Goal: Task Accomplishment & Management: Manage account settings

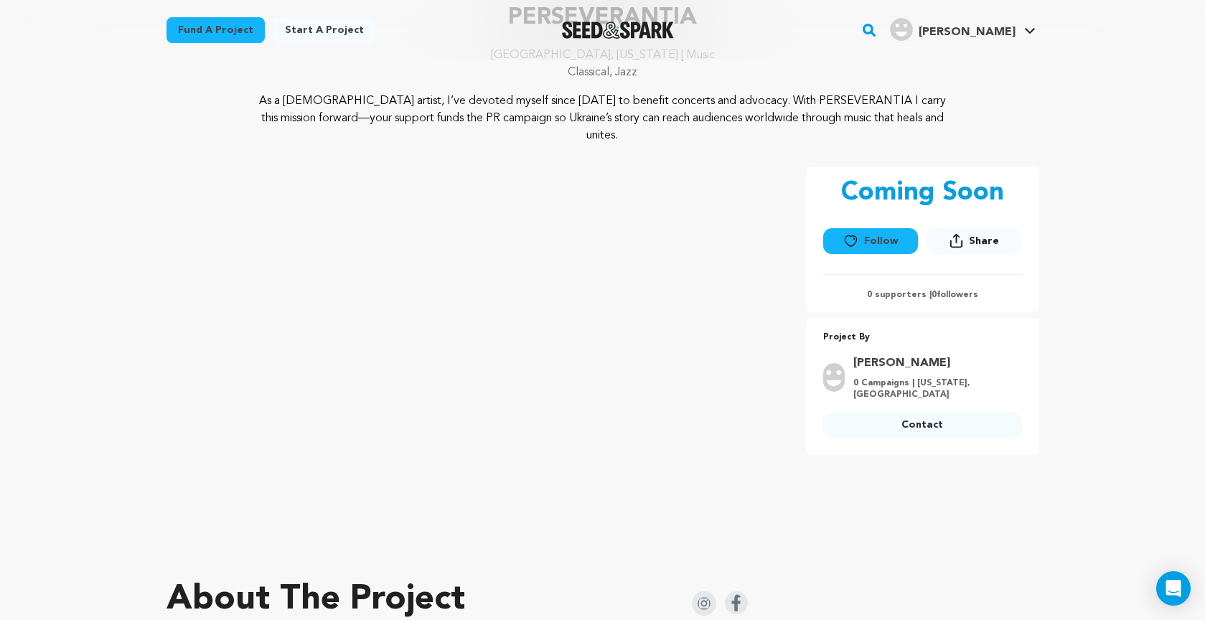
scroll to position [123, 0]
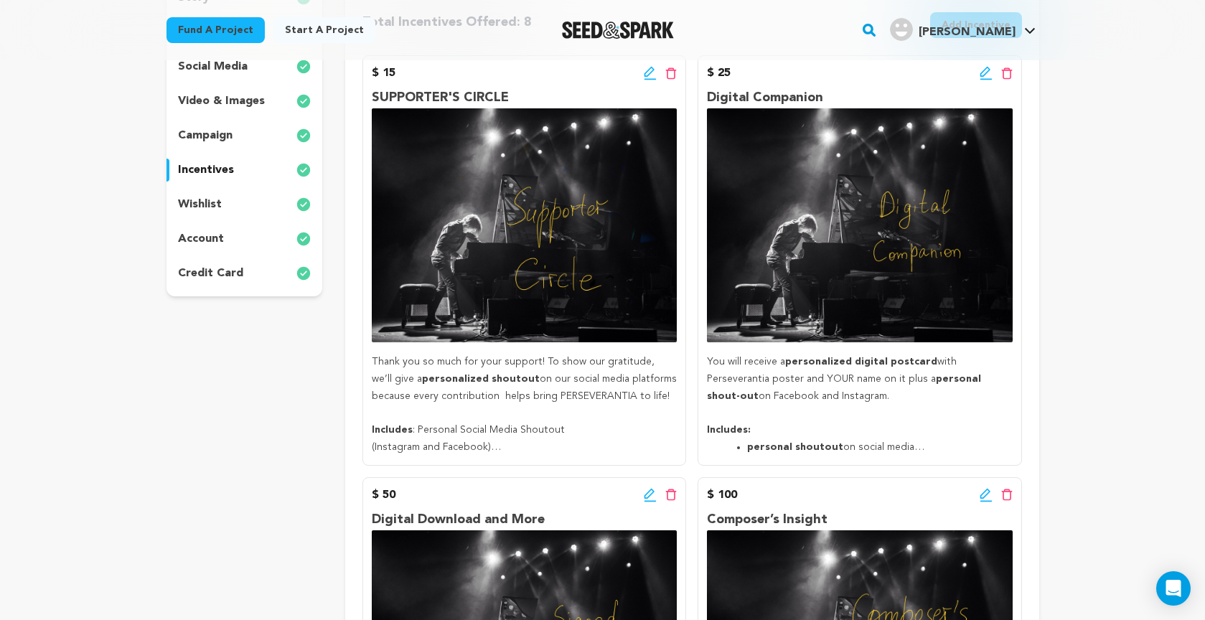
scroll to position [295, 0]
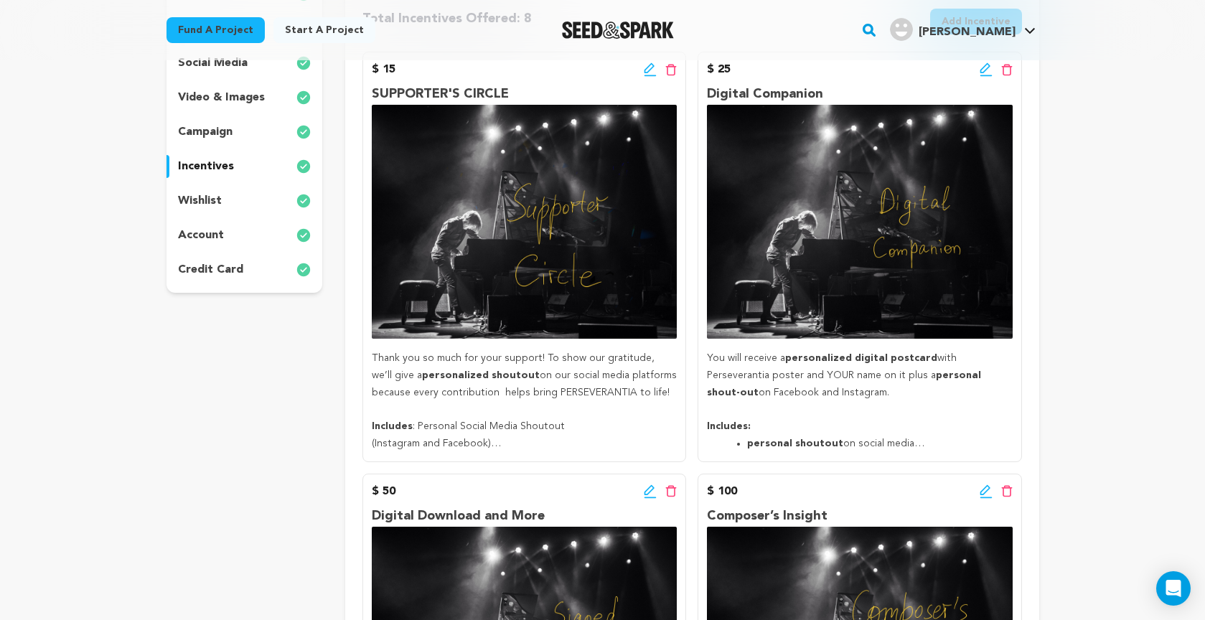
drag, startPoint x: 376, startPoint y: 357, endPoint x: 560, endPoint y: 444, distance: 204.1
click at [561, 444] on div "Thank you so much for your support! To show our gratitude, we’ll give a persona…" at bounding box center [524, 401] width 305 height 103
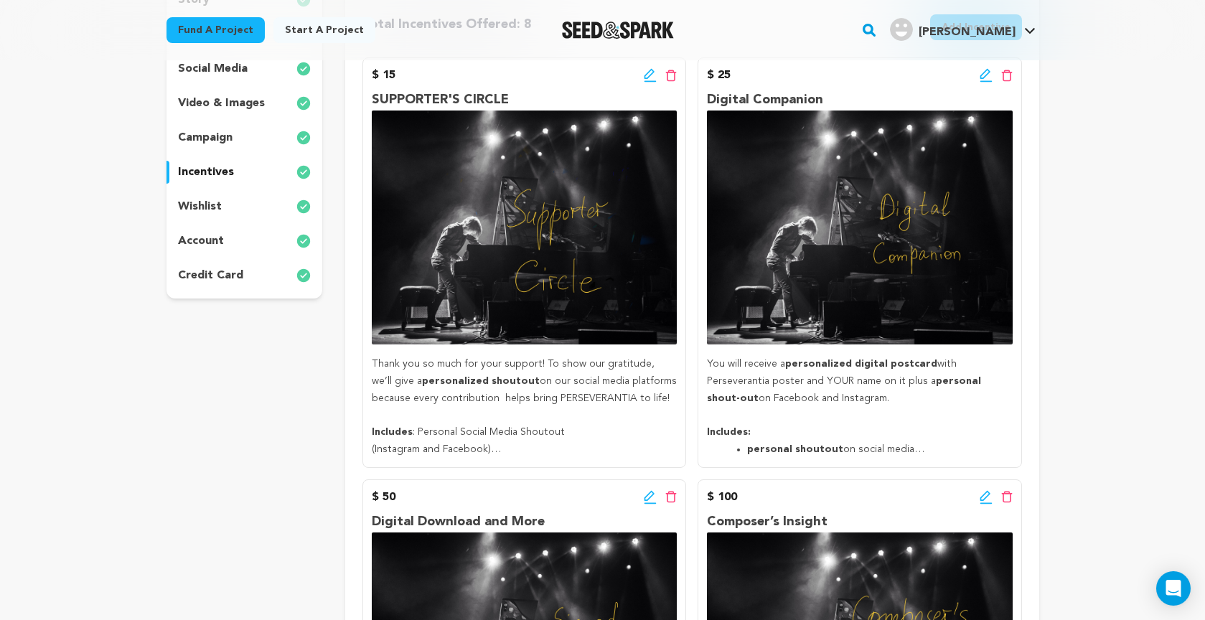
copy div "Thank you so much for your support! To show our gratitude, we’ll give a persona…"
drag, startPoint x: 710, startPoint y: 363, endPoint x: 937, endPoint y: 445, distance: 241.0
click at [937, 445] on div "You will receive a personalized digital postcard with Perseverantia poster and …" at bounding box center [859, 407] width 305 height 103
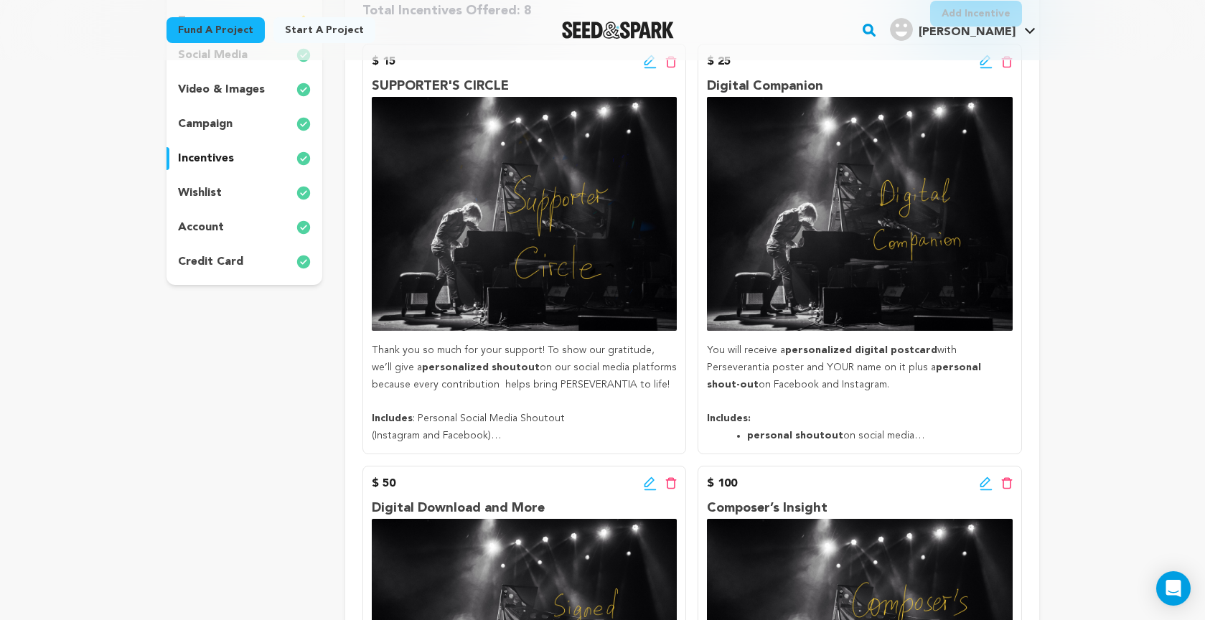
scroll to position [309, 0]
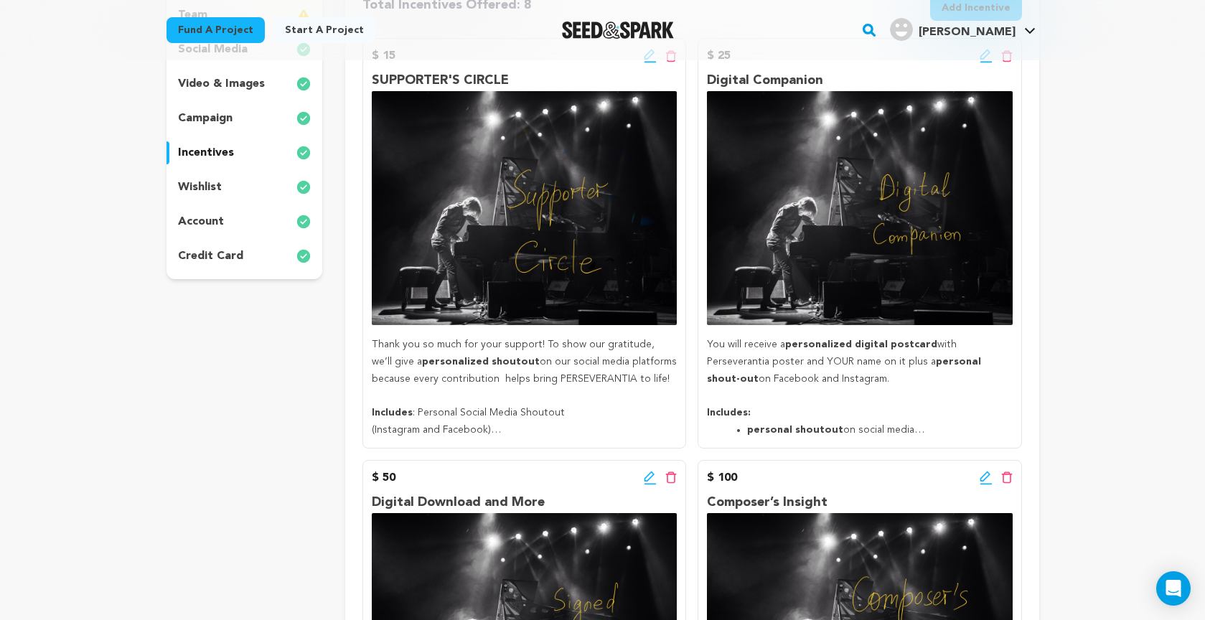
click at [906, 397] on p at bounding box center [859, 396] width 305 height 17
click at [986, 54] on div "Fund a project Start a project Search" at bounding box center [602, 30] width 918 height 60
click at [981, 55] on div "Fund a project Start a project Search" at bounding box center [602, 30] width 918 height 60
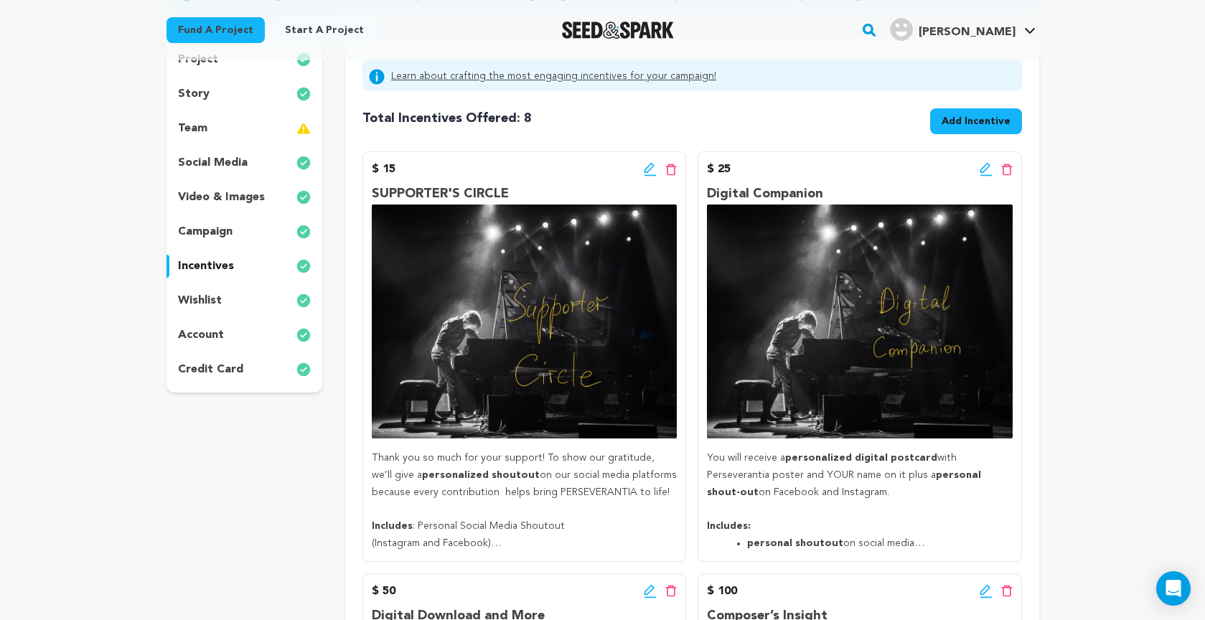
scroll to position [199, 0]
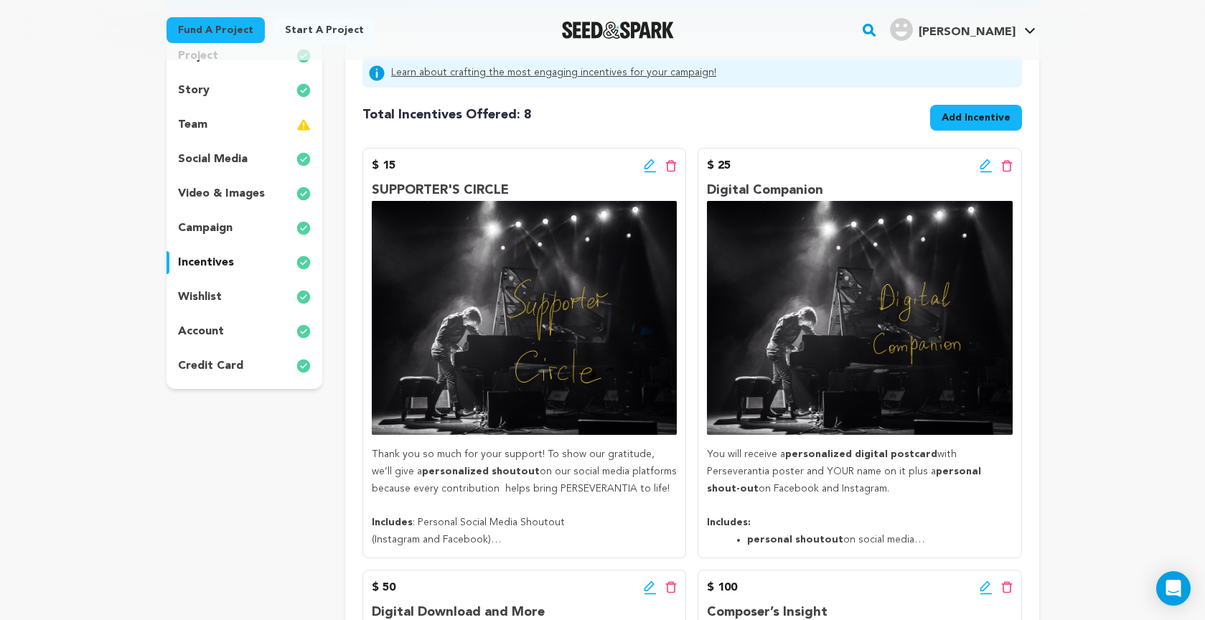
click at [984, 166] on icon at bounding box center [985, 166] width 13 height 14
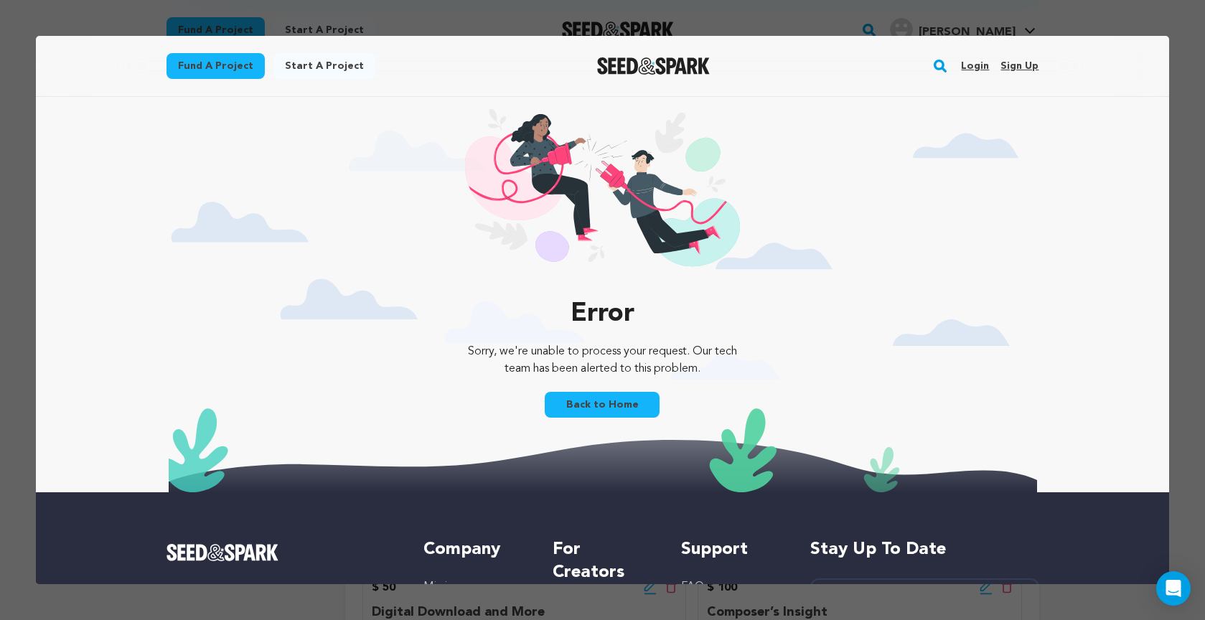
scroll to position [0, 0]
click at [607, 400] on link "Back to Home" at bounding box center [602, 405] width 115 height 26
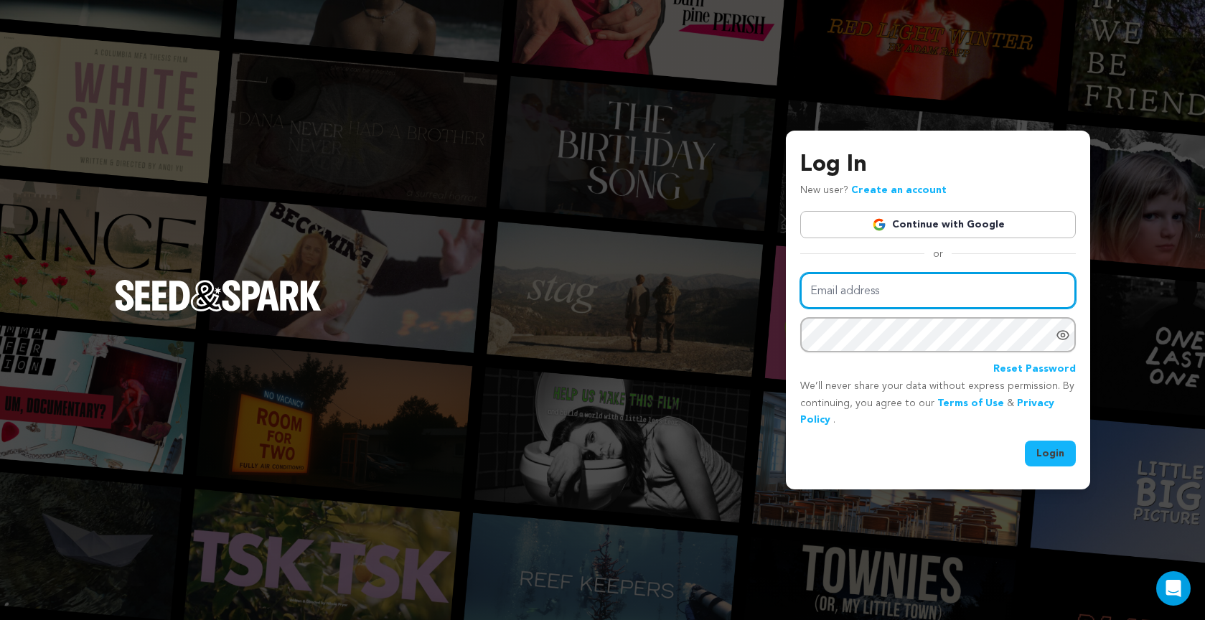
type input "vneselovskyi@gmail.com"
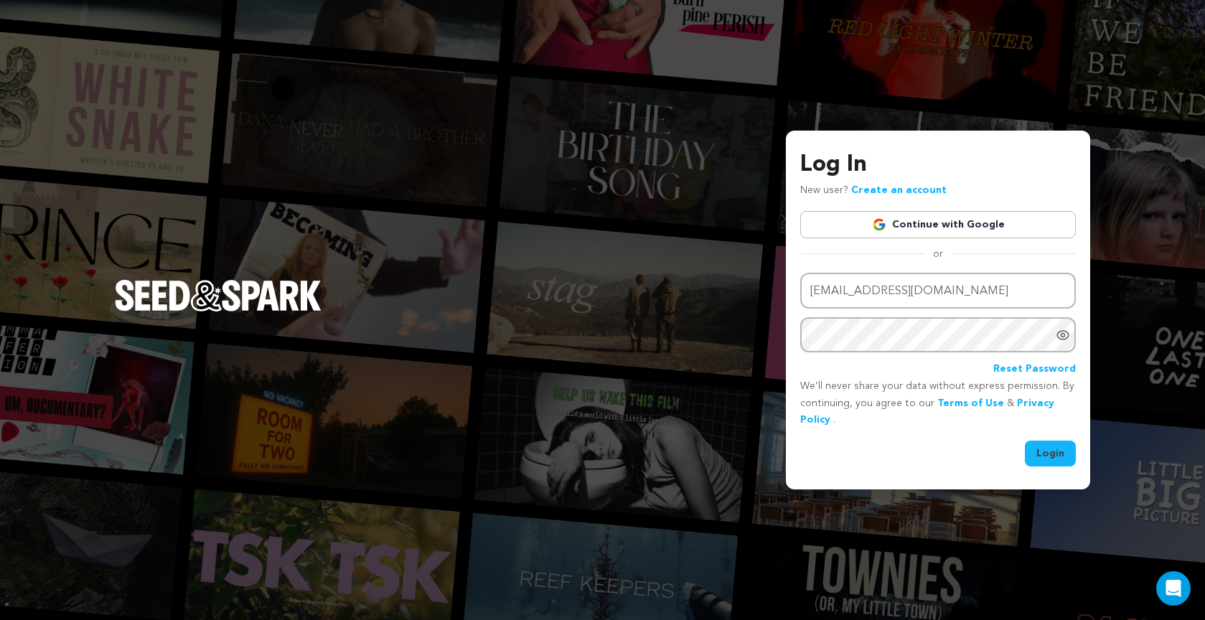
click at [1062, 449] on button "Login" at bounding box center [1050, 454] width 51 height 26
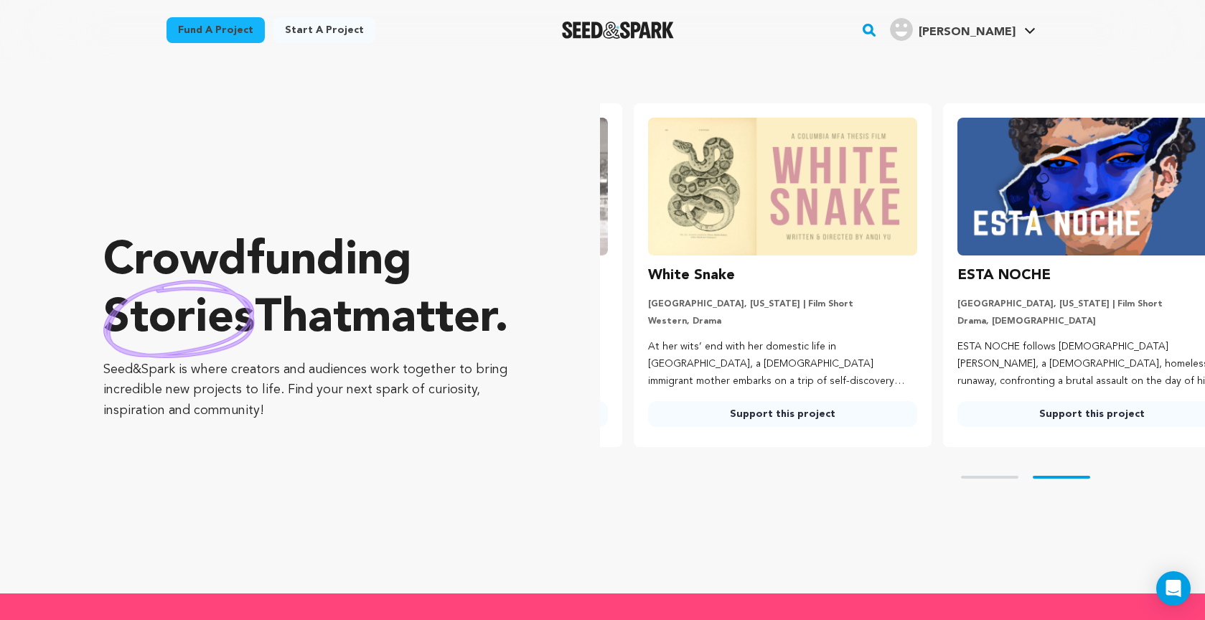
scroll to position [0, 321]
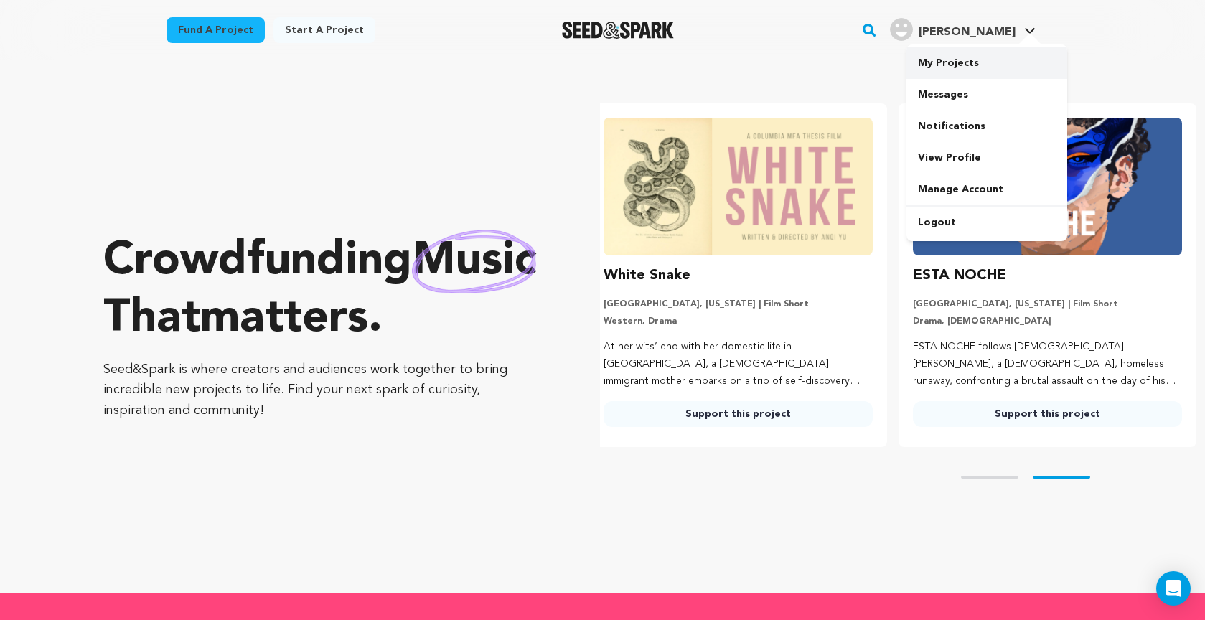
click at [974, 59] on link "My Projects" at bounding box center [986, 63] width 161 height 32
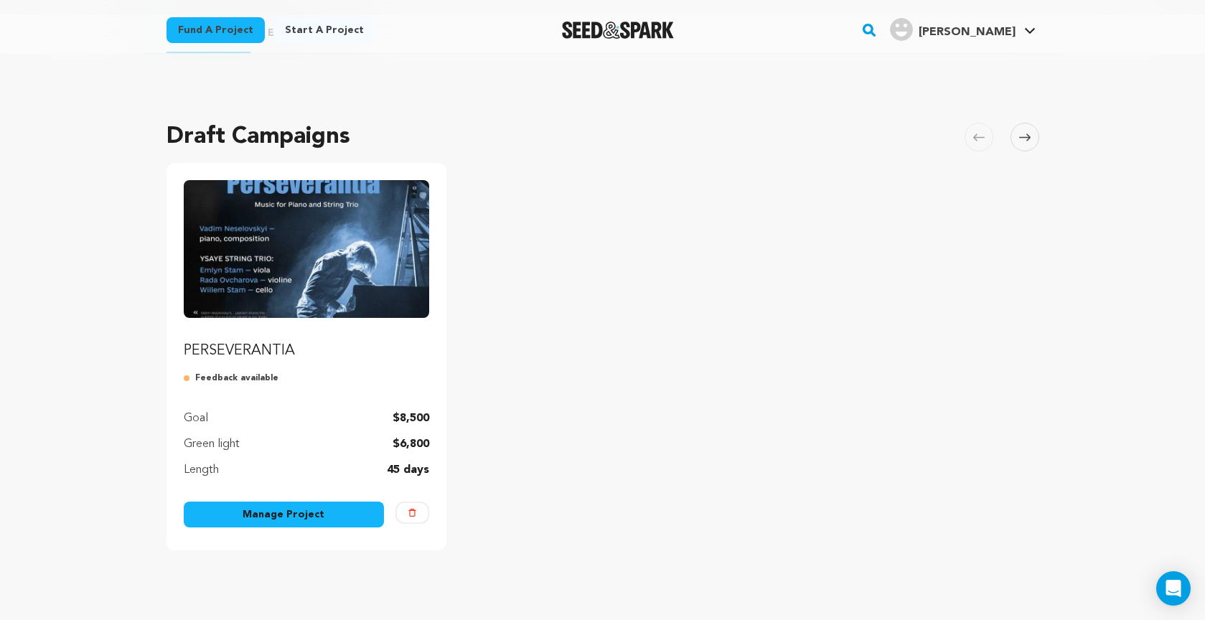
scroll to position [47, 0]
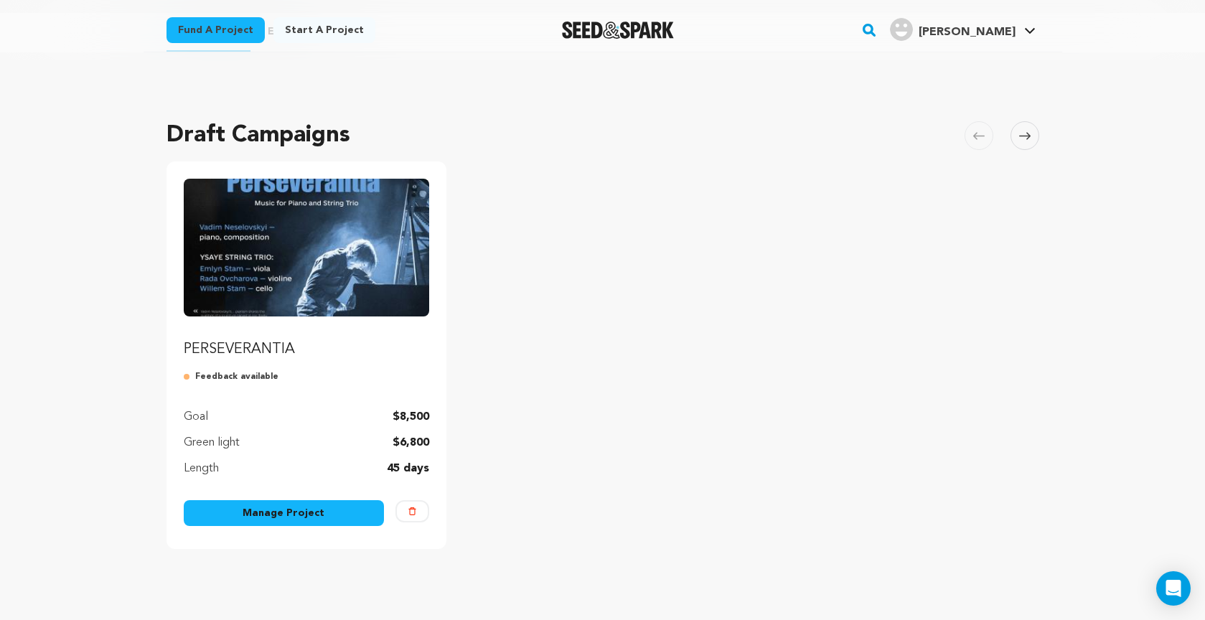
click at [324, 511] on link "Manage Project" at bounding box center [284, 513] width 201 height 26
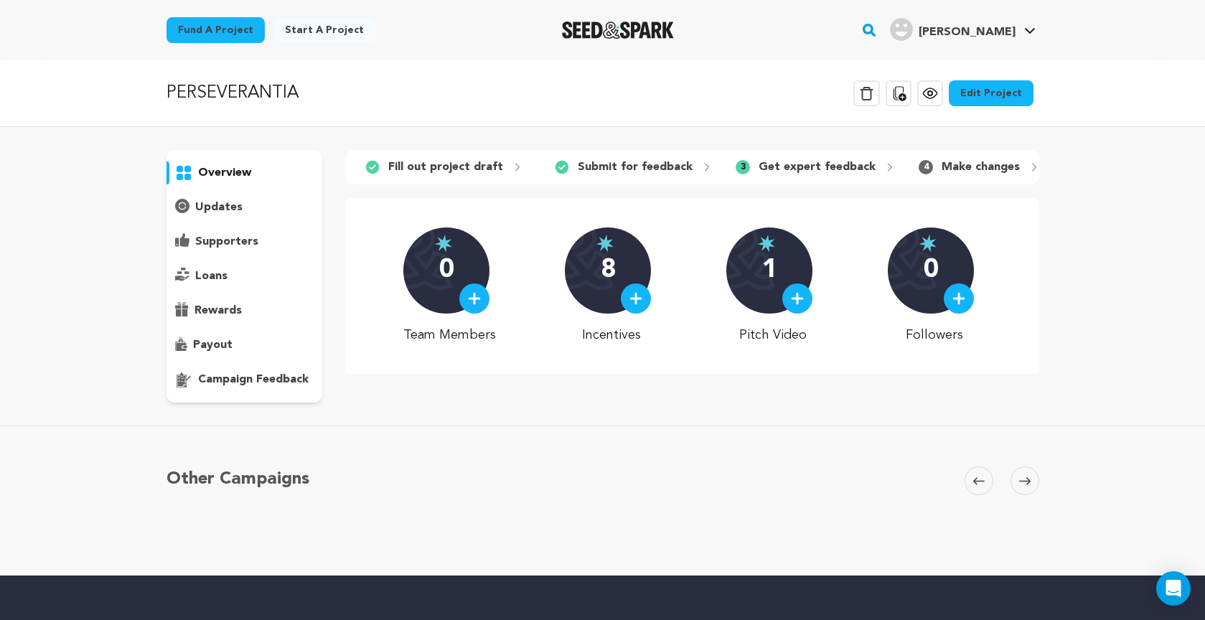
click at [986, 88] on link "Edit Project" at bounding box center [990, 93] width 85 height 26
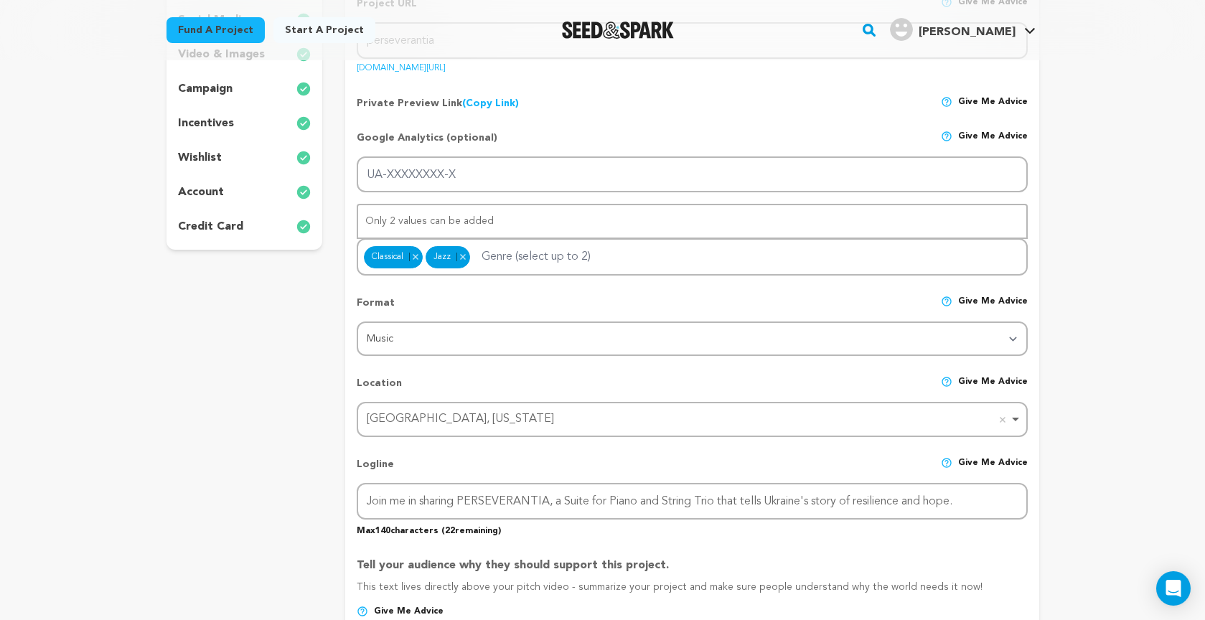
scroll to position [339, 0]
click at [207, 123] on p "incentives" at bounding box center [206, 122] width 56 height 17
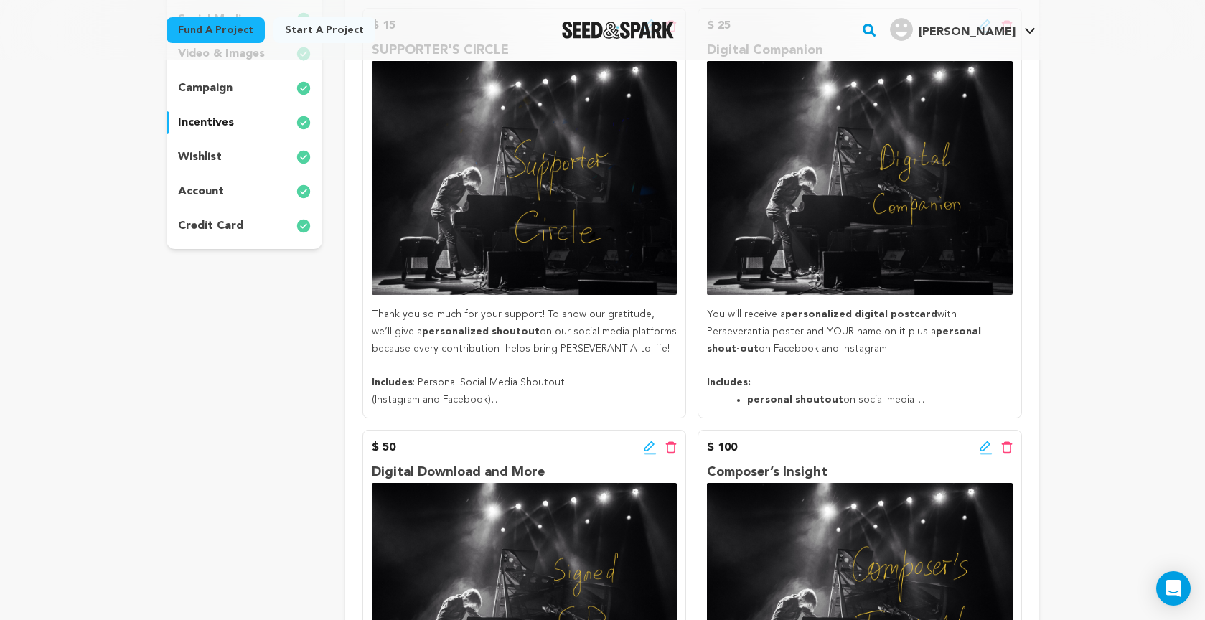
click at [377, 314] on p "Thank you so much for your support! To show our gratitude, we’ll give a persona…" at bounding box center [524, 331] width 305 height 51
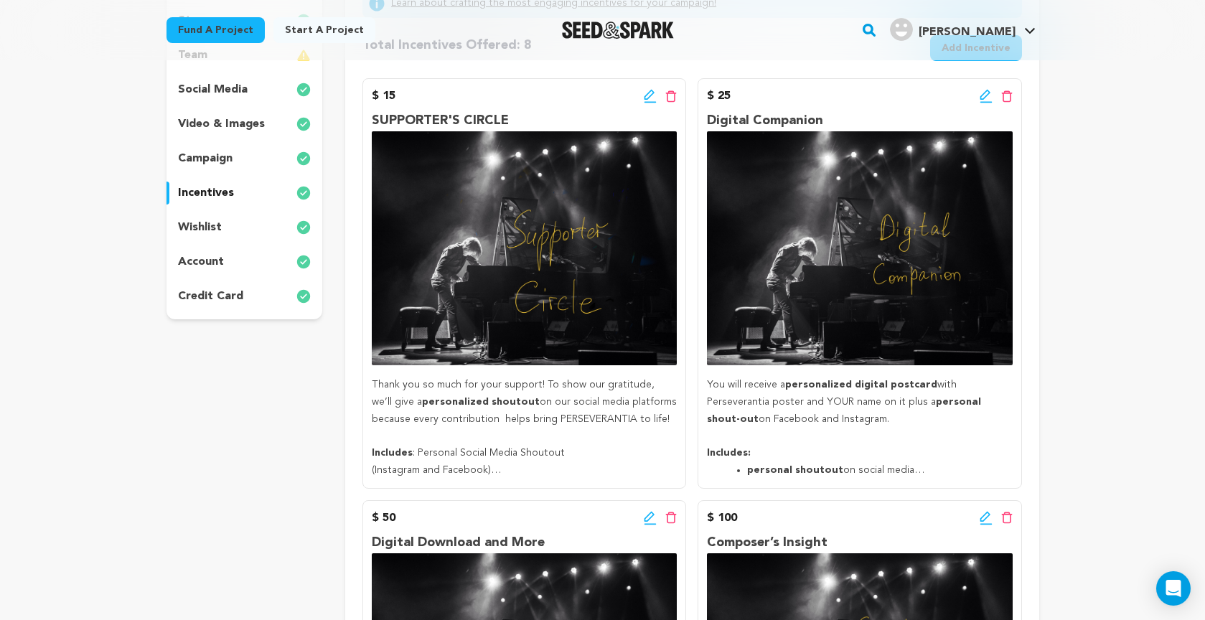
scroll to position [264, 0]
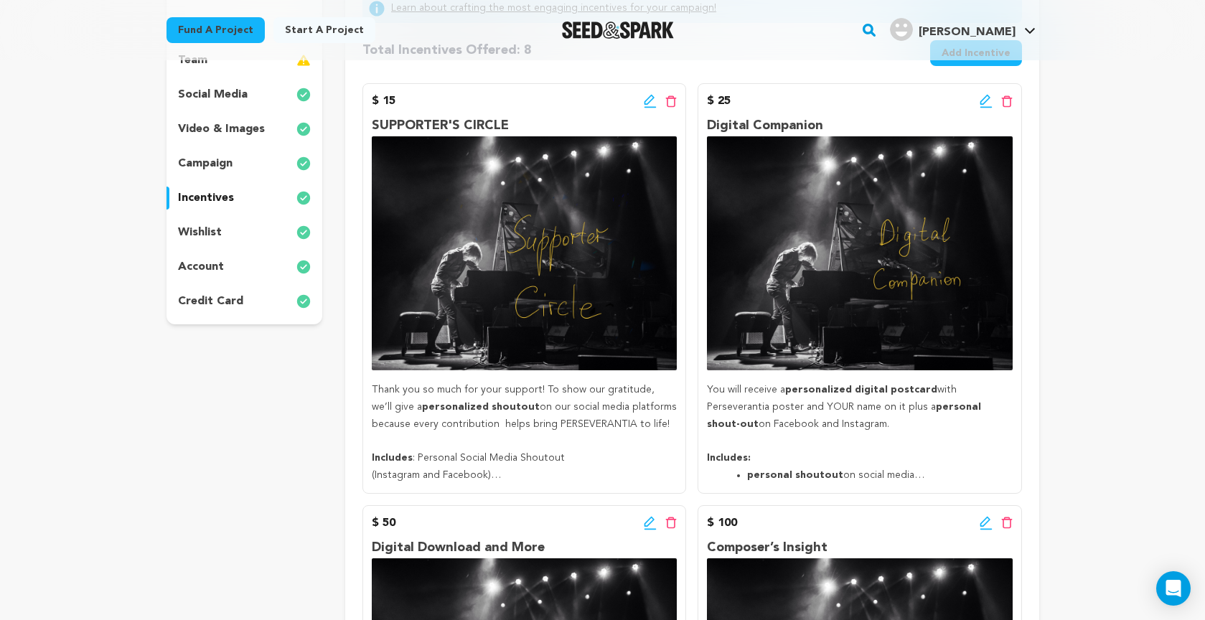
click at [985, 98] on icon at bounding box center [985, 101] width 13 height 14
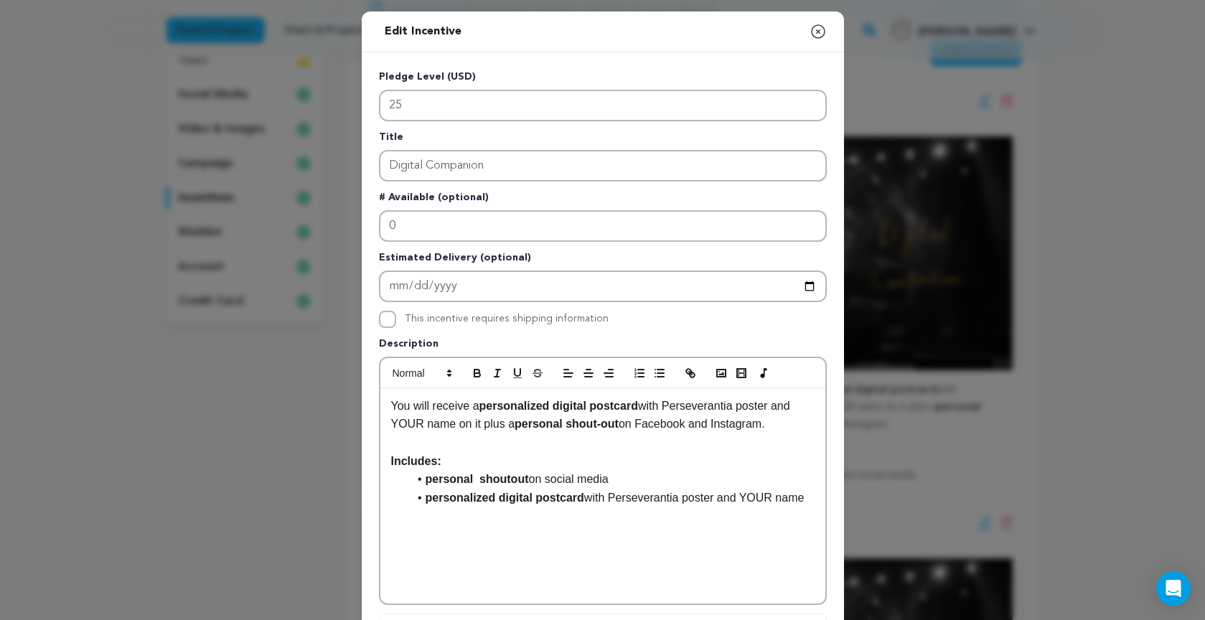
drag, startPoint x: 397, startPoint y: 408, endPoint x: 814, endPoint y: 496, distance: 426.2
click at [814, 496] on div "You will receive a personalized digital postcard with Perseverantia poster and …" at bounding box center [602, 495] width 445 height 215
copy div "You will receive a personalized digital postcard with Perseverantia poster and …"
click at [816, 29] on icon "button" at bounding box center [817, 31] width 17 height 17
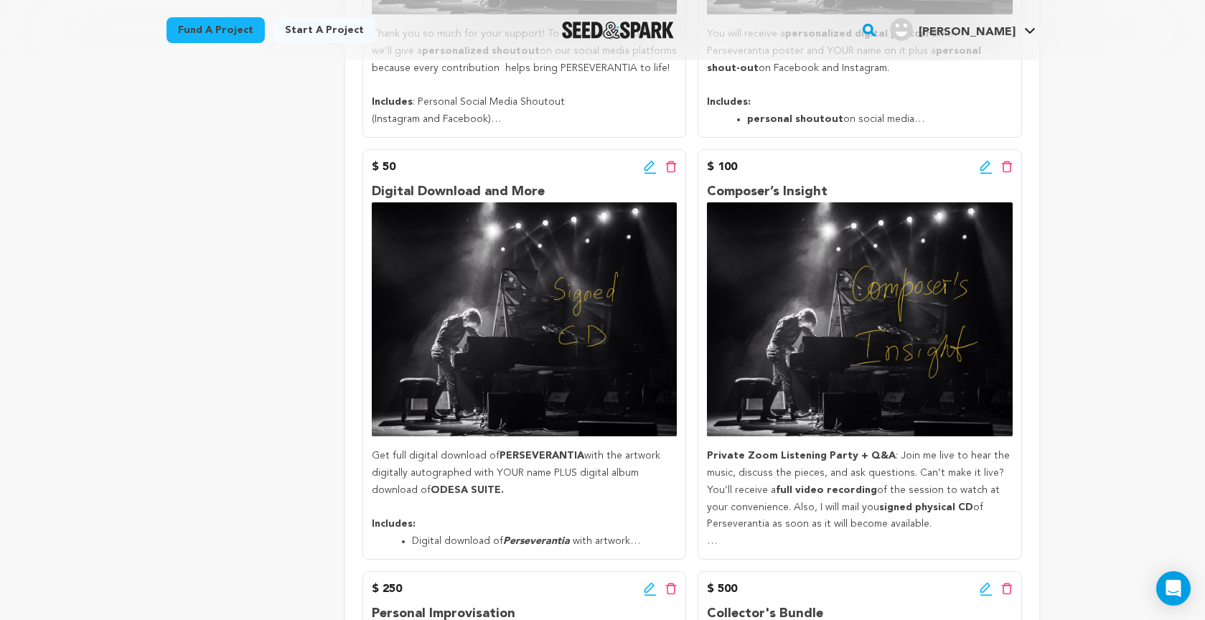
scroll to position [636, 0]
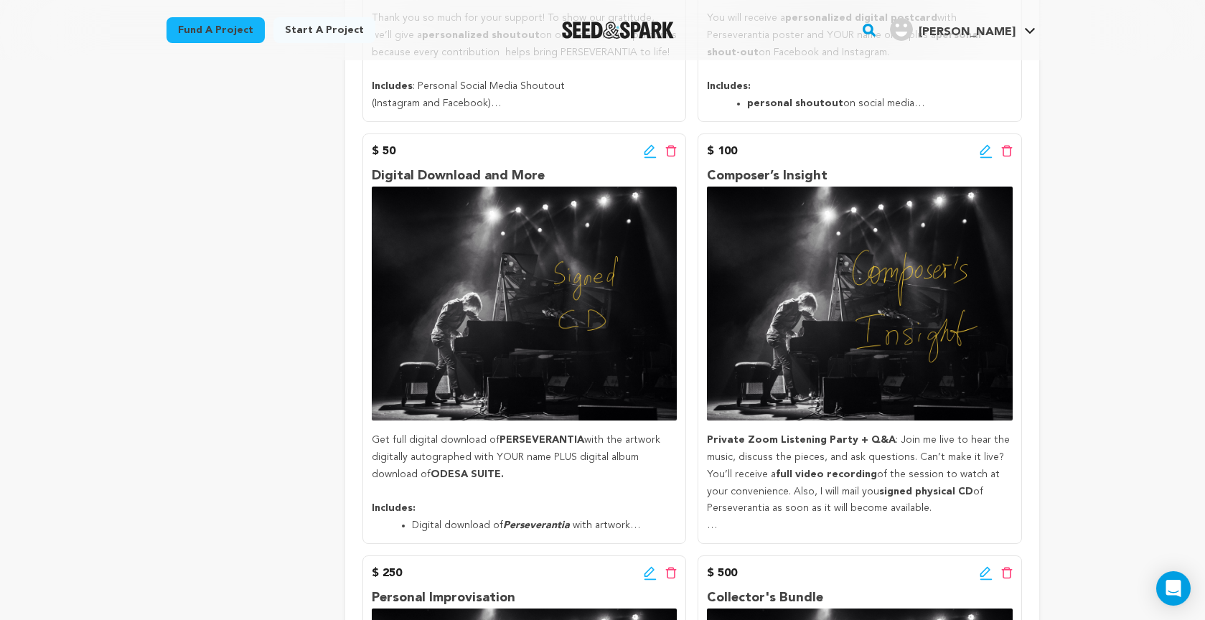
click at [649, 147] on icon at bounding box center [650, 151] width 13 height 14
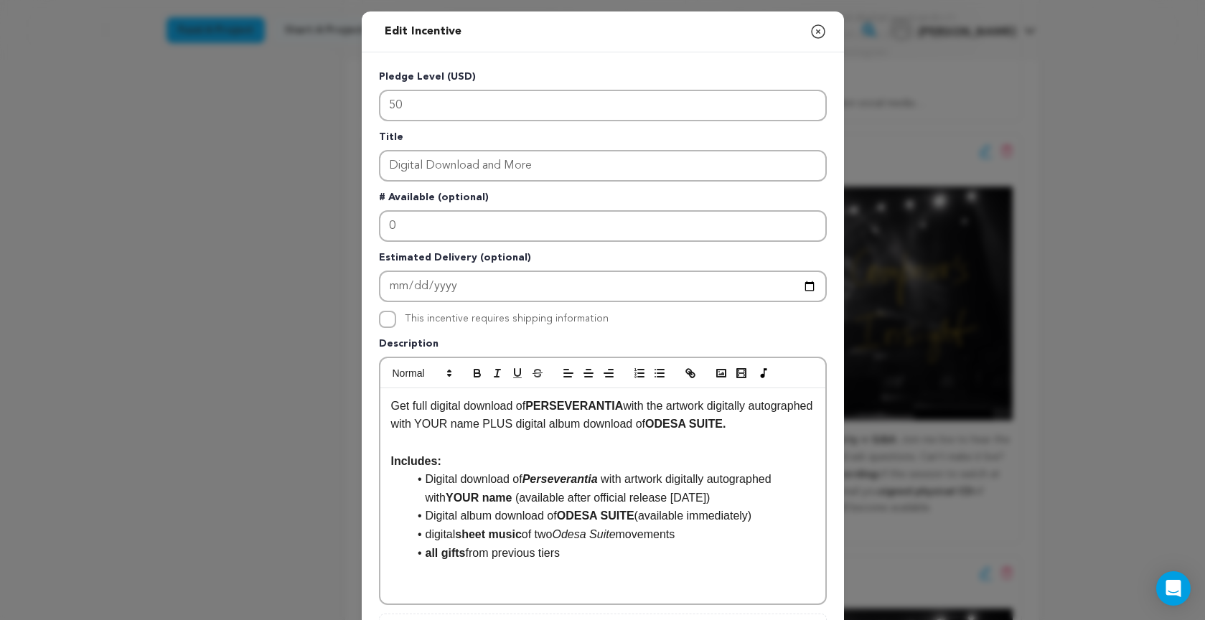
drag, startPoint x: 405, startPoint y: 412, endPoint x: 684, endPoint y: 558, distance: 315.1
click at [685, 558] on div "Get full digital download of PERSEVERANTIA with the artwork digitally autograph…" at bounding box center [602, 495] width 445 height 215
copy div "Get full digital download of PERSEVERANTIA with the artwork digitally autograph…"
click at [817, 32] on icon "button" at bounding box center [817, 31] width 13 height 13
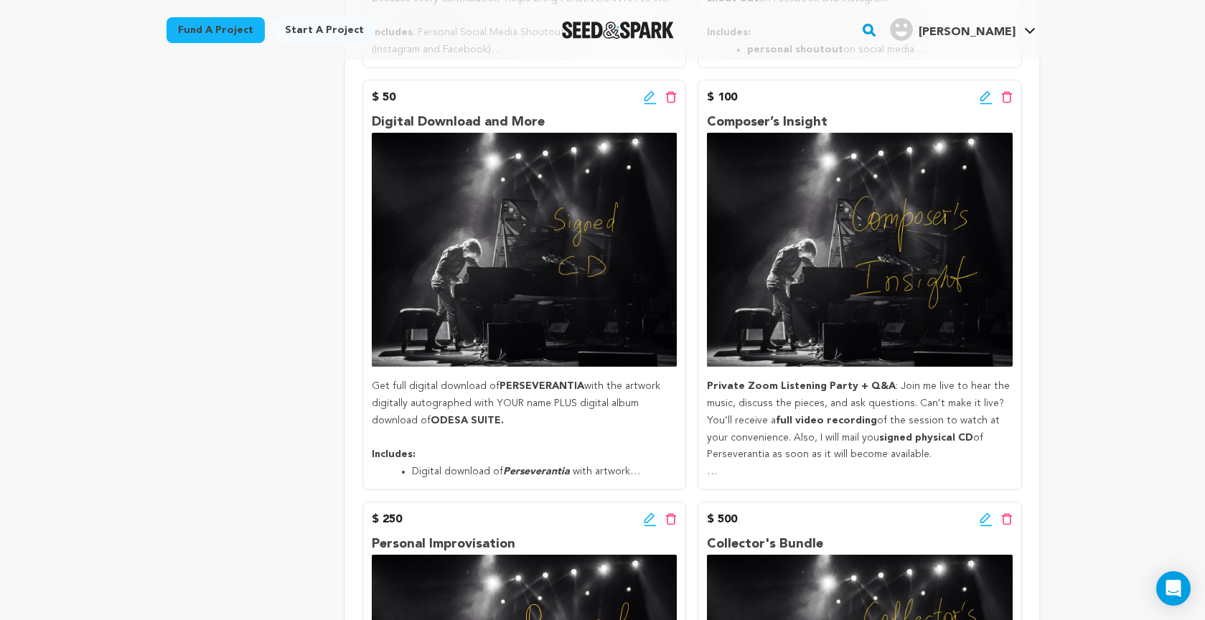
scroll to position [691, 0]
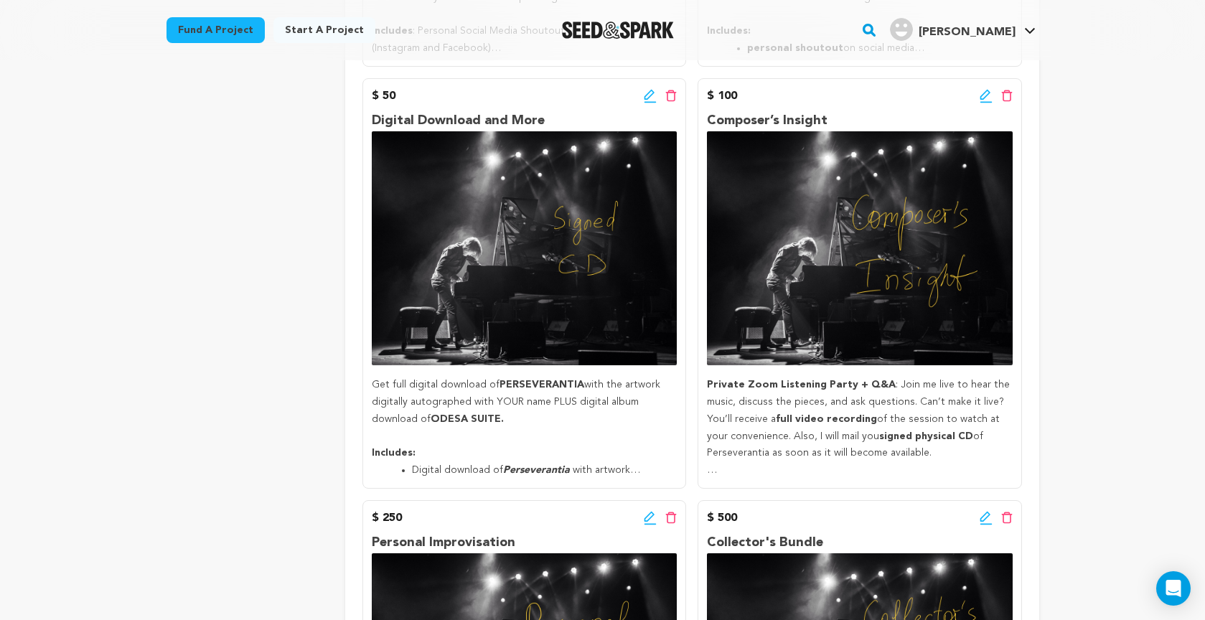
click at [982, 91] on icon at bounding box center [984, 95] width 10 height 10
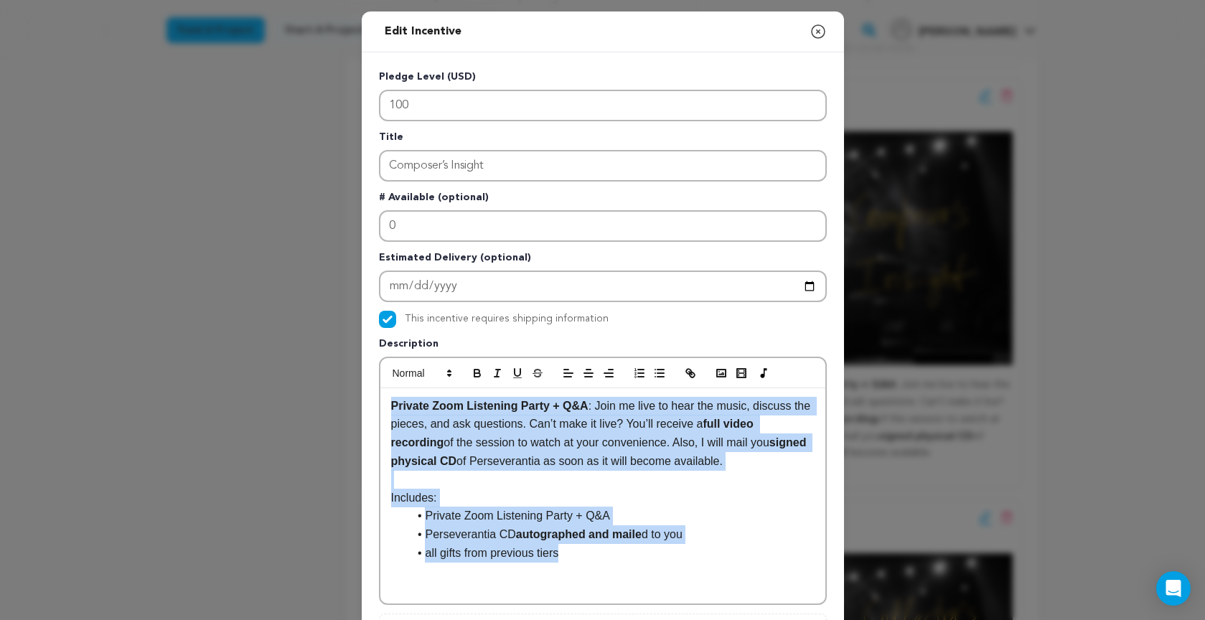
drag, startPoint x: 392, startPoint y: 407, endPoint x: 614, endPoint y: 568, distance: 274.8
click at [613, 568] on div "Private Zoom Listening Party + Q&A : Join me live to hear the music, discuss th…" at bounding box center [602, 495] width 445 height 215
copy div "Private Zoom Listening Party + Q&A : Join me live to hear the music, discuss th…"
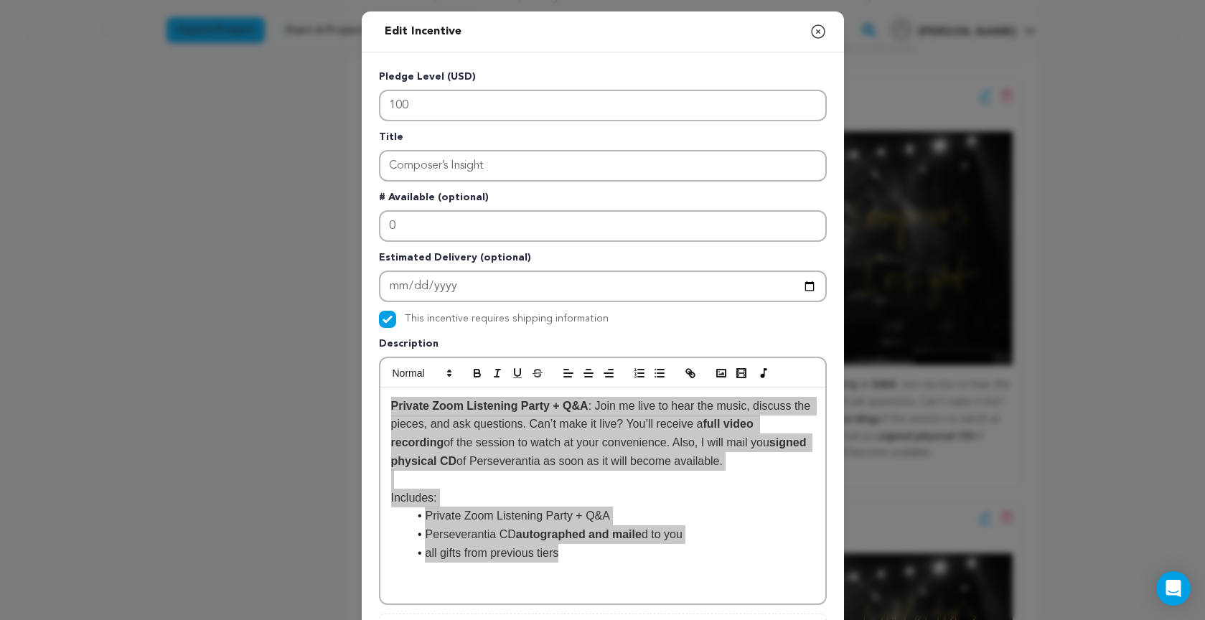
scroll to position [3, 0]
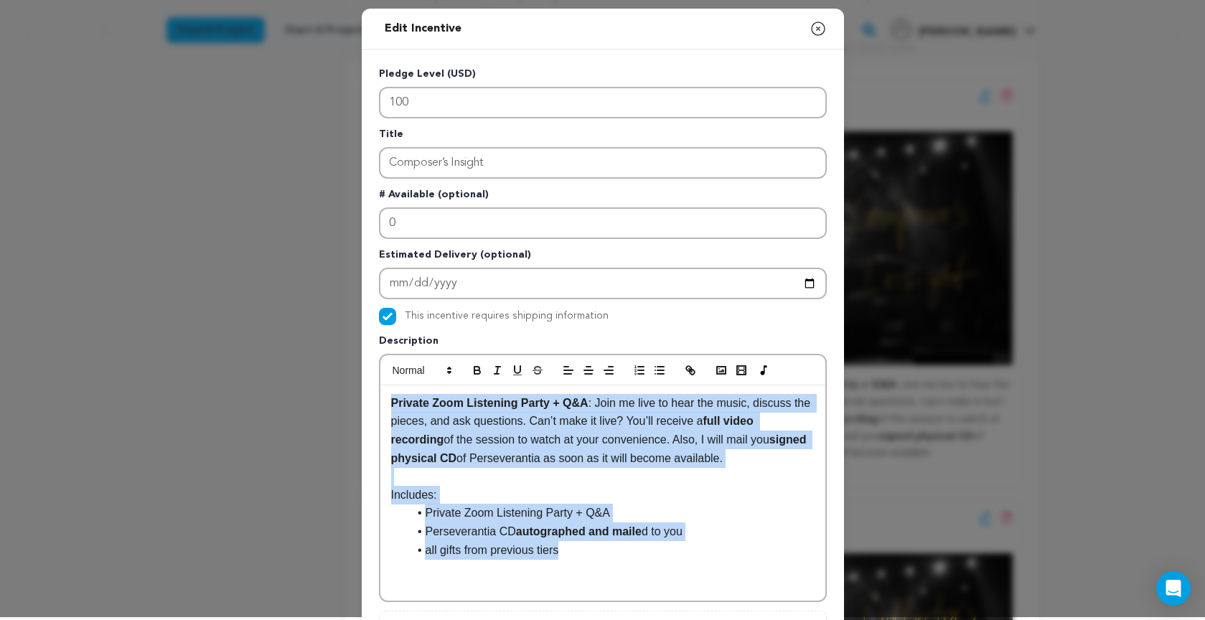
click at [816, 27] on icon "button" at bounding box center [817, 28] width 13 height 13
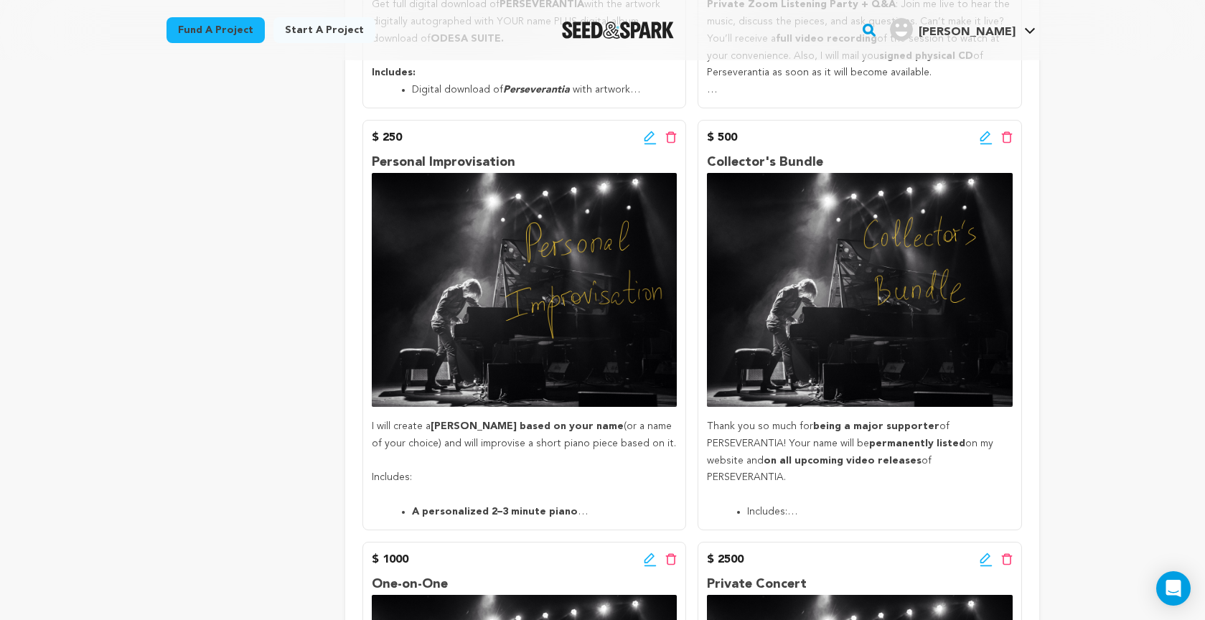
scroll to position [1073, 0]
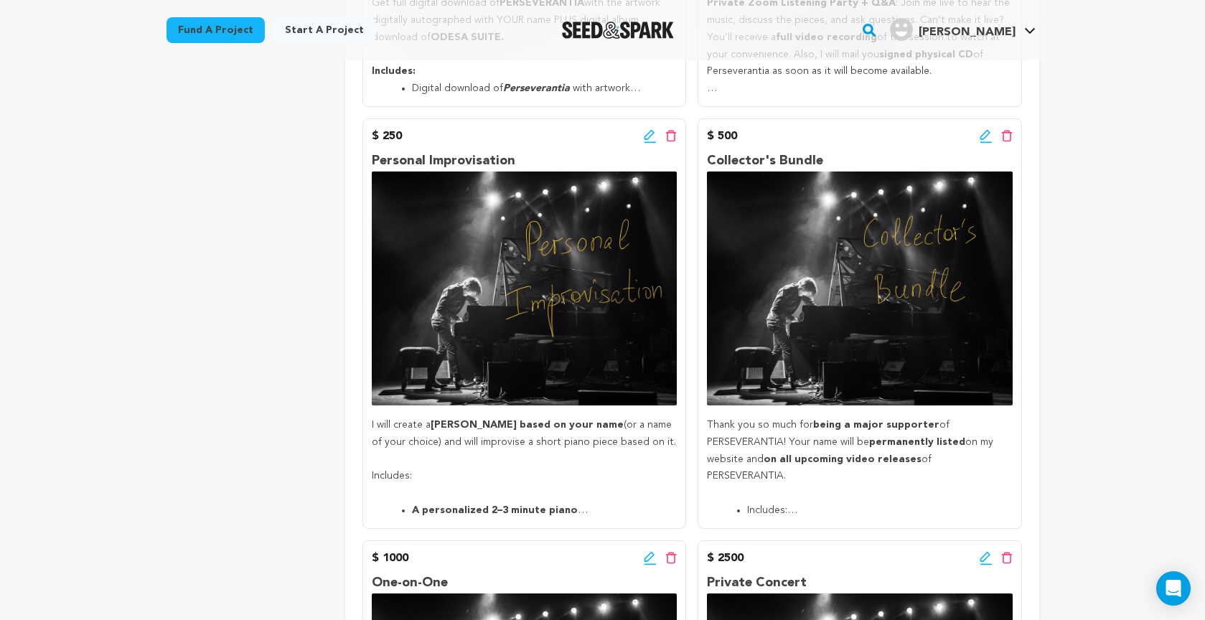
click at [648, 129] on icon at bounding box center [650, 136] width 13 height 14
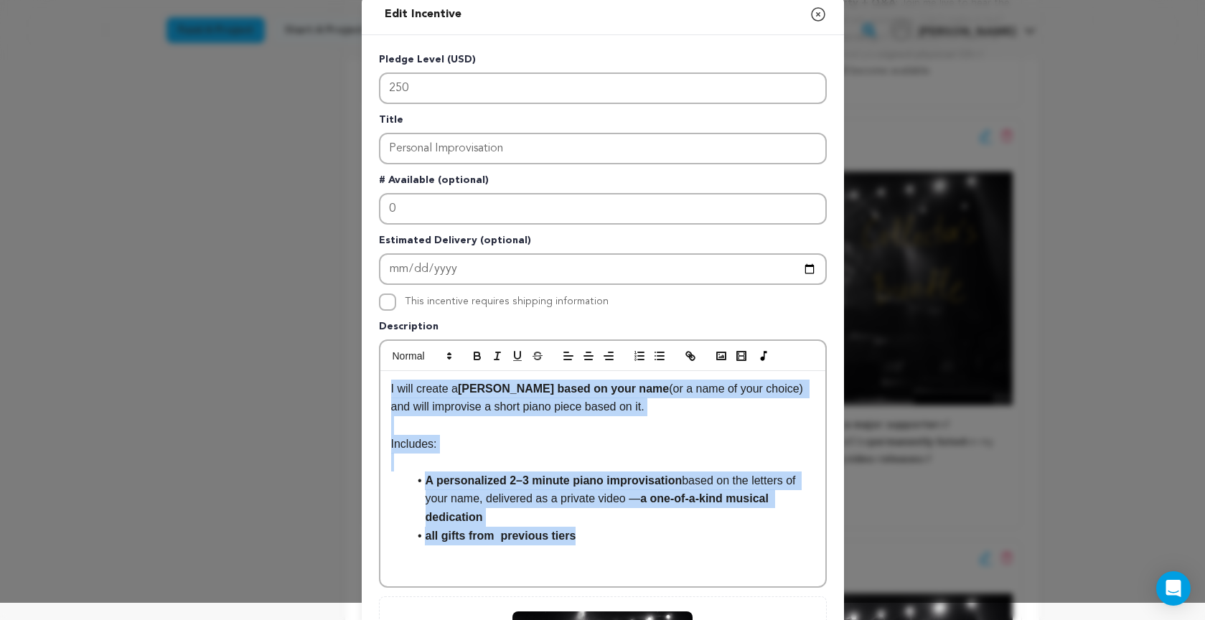
drag, startPoint x: 409, startPoint y: 419, endPoint x: 743, endPoint y: 627, distance: 393.2
click at [743, 619] on html "Fund a project Start a project Search" at bounding box center [602, 243] width 1205 height 2633
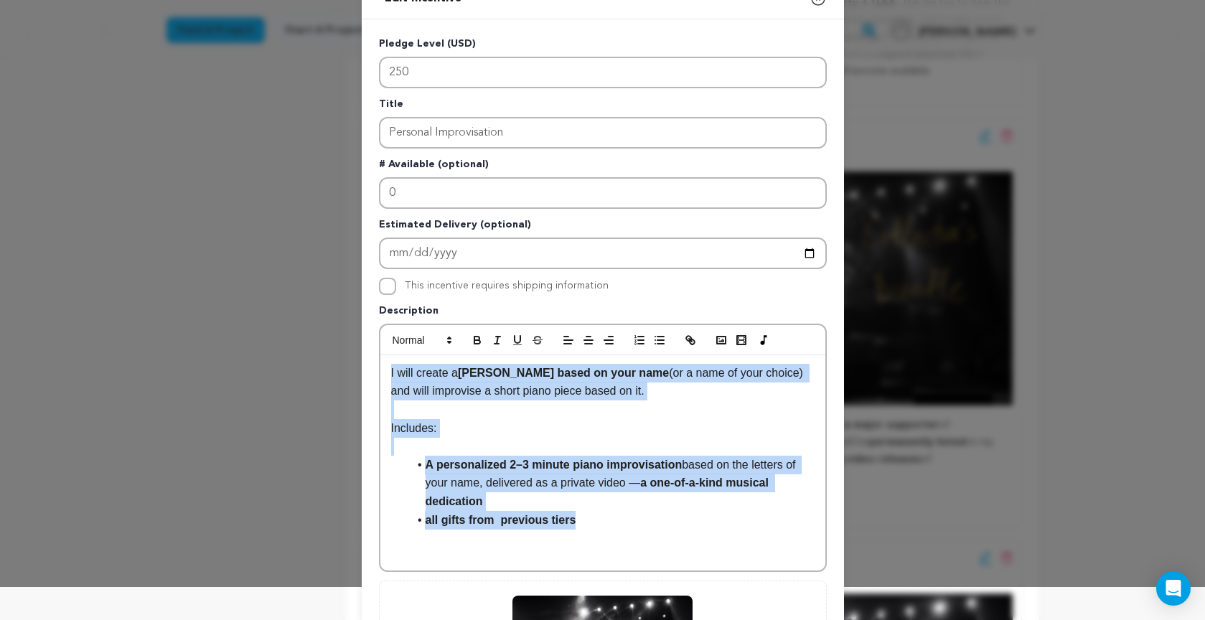
copy div "I will create a melody based on your name (or a name of your choice) and will i…"
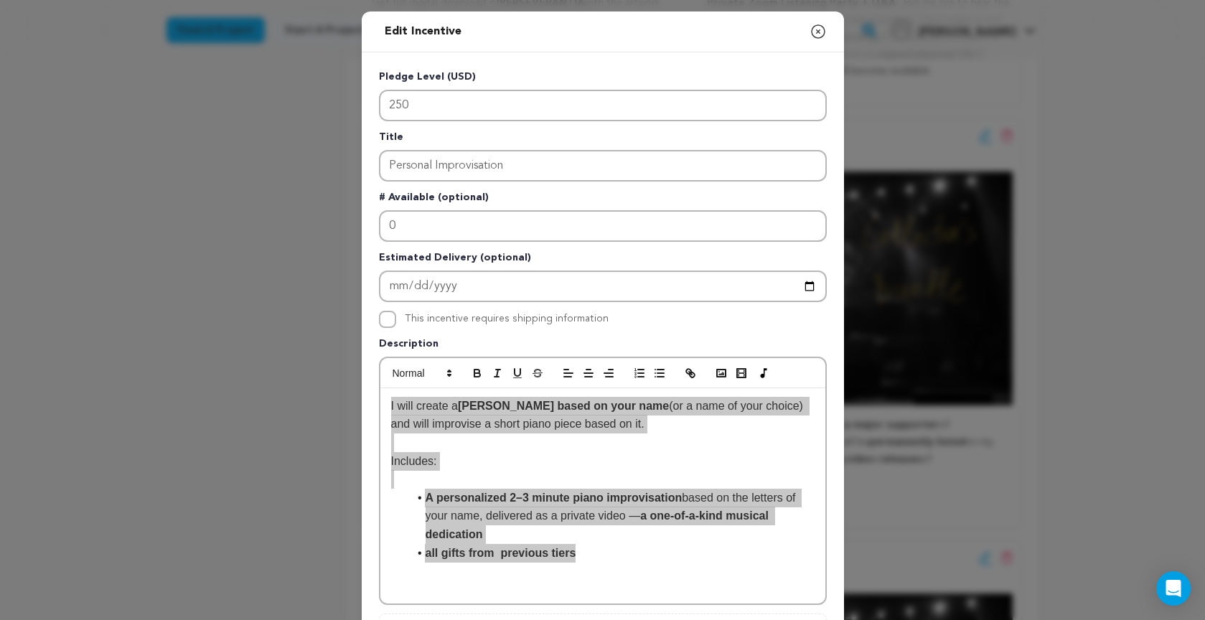
scroll to position [0, 0]
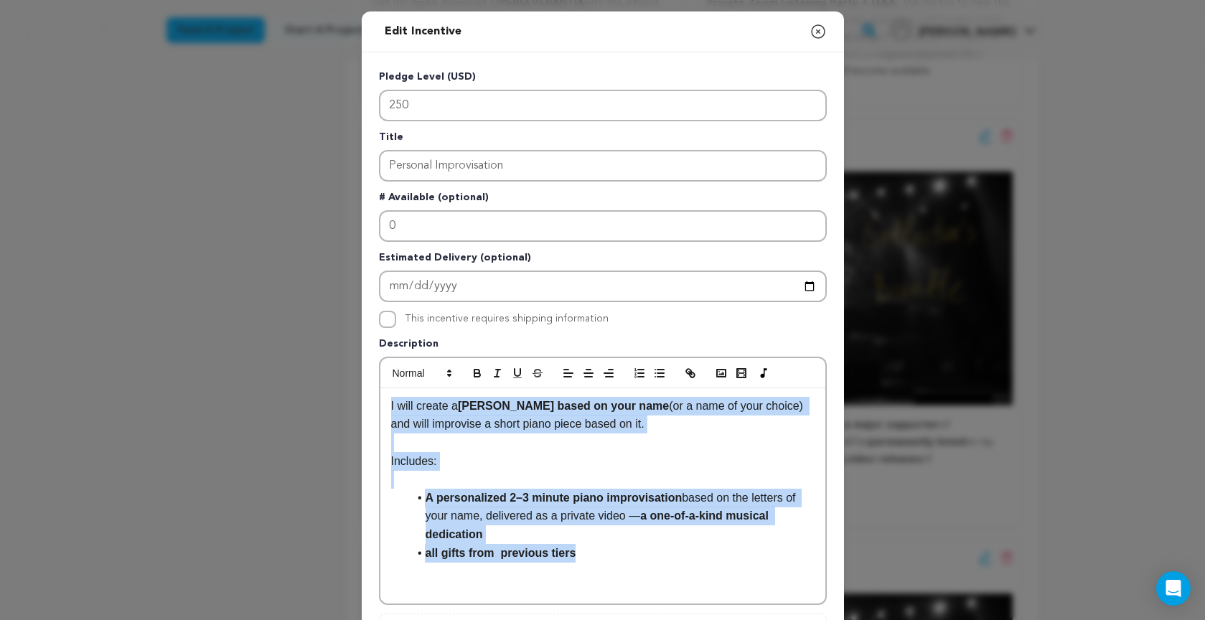
click at [816, 33] on icon "button" at bounding box center [817, 31] width 17 height 17
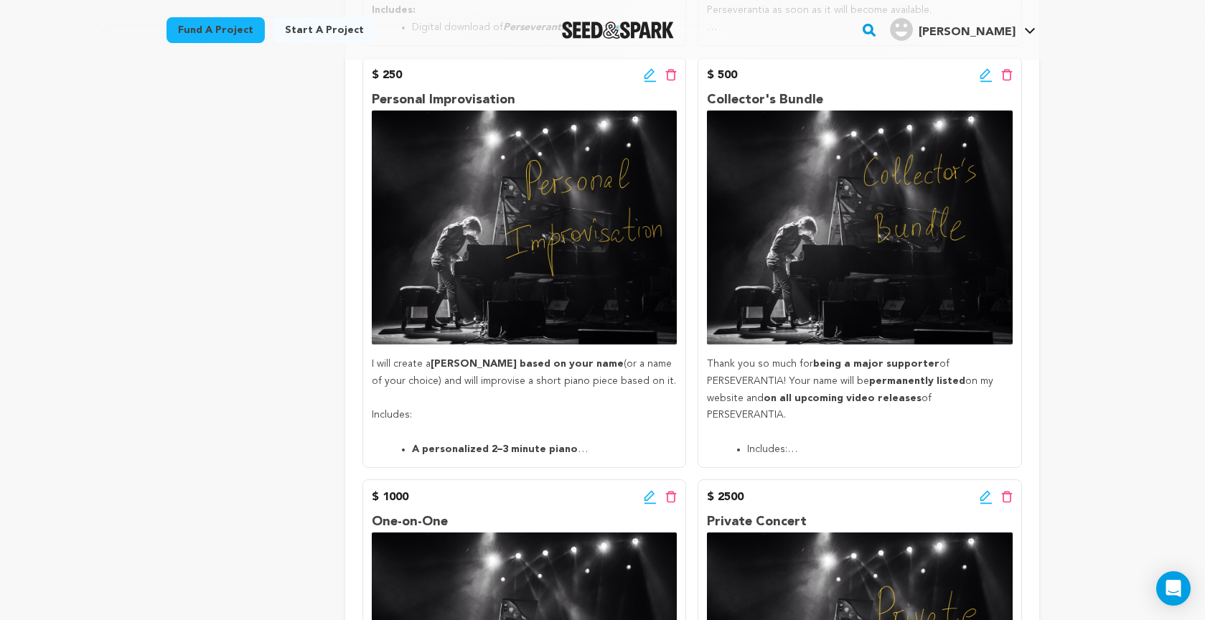
scroll to position [1138, 0]
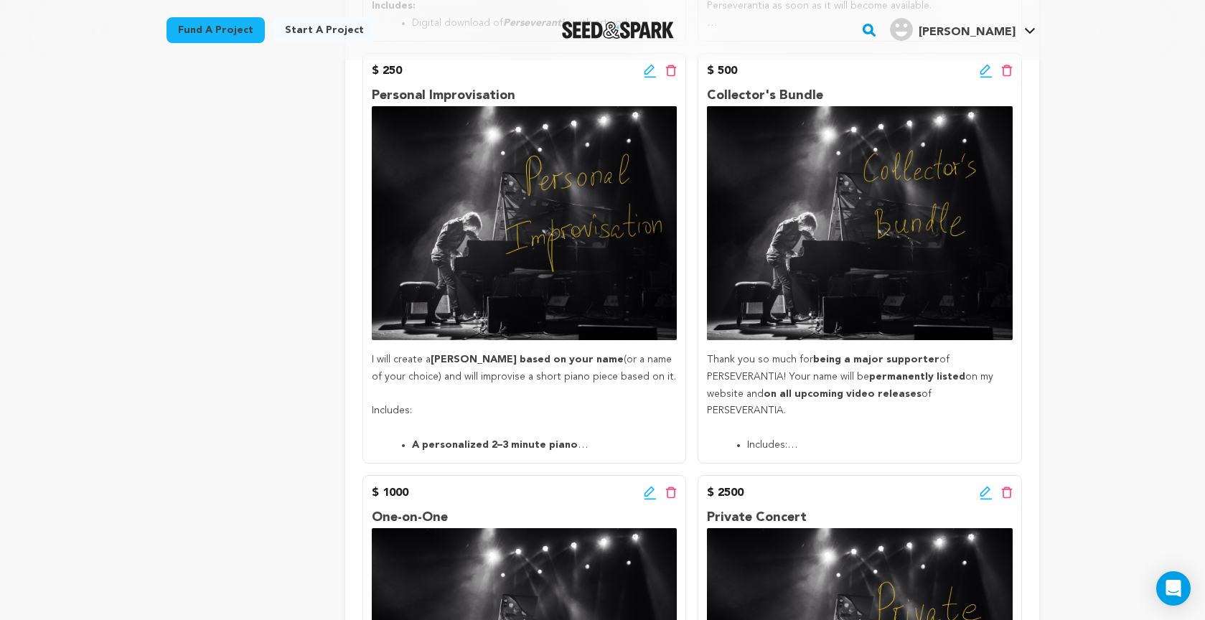
click at [984, 64] on icon at bounding box center [985, 71] width 13 height 14
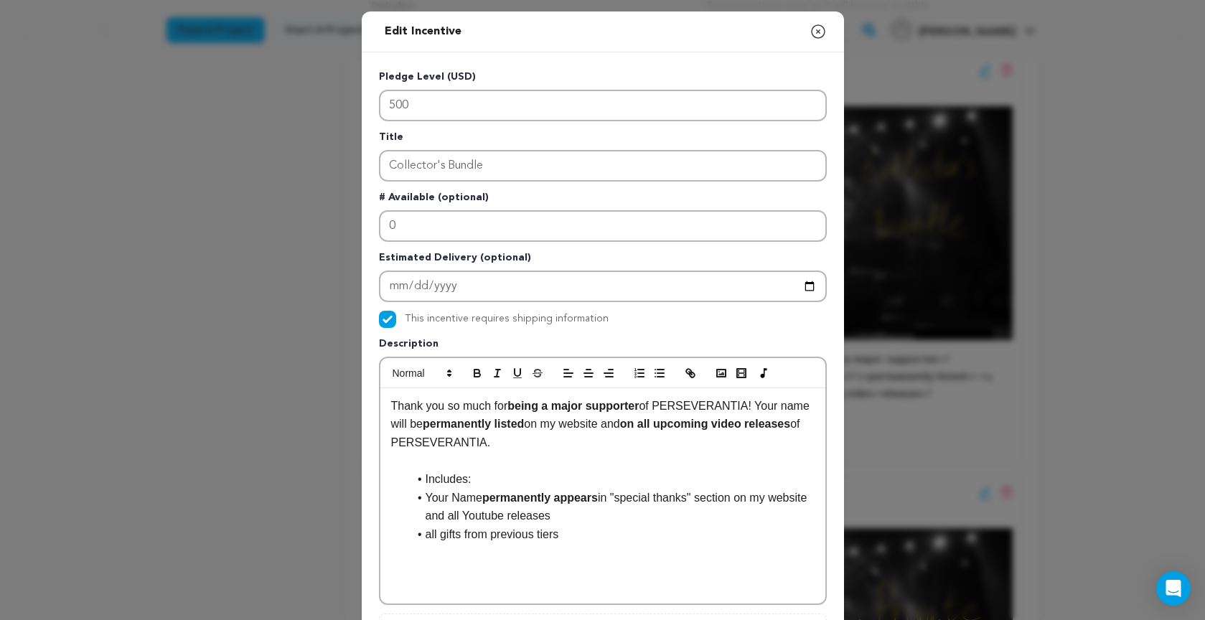
drag, startPoint x: 395, startPoint y: 407, endPoint x: 651, endPoint y: 552, distance: 294.3
click at [651, 552] on div "Thank you so much for being a major supporter of PERSEVERANTIA! Your name will …" at bounding box center [602, 495] width 445 height 215
copy div "Thank you so much for being a major supporter of PERSEVERANTIA! Your name will …"
click at [818, 34] on icon "button" at bounding box center [817, 31] width 17 height 17
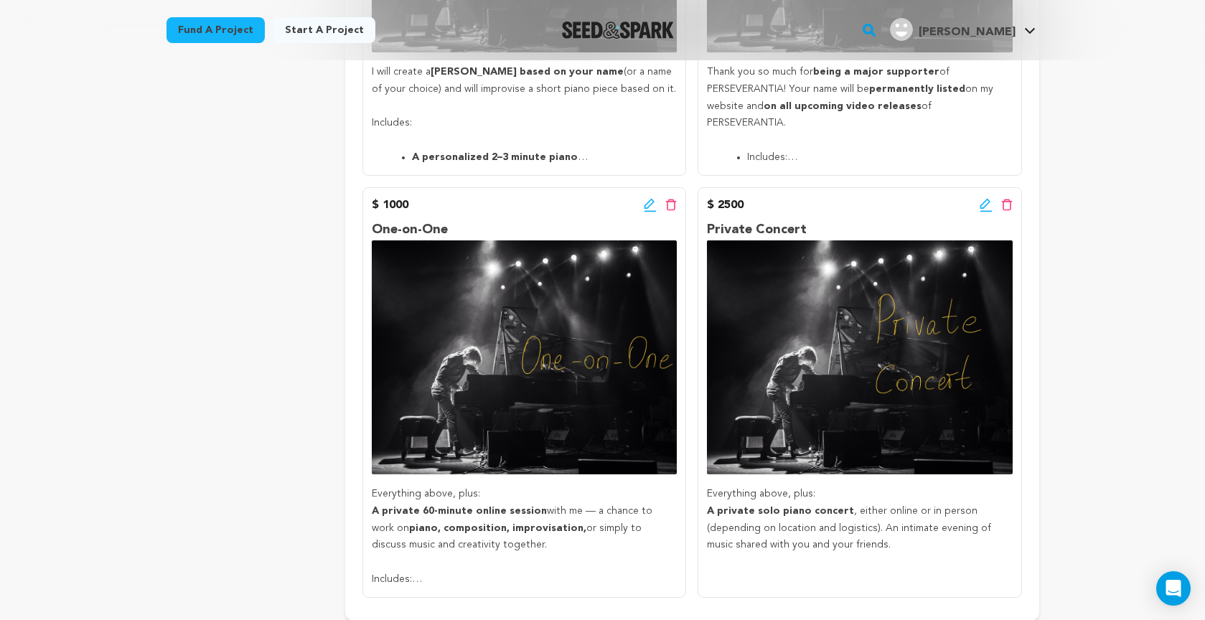
click at [647, 198] on icon at bounding box center [650, 205] width 13 height 14
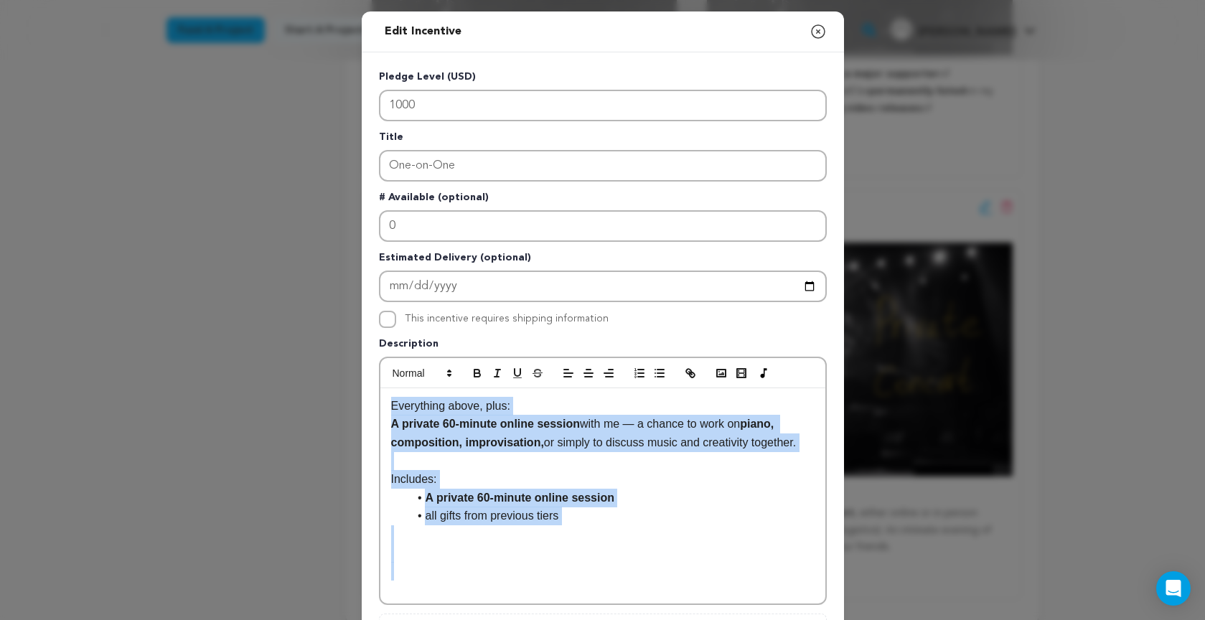
drag, startPoint x: 400, startPoint y: 408, endPoint x: 712, endPoint y: 574, distance: 353.1
click at [712, 574] on div "Everything above, plus: A private 60-minute online session with me — a chance t…" at bounding box center [602, 495] width 445 height 215
copy div "Everything above, plus: A private 60-minute online session with me — a chance t…"
click at [816, 32] on icon "button" at bounding box center [817, 31] width 17 height 17
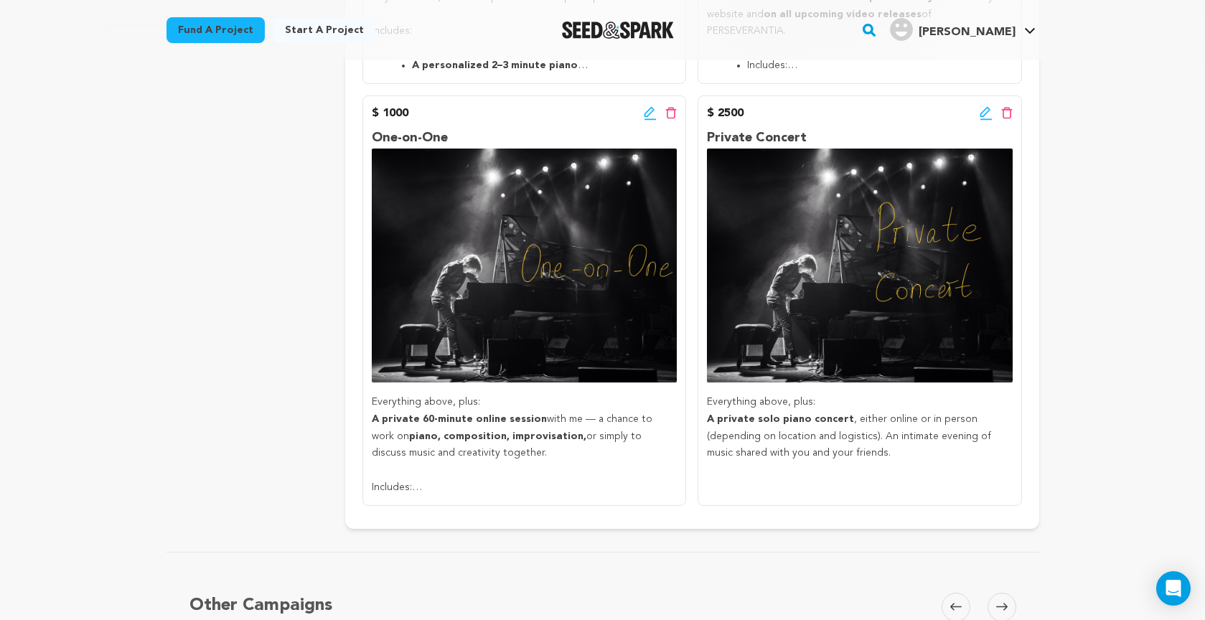
scroll to position [1519, 0]
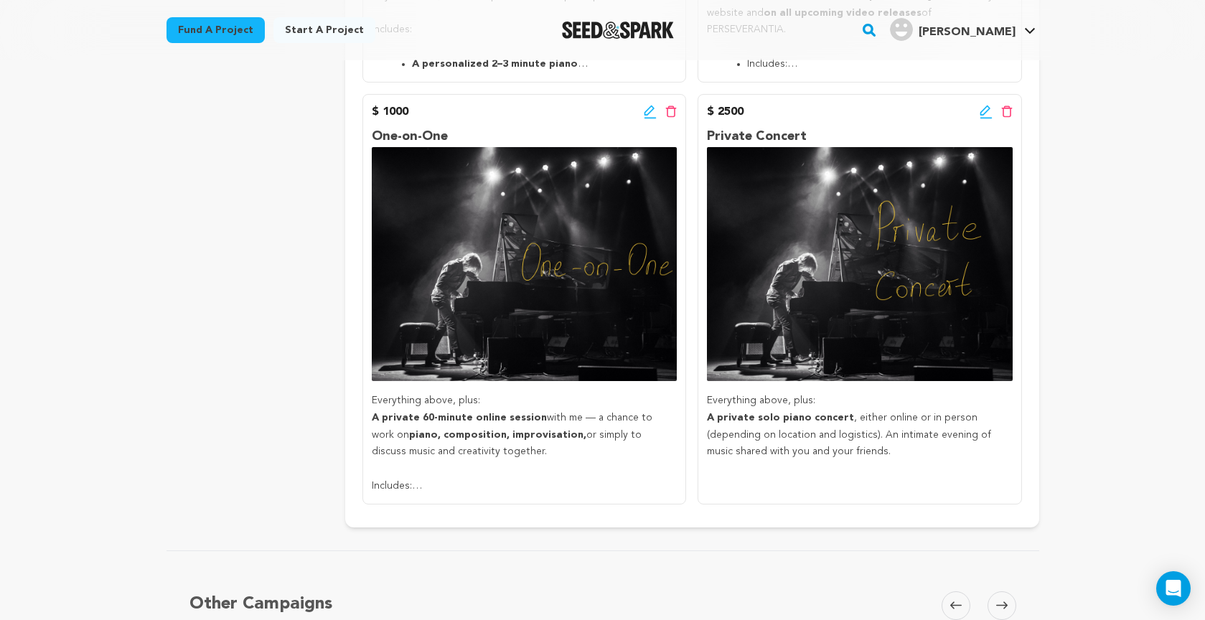
click at [981, 105] on icon at bounding box center [985, 112] width 13 height 14
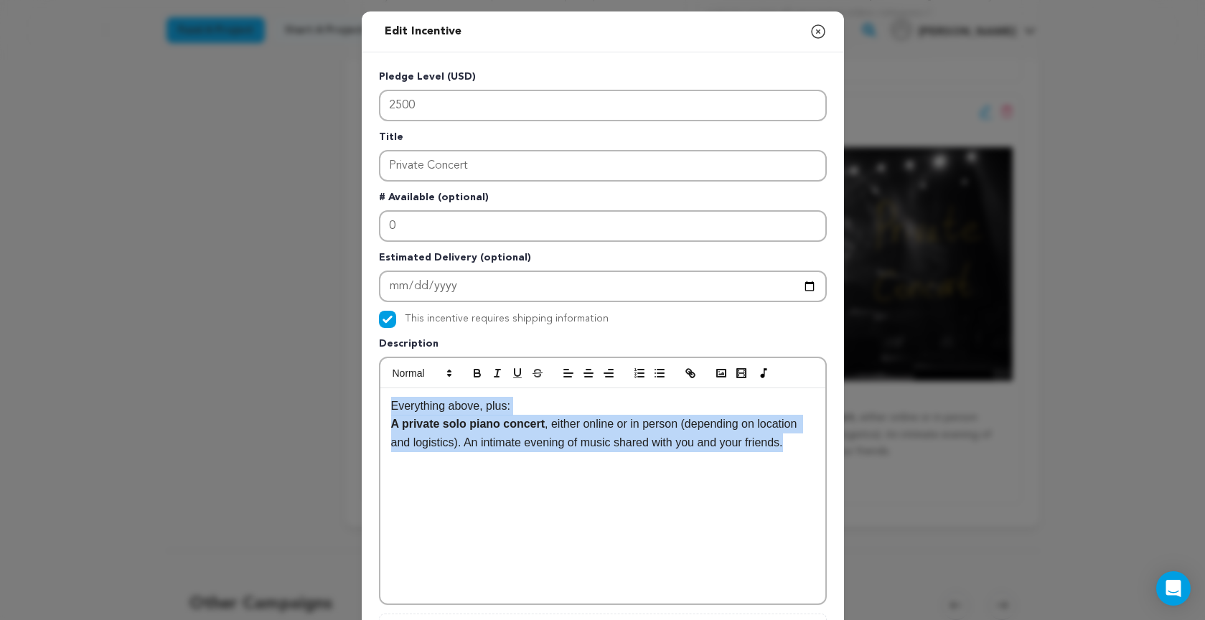
drag, startPoint x: 390, startPoint y: 407, endPoint x: 788, endPoint y: 457, distance: 400.6
click at [796, 454] on div "Everything above, plus: A private solo piano concert , either online or in pers…" at bounding box center [602, 495] width 445 height 215
copy div "Everything above, plus: A private solo piano concert , either online or in pers…"
click at [818, 32] on icon "button" at bounding box center [817, 31] width 13 height 13
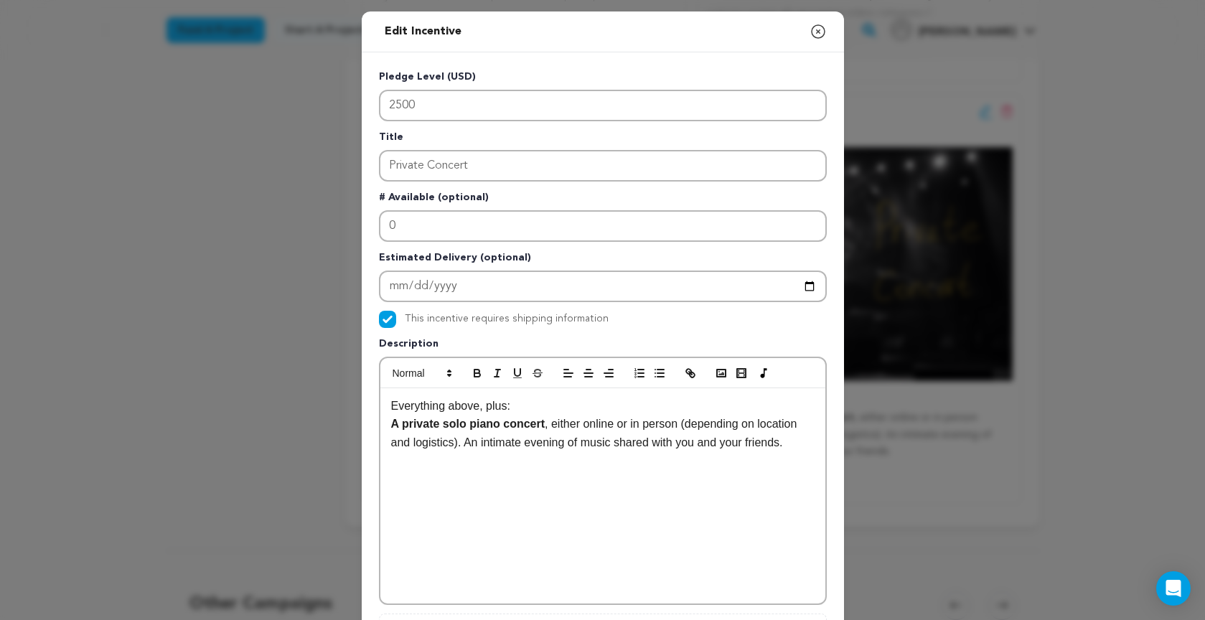
click at [818, 32] on div "Fund a project Start a project Search" at bounding box center [590, 29] width 895 height 37
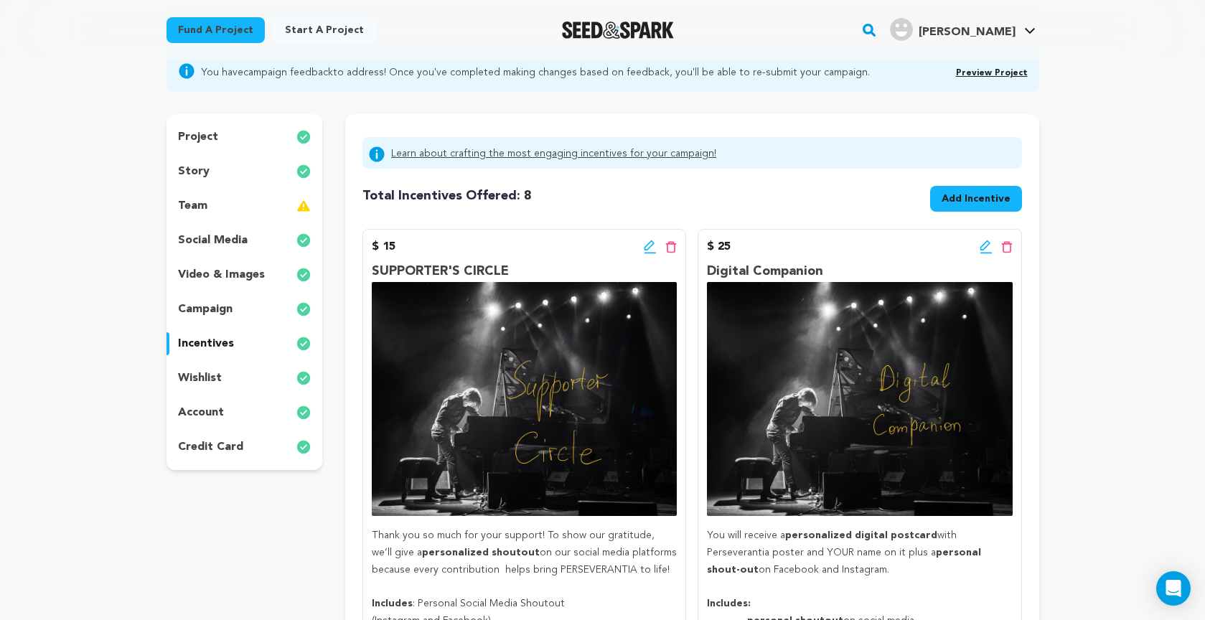
scroll to position [119, 0]
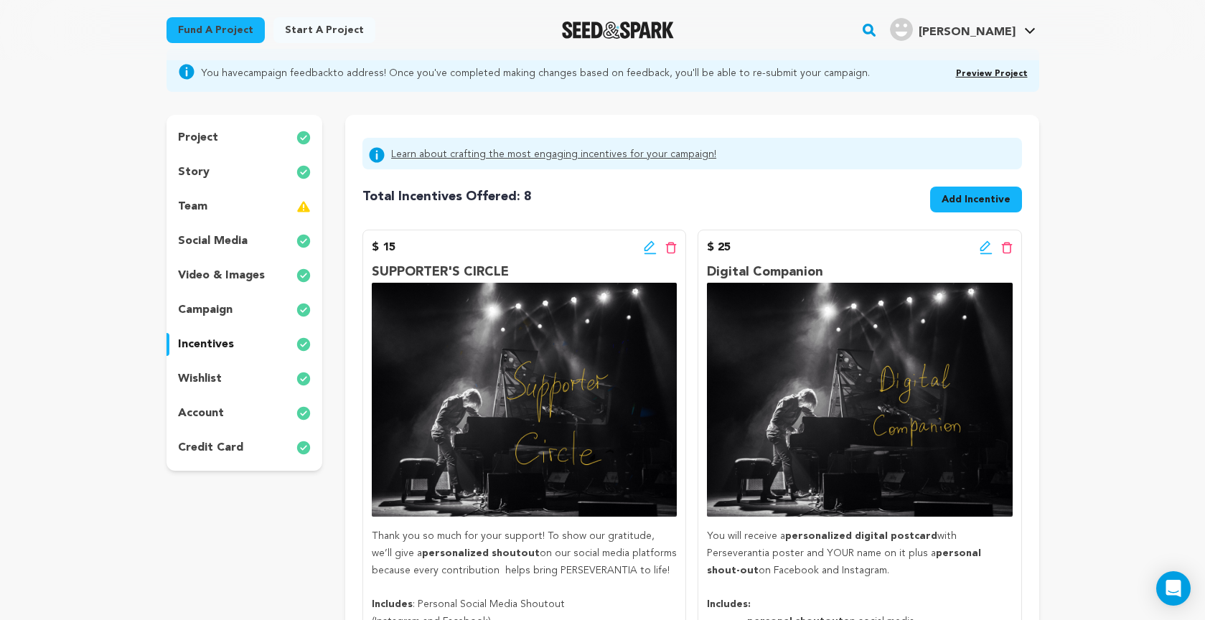
click at [645, 246] on icon at bounding box center [650, 247] width 13 height 14
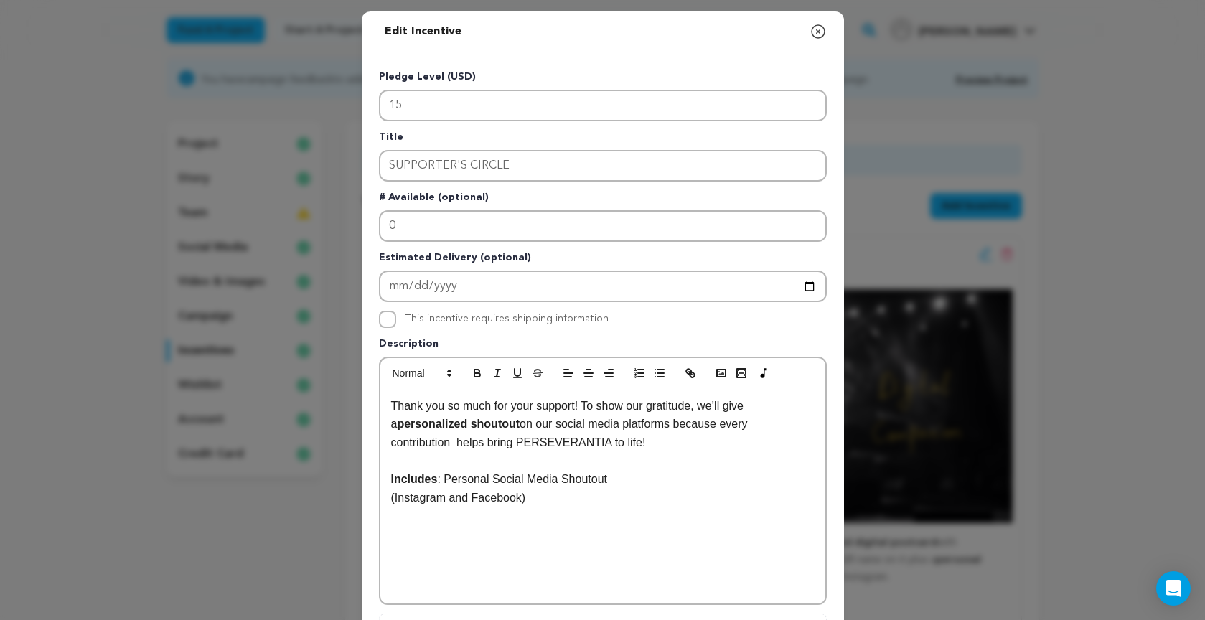
scroll to position [110, 0]
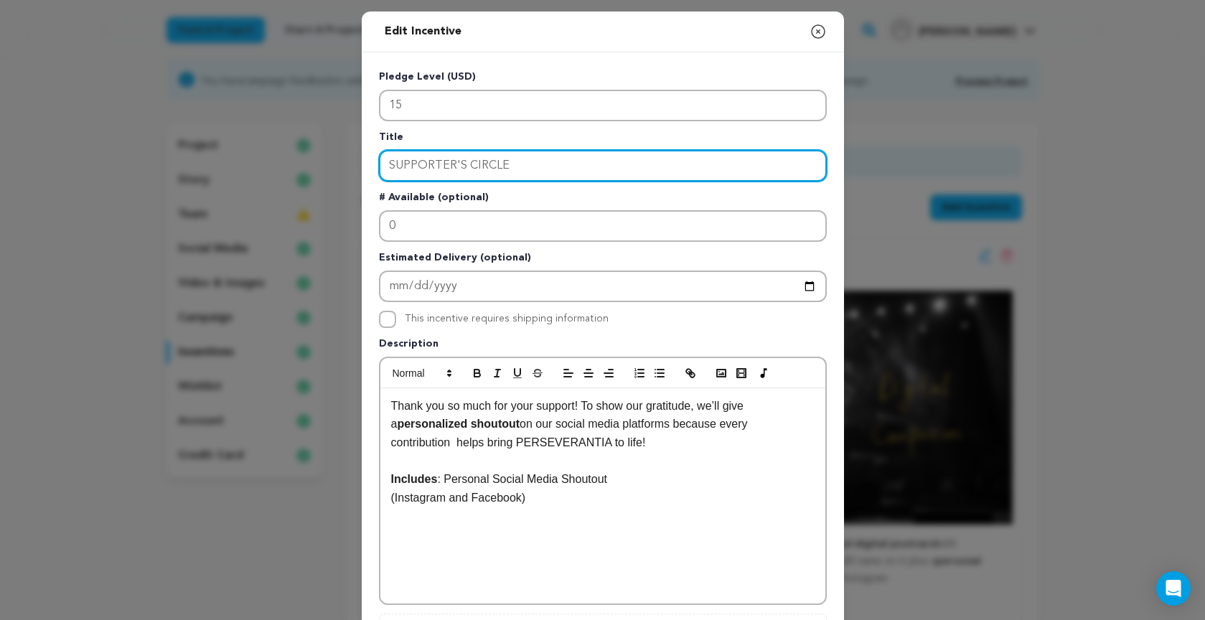
drag, startPoint x: 514, startPoint y: 166, endPoint x: 340, endPoint y: 154, distance: 174.1
click at [340, 154] on div "Edit Incentive Close modal Pledge Level (USD) 15 Title SUPPORTER'S CIRCLE # Ava…" at bounding box center [602, 458] width 1205 height 916
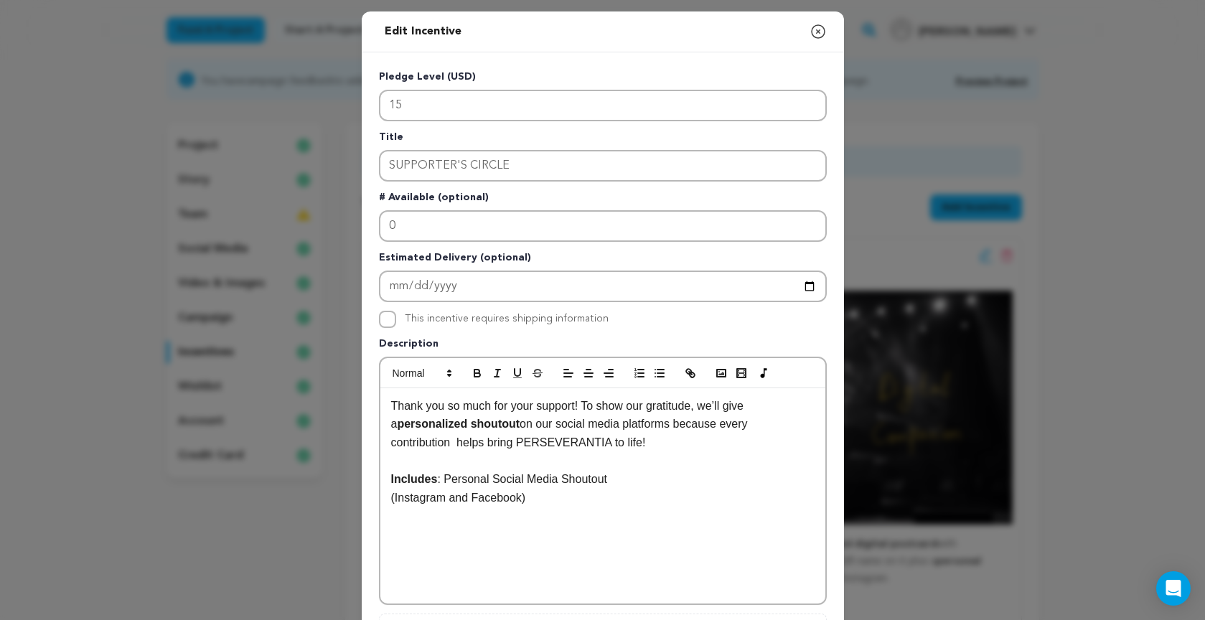
click at [507, 165] on input "SUPPORTER'S CIRCLE" at bounding box center [603, 166] width 448 height 32
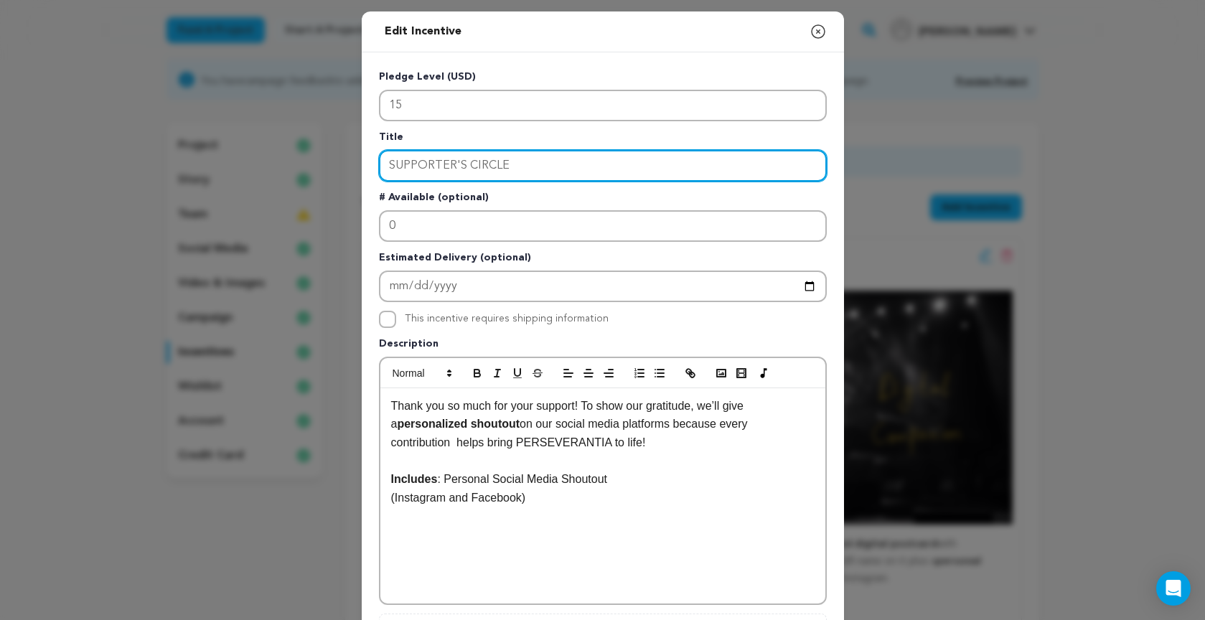
paste input "ocial Media Shoutout"
type input "Social Media Shoutout"
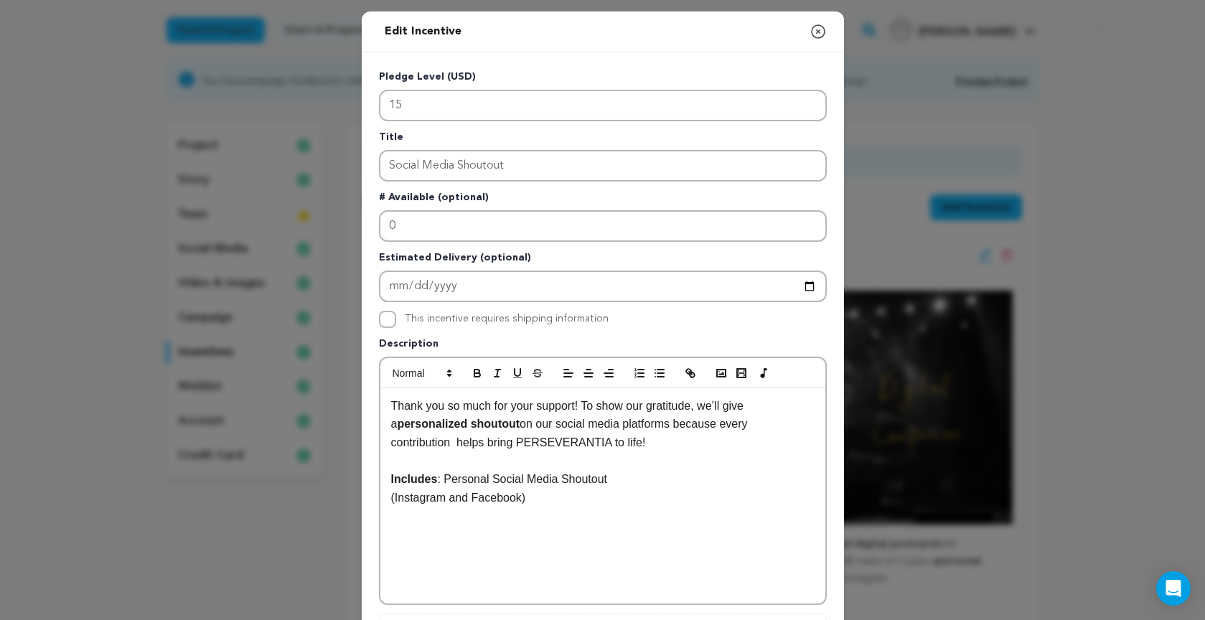
drag, startPoint x: 394, startPoint y: 405, endPoint x: 661, endPoint y: 443, distance: 270.3
click at [661, 443] on p "Thank you so much for your support! To show our gratitude, we’ll give a persona…" at bounding box center [602, 424] width 423 height 55
drag, startPoint x: 713, startPoint y: 426, endPoint x: 436, endPoint y: 439, distance: 277.2
click at [438, 439] on p "Thank you so much for your support! Every contribution helps bring PERSEVERANTI…" at bounding box center [602, 424] width 423 height 55
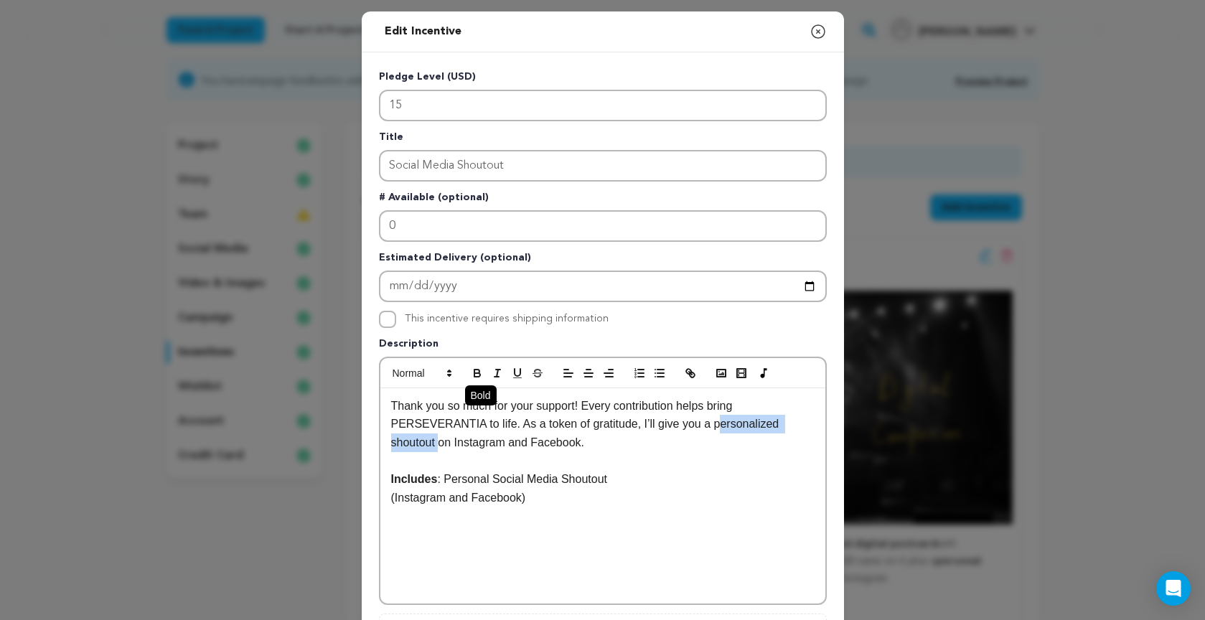
click at [473, 369] on icon "button" at bounding box center [477, 373] width 13 height 13
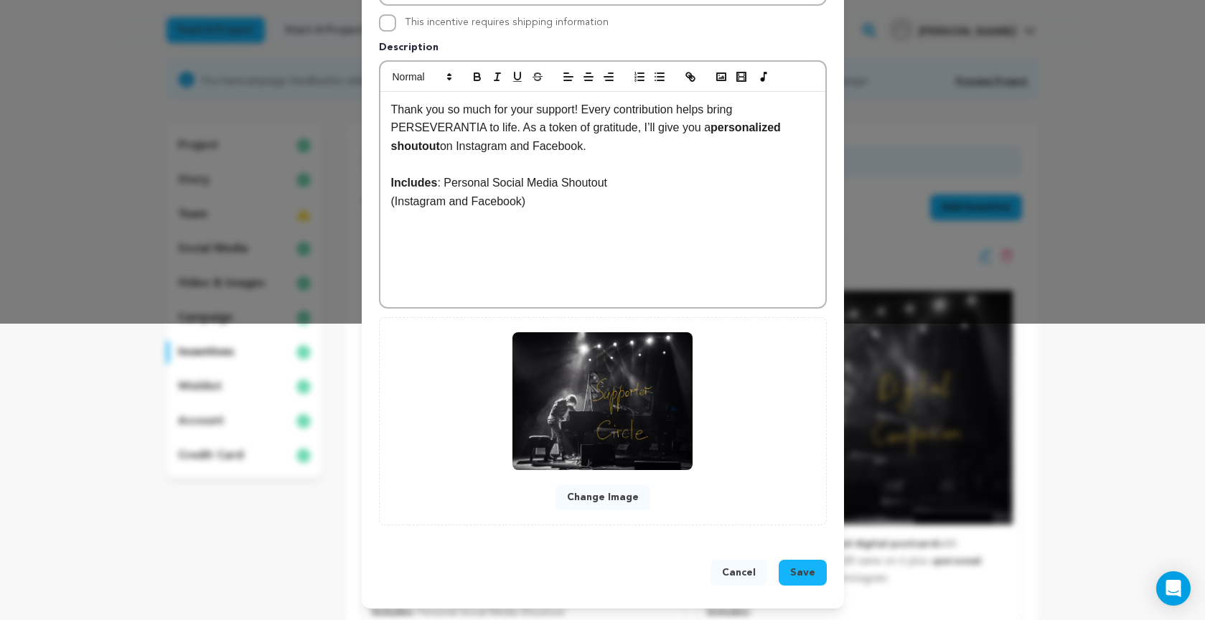
click at [804, 572] on span "Save" at bounding box center [802, 572] width 25 height 14
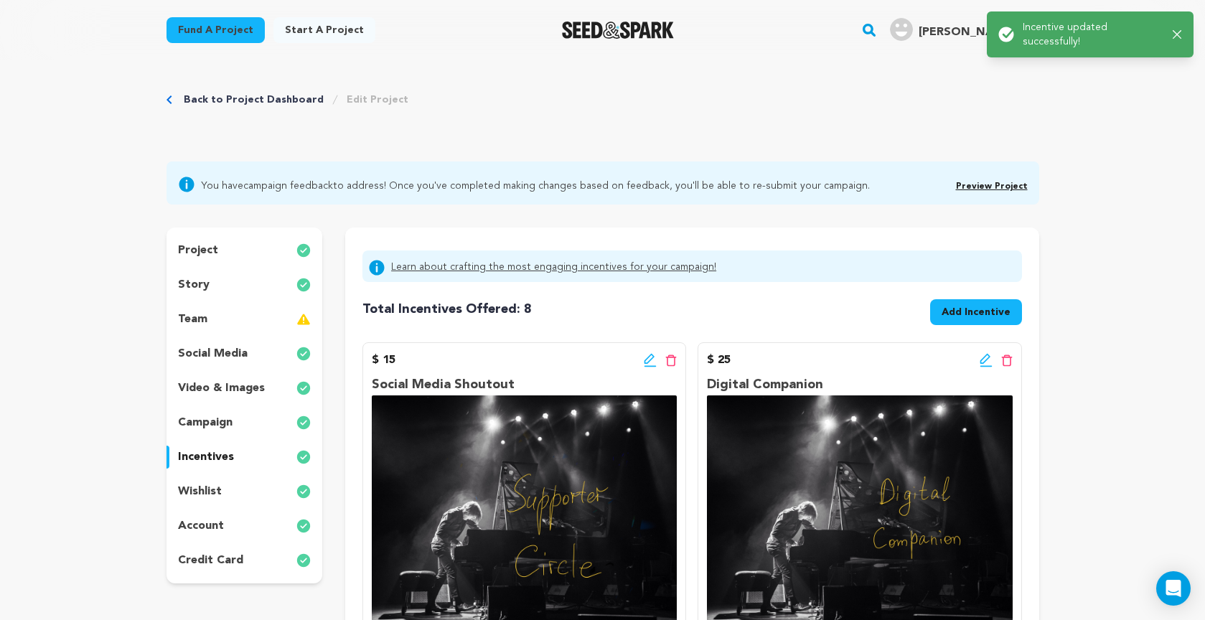
scroll to position [0, 0]
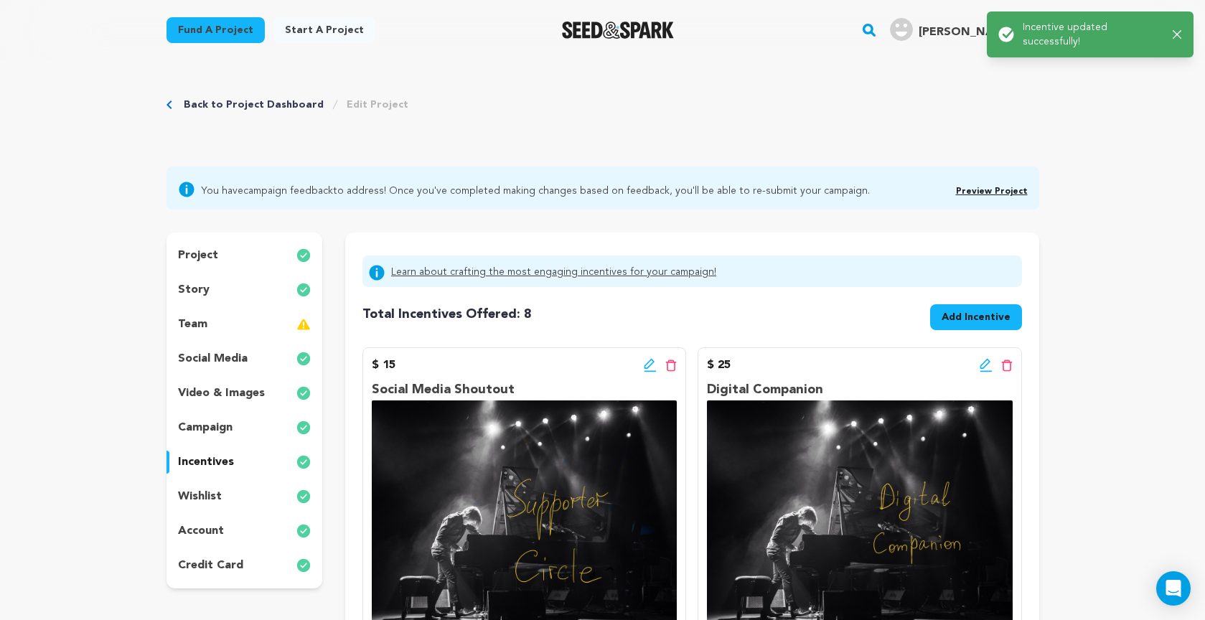
click at [981, 363] on icon at bounding box center [985, 365] width 13 height 14
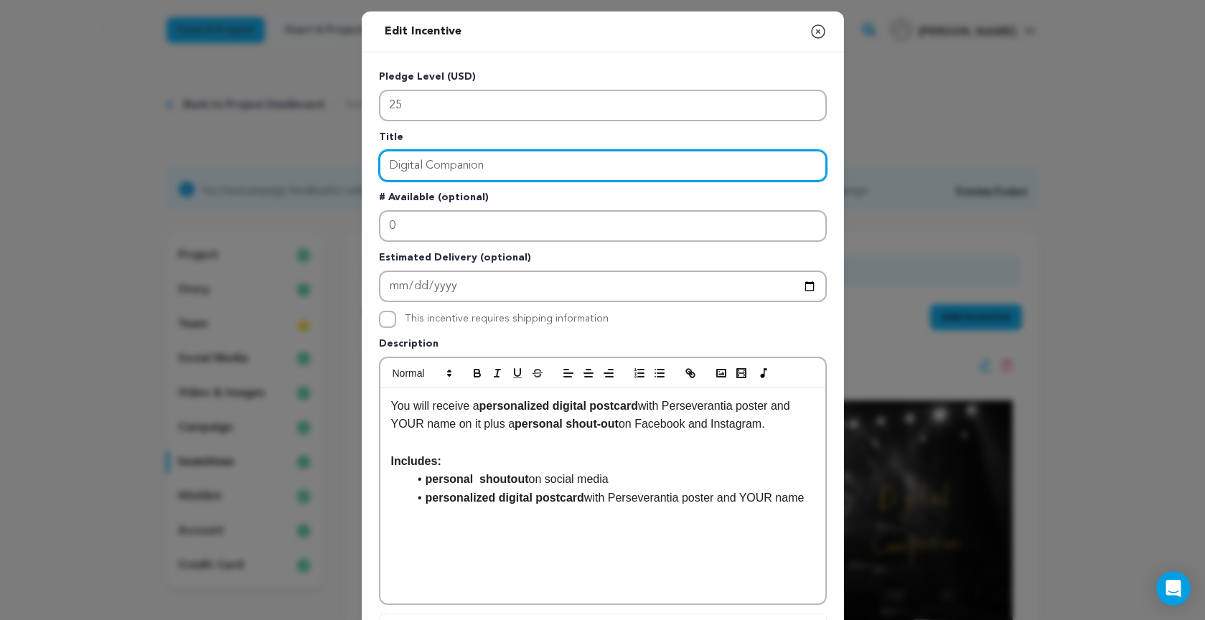
drag, startPoint x: 496, startPoint y: 166, endPoint x: 339, endPoint y: 166, distance: 156.4
click at [341, 166] on div "Edit Incentive Close modal Pledge Level (USD) 25 Title Digital Companion # Avai…" at bounding box center [602, 458] width 1205 height 916
paste input "Personalized Digital Postcard"
type input "Personalized Digital Postcard"
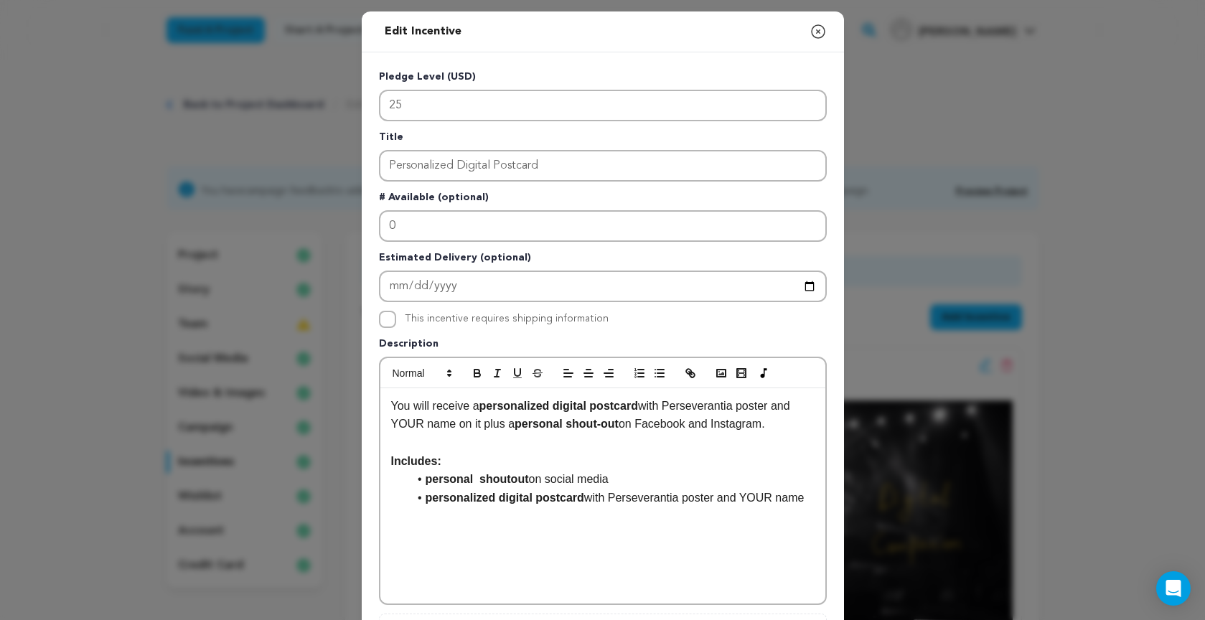
drag, startPoint x: 391, startPoint y: 405, endPoint x: 791, endPoint y: 427, distance: 400.2
click at [791, 427] on p "You will receive a personalized digital postcard with Perseverantia poster and …" at bounding box center [602, 415] width 423 height 37
click at [445, 407] on p "Receive a digital postcard featuring the PERSEVERANTIA poster with YOUR name on…" at bounding box center [602, 415] width 423 height 37
drag, startPoint x: 448, startPoint y: 407, endPoint x: 494, endPoint y: 392, distance: 48.3
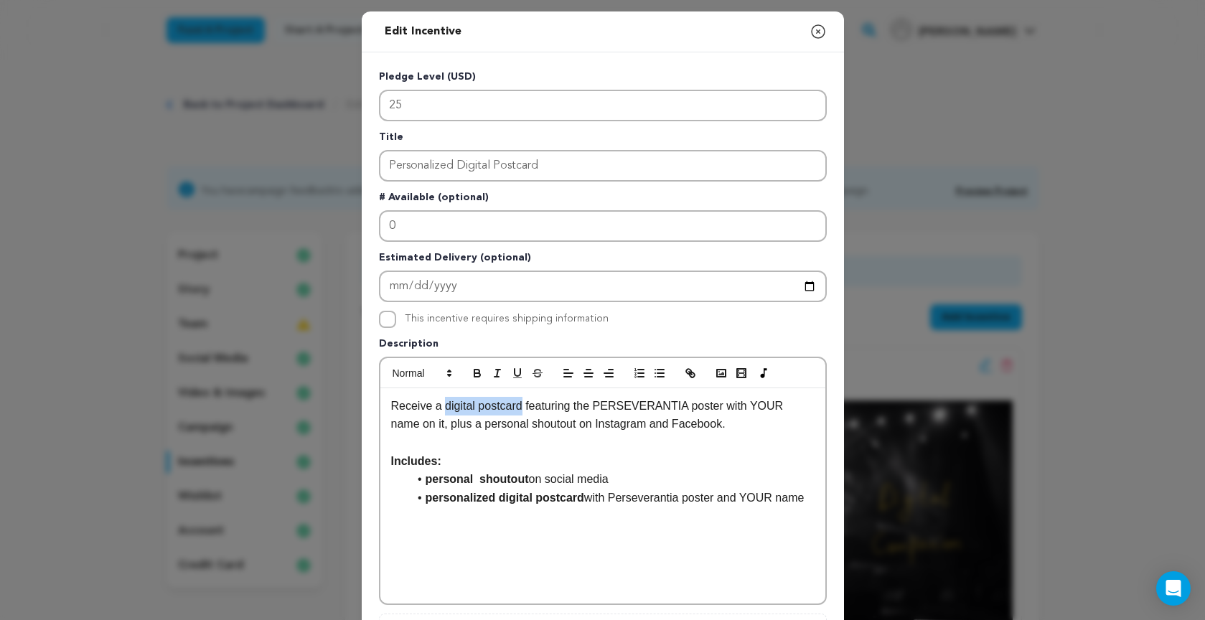
click at [521, 409] on p "Receive a digital postcard featuring the PERSEVERANTIA poster with YOUR name on…" at bounding box center [602, 415] width 423 height 37
click at [475, 374] on icon "button" at bounding box center [477, 375] width 6 height 4
drag, startPoint x: 487, startPoint y: 425, endPoint x: 552, endPoint y: 417, distance: 65.9
click at [579, 425] on p "Receive a digital postcard featuring the PERSEVERANTIA poster with YOUR name on…" at bounding box center [602, 415] width 423 height 37
click at [476, 374] on icon "button" at bounding box center [477, 375] width 6 height 4
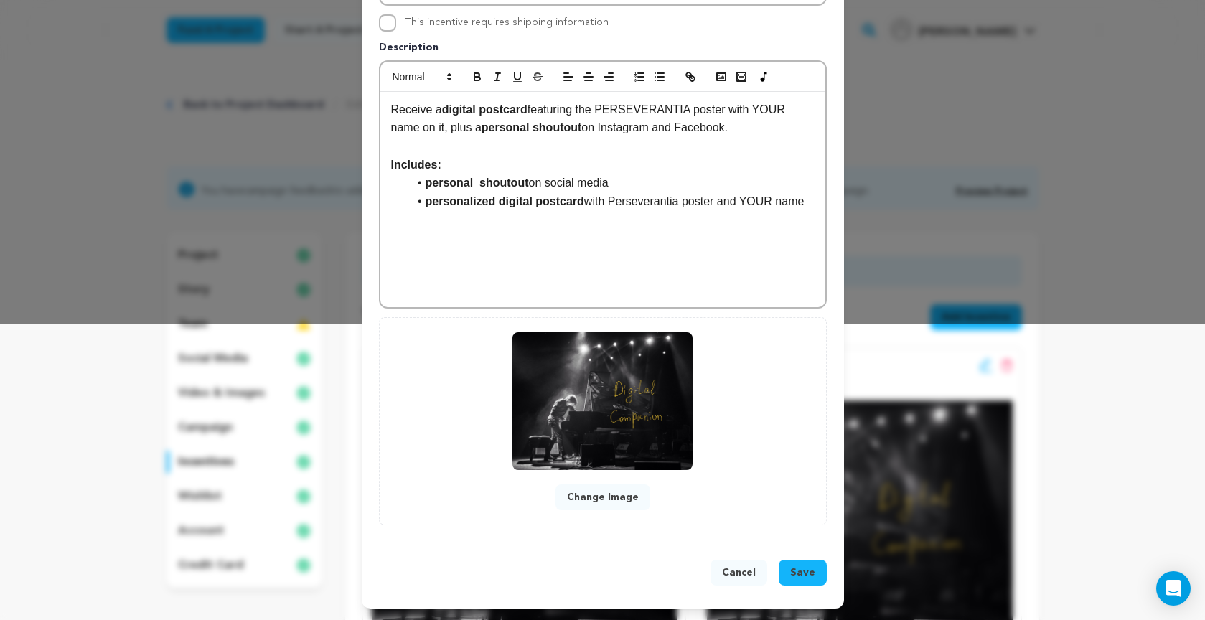
scroll to position [297, 0]
click at [801, 573] on span "Save" at bounding box center [802, 572] width 25 height 14
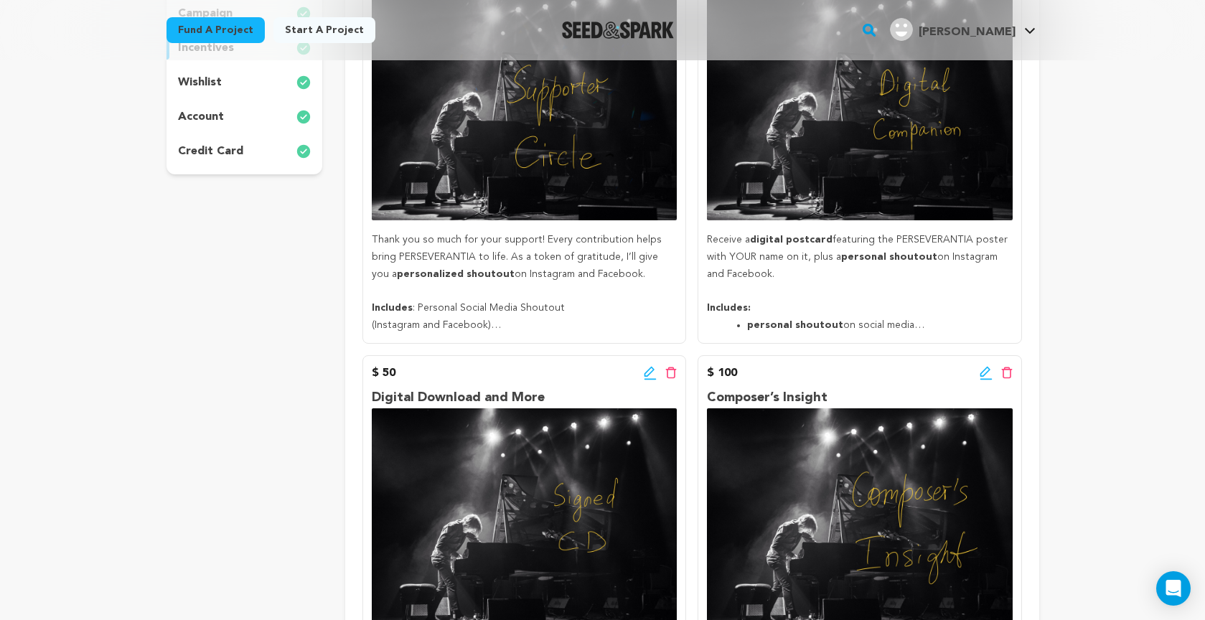
scroll to position [416, 0]
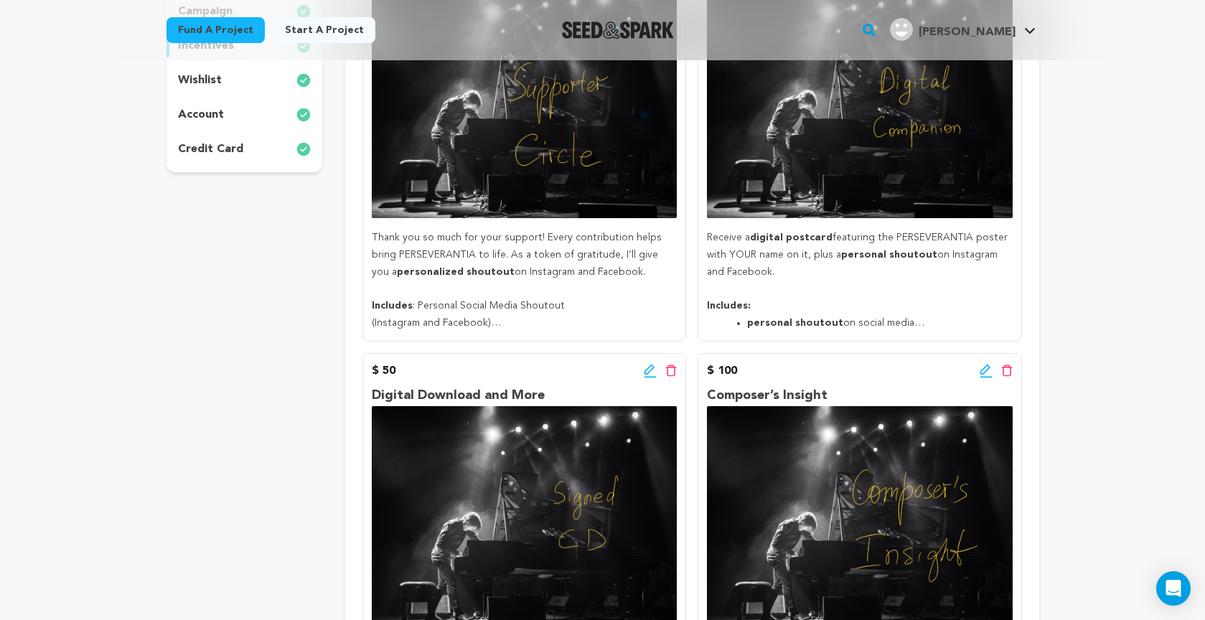
click at [649, 367] on icon at bounding box center [650, 371] width 13 height 14
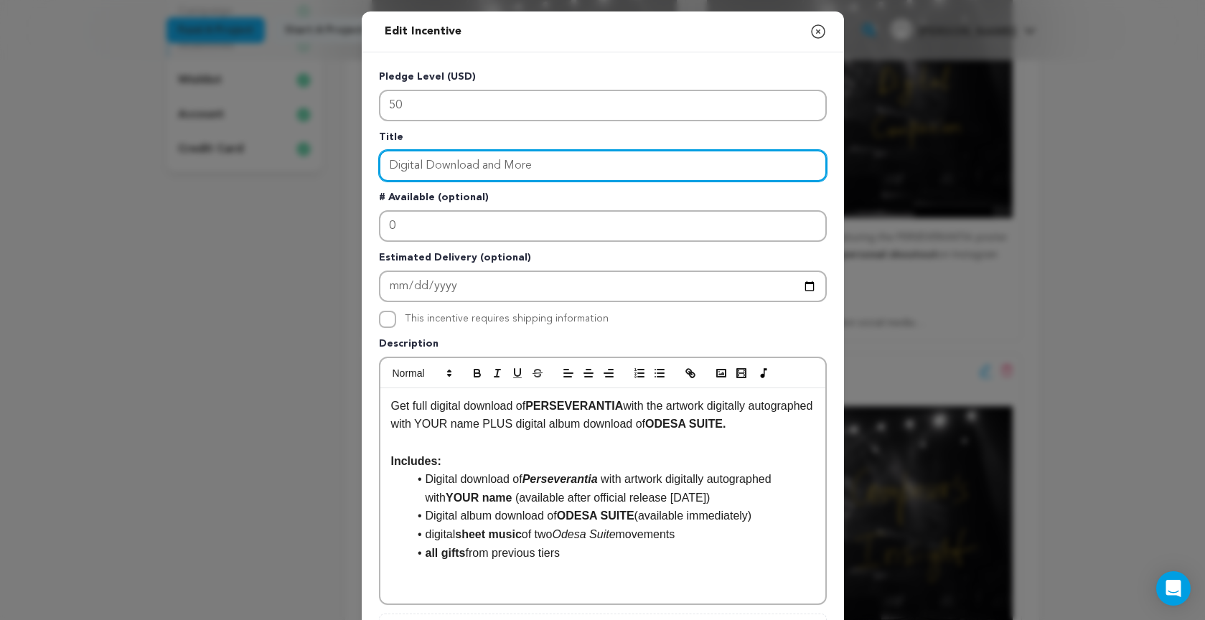
drag, startPoint x: 545, startPoint y: 166, endPoint x: 312, endPoint y: 159, distance: 233.3
click at [312, 159] on div "Edit Incentive Close modal Pledge Level (USD) 50 Title Digital Download and Mor…" at bounding box center [602, 458] width 1205 height 916
paste input "Album Bundl"
type input "Digital Album Bundle"
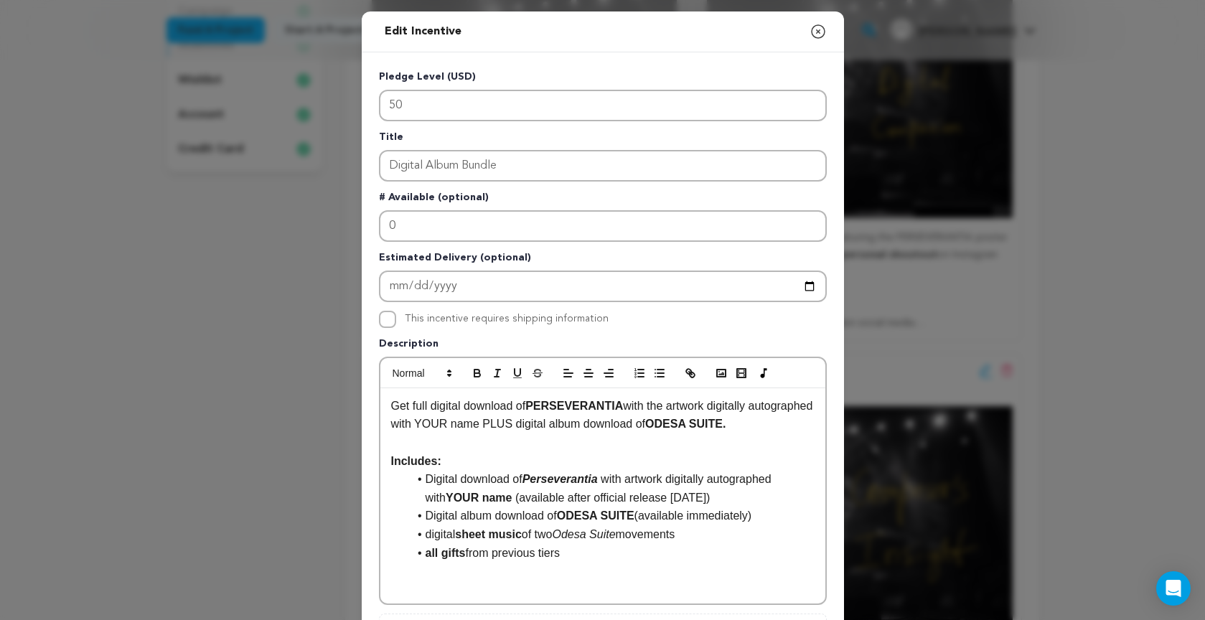
click at [616, 496] on li "Digital download of Perseverantia with artwork digitally autographed with YOUR …" at bounding box center [611, 488] width 406 height 37
drag, startPoint x: 616, startPoint y: 498, endPoint x: 502, endPoint y: 496, distance: 113.4
click at [502, 497] on li "Digital download of Perseverantia with artwork digitally autographed with YOUR …" at bounding box center [611, 488] width 406 height 37
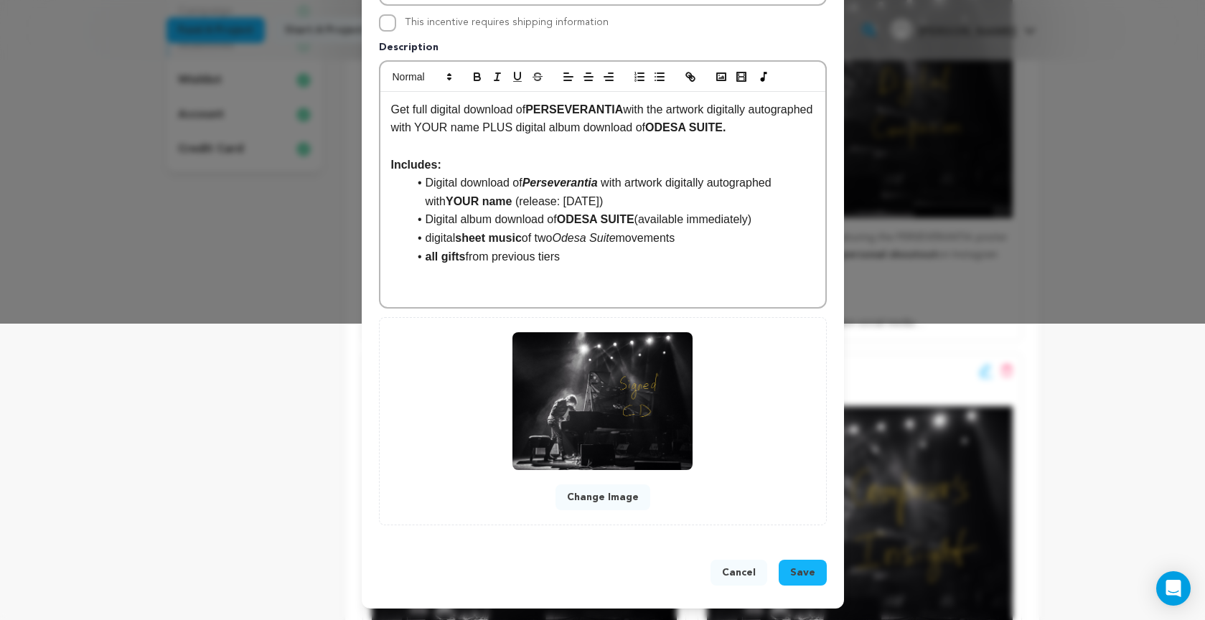
scroll to position [297, 0]
click at [804, 574] on span "Save" at bounding box center [802, 572] width 25 height 14
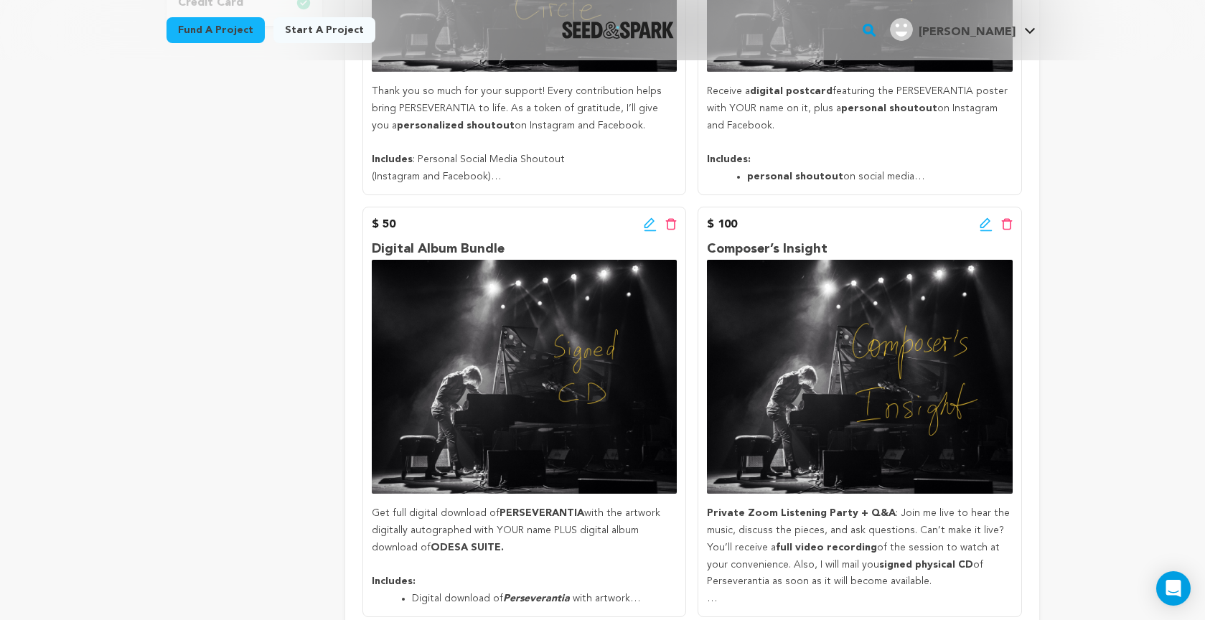
scroll to position [563, 0]
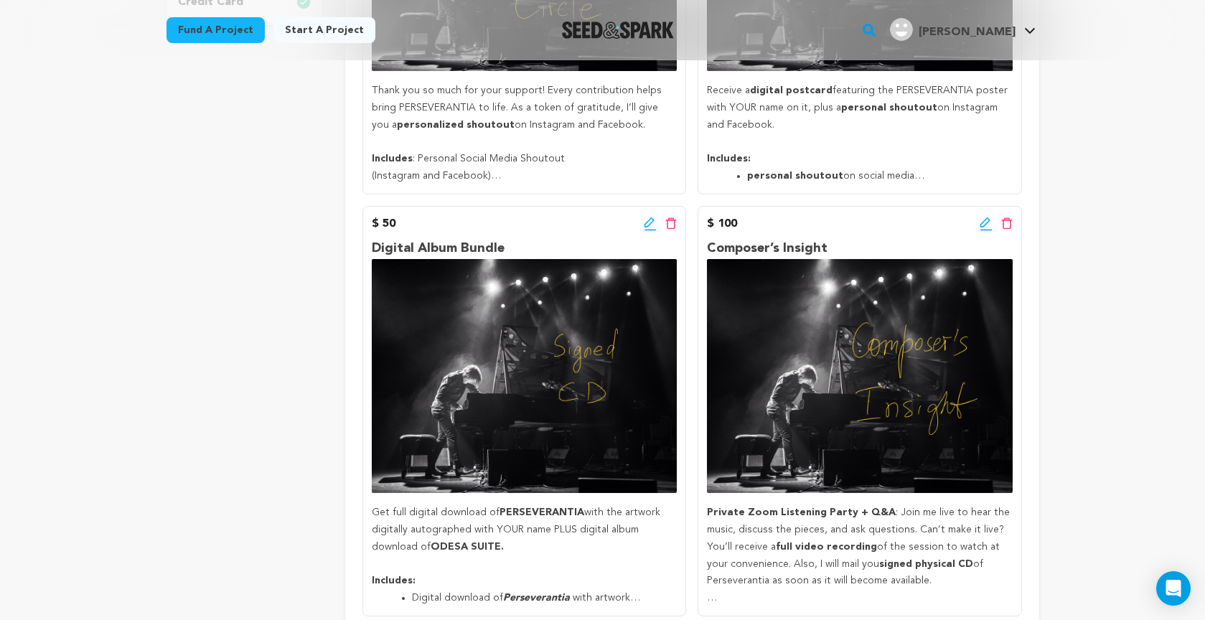
click at [981, 222] on icon at bounding box center [985, 224] width 13 height 14
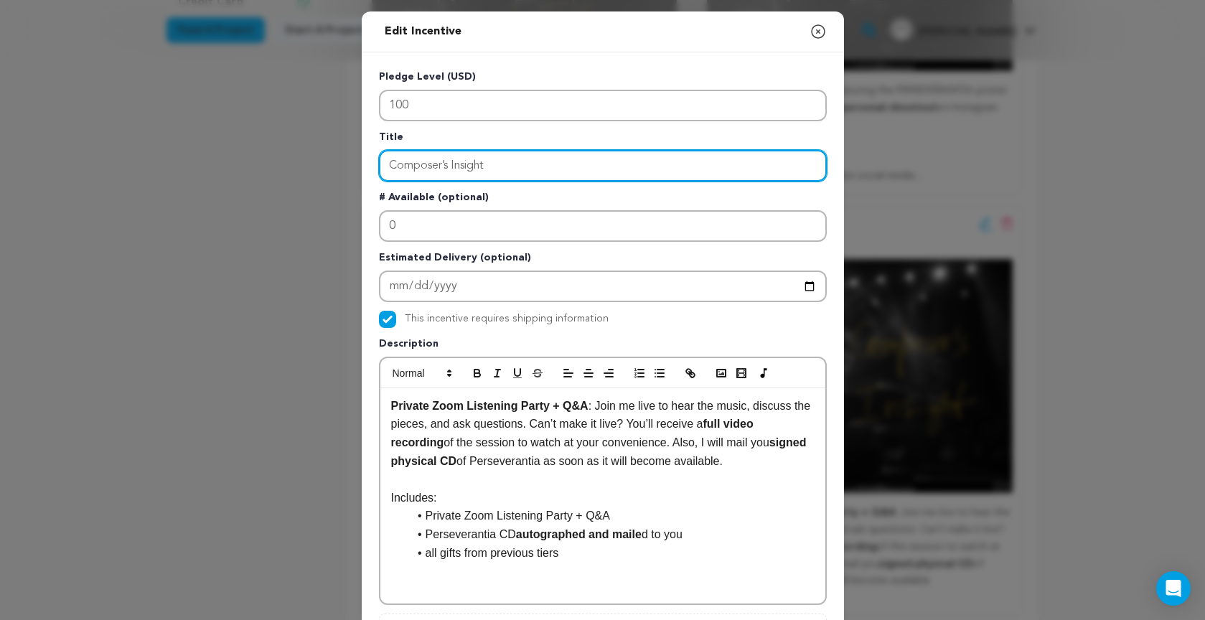
drag, startPoint x: 491, startPoint y: 165, endPoint x: 310, endPoint y: 153, distance: 181.9
click at [310, 153] on div "Edit Incentive Close modal Pledge Level (USD) 100 Title Composer’s Insight # Av…" at bounding box center [602, 458] width 1205 height 916
paste input "Listening Party + Signed CD"
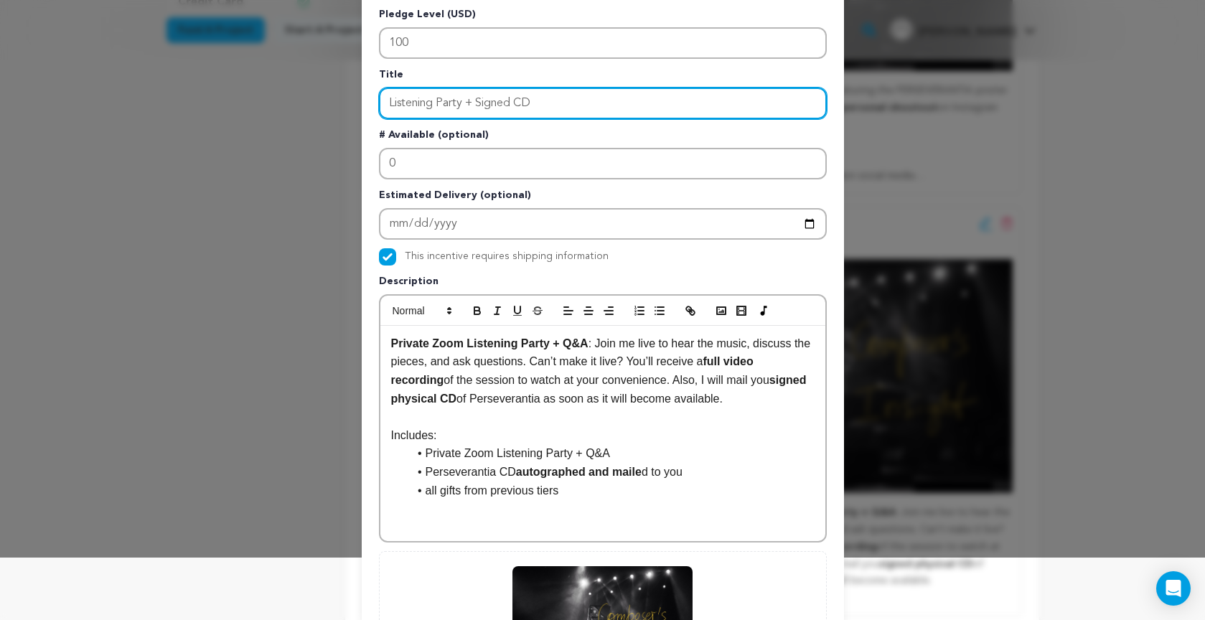
scroll to position [64, 0]
type input "Listening Party + Signed CD"
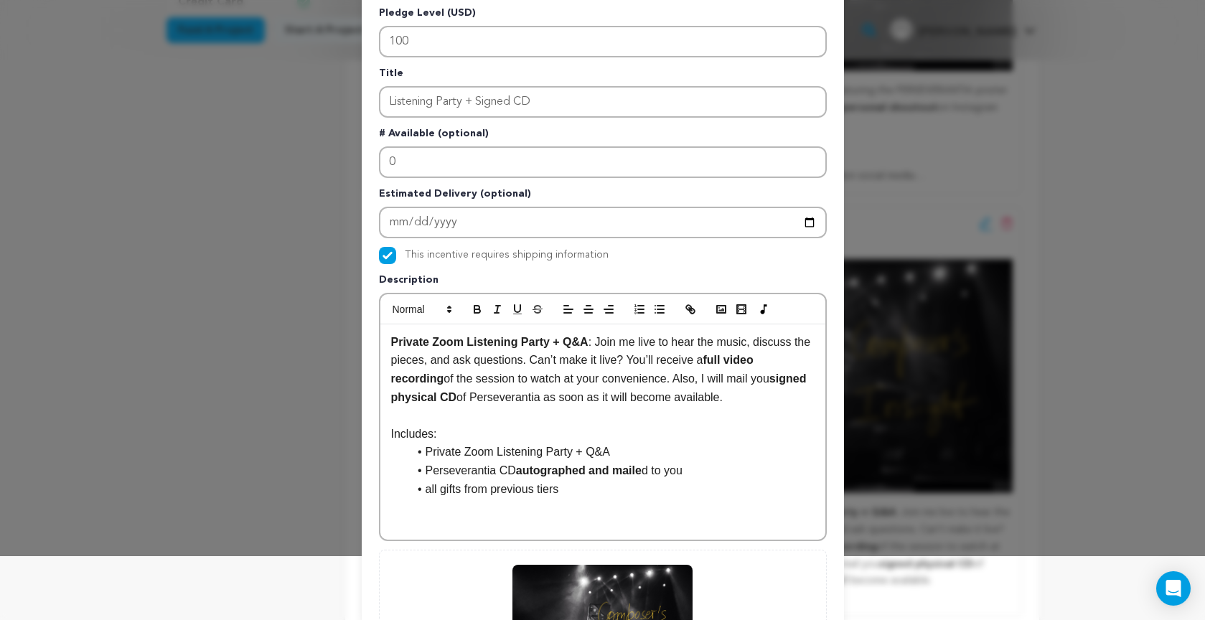
drag, startPoint x: 390, startPoint y: 340, endPoint x: 780, endPoint y: 399, distance: 394.0
click at [780, 399] on p "Private Zoom Listening Party + Q&A : Join me live to hear the music, discuss th…" at bounding box center [602, 369] width 423 height 73
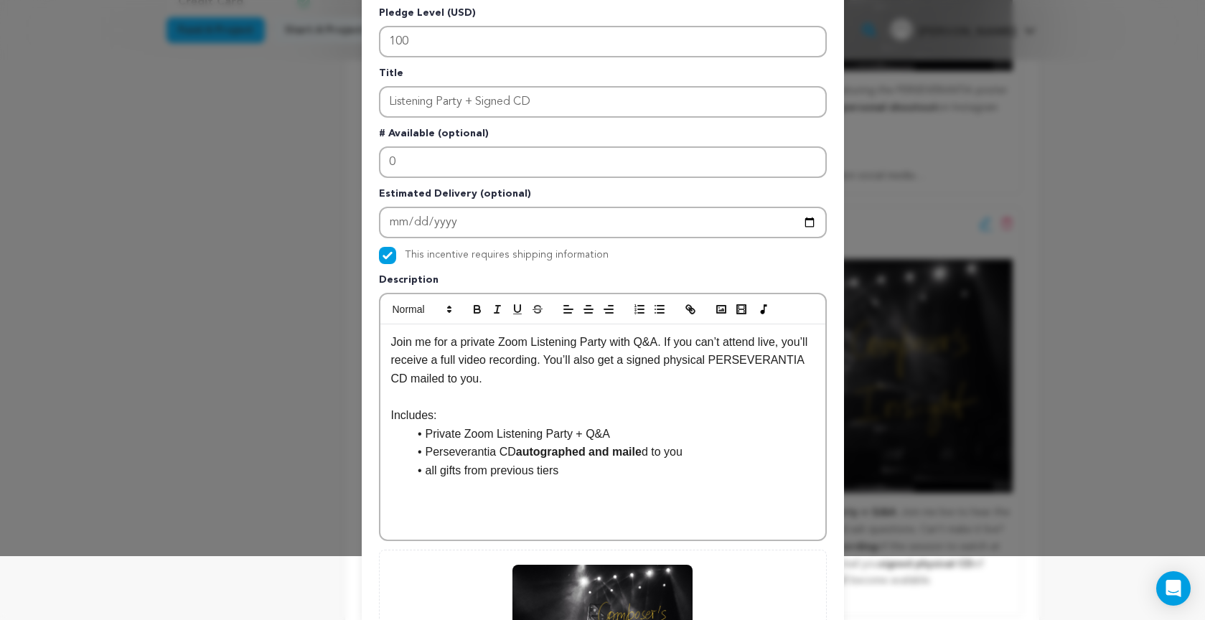
scroll to position [66, 0]
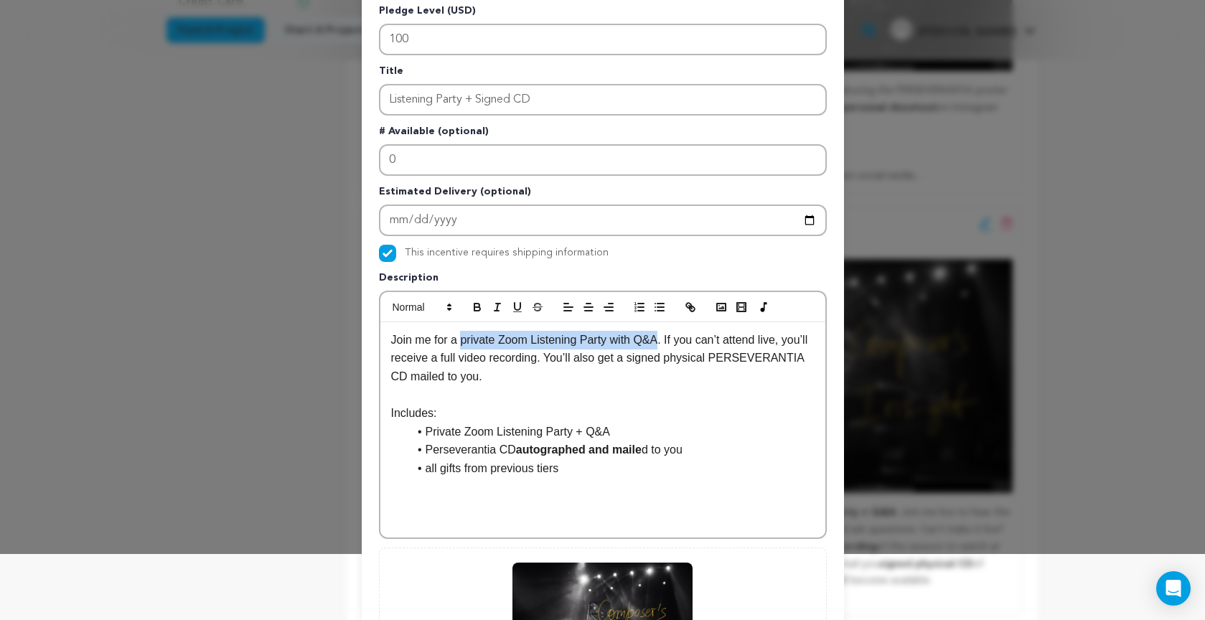
drag, startPoint x: 461, startPoint y: 341, endPoint x: 651, endPoint y: 344, distance: 190.1
click at [659, 342] on p "Join me for a private Zoom Listening Party with Q&A. If you can’t attend live, …" at bounding box center [602, 358] width 423 height 55
click at [483, 309] on icon "button" at bounding box center [477, 307] width 13 height 13
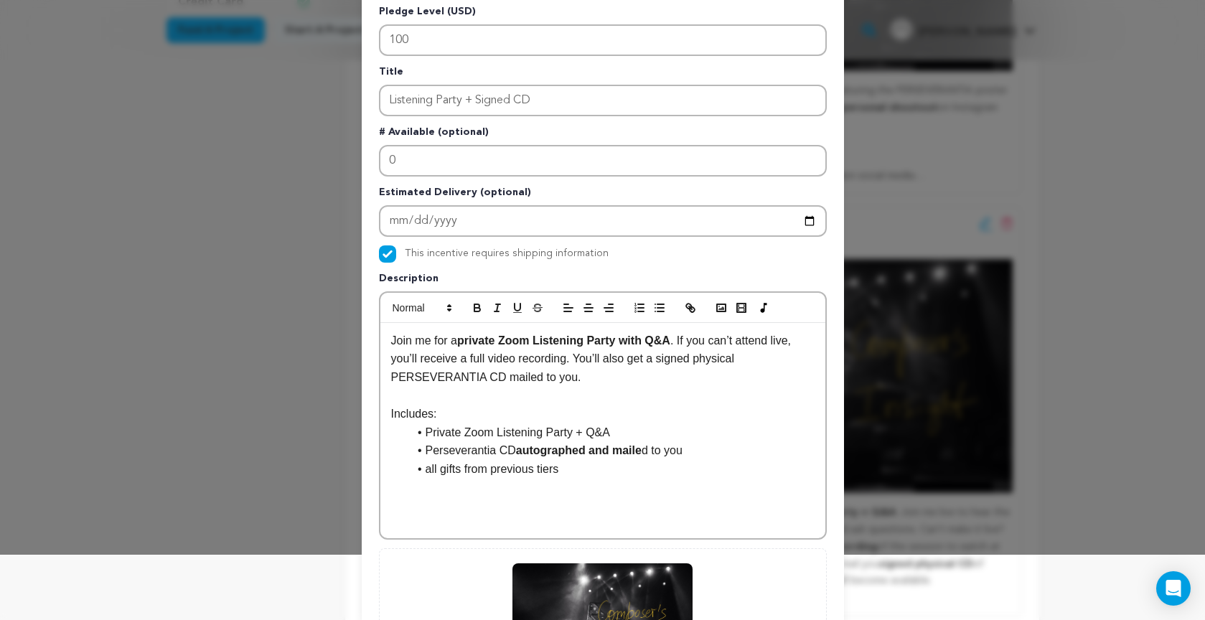
click at [471, 359] on p "Join me for a private Zoom Listening Party with Q&A . If you can’t attend live,…" at bounding box center [602, 358] width 423 height 55
drag, startPoint x: 661, startPoint y: 361, endPoint x: 469, endPoint y: 326, distance: 195.5
click at [499, 380] on p "Join me for a private Zoom Listening Party with Q&A . If you can’t attend live,…" at bounding box center [602, 358] width 423 height 55
click at [478, 306] on icon "button" at bounding box center [476, 306] width 5 height 4
drag, startPoint x: 428, startPoint y: 449, endPoint x: 724, endPoint y: 455, distance: 295.6
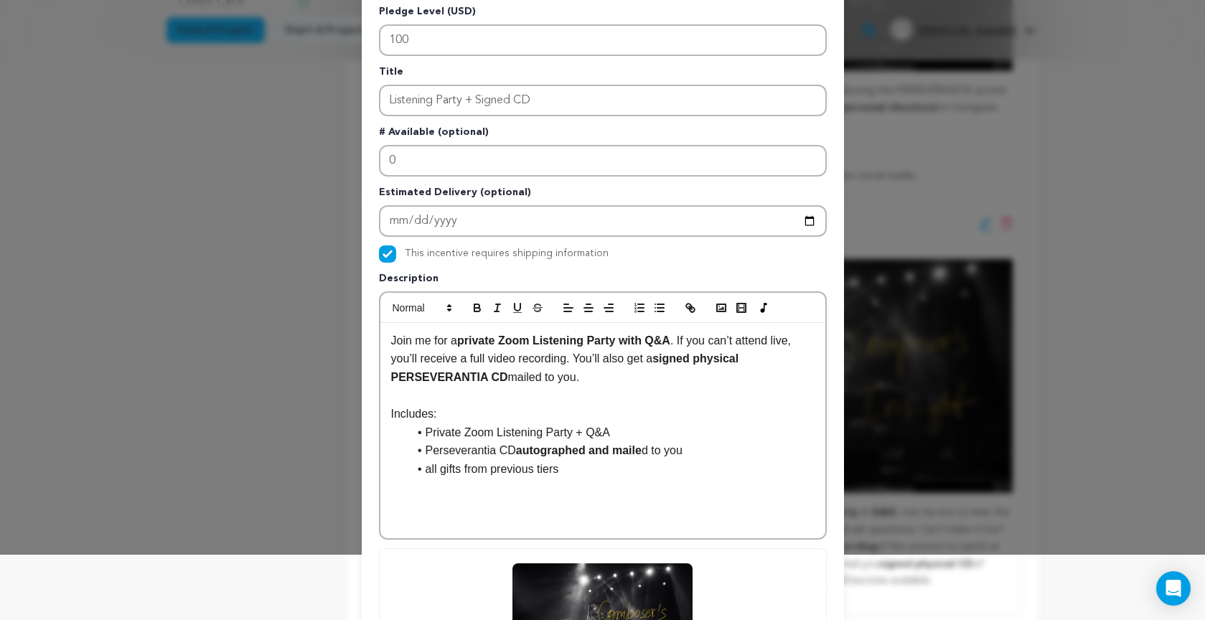
click at [724, 455] on li "Perseverantia CD autographed and maile d to you" at bounding box center [611, 450] width 406 height 19
drag, startPoint x: 433, startPoint y: 450, endPoint x: 568, endPoint y: 449, distance: 134.9
click at [575, 448] on li "Signed PERSEVERANTIA CD (mailed upon release)" at bounding box center [611, 450] width 406 height 19
click at [474, 305] on icon "button" at bounding box center [476, 306] width 5 height 4
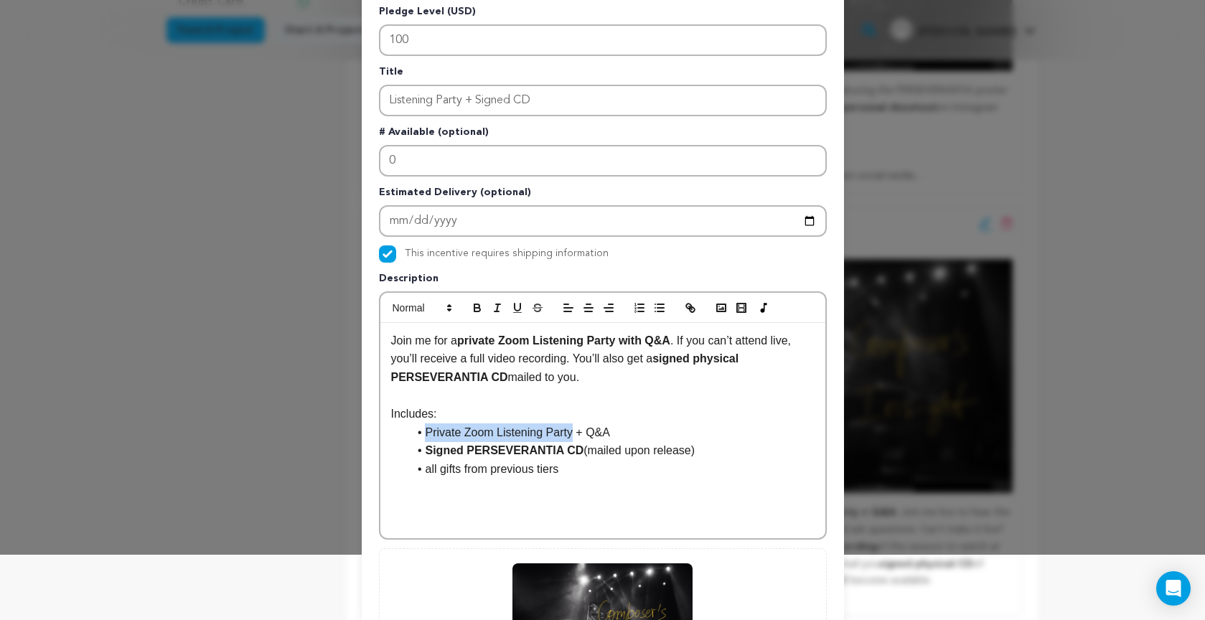
drag, startPoint x: 427, startPoint y: 433, endPoint x: 519, endPoint y: 398, distance: 98.8
click at [573, 429] on li "Private Zoom Listening Party + Q&A" at bounding box center [611, 432] width 406 height 19
click at [476, 306] on icon "button" at bounding box center [477, 307] width 13 height 13
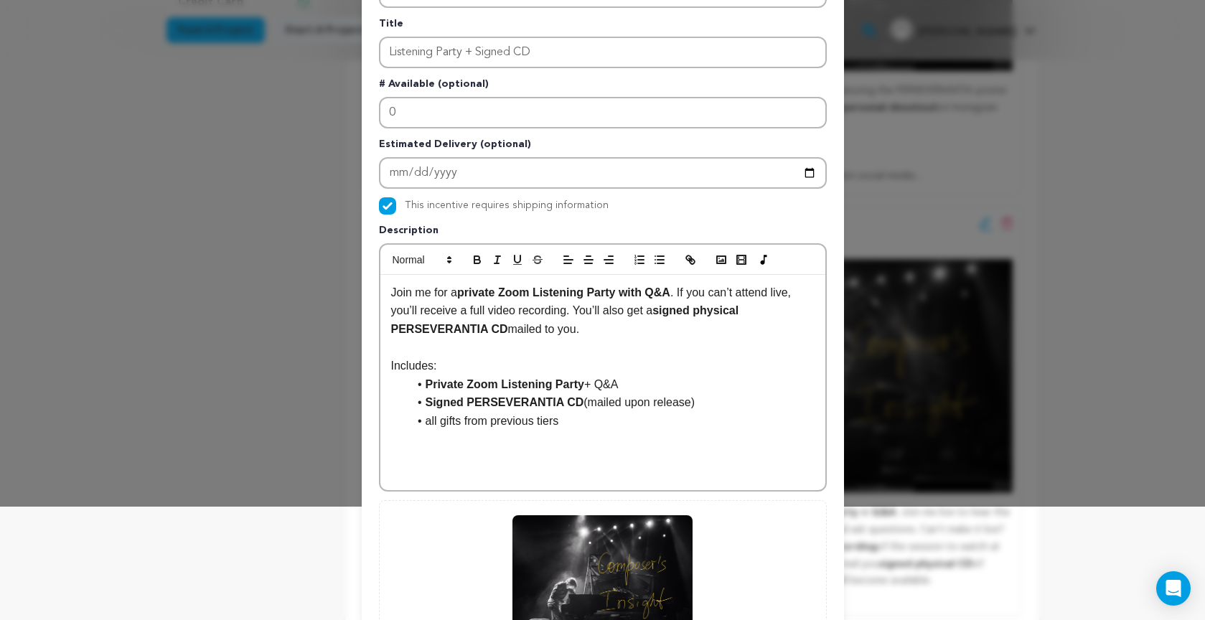
scroll to position [112, 0]
drag, startPoint x: 429, startPoint y: 421, endPoint x: 451, endPoint y: 451, distance: 36.9
click at [429, 422] on li "all gifts from previous tiers" at bounding box center [611, 422] width 406 height 19
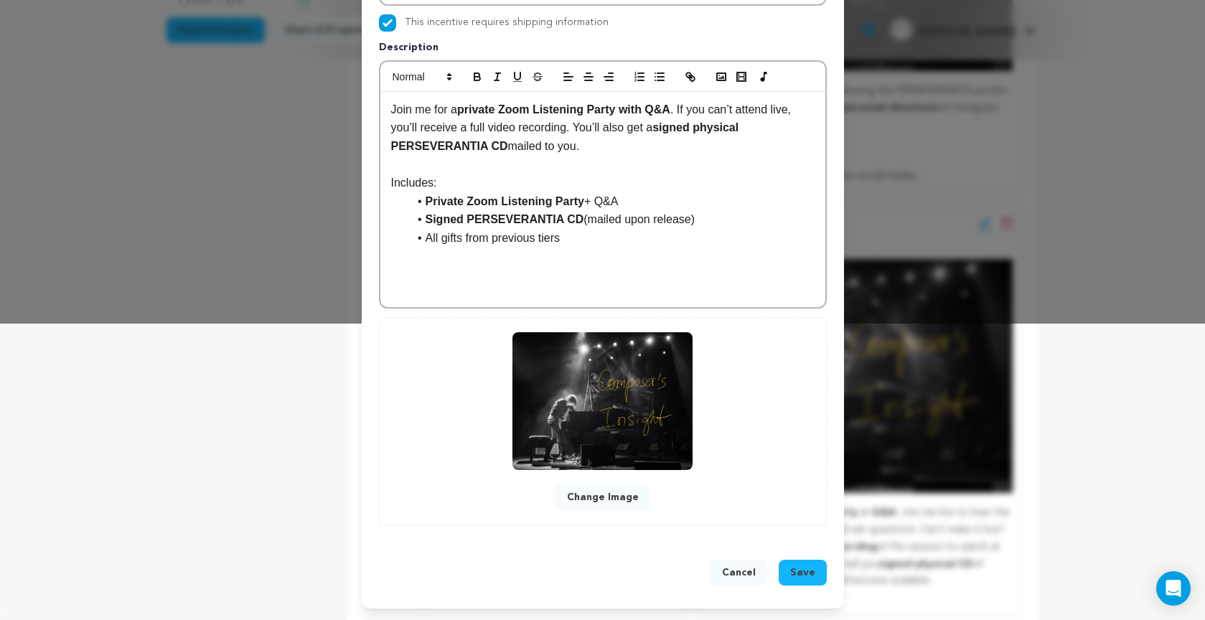
scroll to position [297, 0]
click at [808, 575] on span "Save" at bounding box center [802, 572] width 25 height 14
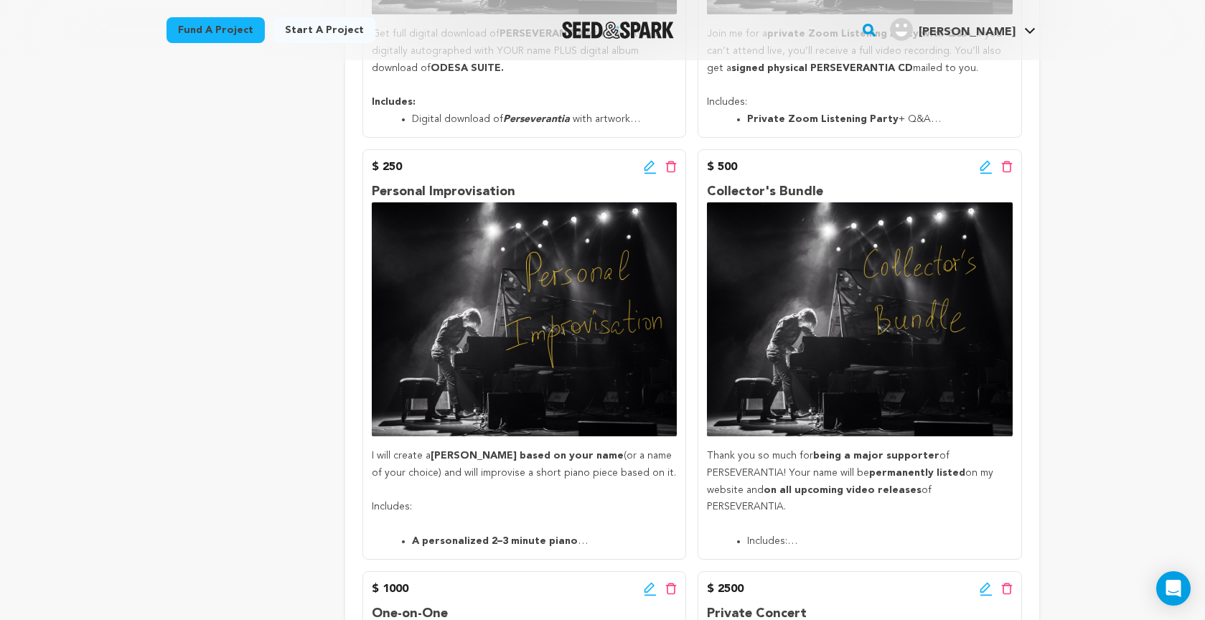
scroll to position [1042, 0]
click at [647, 162] on icon at bounding box center [649, 165] width 10 height 10
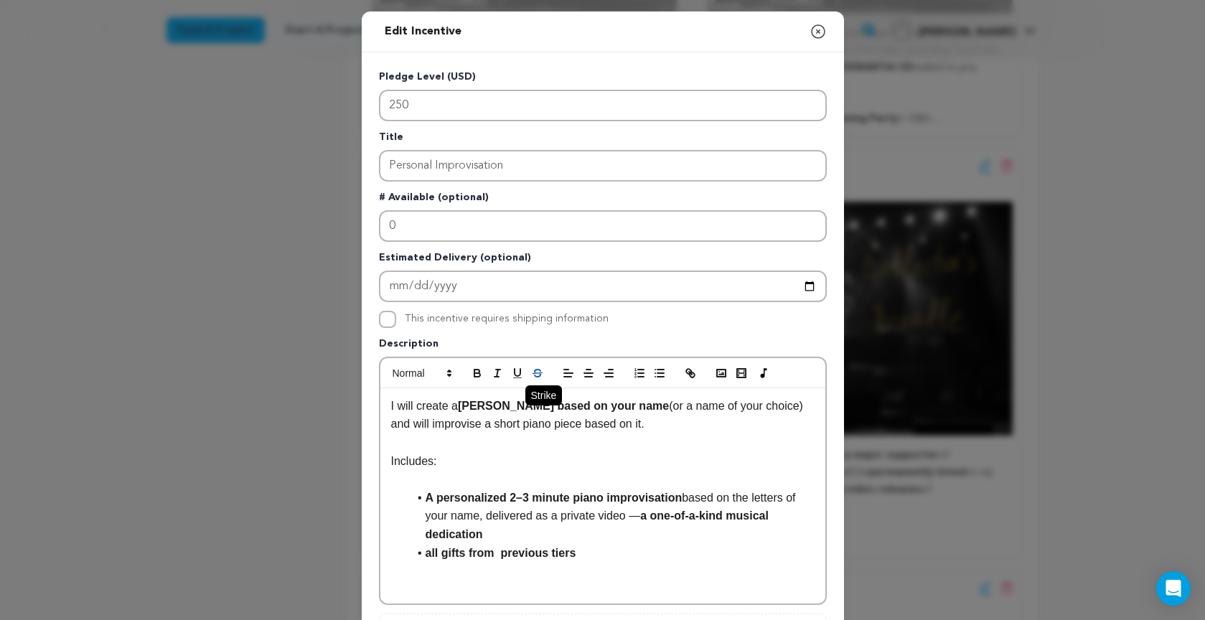
scroll to position [9, 0]
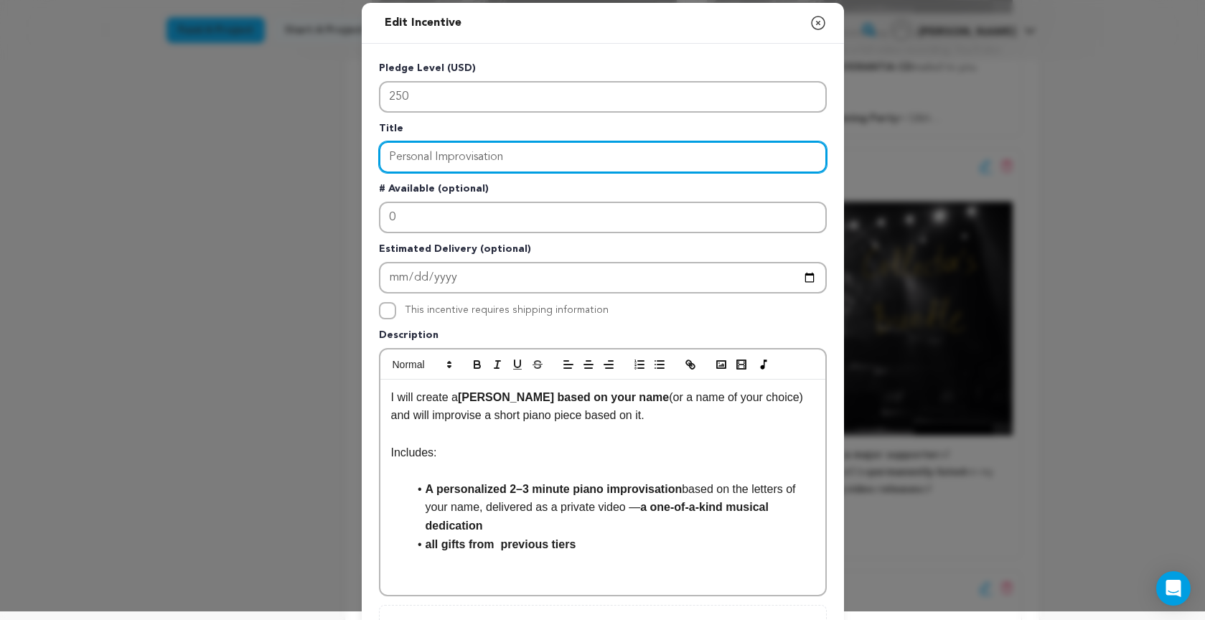
click at [432, 159] on input "Personal Improvisation" at bounding box center [603, 157] width 448 height 32
type input "Personalized Piano Improvisation"
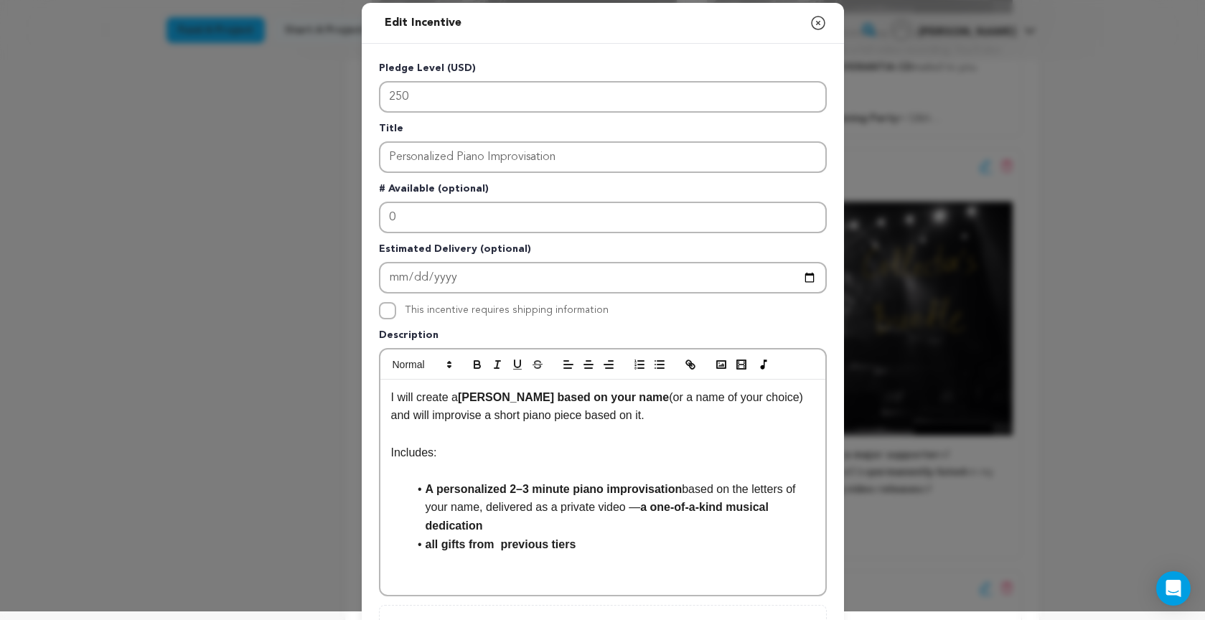
click at [389, 397] on div "I will create a melody based on your name (or a name of your choice) and will i…" at bounding box center [602, 487] width 445 height 215
drag, startPoint x: 390, startPoint y: 397, endPoint x: 667, endPoint y: 419, distance: 277.8
click at [667, 420] on div "I will create a melody based on your name (or a name of your choice) and will i…" at bounding box center [602, 487] width 445 height 215
drag, startPoint x: 452, startPoint y: 398, endPoint x: 592, endPoint y: 399, distance: 139.9
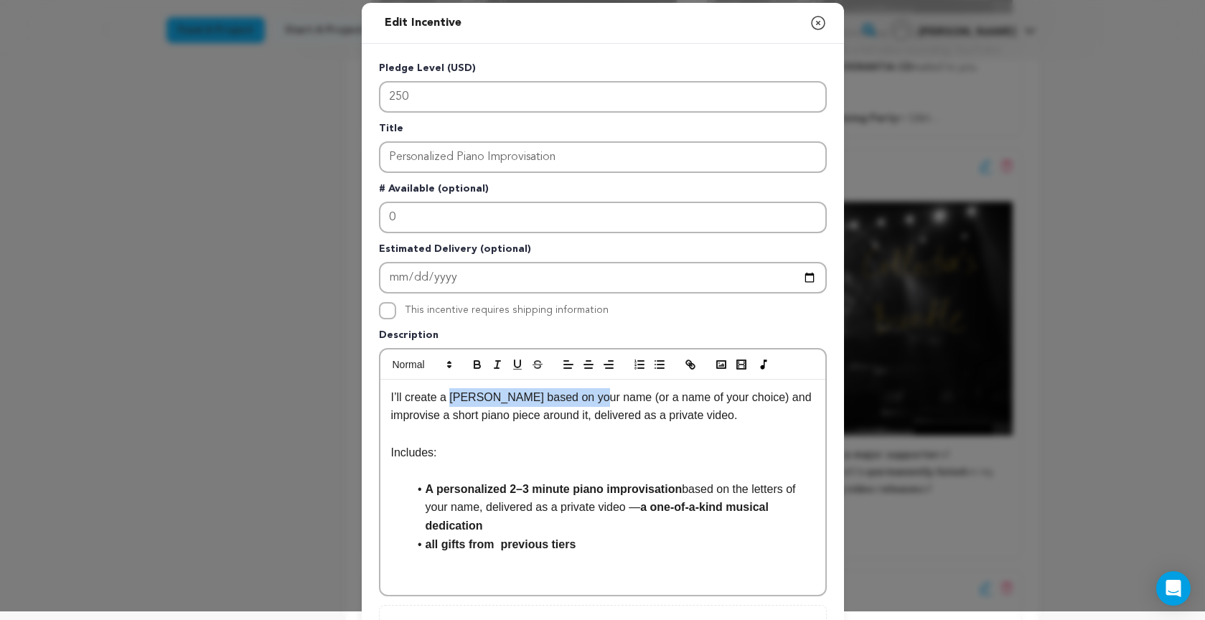
click at [594, 400] on p "I’ll create a melody based on your name (or a name of your choice) and improvis…" at bounding box center [602, 406] width 423 height 37
click at [477, 365] on icon "button" at bounding box center [477, 366] width 6 height 4
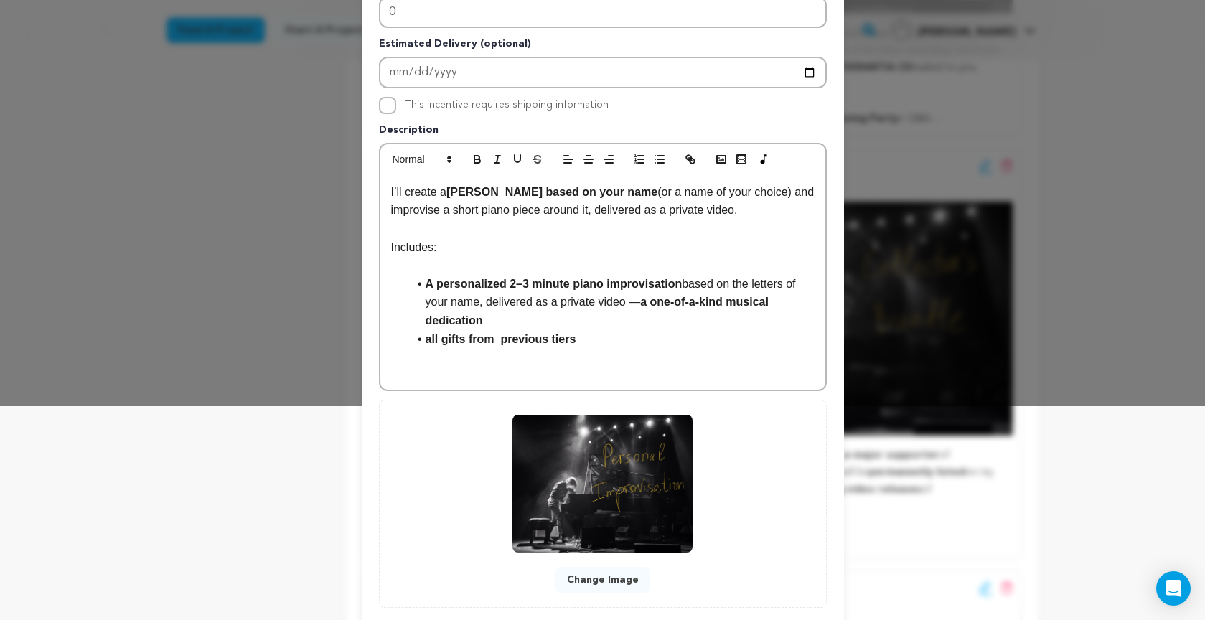
scroll to position [218, 0]
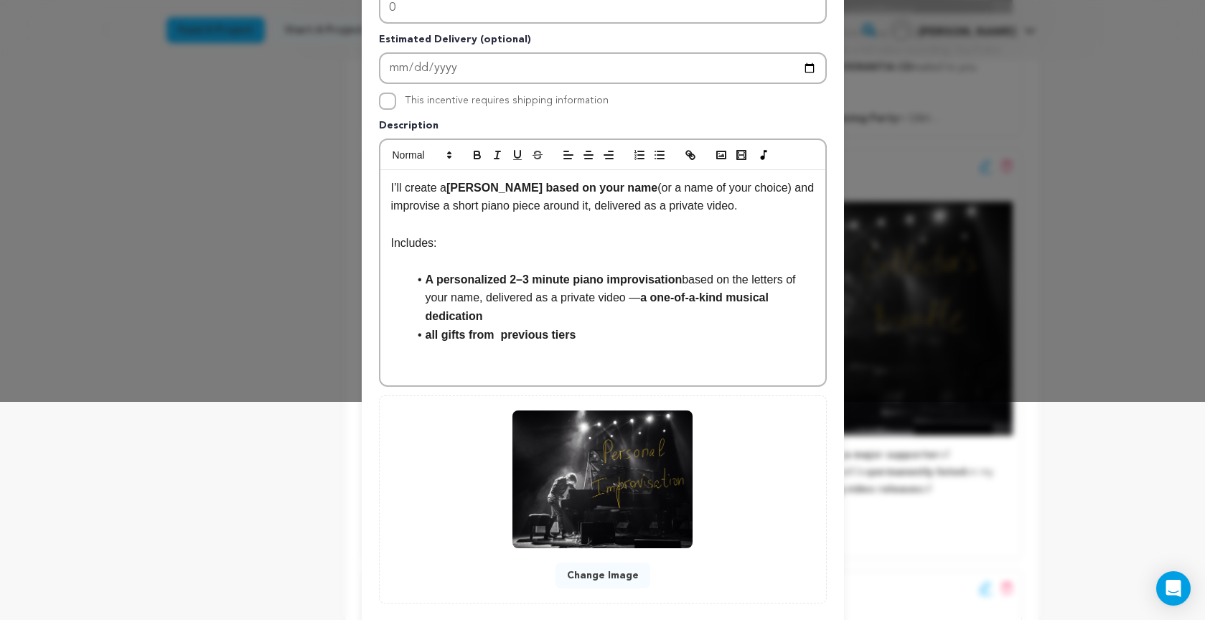
drag, startPoint x: 430, startPoint y: 334, endPoint x: 448, endPoint y: 354, distance: 26.9
click at [430, 335] on strong "all gifts from previous tiers" at bounding box center [500, 335] width 151 height 12
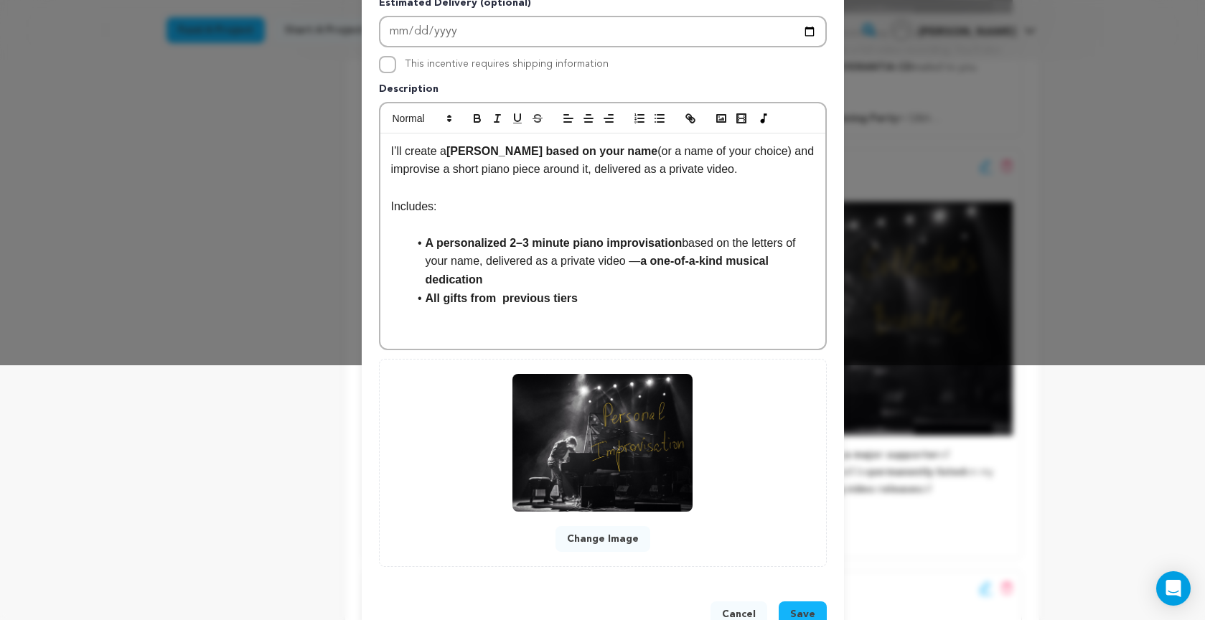
scroll to position [256, 0]
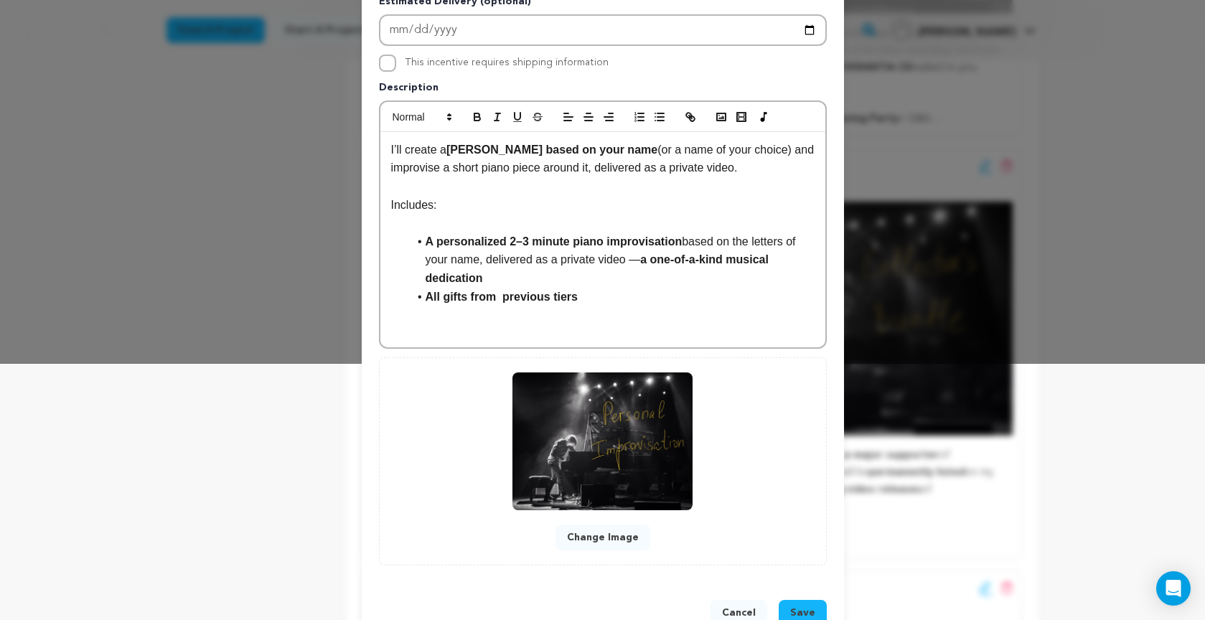
click at [807, 613] on span "Save" at bounding box center [802, 613] width 25 height 14
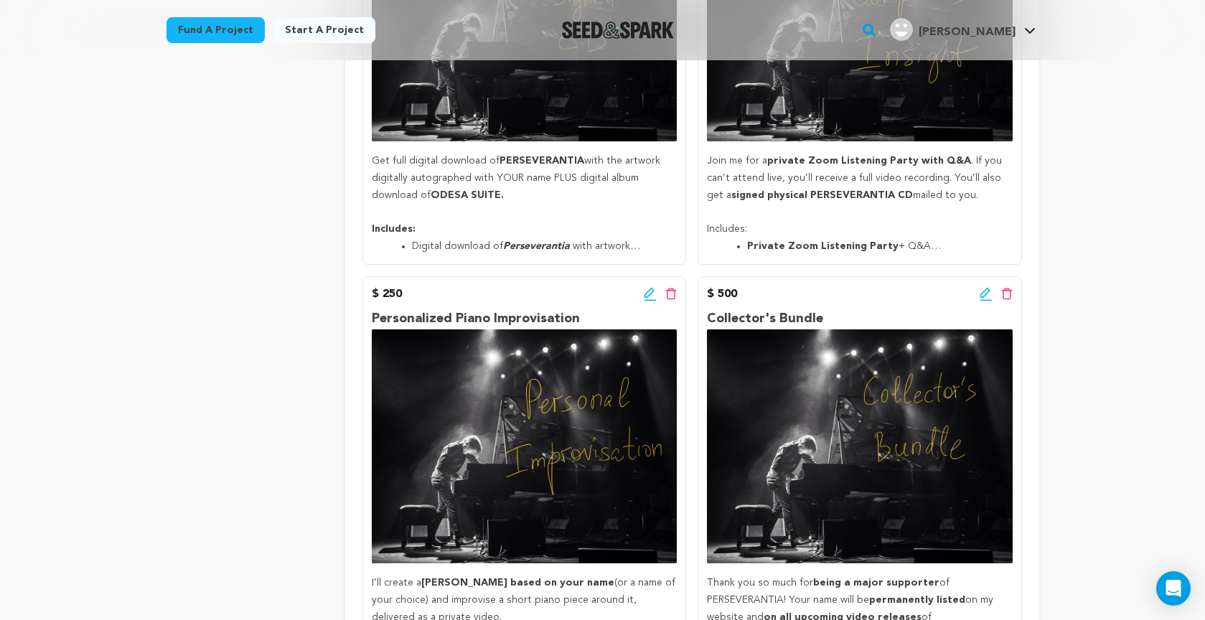
scroll to position [915, 0]
click at [984, 288] on icon at bounding box center [984, 292] width 10 height 10
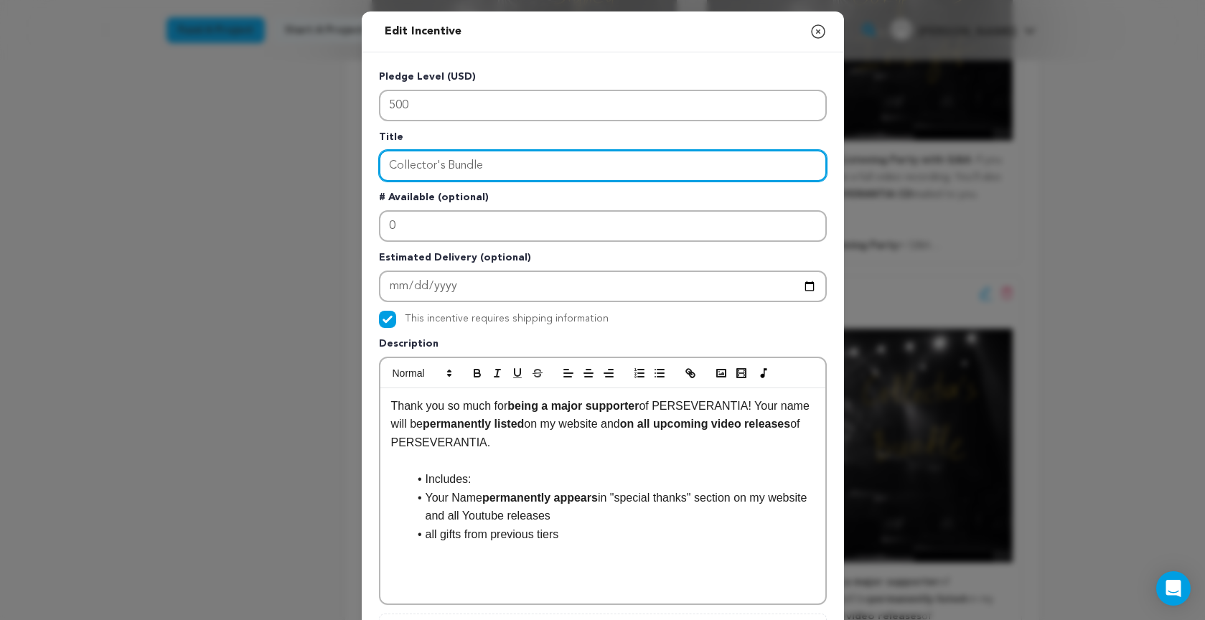
drag, startPoint x: 447, startPoint y: 166, endPoint x: 318, endPoint y: 160, distance: 129.3
click at [318, 160] on div "Edit Incentive Close modal Pledge Level (USD) 500 Title Collector's Bundle # Av…" at bounding box center [602, 458] width 1205 height 916
paste input "Special Thanks Recognition"
type input "Special Thanks Recognition"
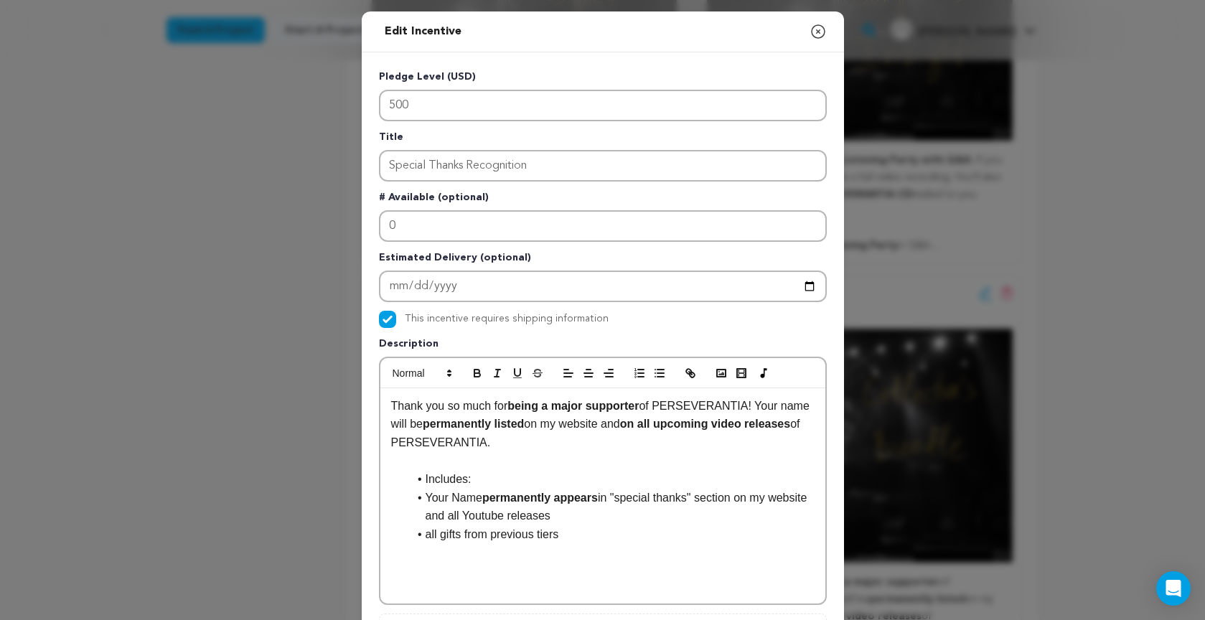
drag, startPoint x: 395, startPoint y: 406, endPoint x: 535, endPoint y: 449, distance: 147.1
click at [535, 449] on p "Thank you so much for being a major supporter of PERSEVERANTIA! Your name will …" at bounding box center [602, 424] width 423 height 55
drag, startPoint x: 507, startPoint y: 407, endPoint x: 588, endPoint y: 406, distance: 80.4
click at [588, 406] on p "Thank you for being a major supporter! Your name will be permanently listed in …" at bounding box center [602, 424] width 423 height 55
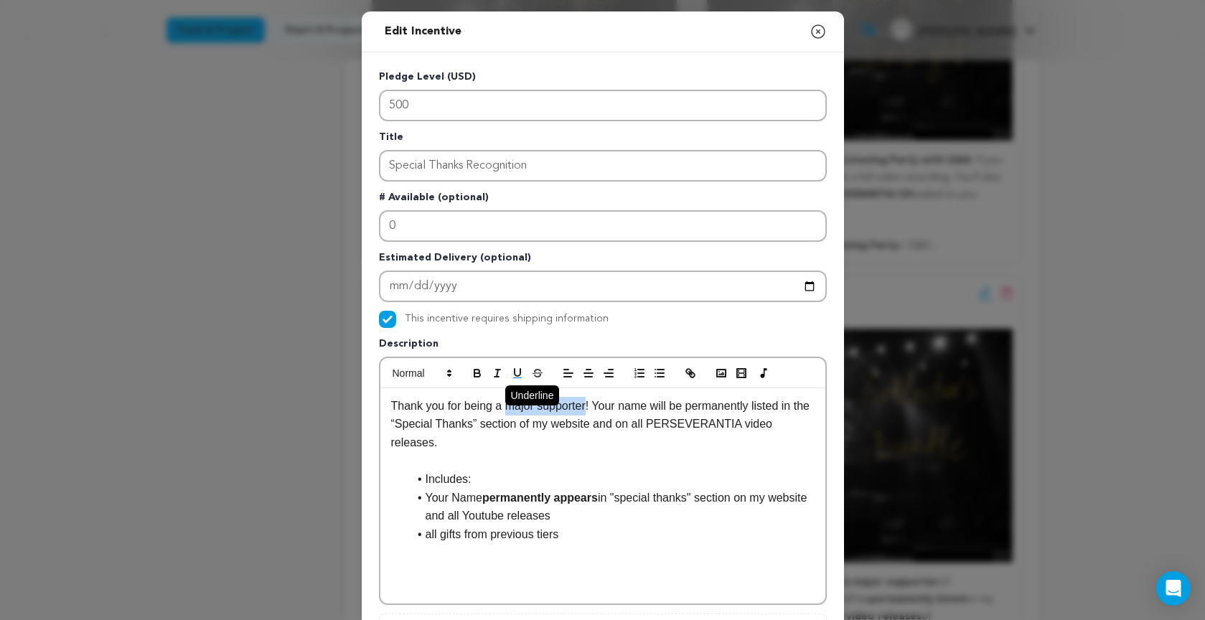
drag, startPoint x: 474, startPoint y: 372, endPoint x: 533, endPoint y: 385, distance: 60.1
click at [474, 372] on icon "button" at bounding box center [476, 371] width 5 height 4
drag, startPoint x: 413, startPoint y: 426, endPoint x: 517, endPoint y: 423, distance: 103.4
click at [497, 425] on p "Thank you for being a major supporter ! Your name will be permanently listed in…" at bounding box center [602, 424] width 423 height 55
click at [697, 407] on p "Thank you for being a major supporter ! Your name will be permanently listed in…" at bounding box center [602, 424] width 423 height 55
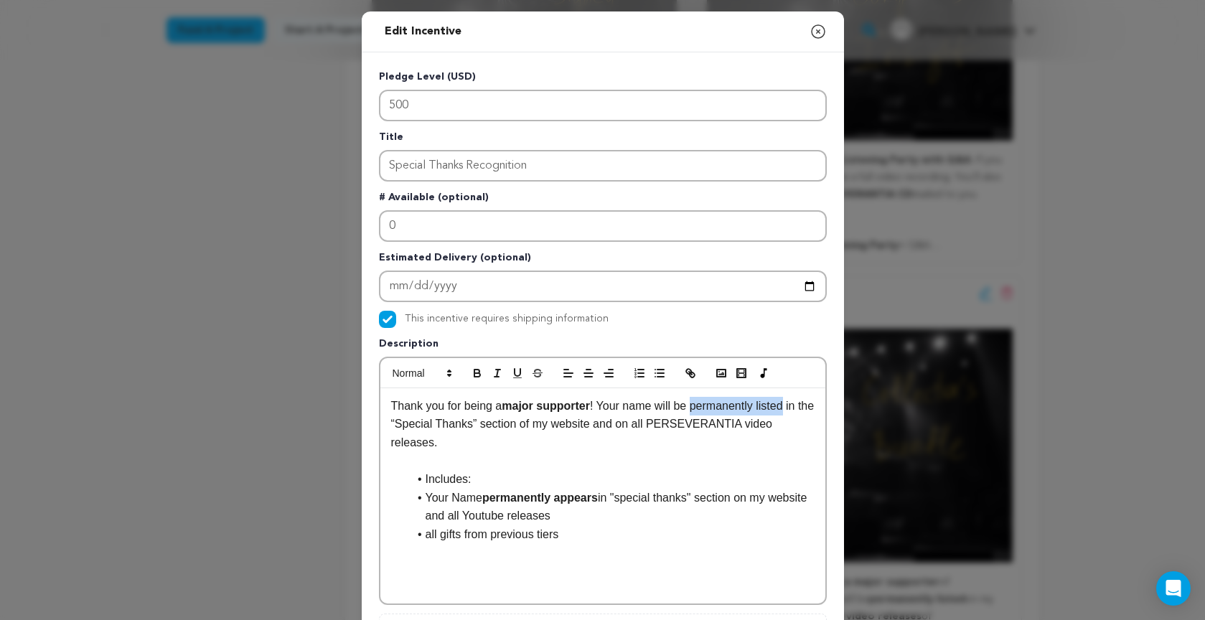
drag, startPoint x: 697, startPoint y: 407, endPoint x: 687, endPoint y: 396, distance: 14.7
click at [794, 408] on p "Thank you for being a major supporter ! Your name will be permanently listed in…" at bounding box center [602, 424] width 423 height 55
click at [473, 371] on icon "button" at bounding box center [477, 373] width 13 height 13
click at [430, 536] on li "all gifts from previous tiers" at bounding box center [611, 534] width 406 height 19
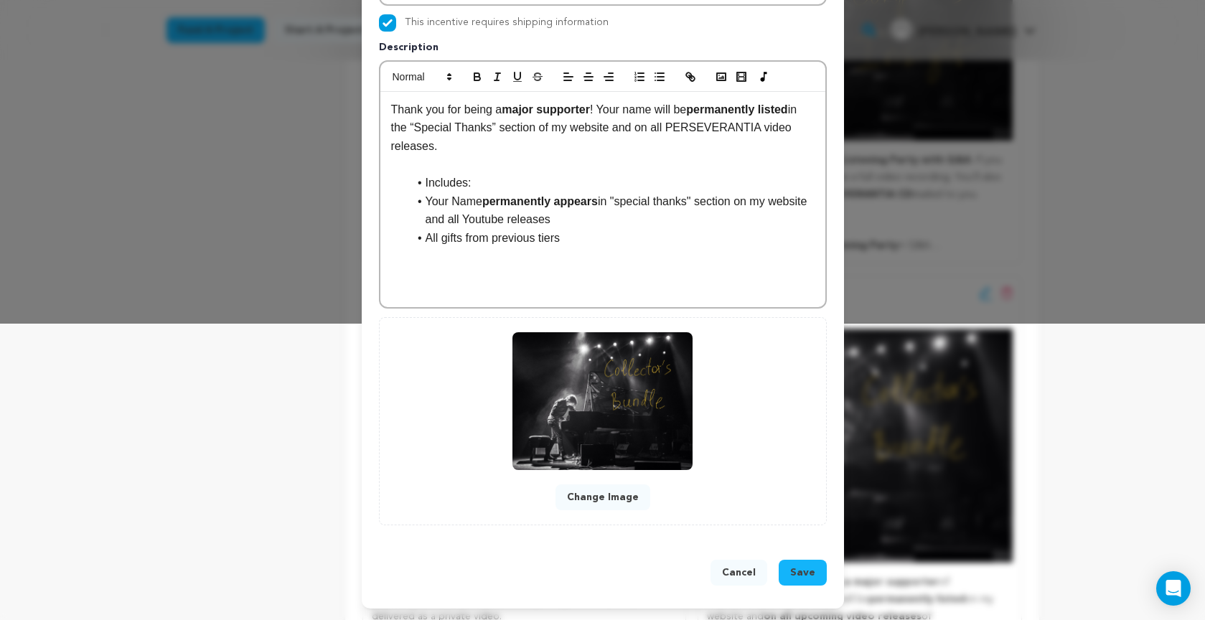
scroll to position [297, 0]
click at [811, 576] on span "Save" at bounding box center [802, 572] width 25 height 14
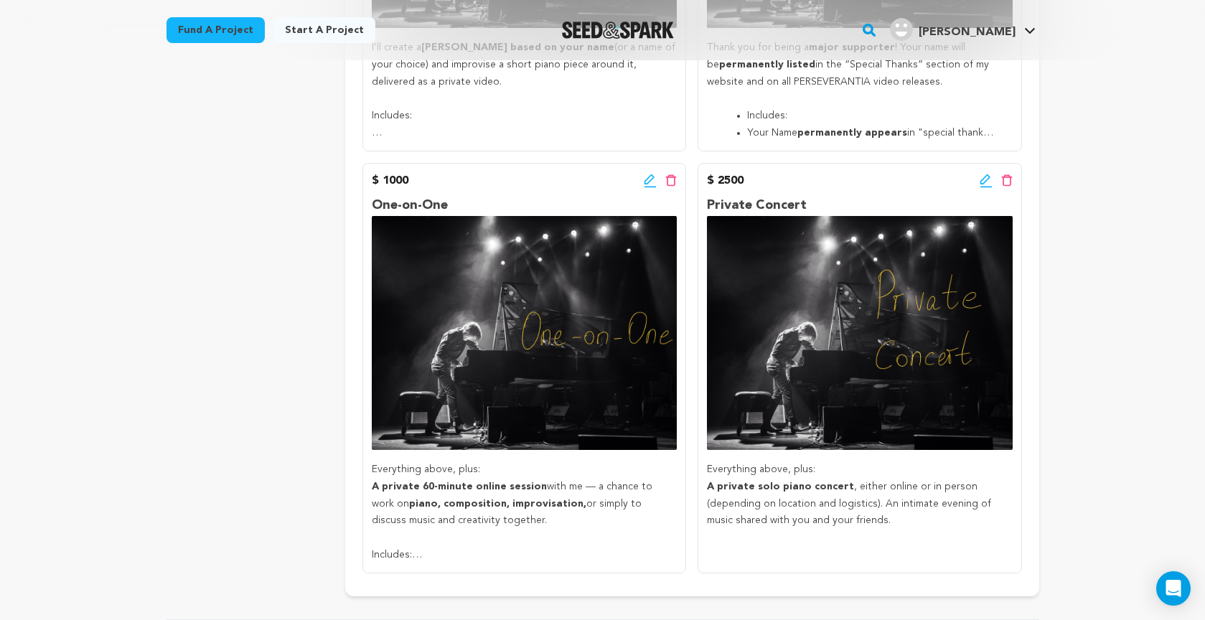
scroll to position [1439, 0]
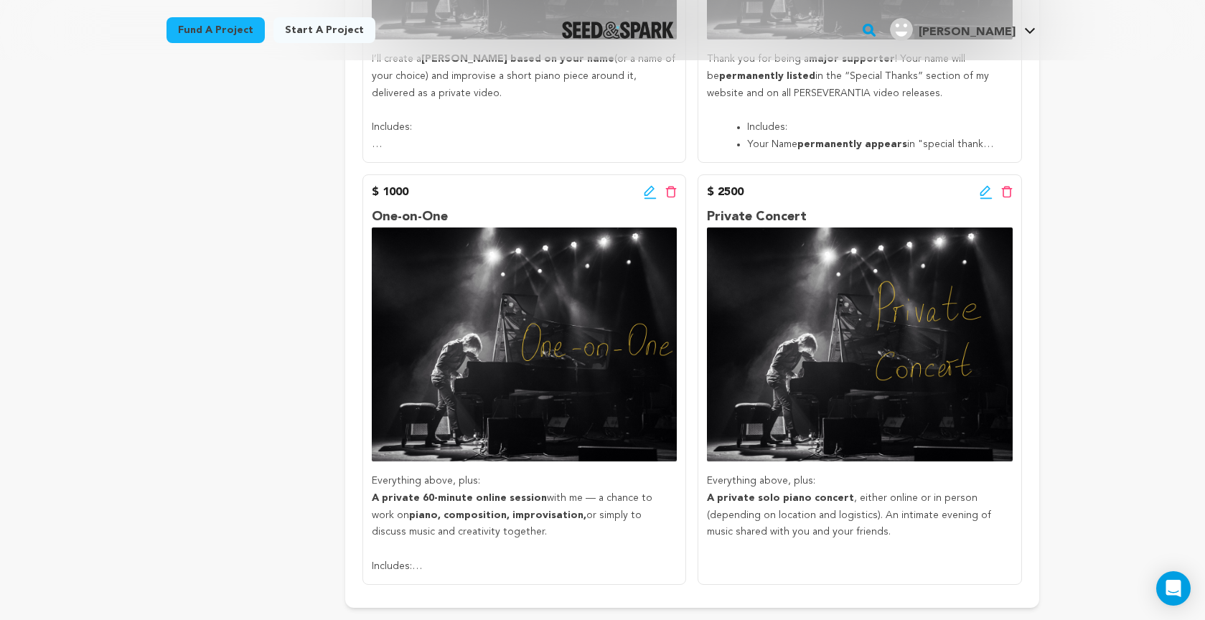
click at [650, 185] on icon at bounding box center [650, 192] width 13 height 14
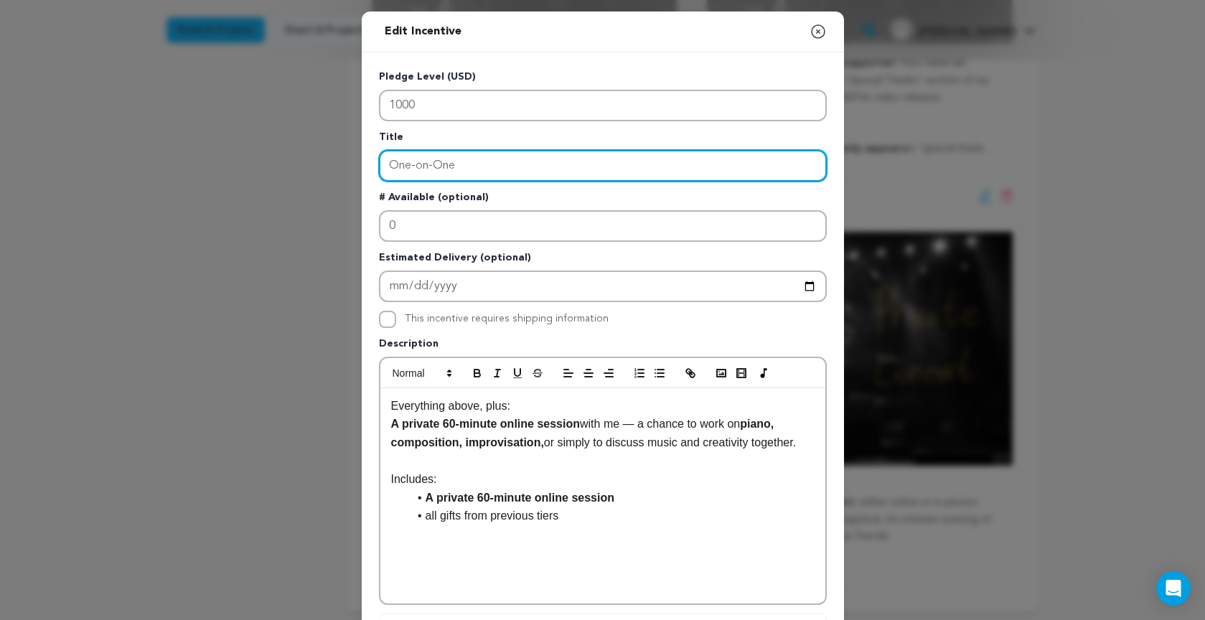
drag, startPoint x: 453, startPoint y: 162, endPoint x: 300, endPoint y: 156, distance: 152.9
click at [301, 156] on div "Edit Incentive Close modal Pledge Level (USD) 1000 Title One-on-One # Available…" at bounding box center [602, 458] width 1205 height 916
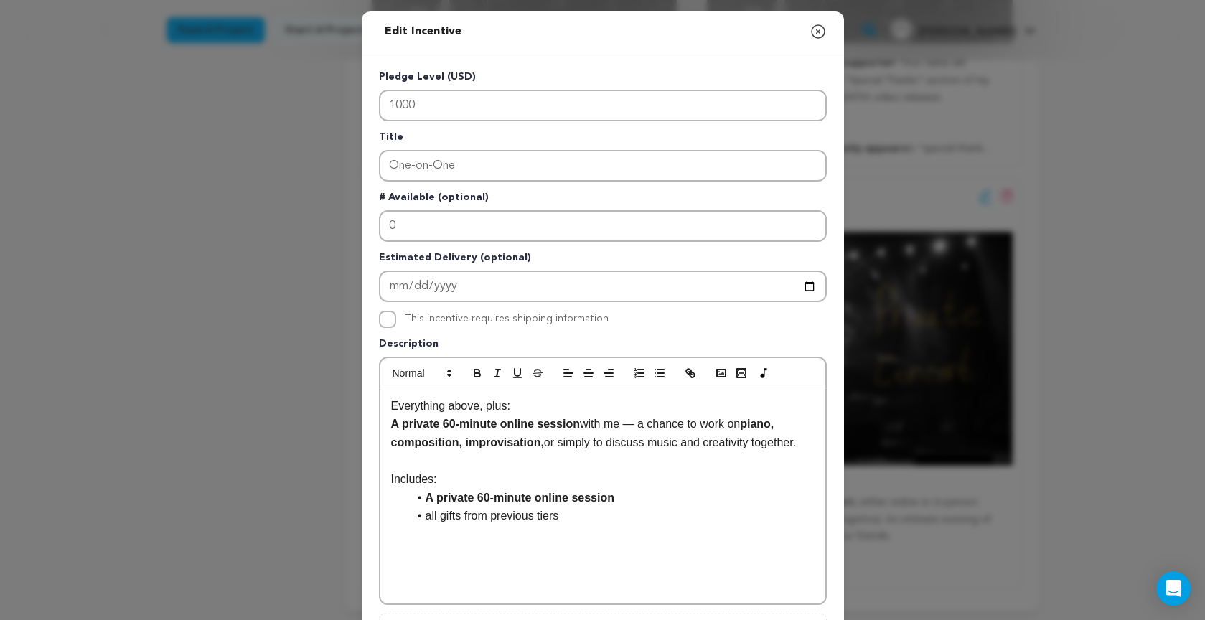
drag, startPoint x: 1202, startPoint y: 225, endPoint x: 471, endPoint y: 166, distance: 734.2
click at [471, 166] on input "One-on-One" at bounding box center [603, 166] width 448 height 32
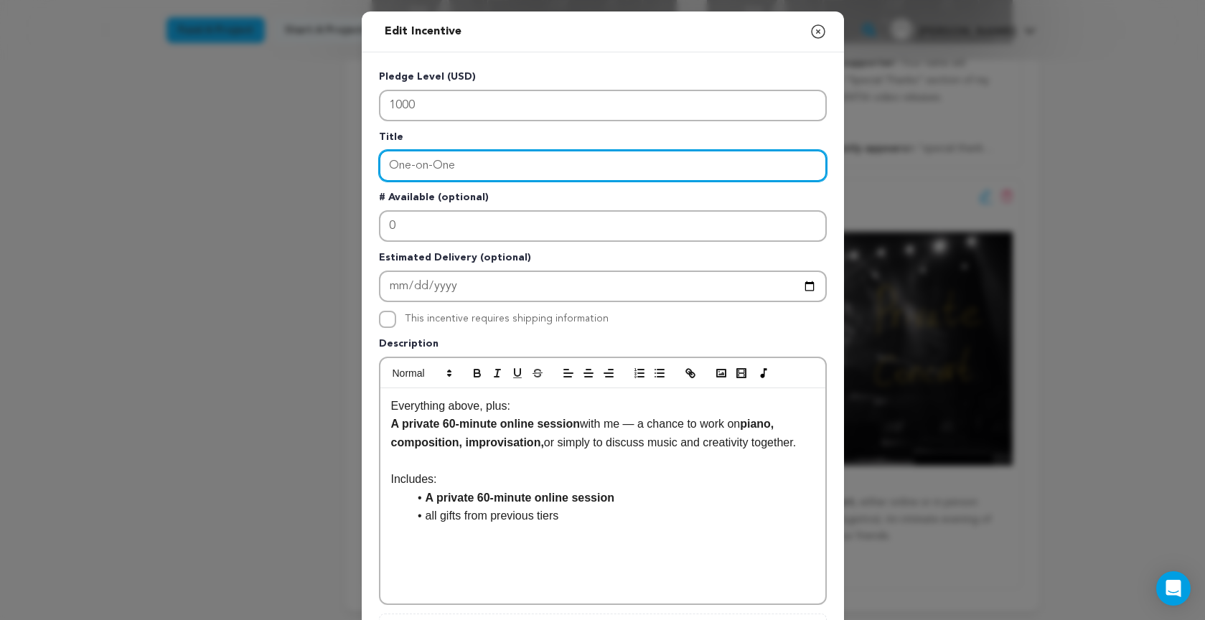
drag, startPoint x: 428, startPoint y: 164, endPoint x: 330, endPoint y: 160, distance: 98.4
click at [329, 160] on div "Edit Incentive Close modal Pledge Level (USD) 1000 Title One-on-One # Available…" at bounding box center [602, 458] width 1205 height 916
paste input "Private Online Session"
type input "Private Online Session"
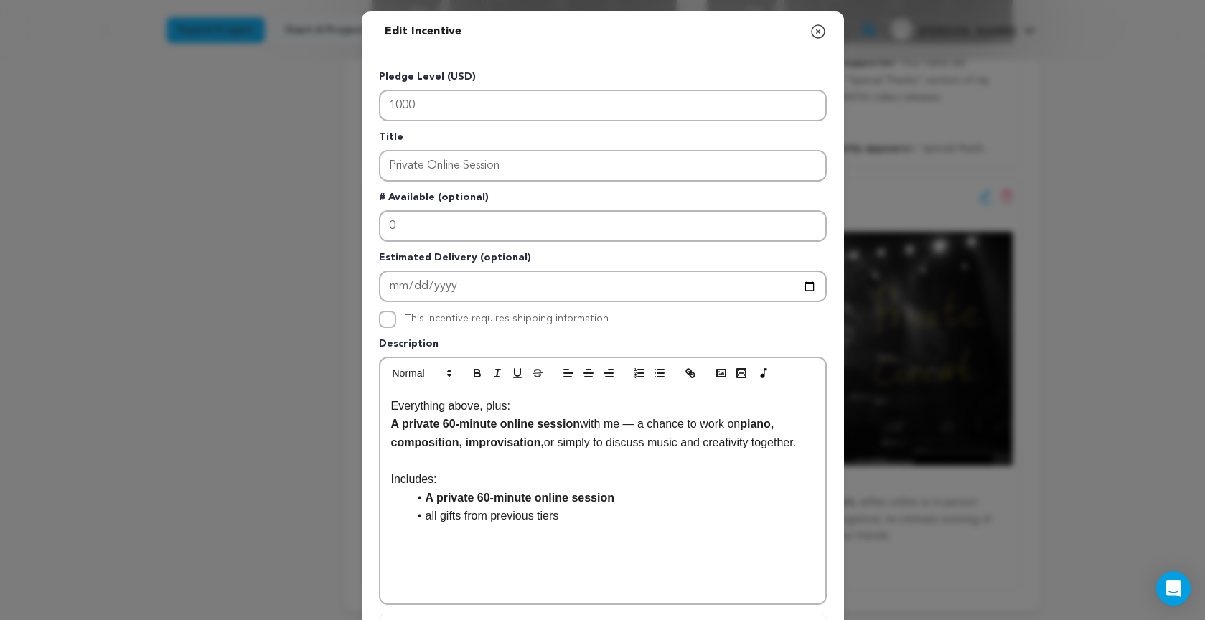
drag, startPoint x: 390, startPoint y: 405, endPoint x: 819, endPoint y: 448, distance: 430.6
click at [821, 448] on div "Everything above, plus: A private 60-minute online session with me — a chance t…" at bounding box center [602, 495] width 445 height 215
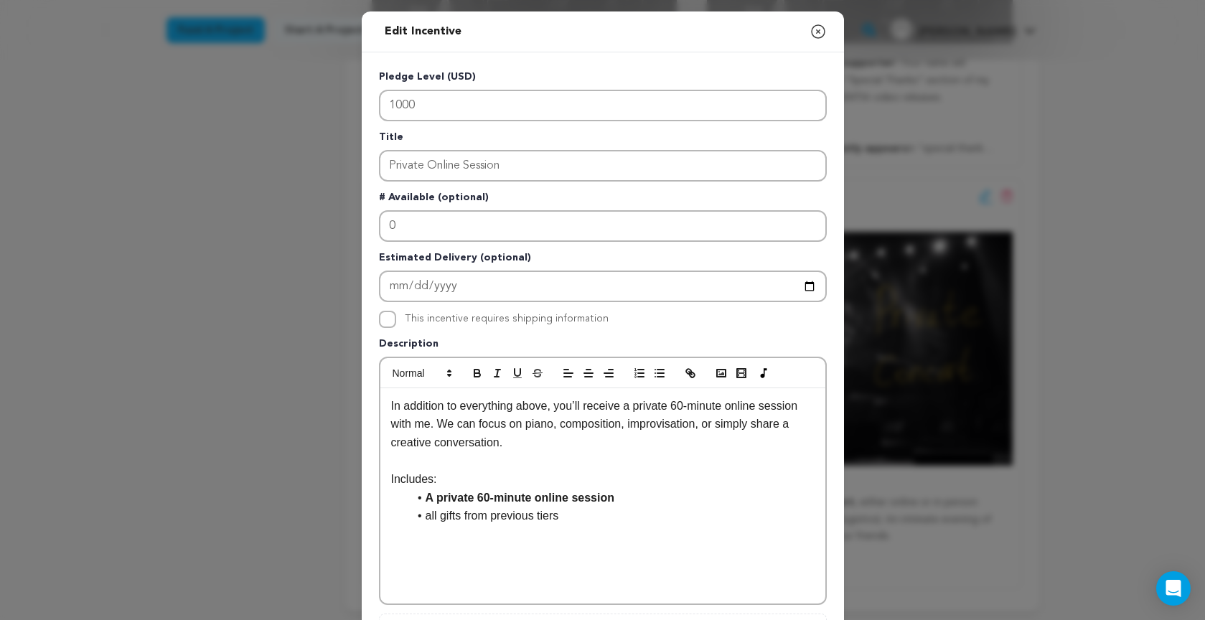
scroll to position [7, 0]
drag, startPoint x: 638, startPoint y: 406, endPoint x: 661, endPoint y: 401, distance: 24.2
click at [806, 409] on p "In addition to everything above, you’ll receive a private 60-minute online sess…" at bounding box center [602, 424] width 423 height 55
click at [479, 372] on icon "button" at bounding box center [476, 371] width 5 height 4
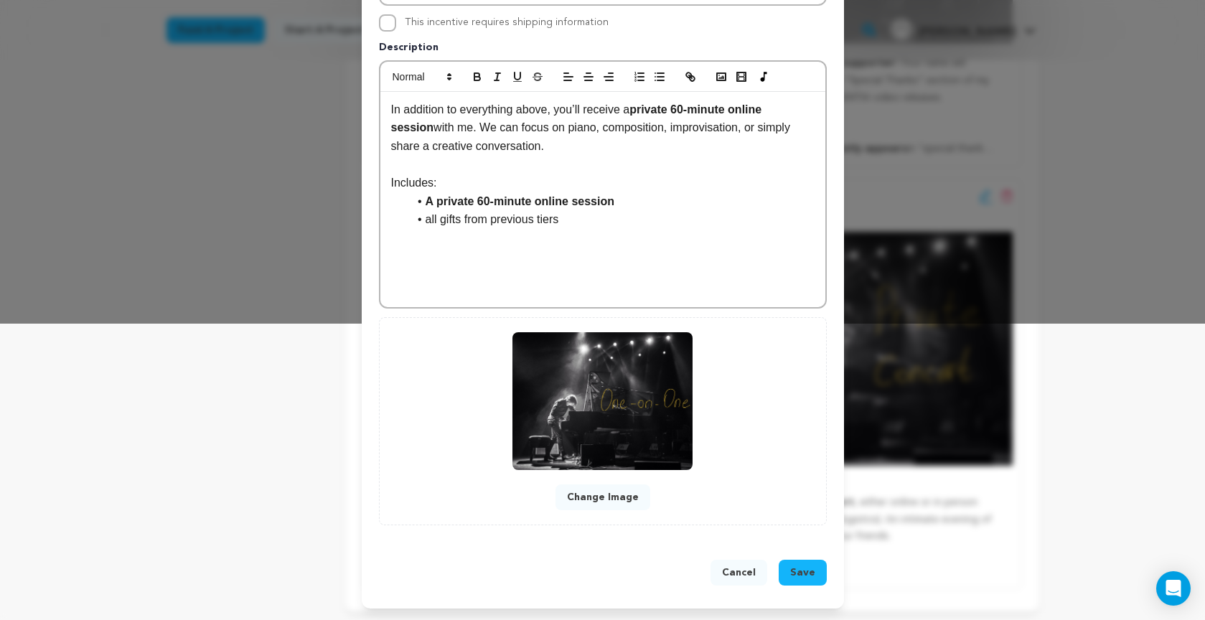
scroll to position [297, 0]
click at [799, 567] on span "Save" at bounding box center [802, 572] width 25 height 14
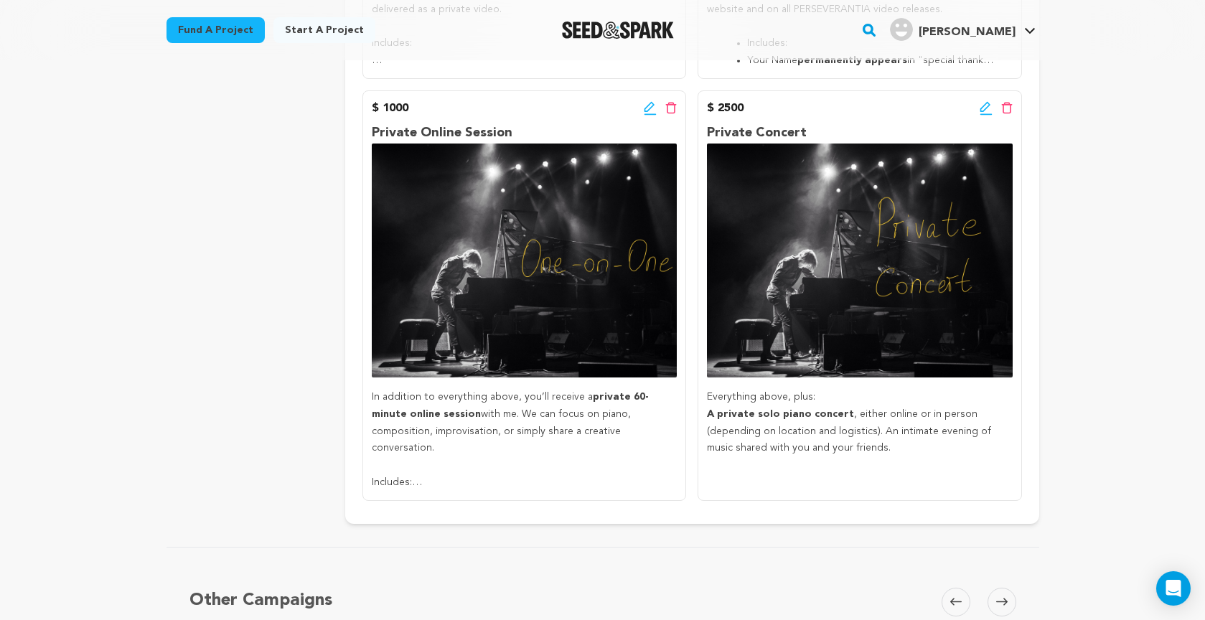
scroll to position [1522, 0]
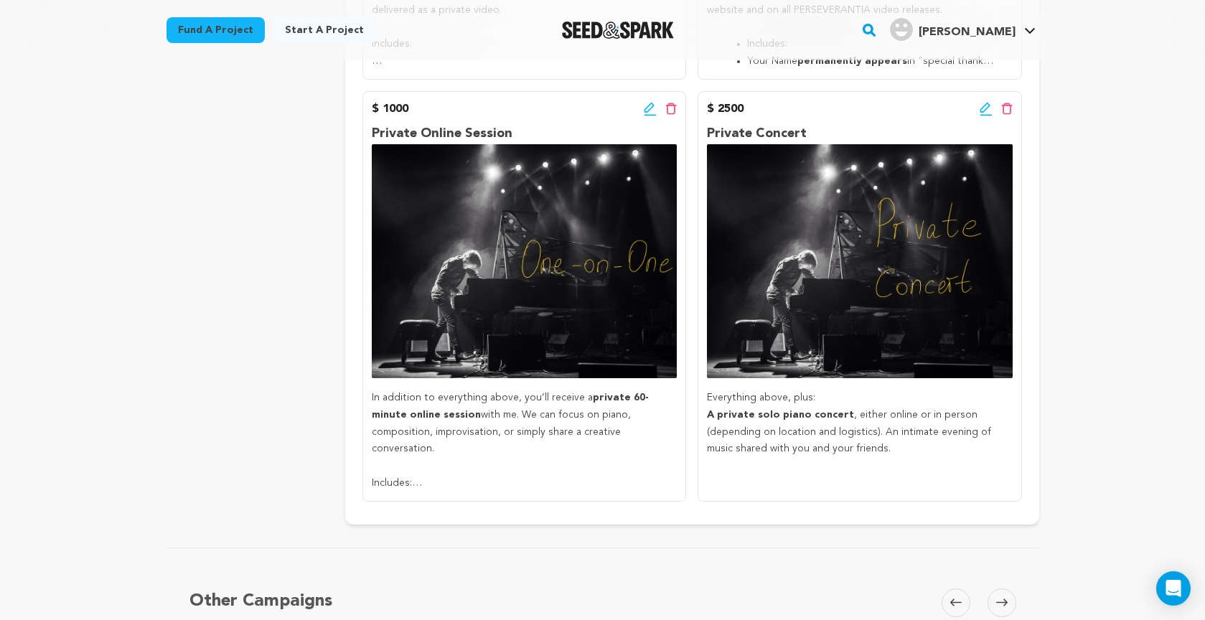
click at [983, 102] on icon at bounding box center [985, 109] width 13 height 14
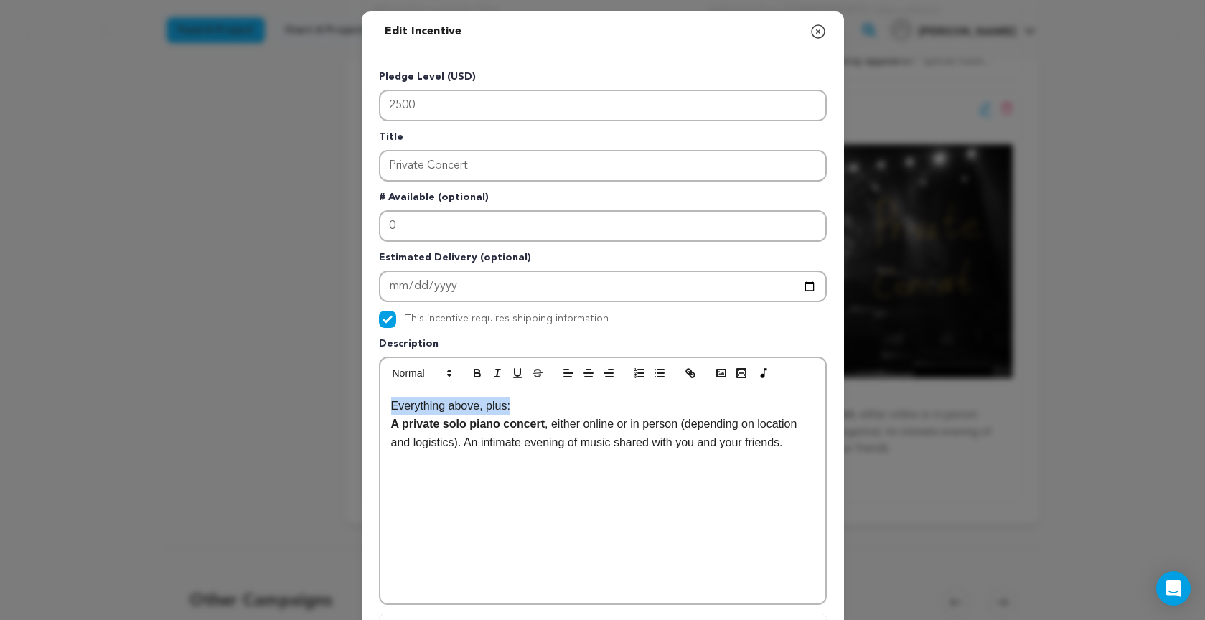
drag, startPoint x: 396, startPoint y: 407, endPoint x: 545, endPoint y: 413, distance: 149.3
click at [545, 413] on div "Everything above, plus: A private solo piano concert , either online or in pers…" at bounding box center [602, 495] width 445 height 215
drag, startPoint x: 1139, startPoint y: 463, endPoint x: 392, endPoint y: 413, distance: 747.9
click at [392, 413] on p "Everything above, plus:" at bounding box center [602, 406] width 423 height 19
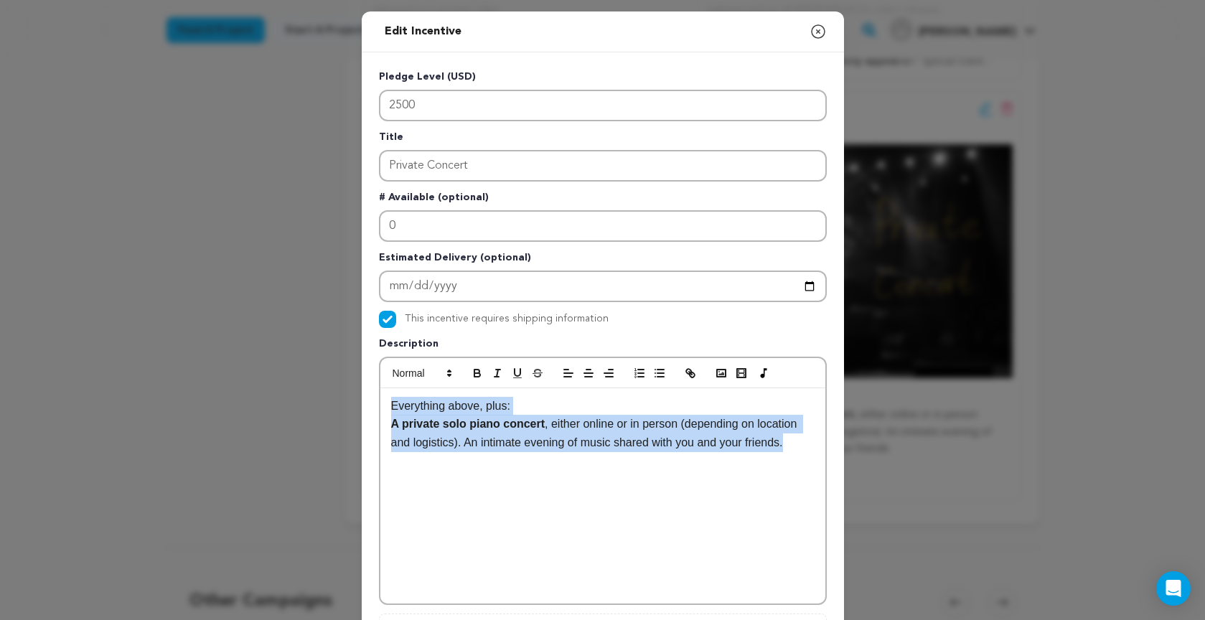
drag, startPoint x: 387, startPoint y: 404, endPoint x: 804, endPoint y: 461, distance: 420.8
click at [804, 461] on div "Everything above, plus: A private solo piano concert , either online or in pers…" at bounding box center [602, 495] width 445 height 215
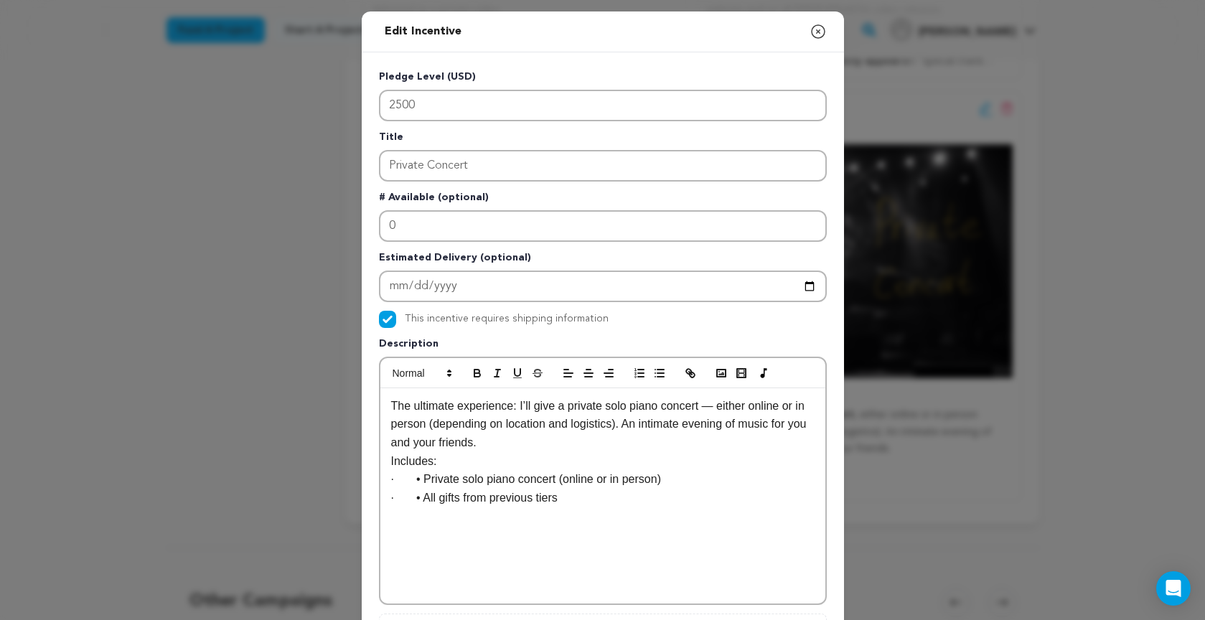
scroll to position [14, 0]
click at [410, 479] on p "· • Private solo piano concert (online or in person)" at bounding box center [602, 479] width 423 height 19
drag, startPoint x: 593, startPoint y: 408, endPoint x: 570, endPoint y: 405, distance: 23.1
click at [593, 408] on p "The ultimate experience: I’ll give a private solo piano concert — either online…" at bounding box center [602, 424] width 423 height 55
drag, startPoint x: 570, startPoint y: 406, endPoint x: 705, endPoint y: 405, distance: 134.2
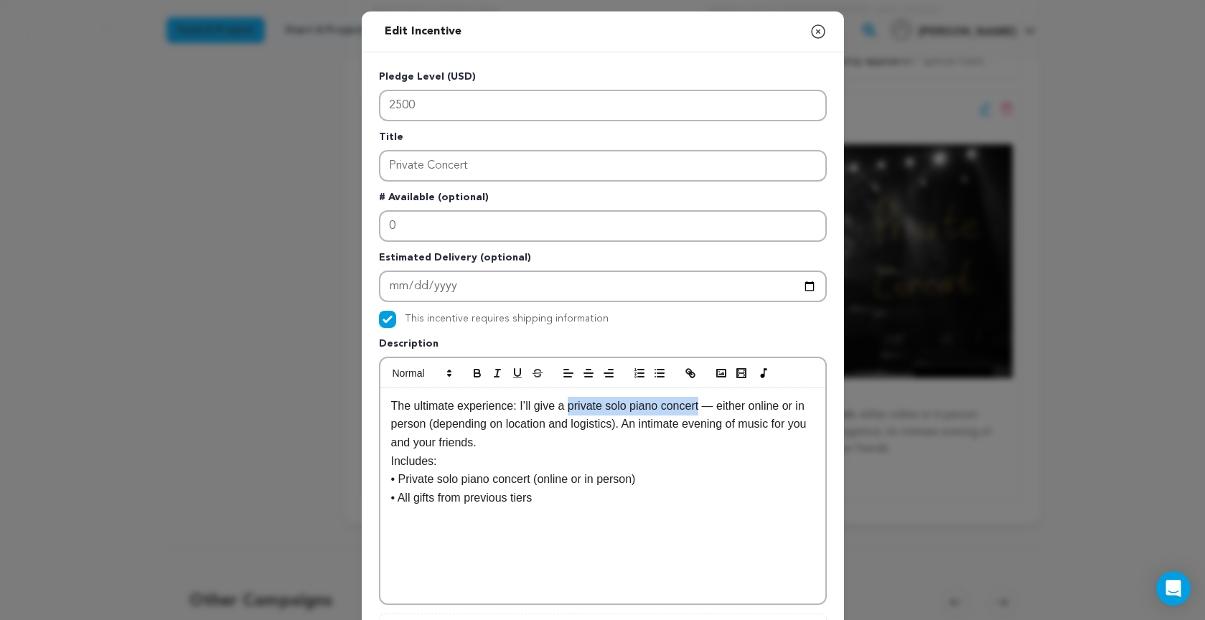
click at [705, 405] on p "The ultimate experience: I’ll give a private solo piano concert — either online…" at bounding box center [602, 424] width 423 height 55
click at [474, 372] on icon "button" at bounding box center [476, 371] width 5 height 4
drag, startPoint x: 406, startPoint y: 478, endPoint x: 500, endPoint y: 439, distance: 101.7
click at [541, 476] on p "• Private solo piano concert (online or in person)" at bounding box center [602, 479] width 423 height 19
click at [477, 372] on icon "button" at bounding box center [477, 373] width 13 height 13
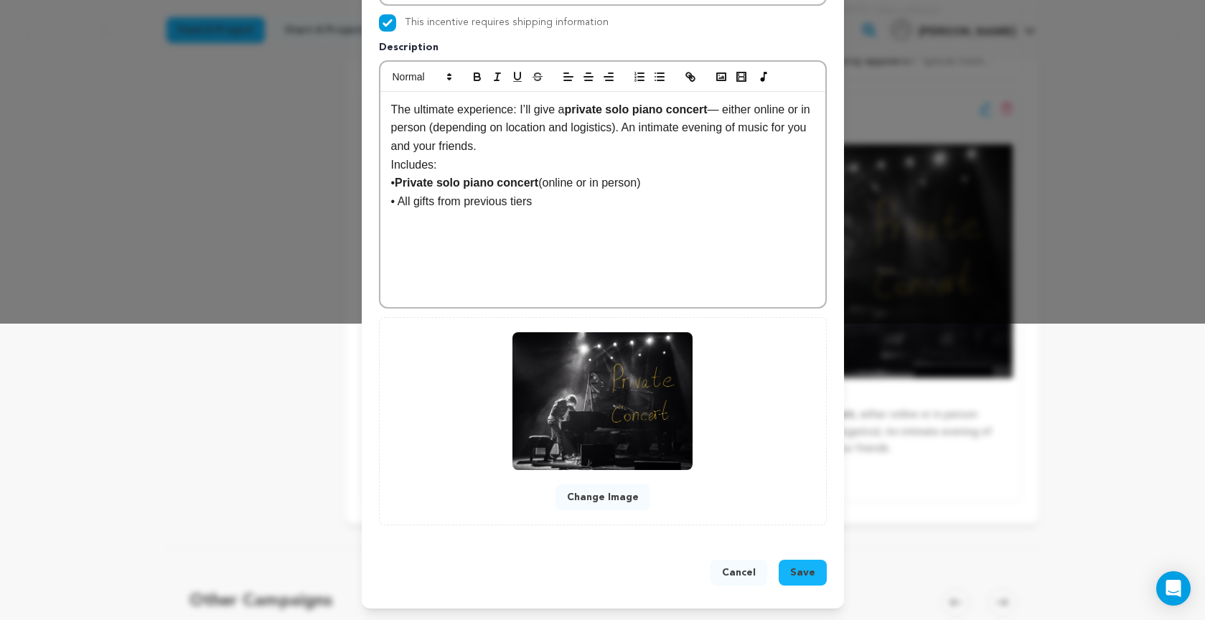
scroll to position [297, 0]
click at [806, 575] on span "Save" at bounding box center [802, 572] width 25 height 14
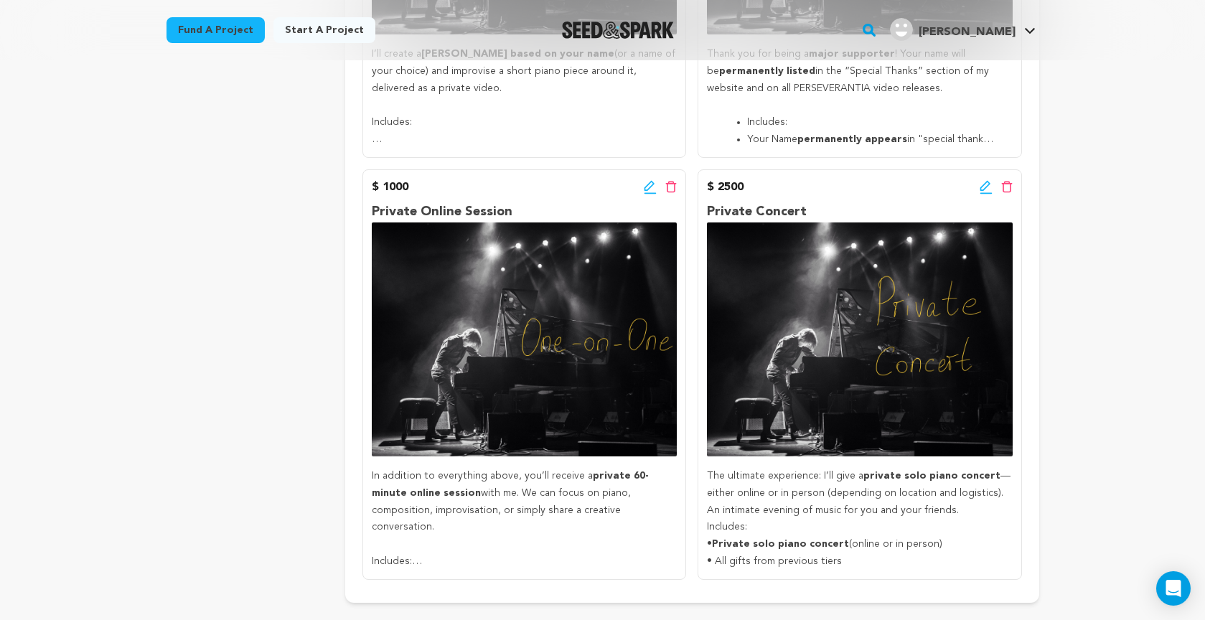
scroll to position [1421, 0]
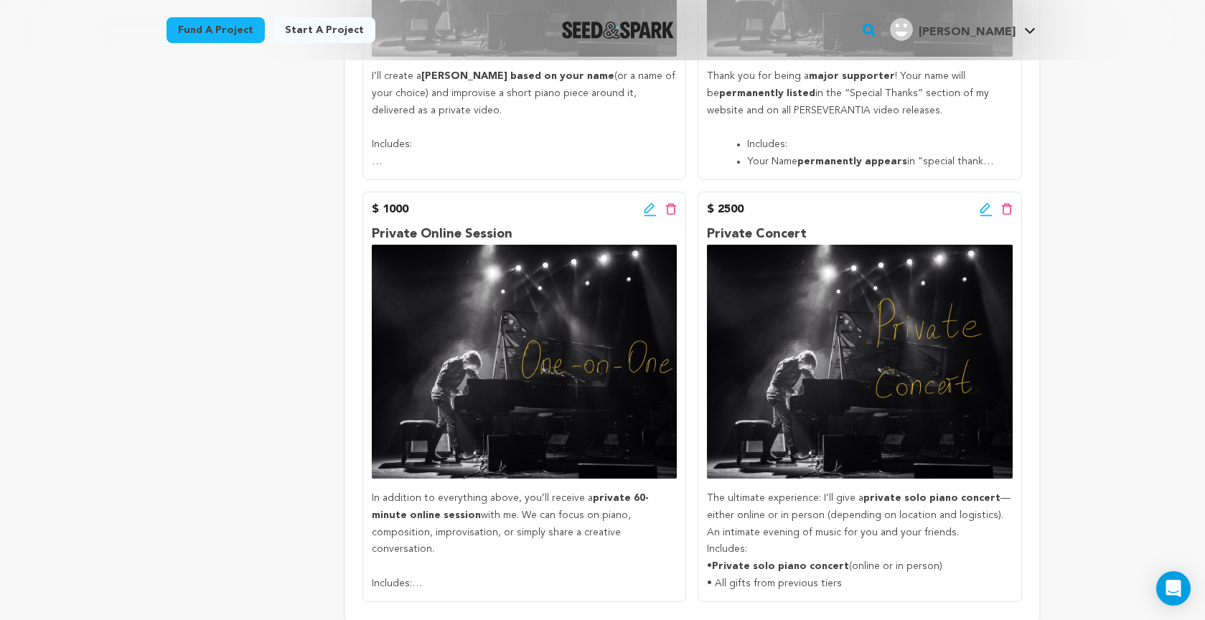
click at [984, 202] on icon at bounding box center [985, 209] width 13 height 14
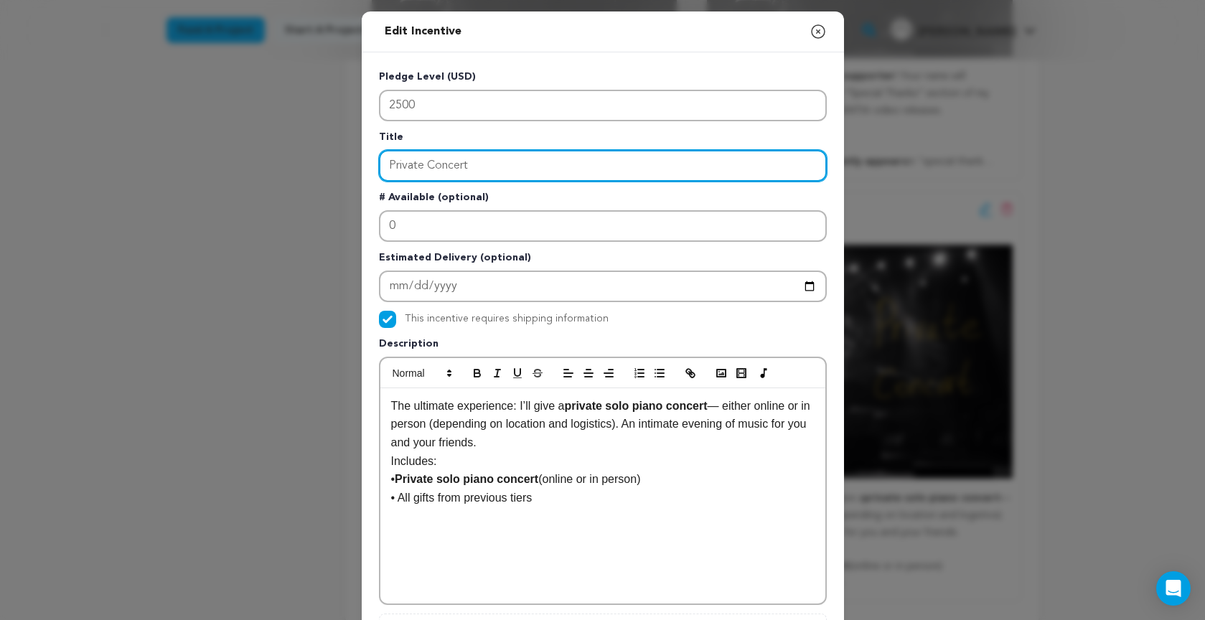
click at [486, 164] on input "Private Concert" at bounding box center [603, 166] width 448 height 32
type input "Private Concert Experience"
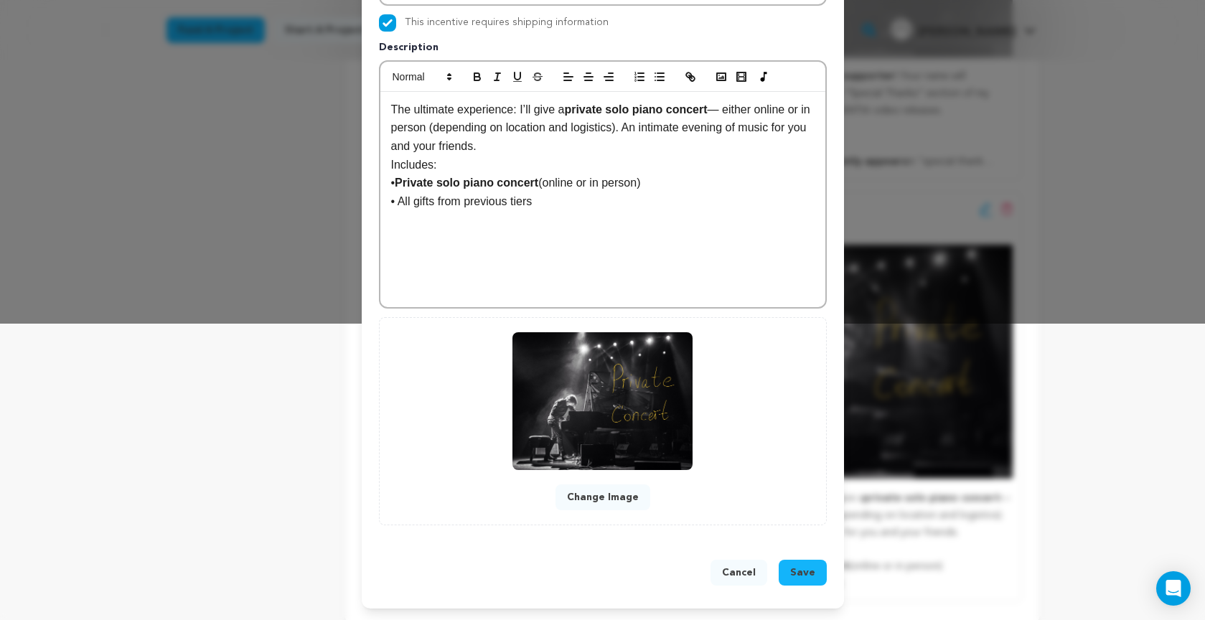
scroll to position [297, 0]
click at [796, 569] on span "Save" at bounding box center [802, 572] width 25 height 14
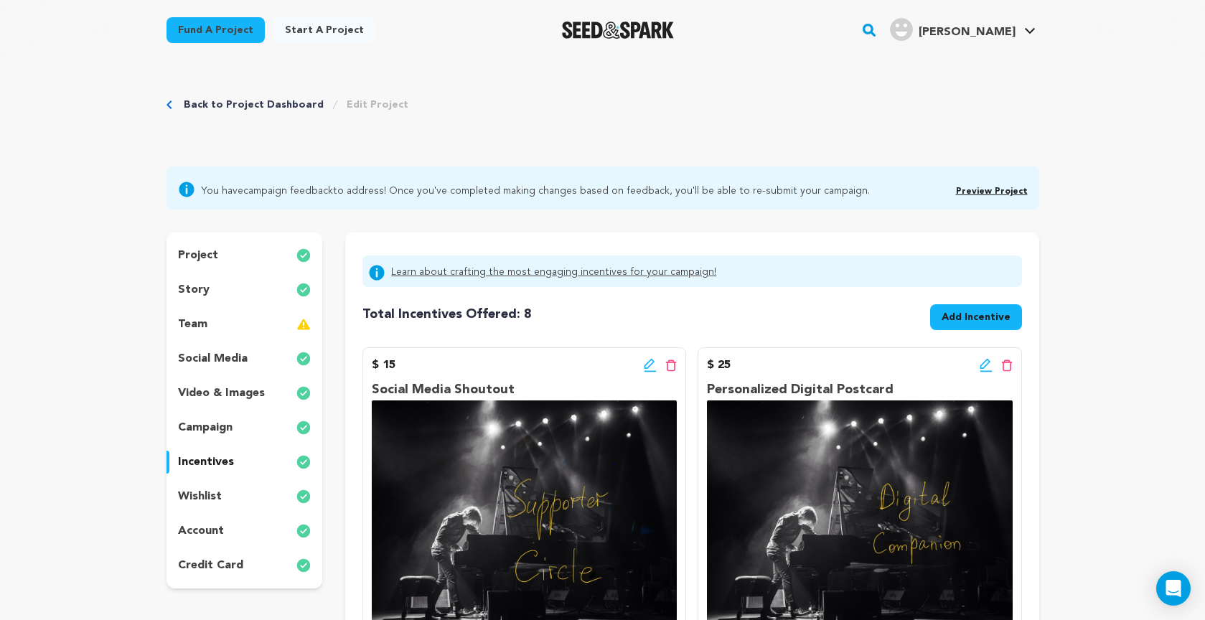
scroll to position [0, 0]
click at [646, 366] on icon at bounding box center [650, 365] width 13 height 14
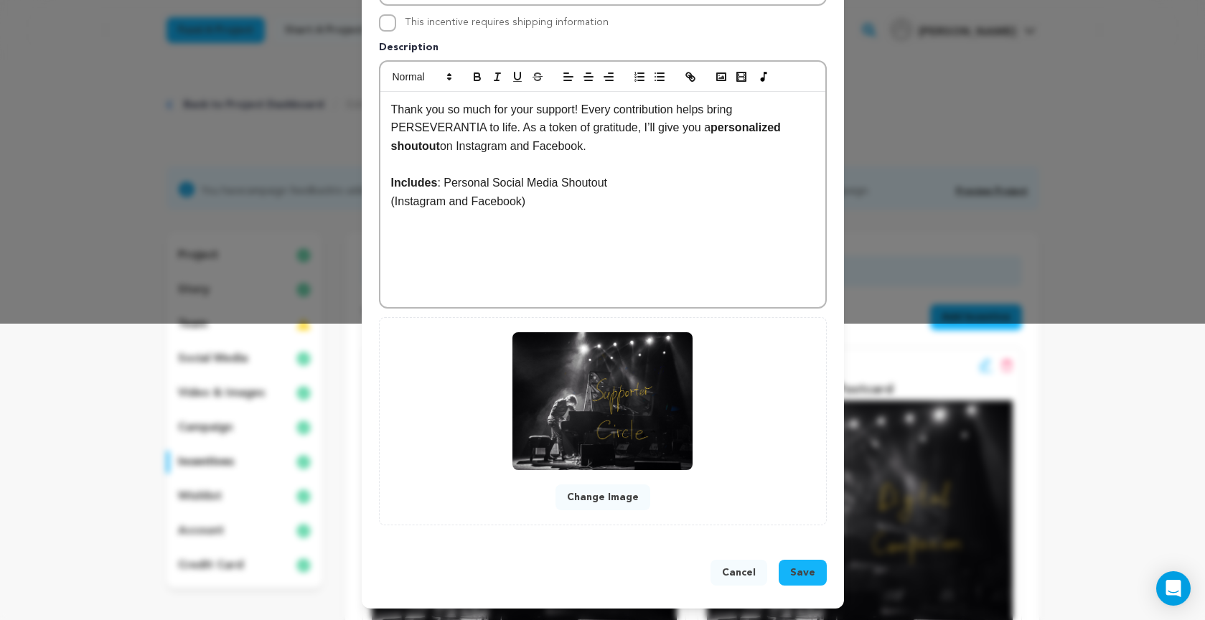
scroll to position [297, 0]
click at [596, 498] on button "Change Image" at bounding box center [602, 497] width 95 height 26
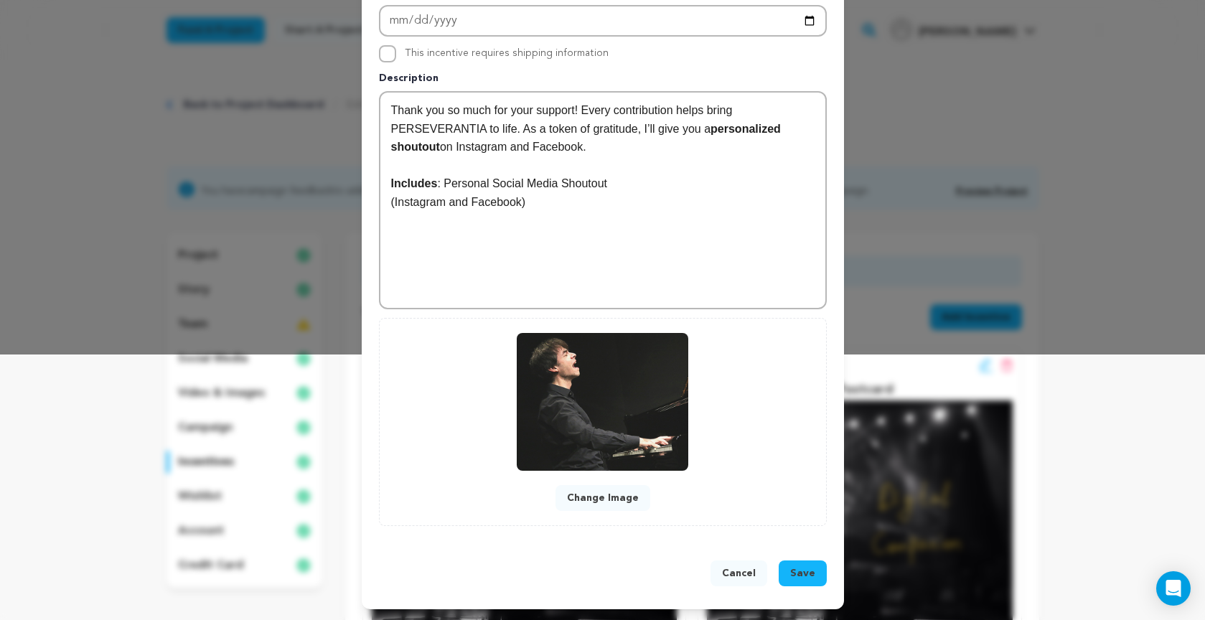
scroll to position [266, 0]
click at [604, 500] on button "Change Image" at bounding box center [602, 497] width 95 height 26
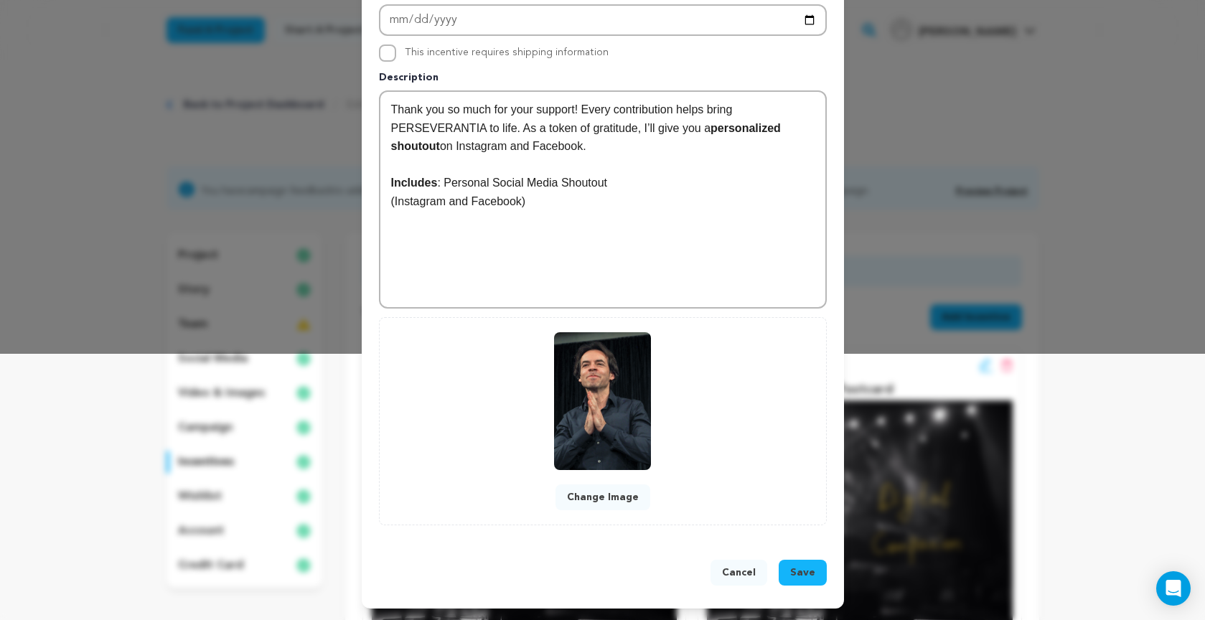
click at [804, 571] on span "Save" at bounding box center [802, 572] width 25 height 14
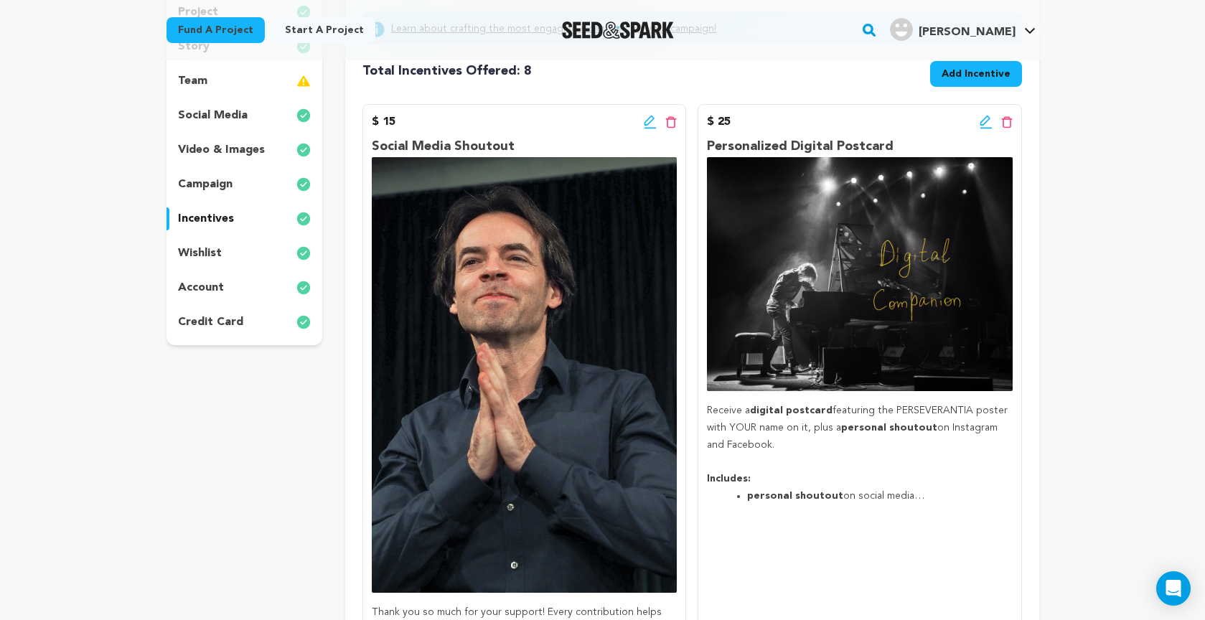
scroll to position [243, 0]
click at [982, 122] on icon at bounding box center [985, 122] width 13 height 14
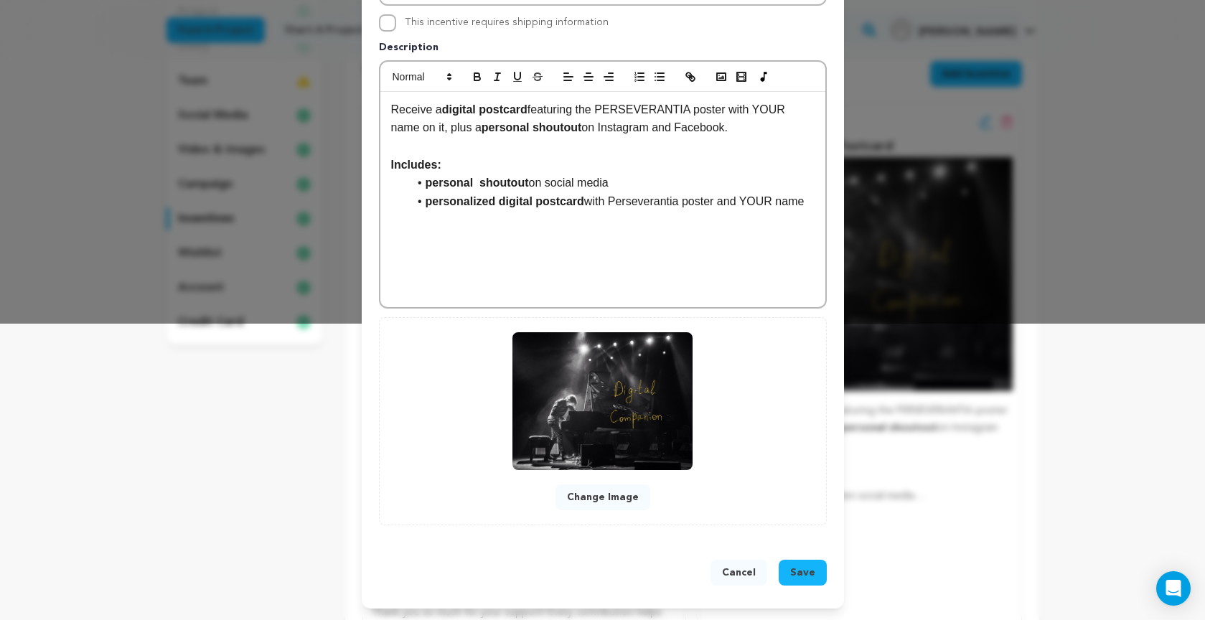
scroll to position [297, 0]
click at [589, 496] on button "Change Image" at bounding box center [602, 497] width 95 height 26
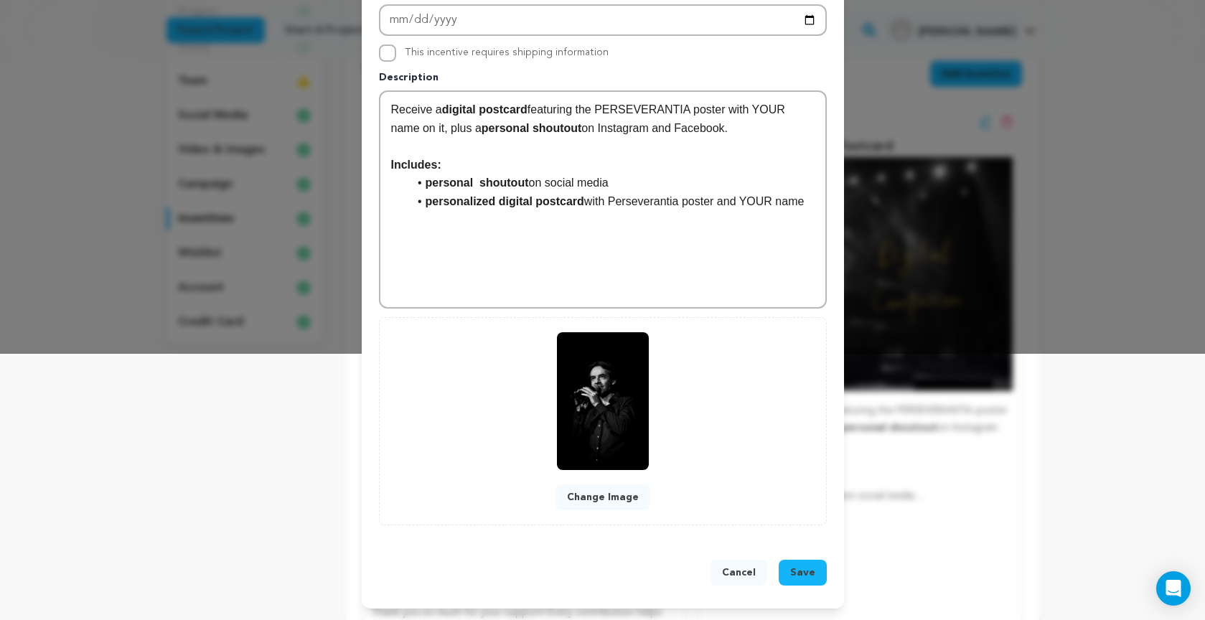
click at [802, 569] on button "Save" at bounding box center [802, 573] width 48 height 26
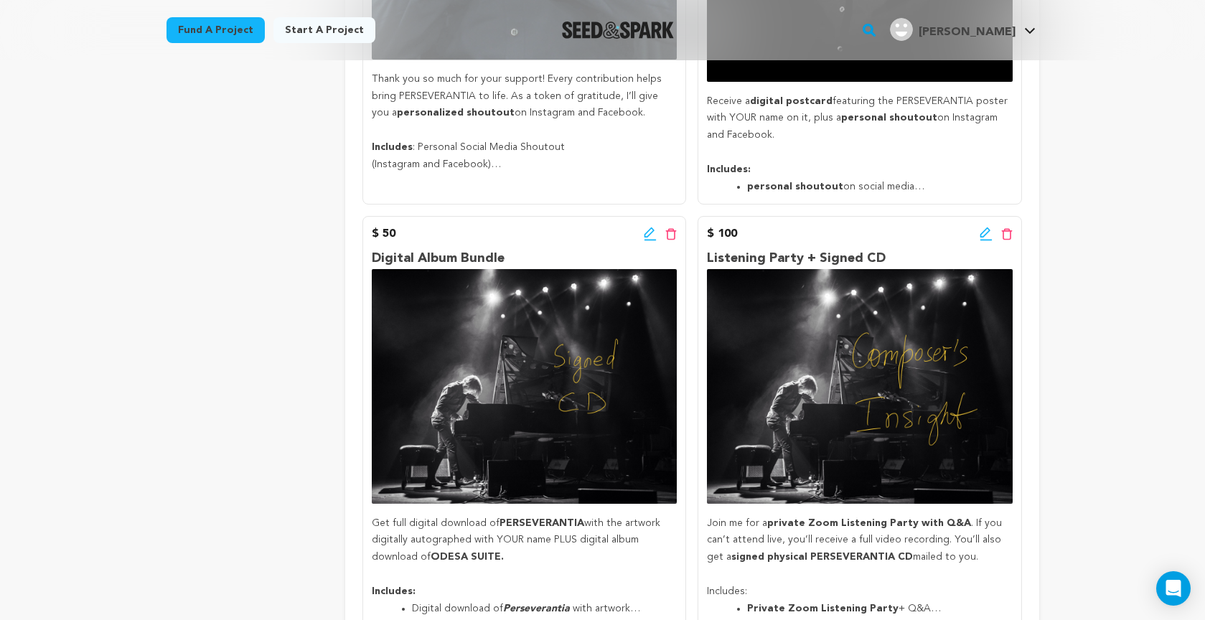
scroll to position [794, 0]
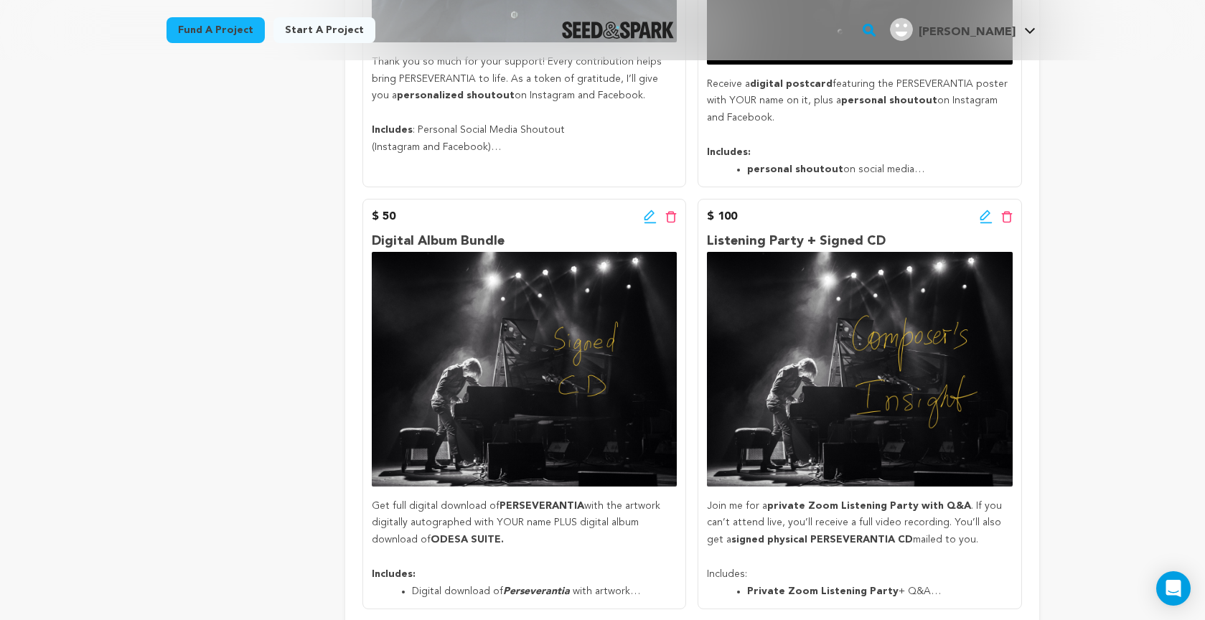
click at [649, 213] on icon at bounding box center [650, 216] width 13 height 14
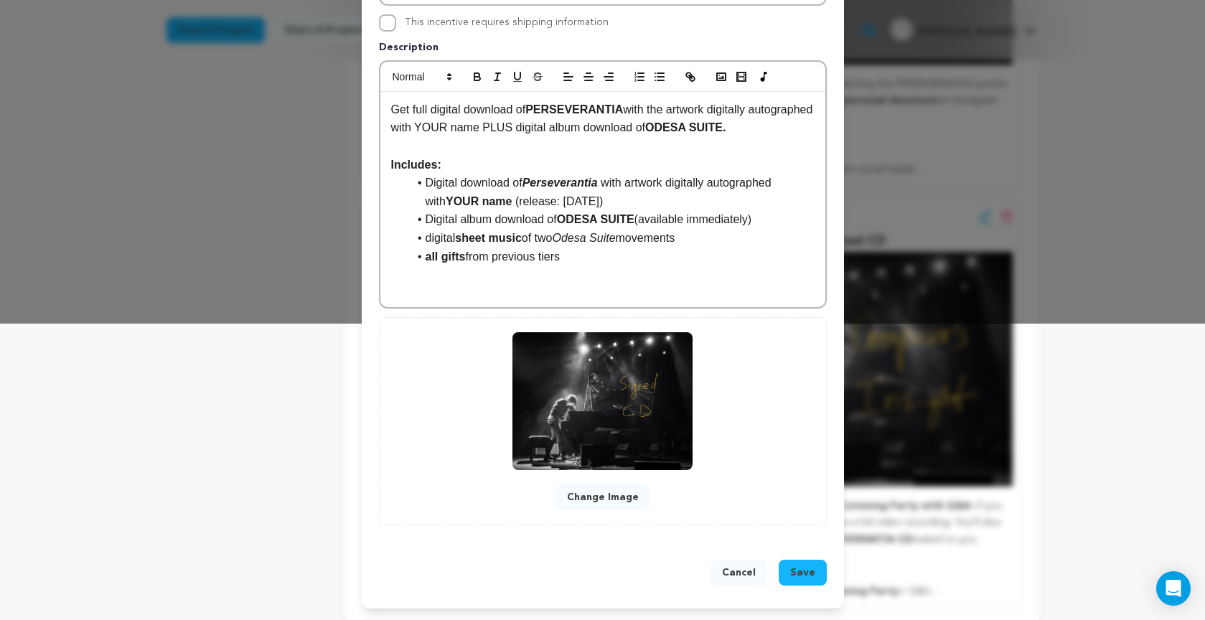
scroll to position [297, 0]
click at [604, 497] on button "Change Image" at bounding box center [602, 497] width 95 height 26
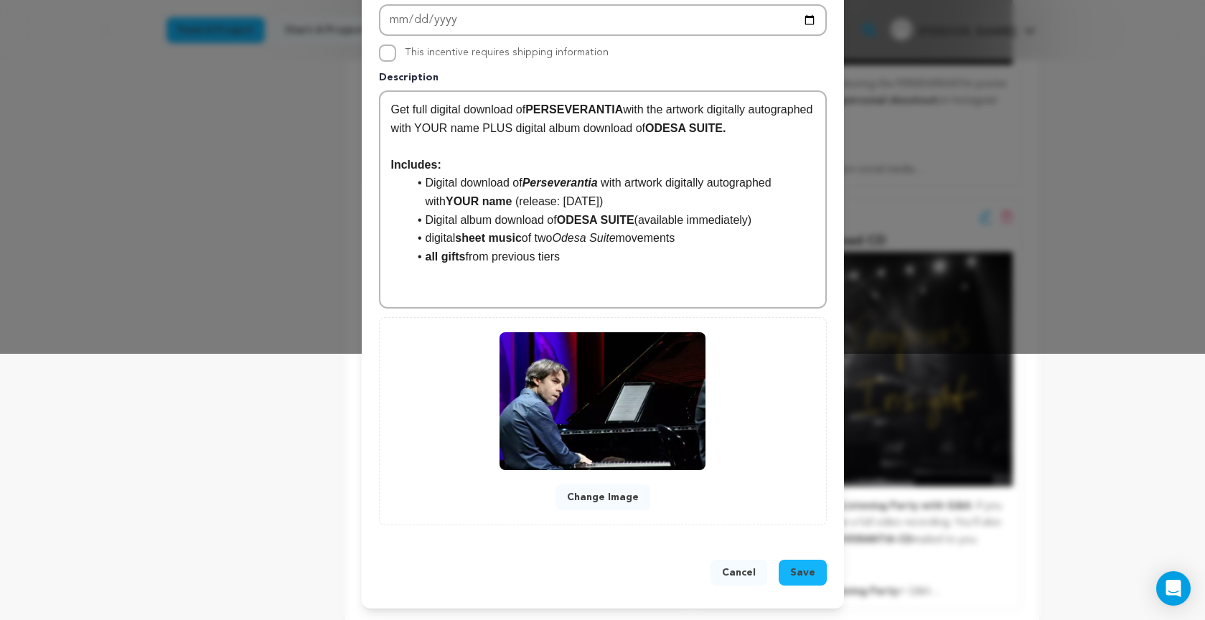
scroll to position [266, 0]
click at [803, 567] on span "Save" at bounding box center [802, 572] width 25 height 14
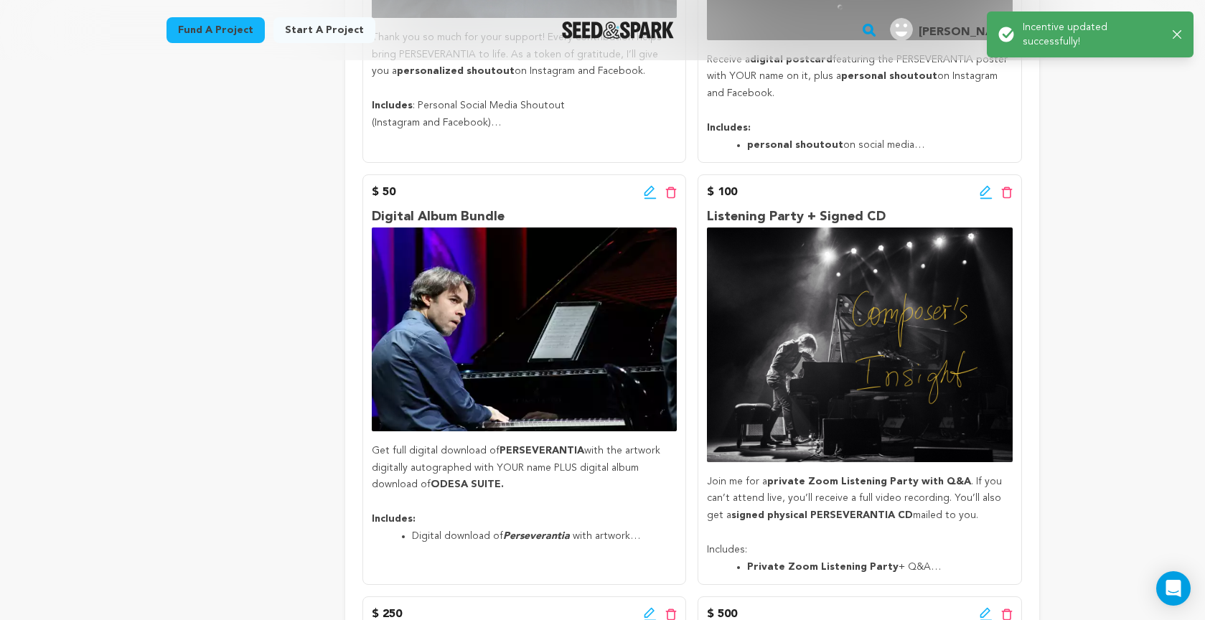
scroll to position [821, 0]
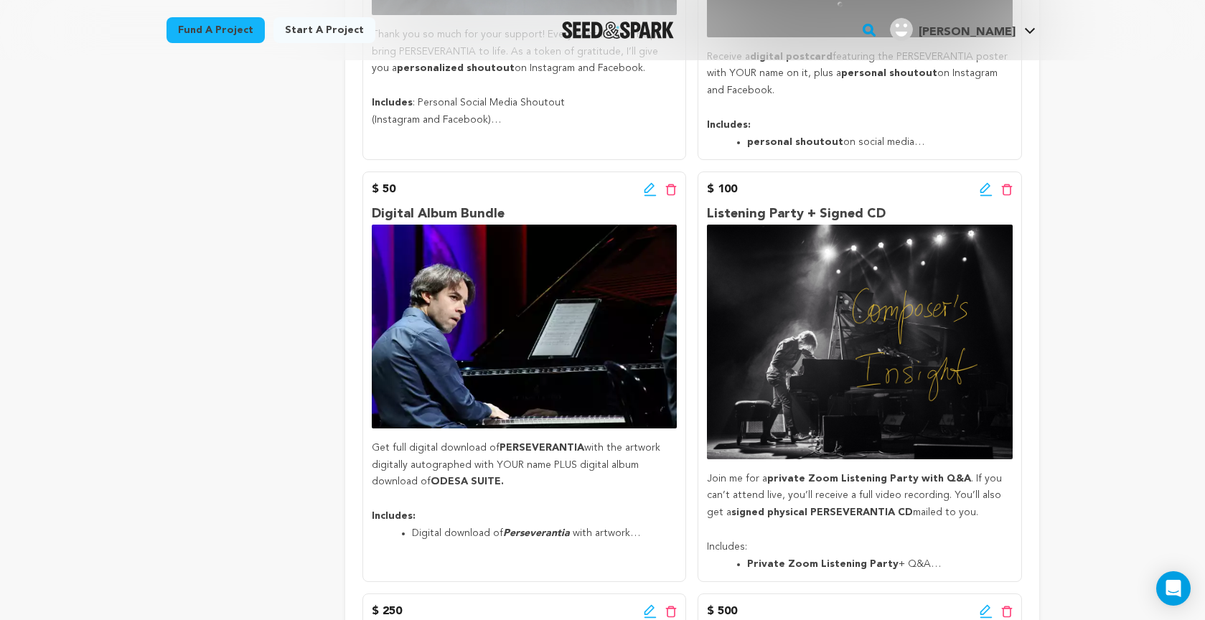
click at [982, 185] on icon at bounding box center [984, 188] width 10 height 10
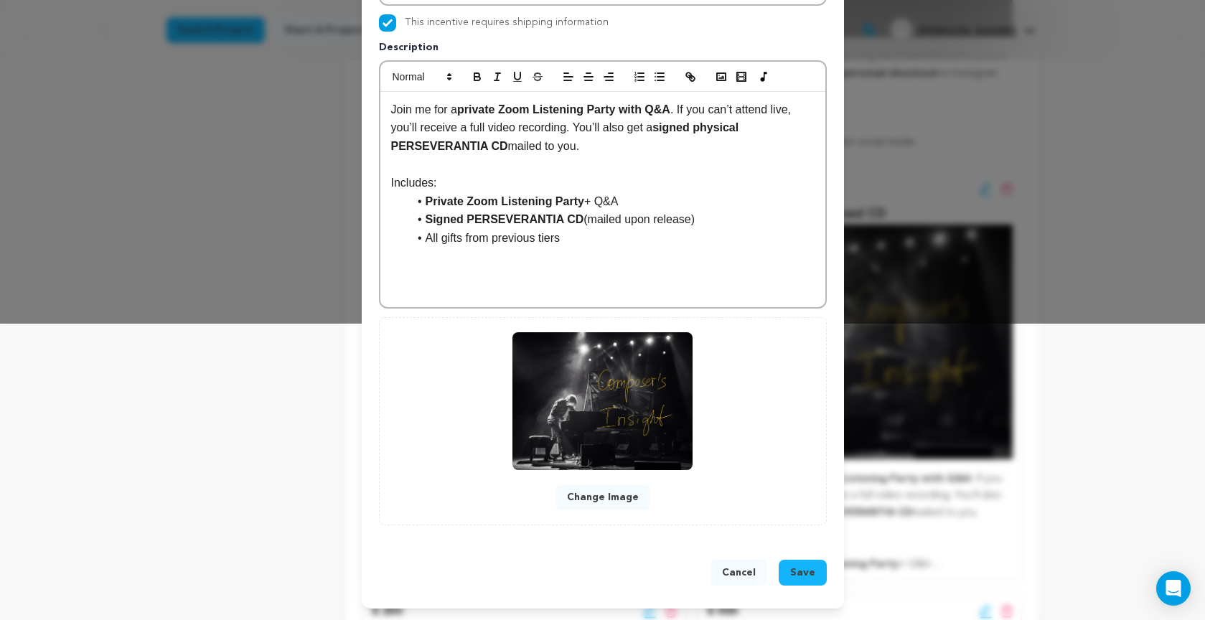
scroll to position [297, 0]
click at [590, 496] on button "Change Image" at bounding box center [602, 497] width 95 height 26
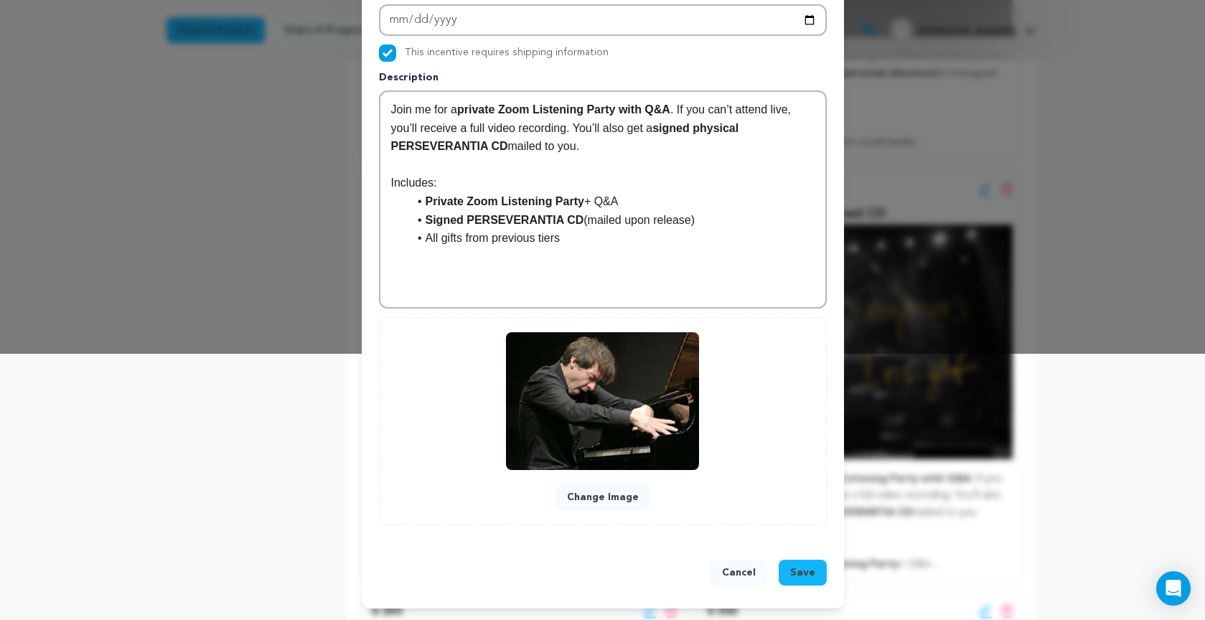
scroll to position [266, 0]
click at [804, 568] on span "Save" at bounding box center [802, 572] width 25 height 14
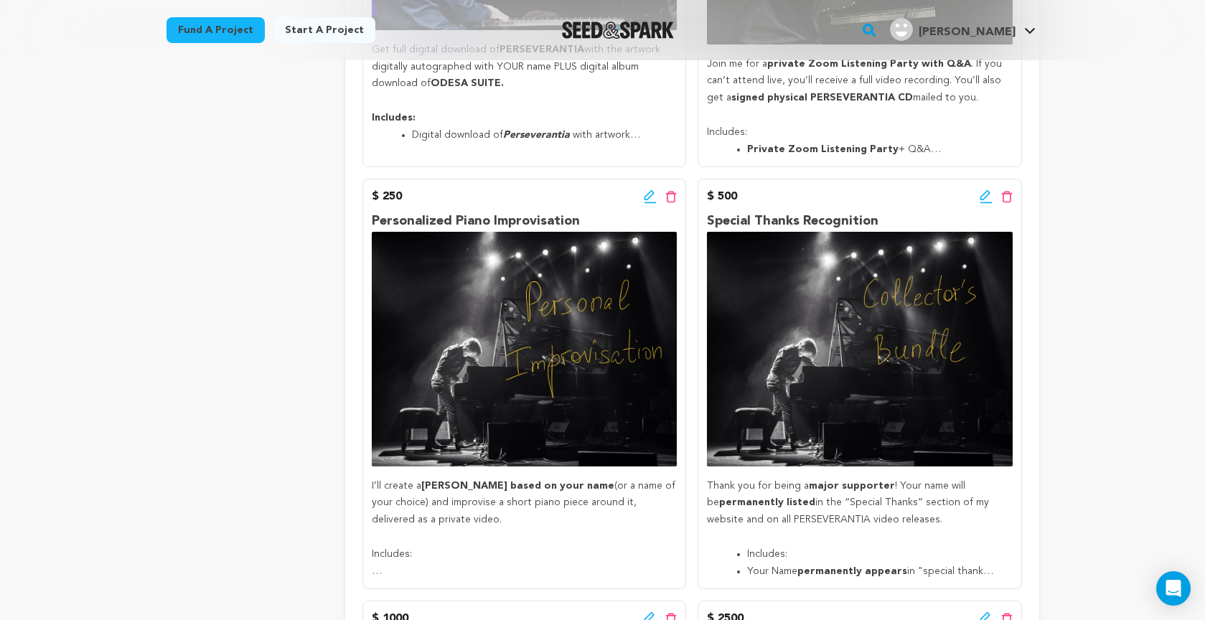
scroll to position [1220, 0]
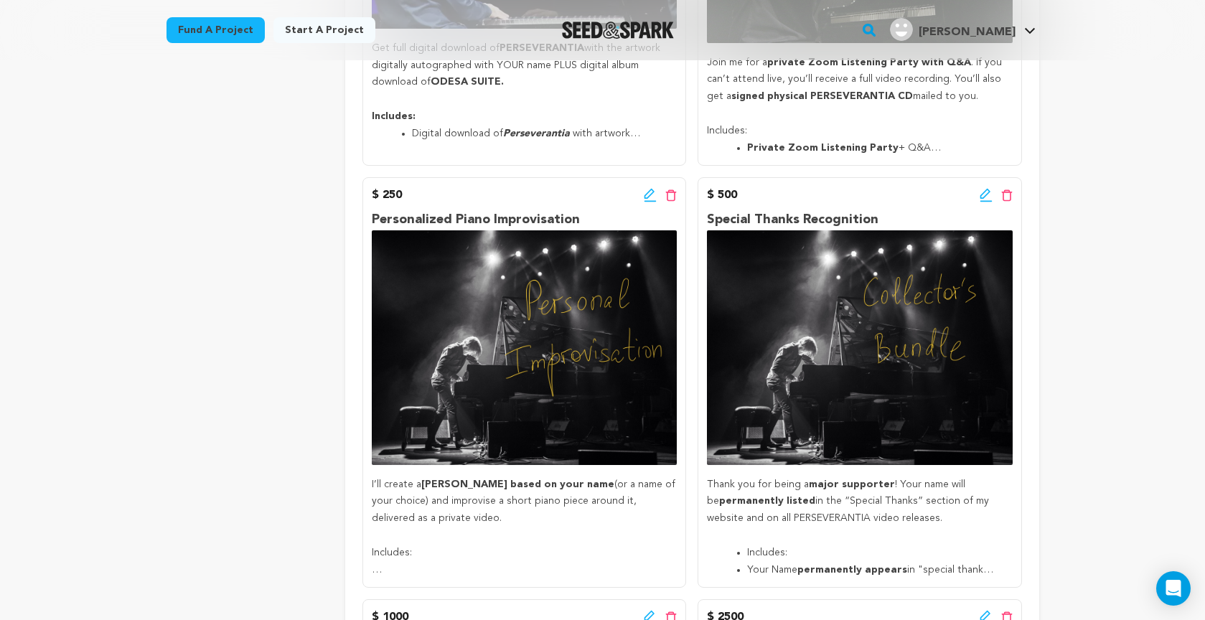
click at [649, 189] on icon at bounding box center [649, 194] width 10 height 10
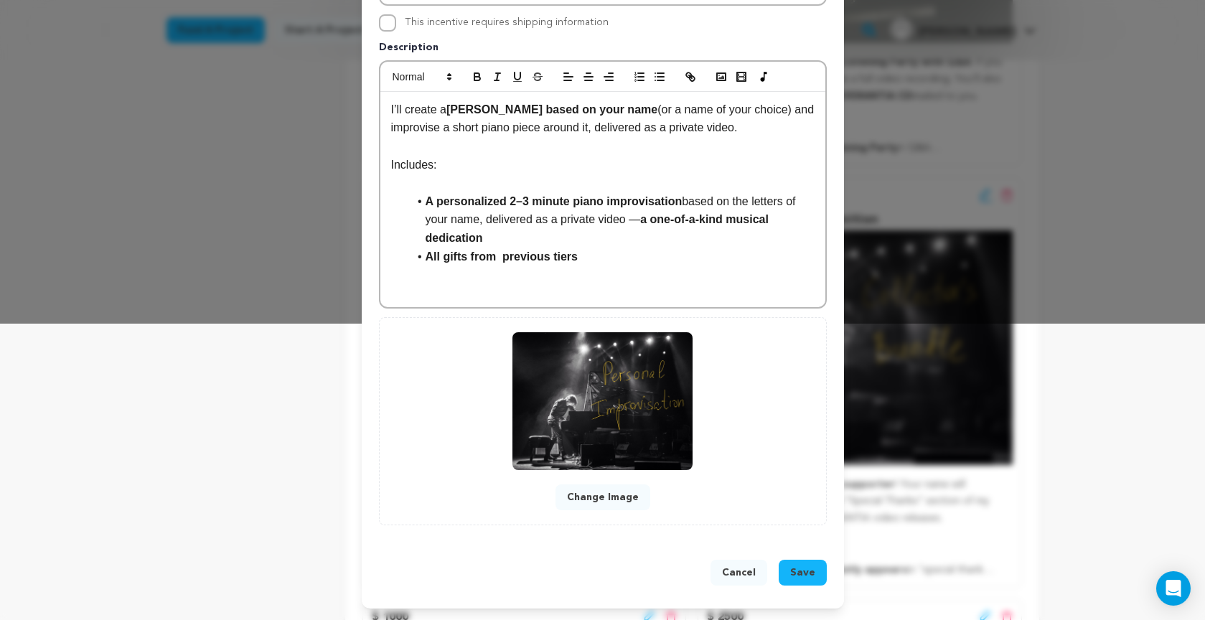
scroll to position [297, 0]
click at [592, 494] on button "Change Image" at bounding box center [602, 497] width 95 height 26
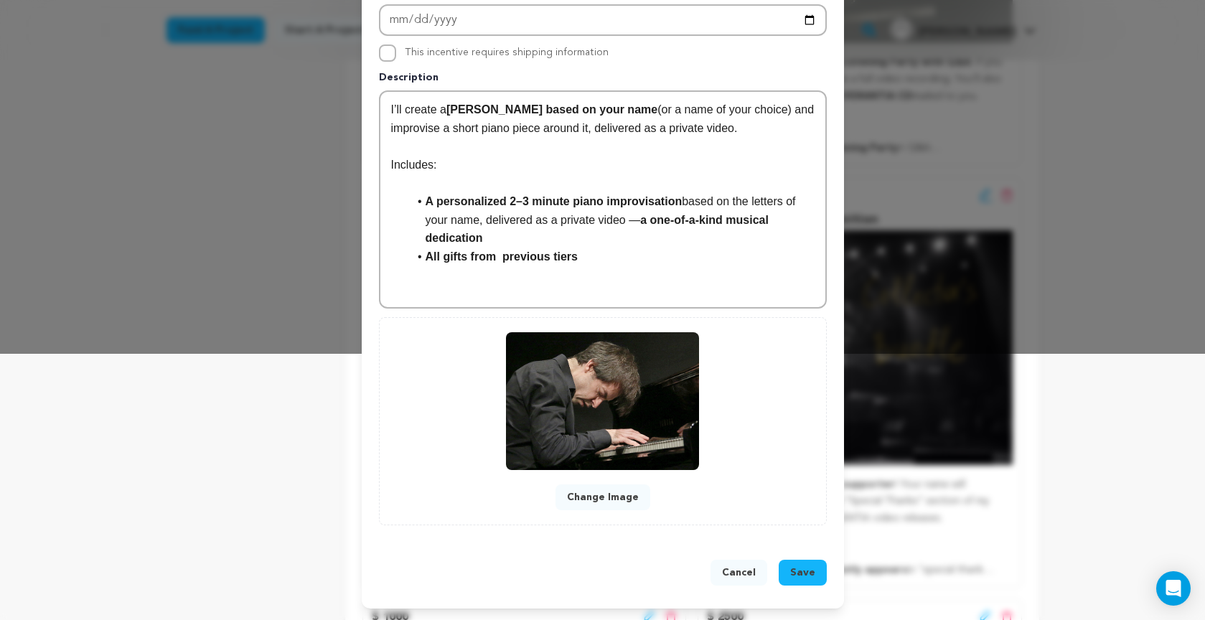
scroll to position [266, 0]
click at [797, 569] on span "Save" at bounding box center [802, 572] width 25 height 14
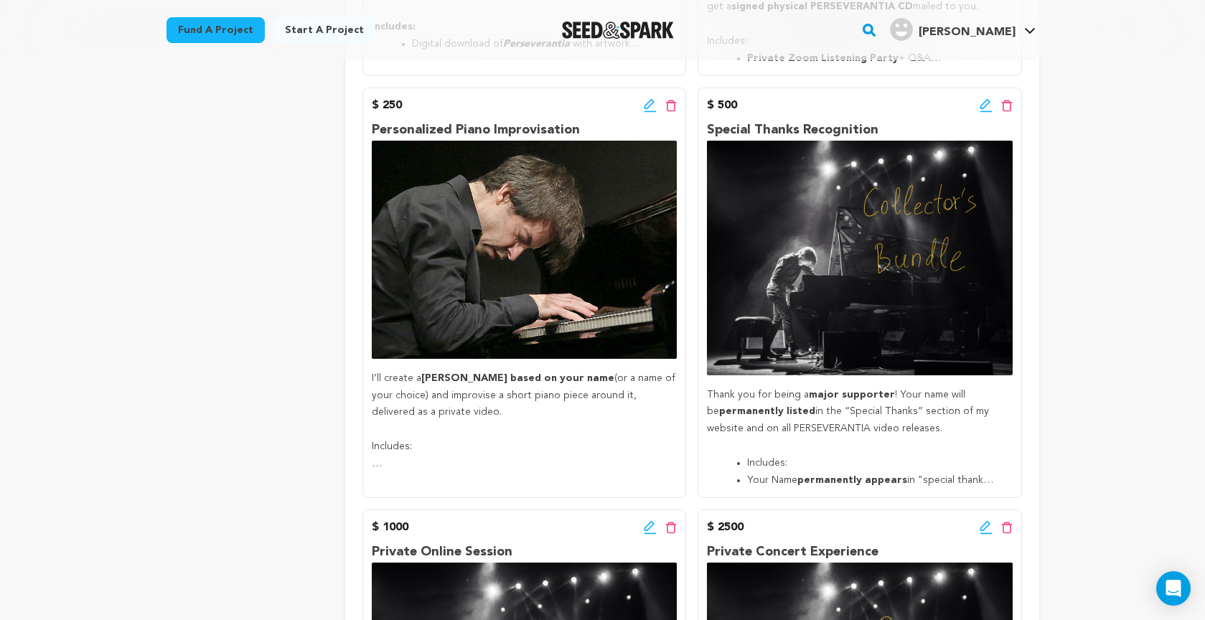
scroll to position [1307, 0]
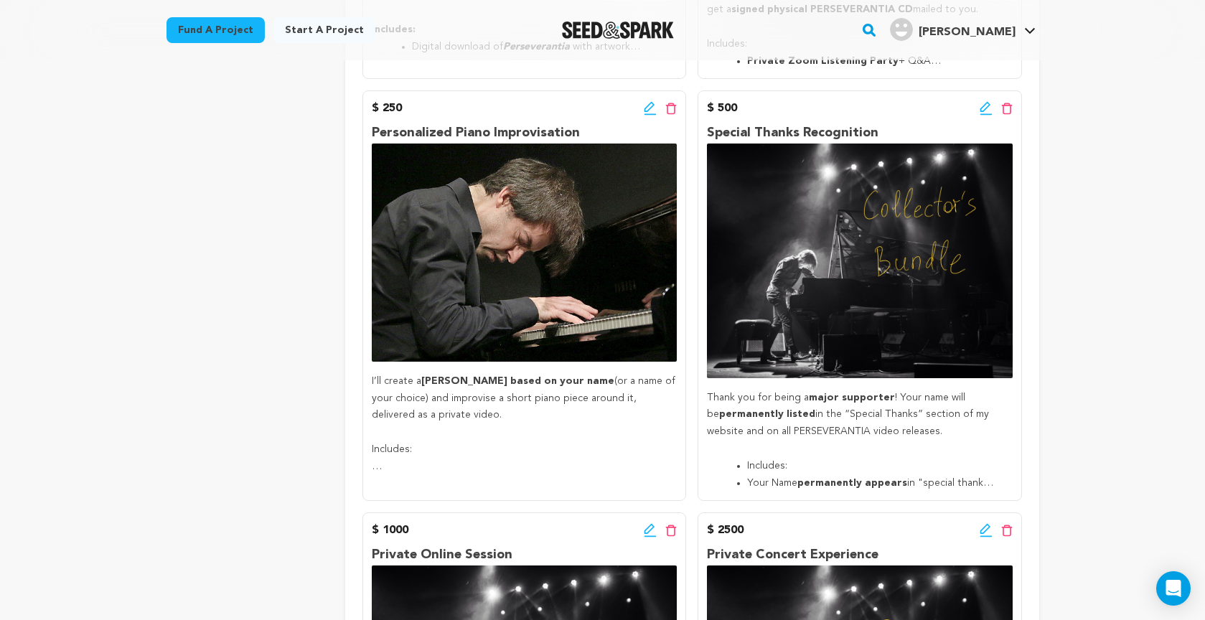
click at [984, 102] on icon at bounding box center [985, 108] width 13 height 14
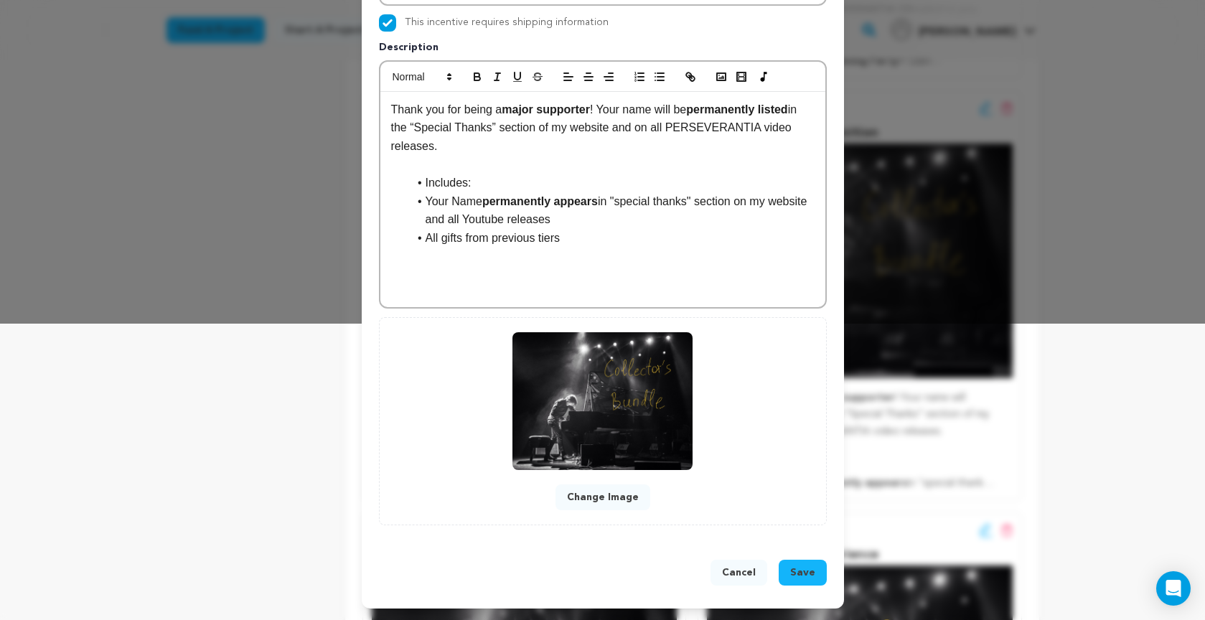
scroll to position [297, 0]
click at [588, 496] on button "Change Image" at bounding box center [602, 497] width 95 height 26
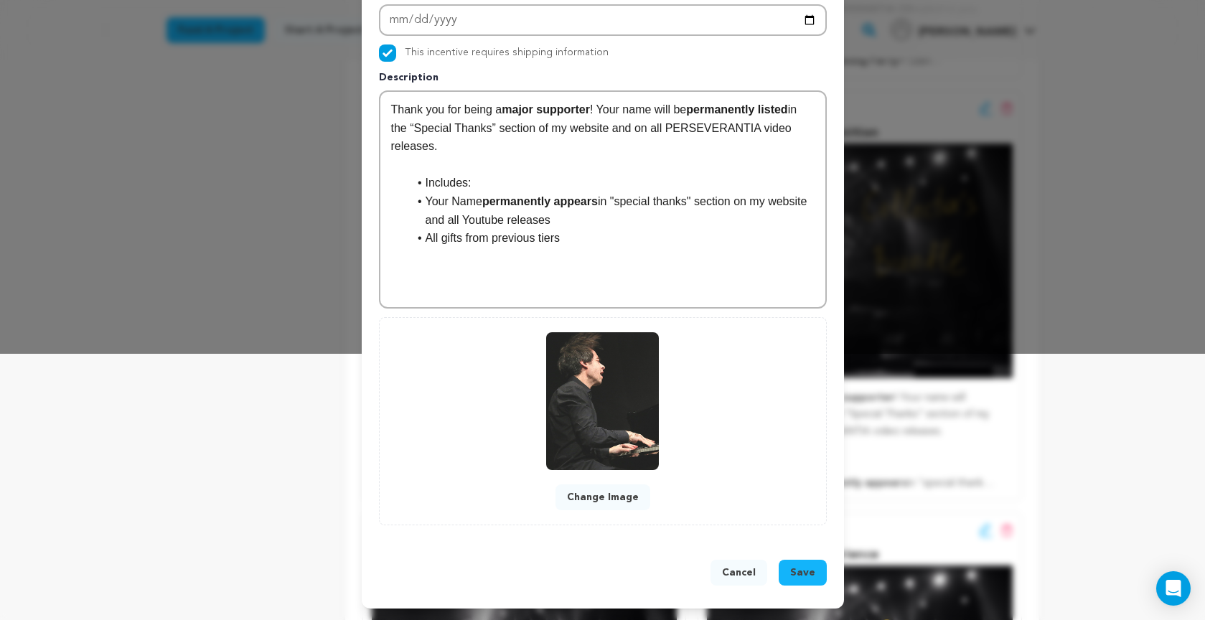
scroll to position [266, 0]
click at [594, 499] on button "Change Image" at bounding box center [602, 497] width 95 height 26
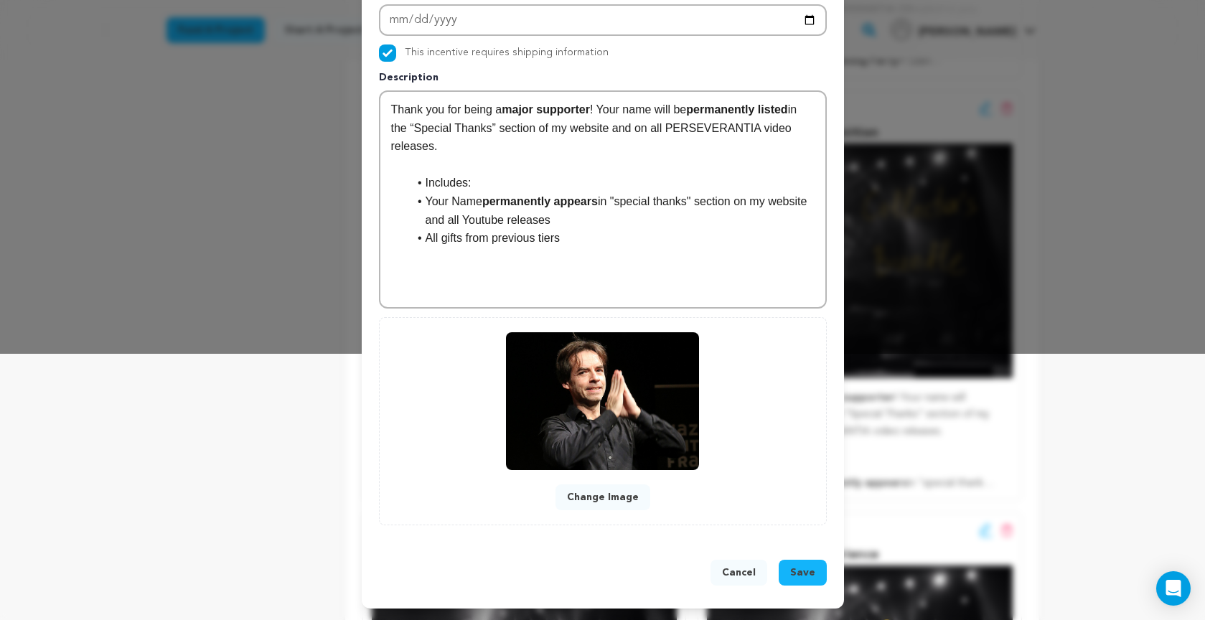
click at [798, 567] on span "Save" at bounding box center [802, 572] width 25 height 14
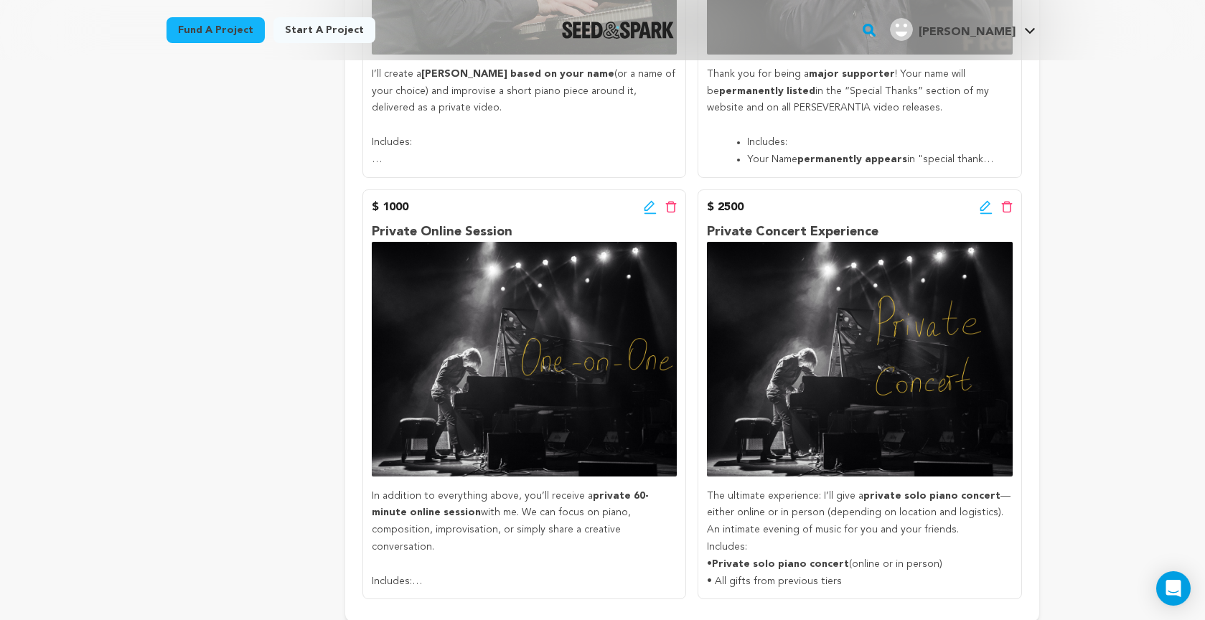
scroll to position [1611, 0]
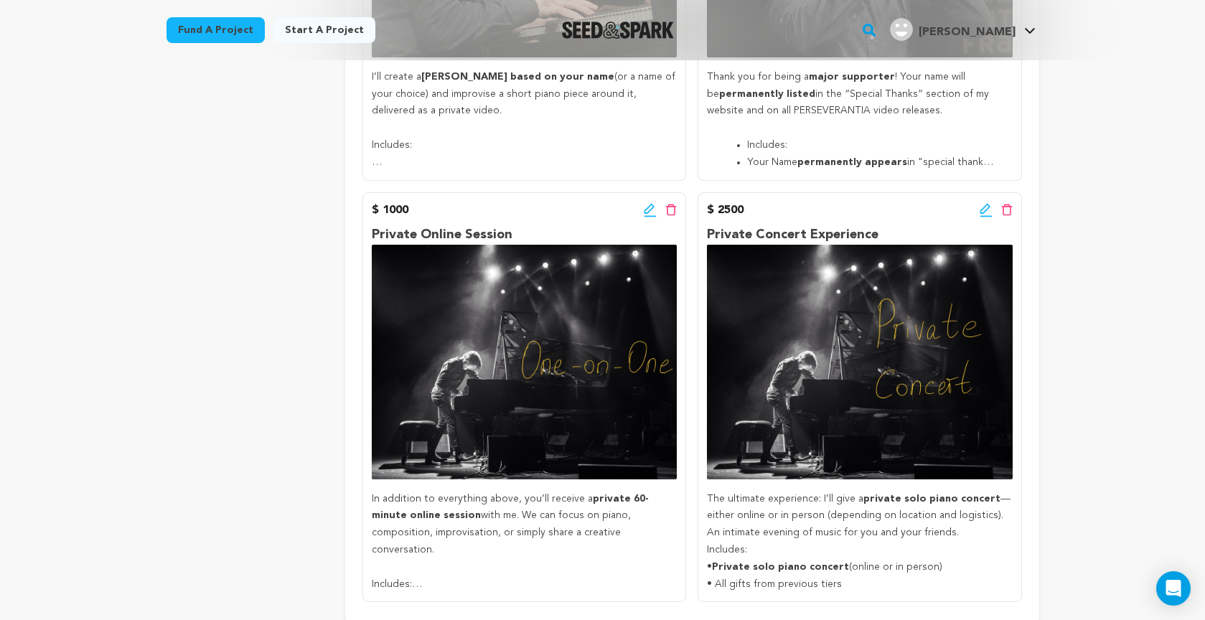
click at [645, 203] on icon at bounding box center [650, 210] width 13 height 14
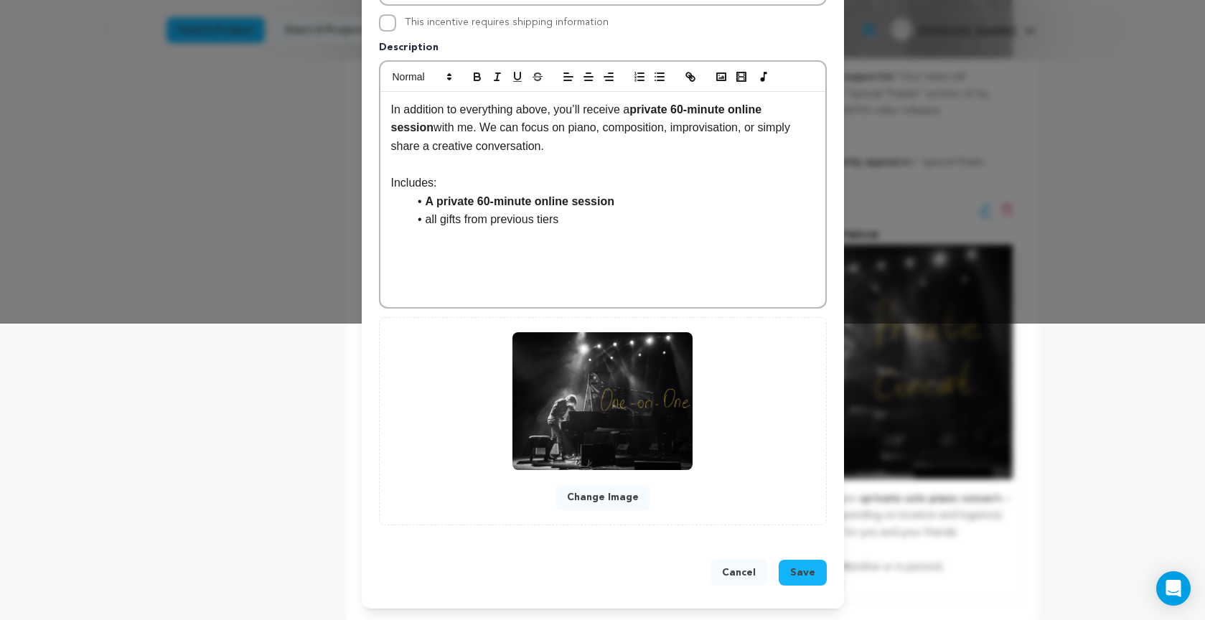
scroll to position [297, 0]
click at [602, 501] on button "Change Image" at bounding box center [602, 497] width 95 height 26
click at [595, 500] on button "Change Image" at bounding box center [602, 497] width 95 height 26
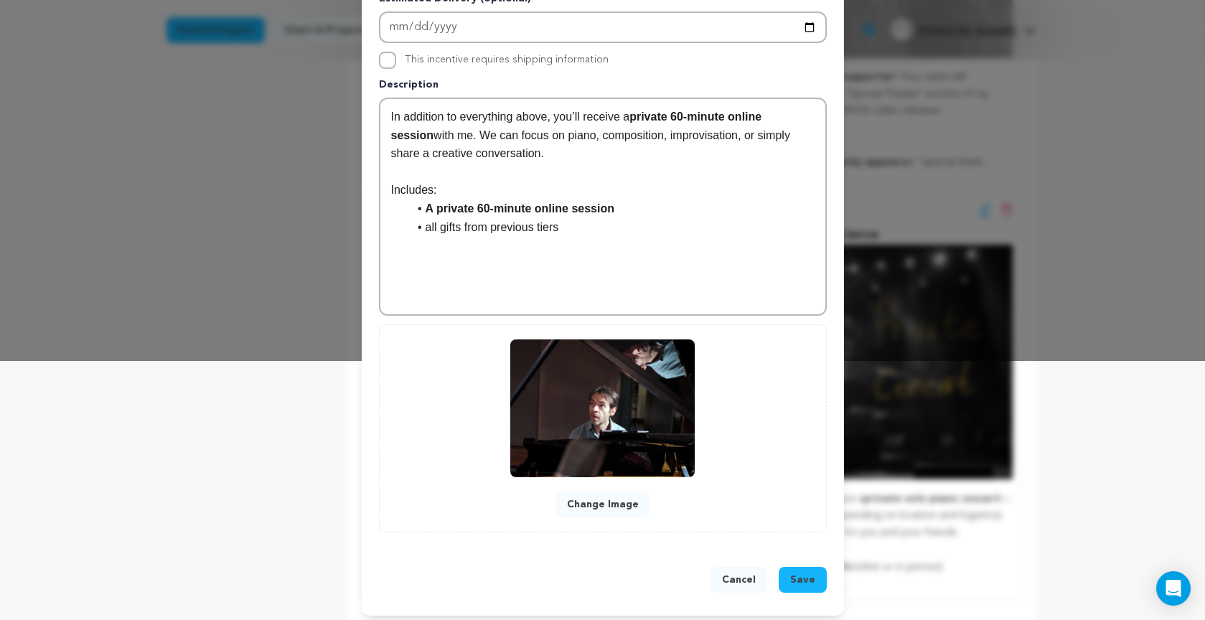
scroll to position [260, 0]
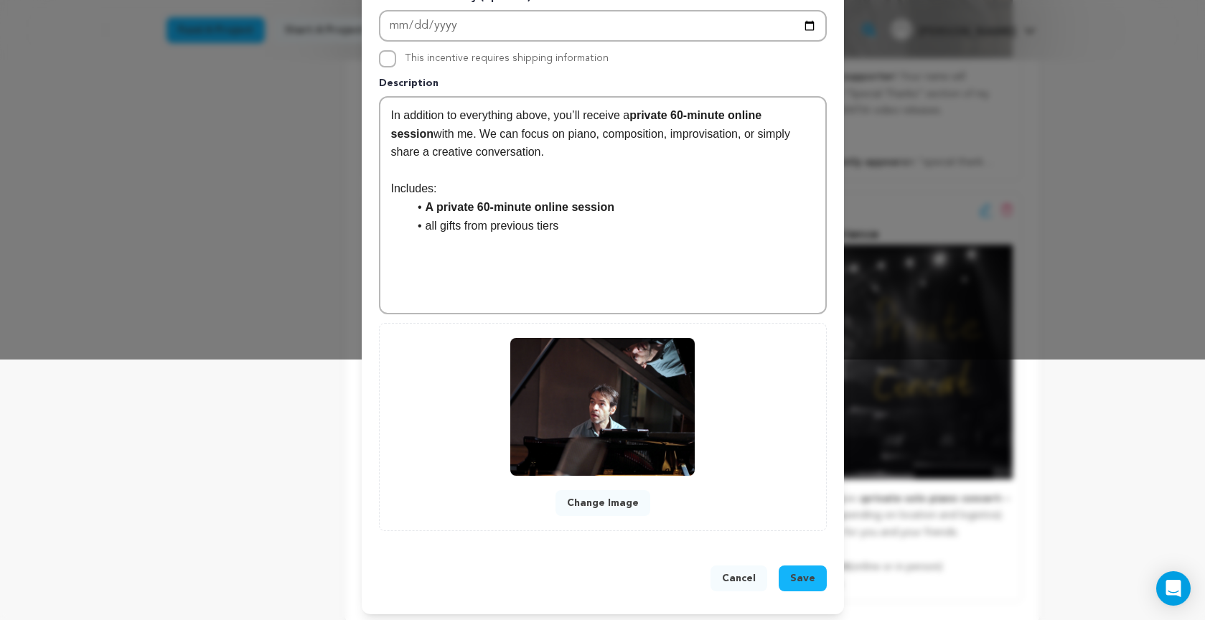
click at [802, 581] on span "Save" at bounding box center [802, 578] width 25 height 14
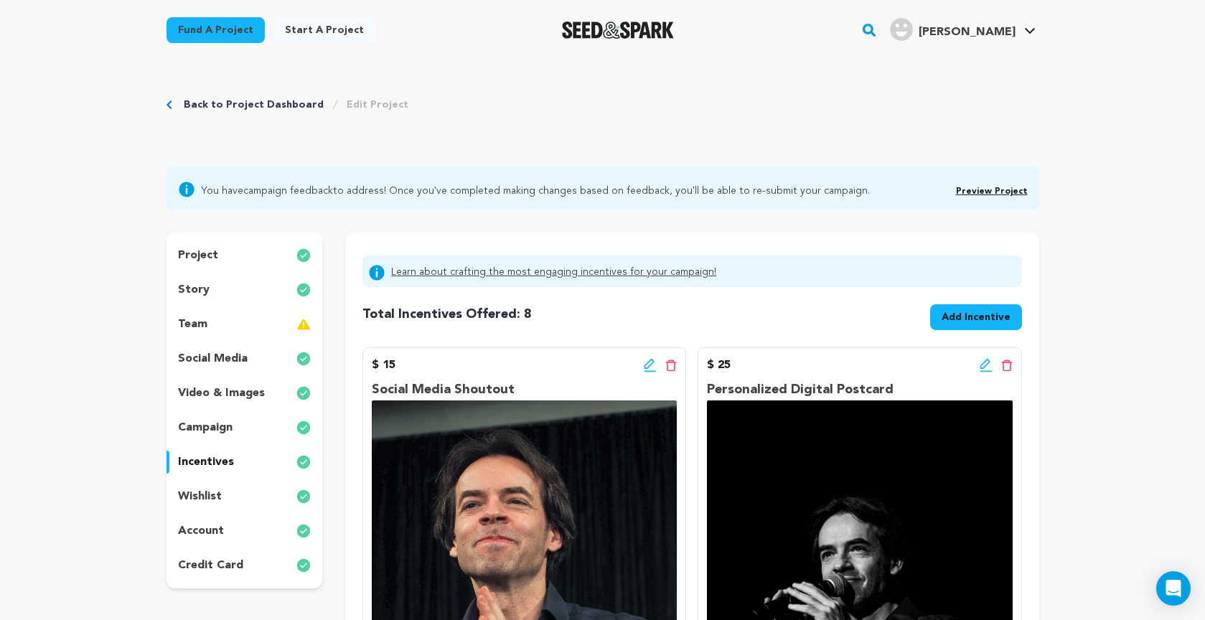
scroll to position [0, 0]
click at [989, 191] on link "Preview Project" at bounding box center [992, 191] width 72 height 9
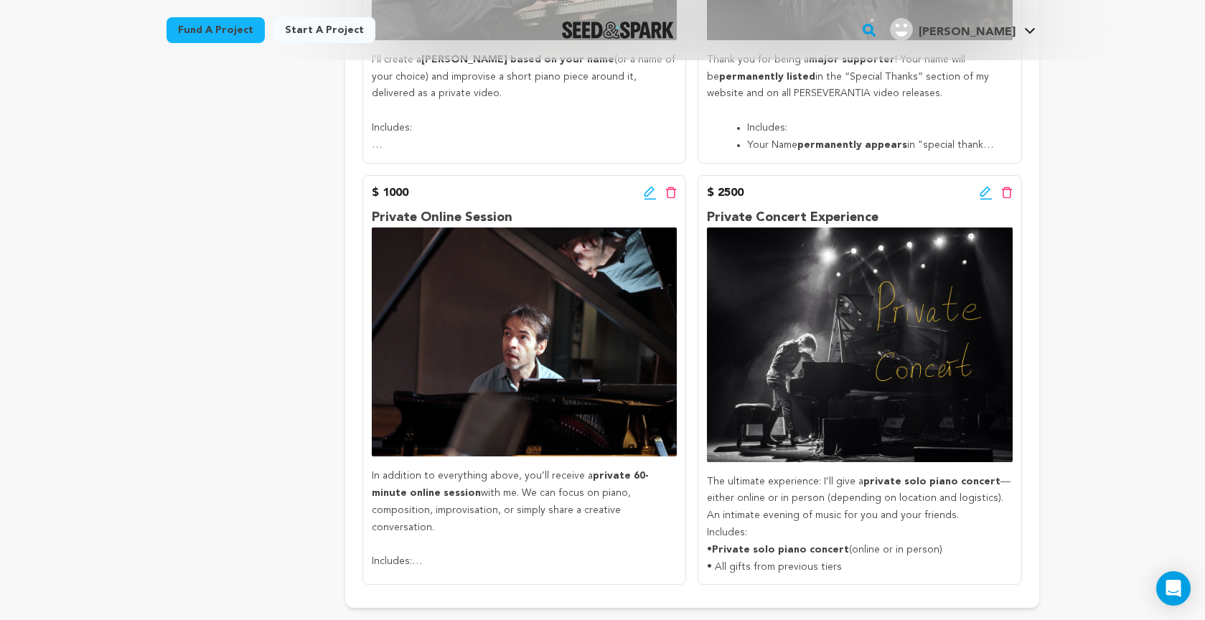
scroll to position [1629, 0]
click at [984, 186] on icon at bounding box center [985, 193] width 13 height 14
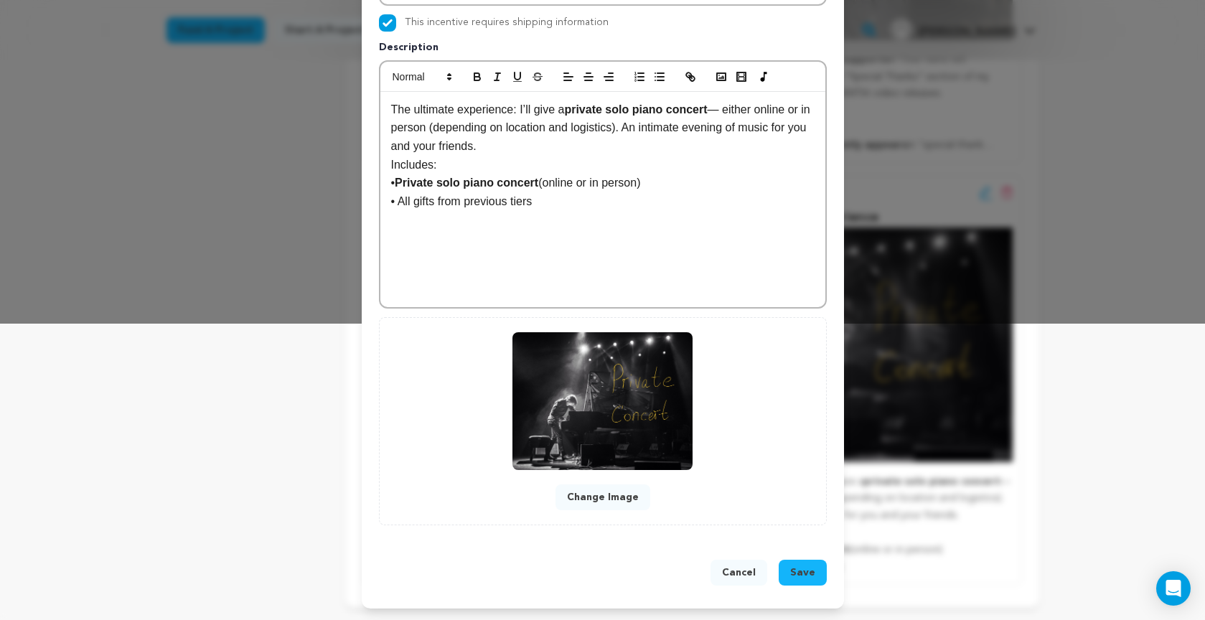
scroll to position [297, 0]
click at [599, 496] on button "Change Image" at bounding box center [602, 497] width 95 height 26
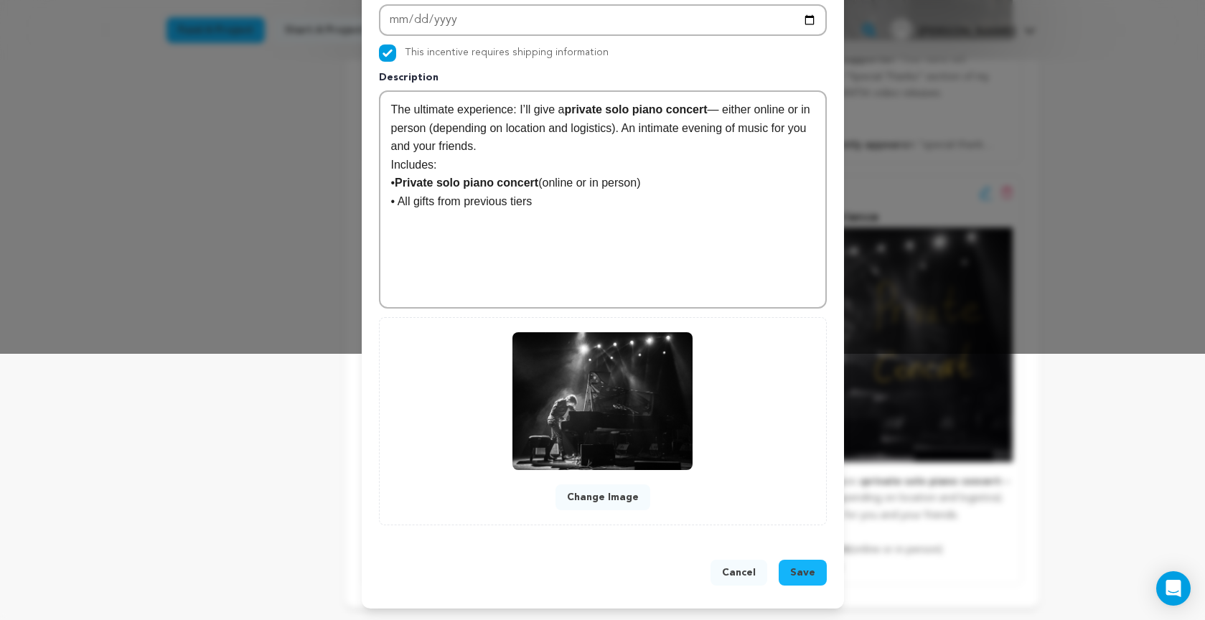
scroll to position [266, 0]
click at [808, 573] on span "Save" at bounding box center [802, 572] width 25 height 14
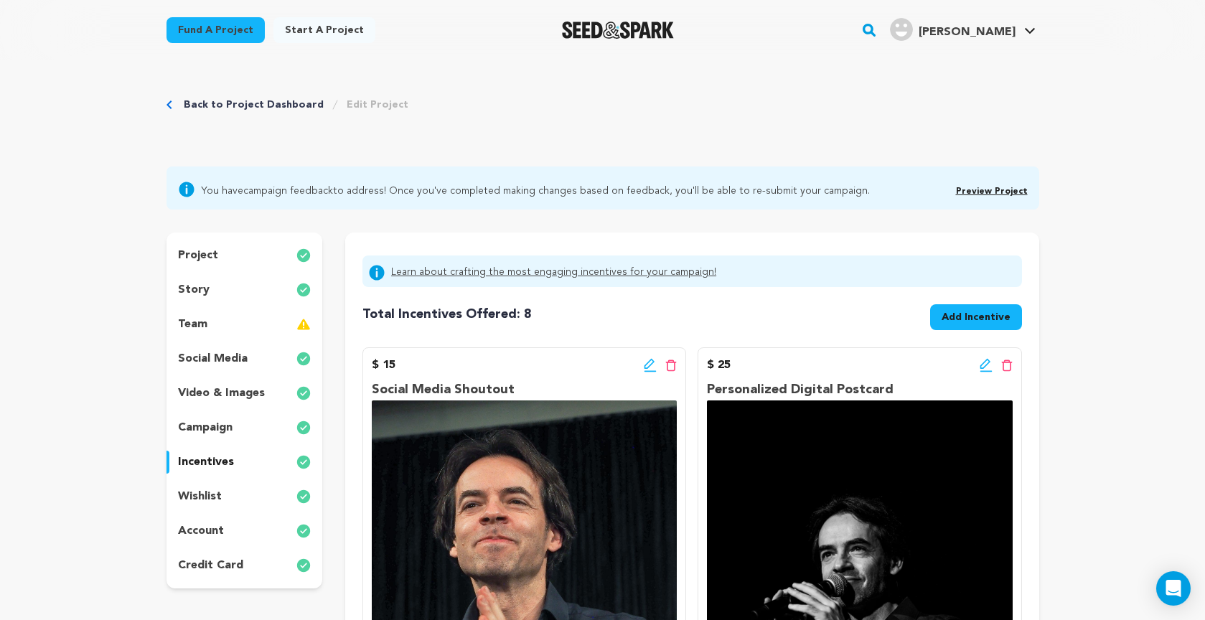
scroll to position [0, 0]
click at [999, 190] on link "Preview Project" at bounding box center [992, 191] width 72 height 9
click at [965, 318] on span "Add Incentive" at bounding box center [975, 317] width 69 height 14
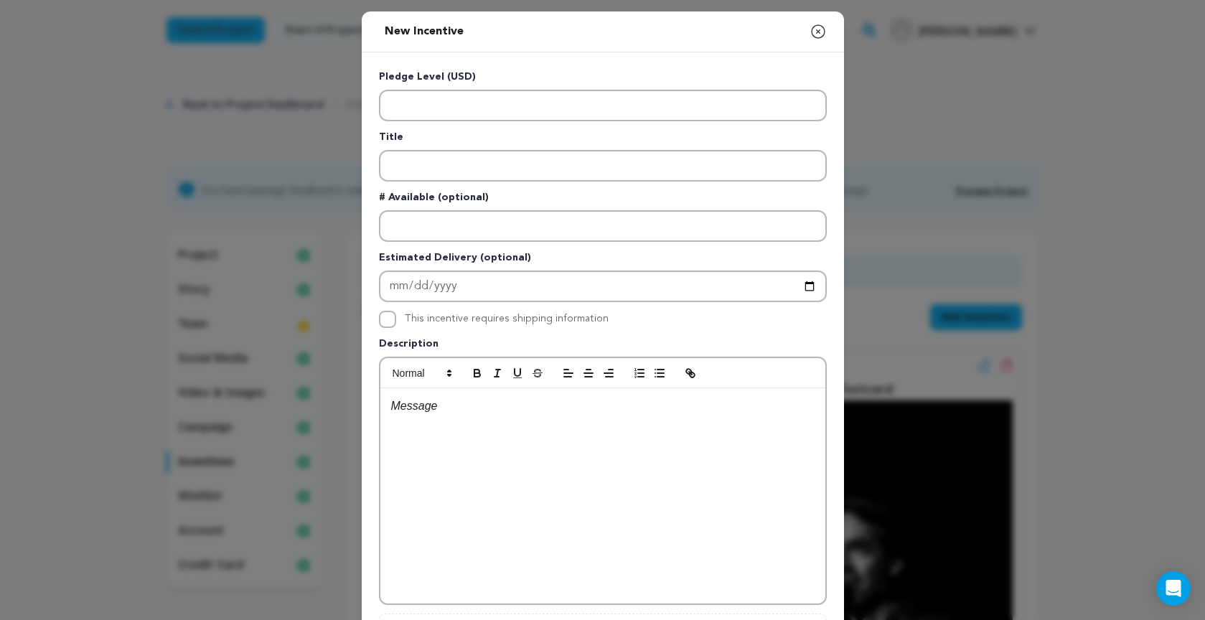
click at [821, 33] on icon "button" at bounding box center [817, 31] width 17 height 17
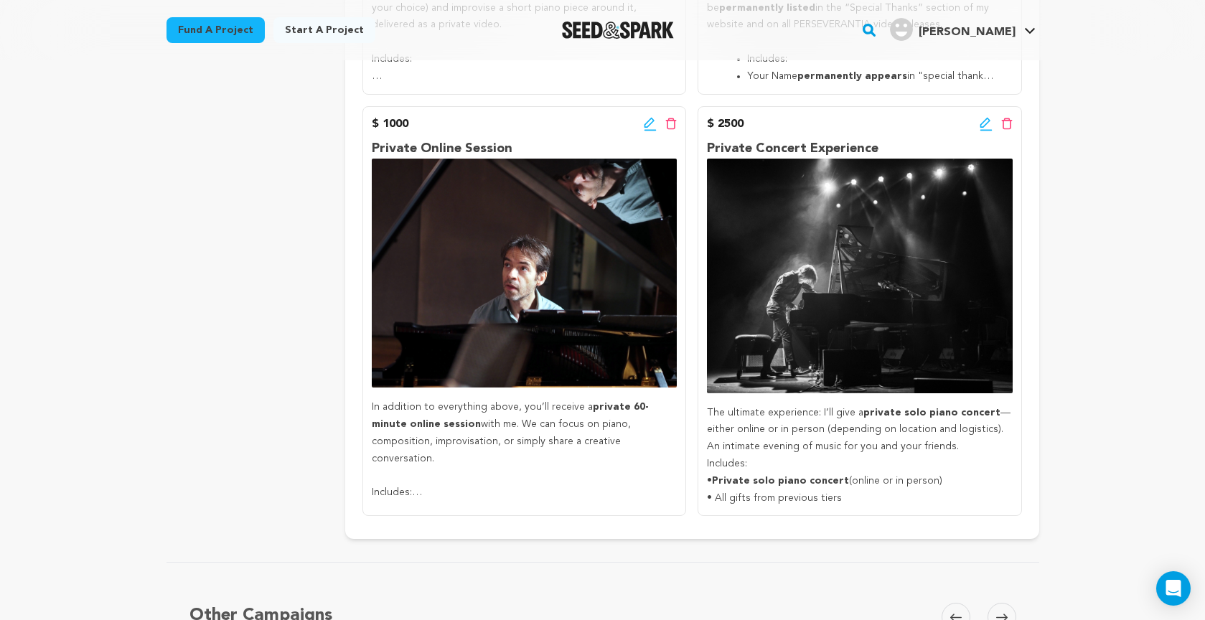
scroll to position [1704, 0]
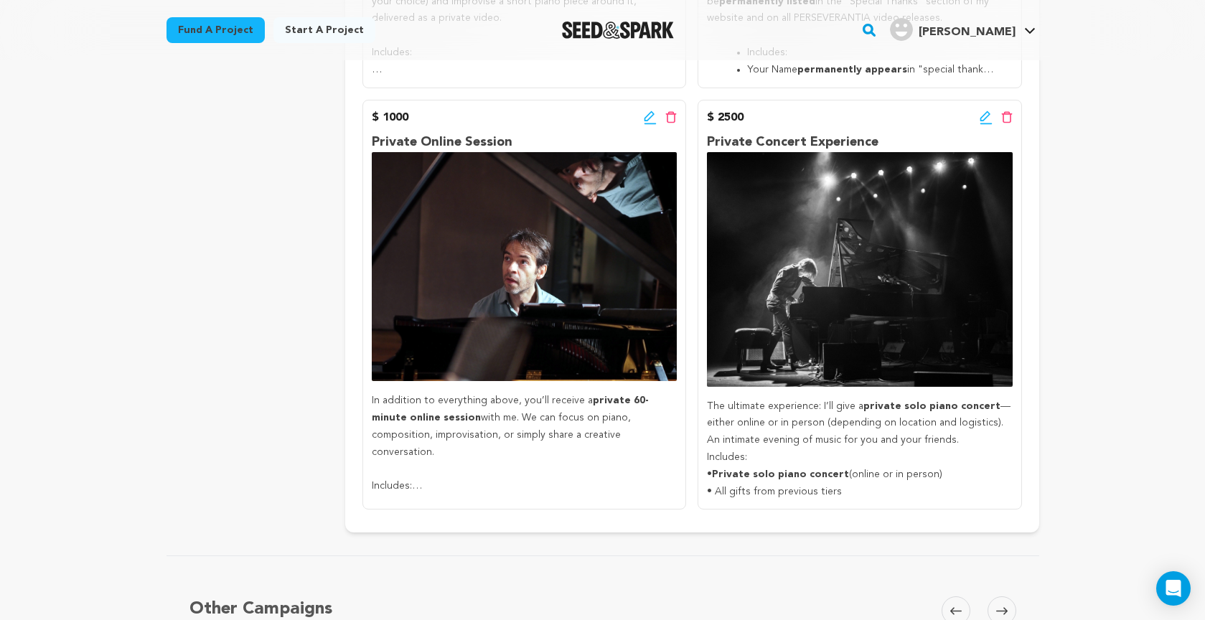
click at [649, 110] on icon at bounding box center [650, 117] width 13 height 14
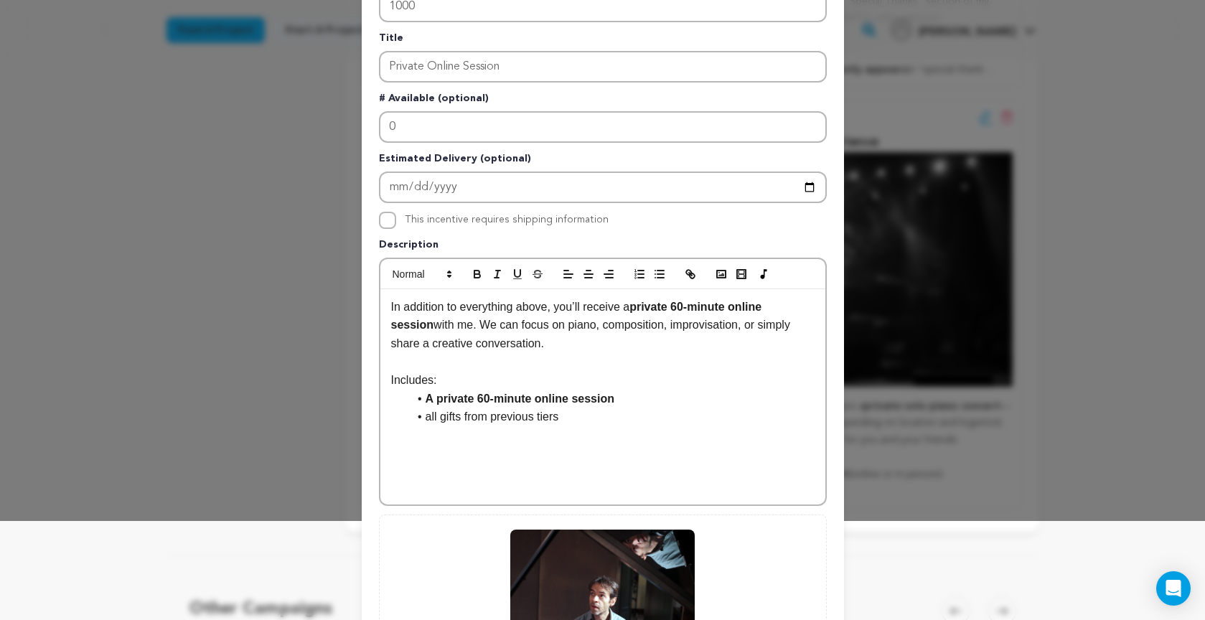
scroll to position [100, 0]
click at [631, 397] on li "A private 60-minute online session" at bounding box center [611, 397] width 406 height 19
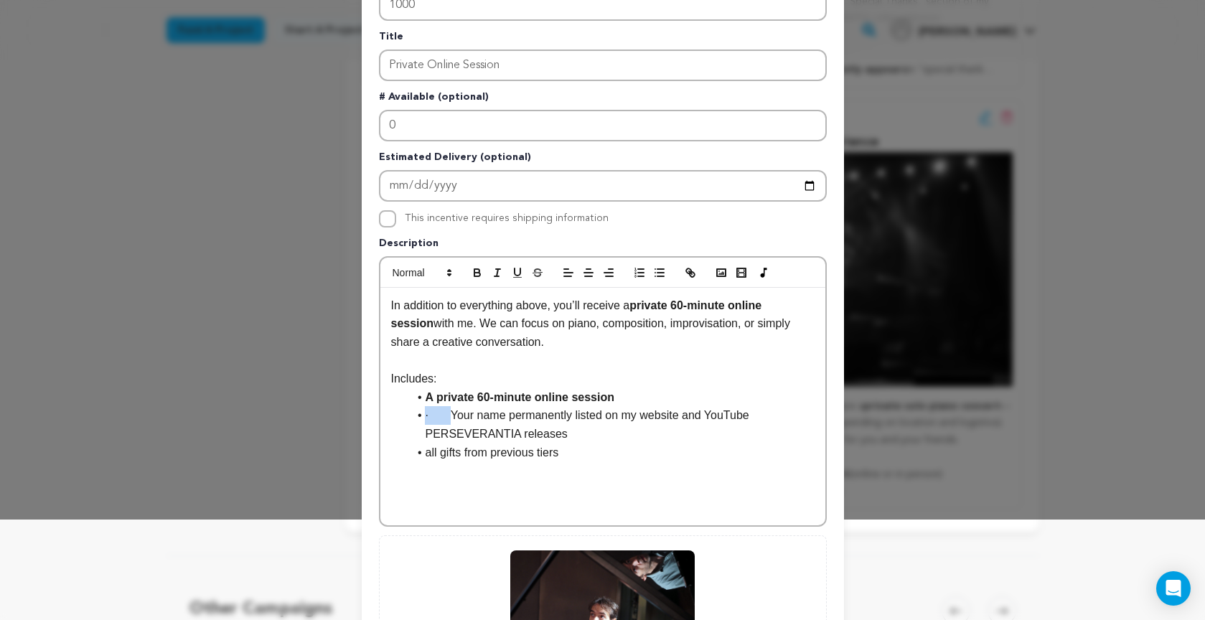
drag, startPoint x: 448, startPoint y: 413, endPoint x: 421, endPoint y: 413, distance: 26.5
click at [421, 413] on li "· Your name permanently listed on my website and YouTube PERSEVERANTIA releases" at bounding box center [611, 424] width 406 height 37
drag, startPoint x: 491, startPoint y: 414, endPoint x: 578, endPoint y: 415, distance: 86.1
click at [578, 415] on li "Your name permanently listed on my website and YouTube PERSEVERANTIA releases" at bounding box center [611, 424] width 406 height 37
click at [476, 272] on icon "button" at bounding box center [477, 272] width 13 height 13
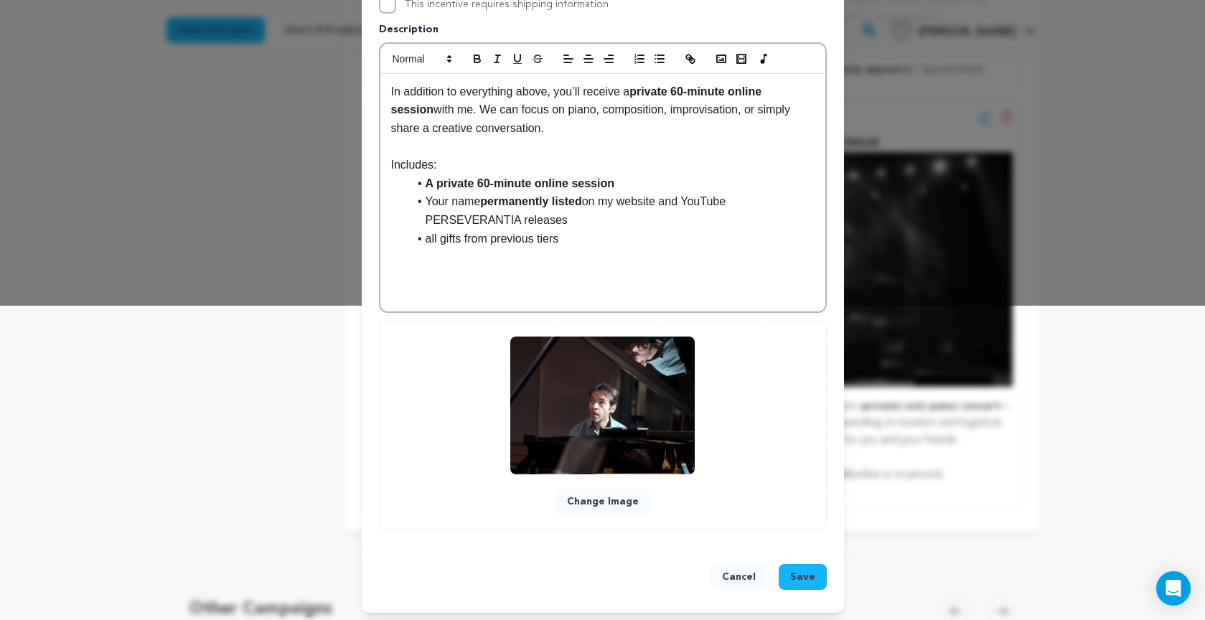
click at [805, 573] on span "Save" at bounding box center [802, 577] width 25 height 14
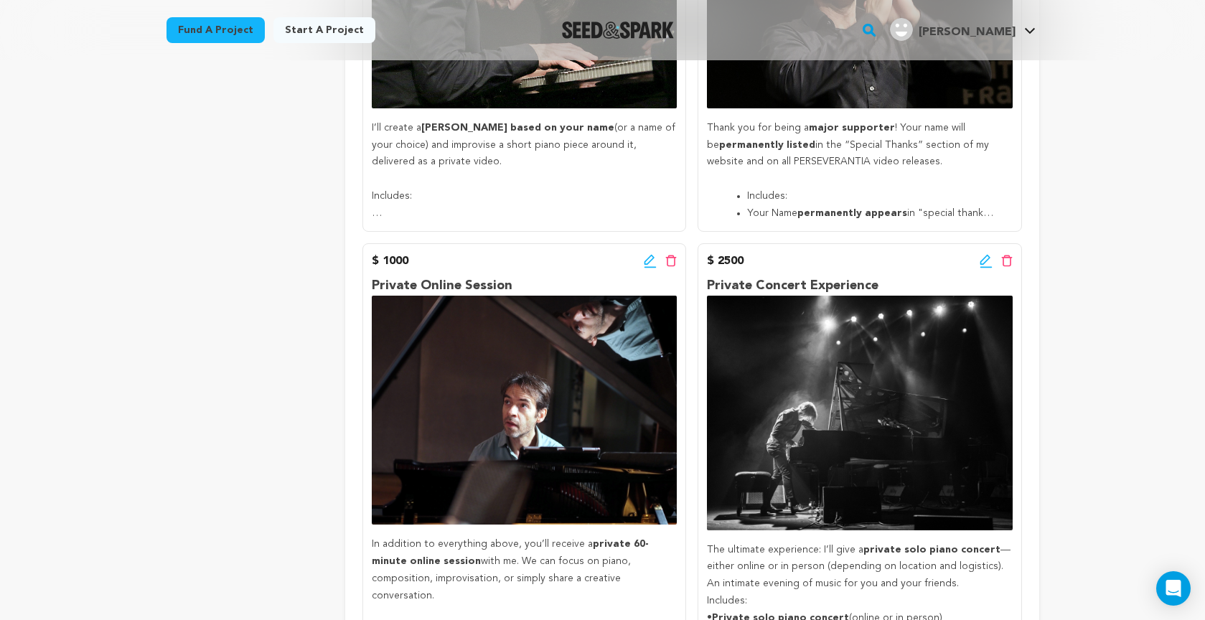
scroll to position [1577, 0]
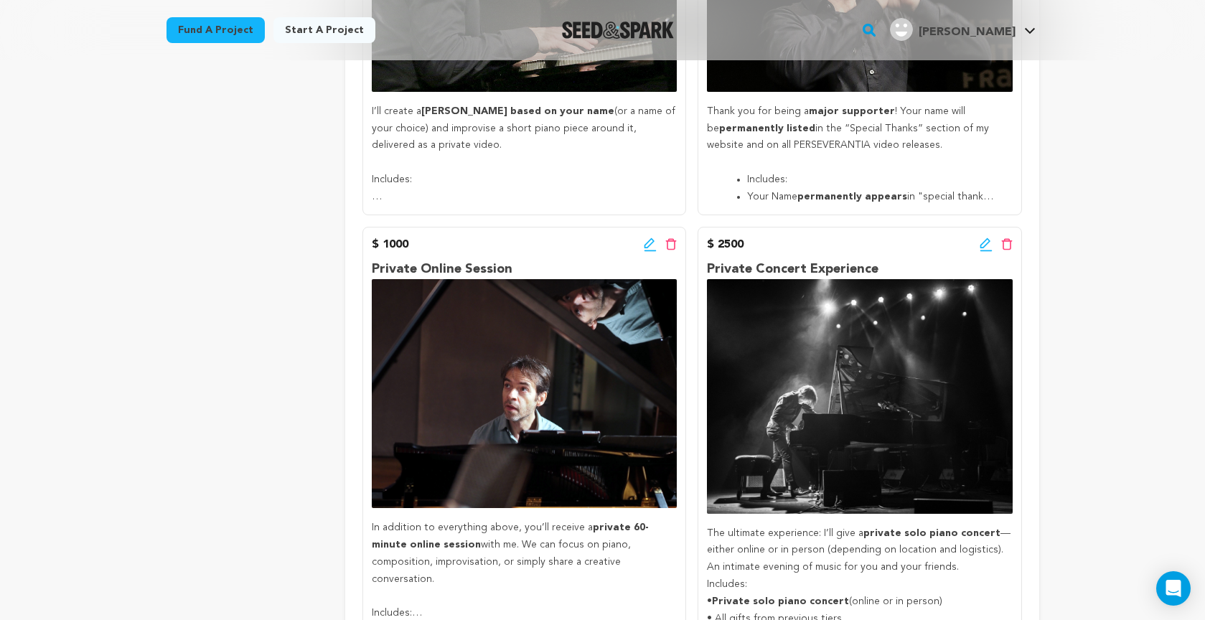
click at [983, 237] on icon at bounding box center [985, 244] width 13 height 14
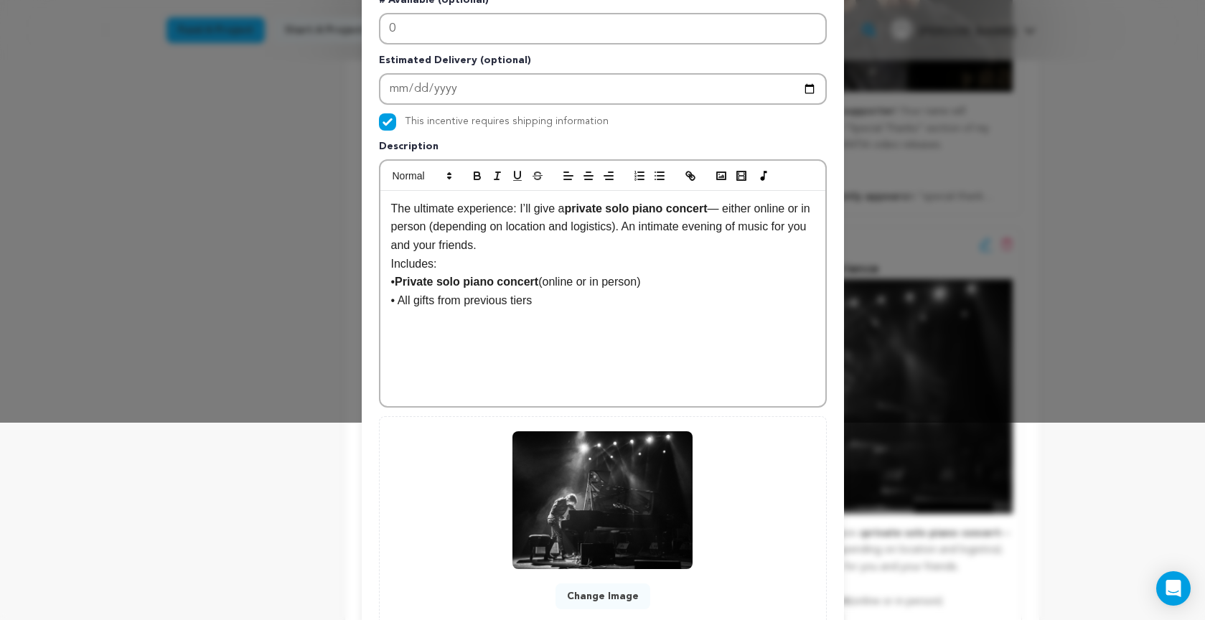
scroll to position [211, 0]
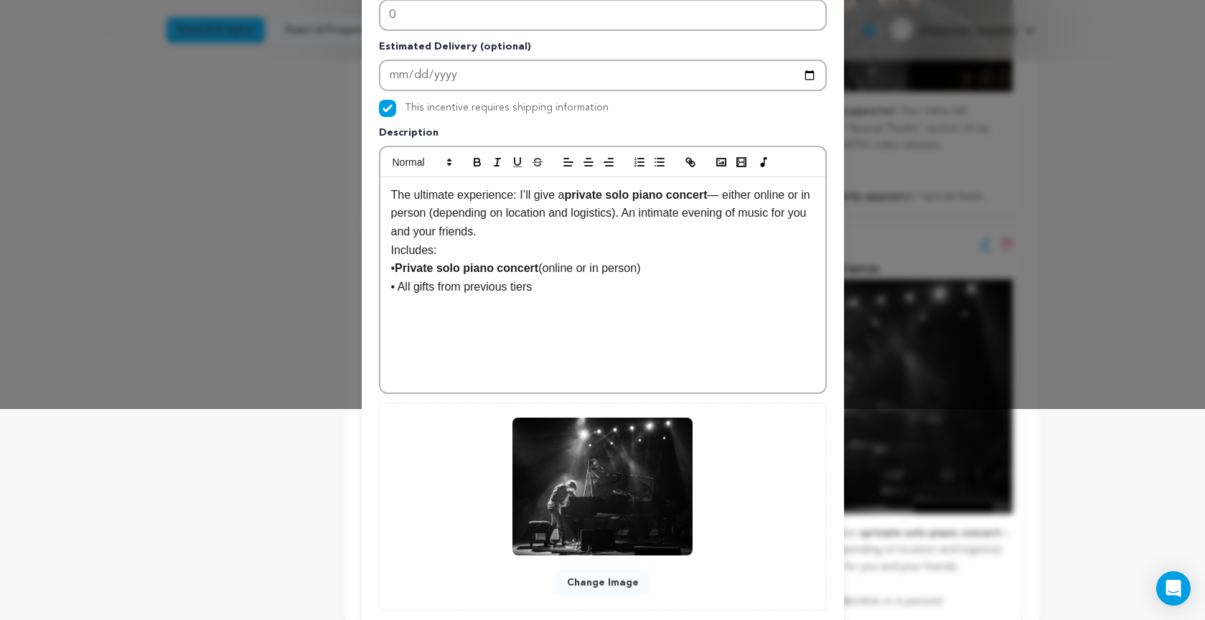
click at [672, 267] on p "• Private solo piano concert (online or in person)" at bounding box center [602, 268] width 423 height 19
drag, startPoint x: 416, startPoint y: 288, endPoint x: 400, endPoint y: 287, distance: 15.8
click at [400, 287] on p "· Your name permanently listed on my website and YouTube PERSEVERANTIA releases" at bounding box center [602, 296] width 423 height 37
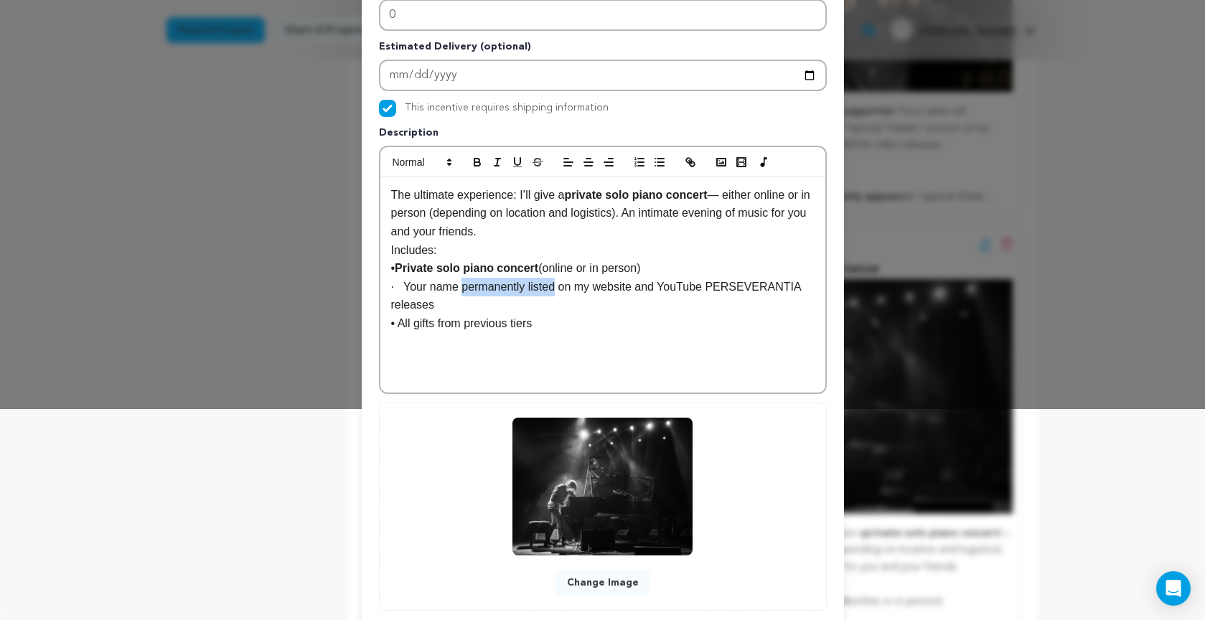
drag, startPoint x: 461, startPoint y: 288, endPoint x: 536, endPoint y: 278, distance: 75.3
click at [557, 287] on p "· Your name permanently listed on my website and YouTube PERSEVERANTIA releases" at bounding box center [602, 296] width 423 height 37
click at [405, 286] on p "· Your name permanently listed on my website and YouTube PERSEVERANTIA releases" at bounding box center [602, 296] width 423 height 37
drag, startPoint x: 409, startPoint y: 284, endPoint x: 542, endPoint y: 278, distance: 132.9
click at [562, 287] on p "· Your name permanently listed on my website and YouTube PERSEVERANTIA releases" at bounding box center [602, 296] width 423 height 37
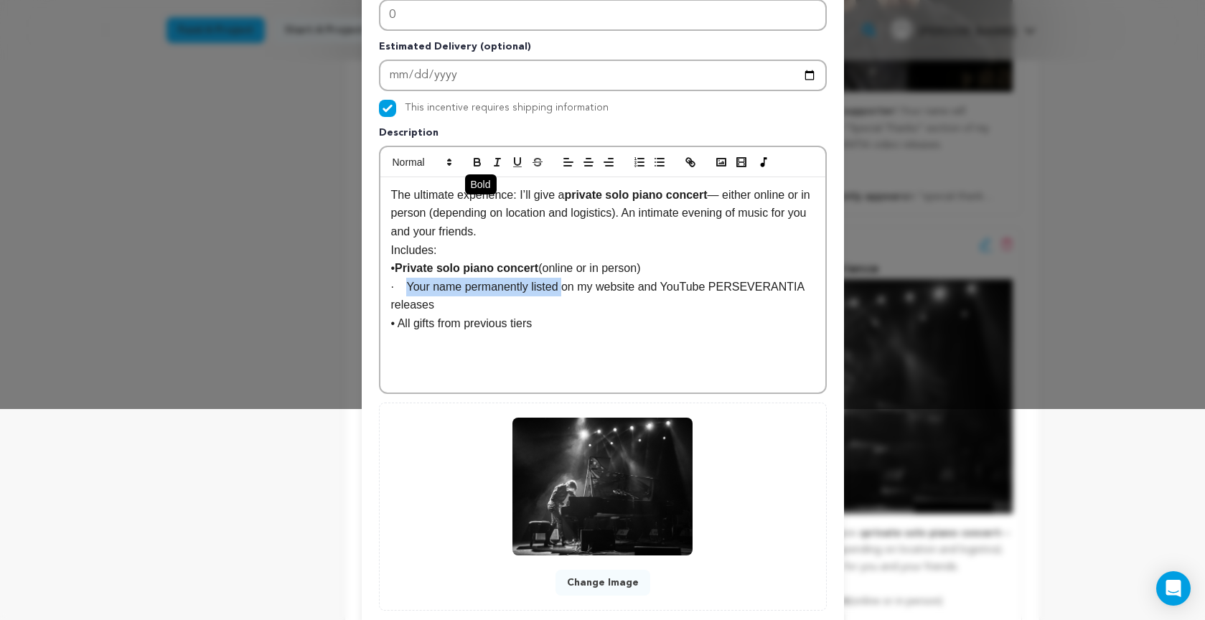
click at [478, 161] on icon "button" at bounding box center [477, 162] width 13 height 13
drag, startPoint x: 390, startPoint y: 286, endPoint x: 409, endPoint y: 316, distance: 35.2
click at [390, 286] on div "The ultimate experience: I’ll give a private solo piano concert — either online…" at bounding box center [602, 284] width 445 height 215
drag, startPoint x: 408, startPoint y: 285, endPoint x: 382, endPoint y: 286, distance: 26.6
click at [382, 286] on div "The ultimate experience: I’ll give a private solo piano concert — either online…" at bounding box center [602, 284] width 445 height 215
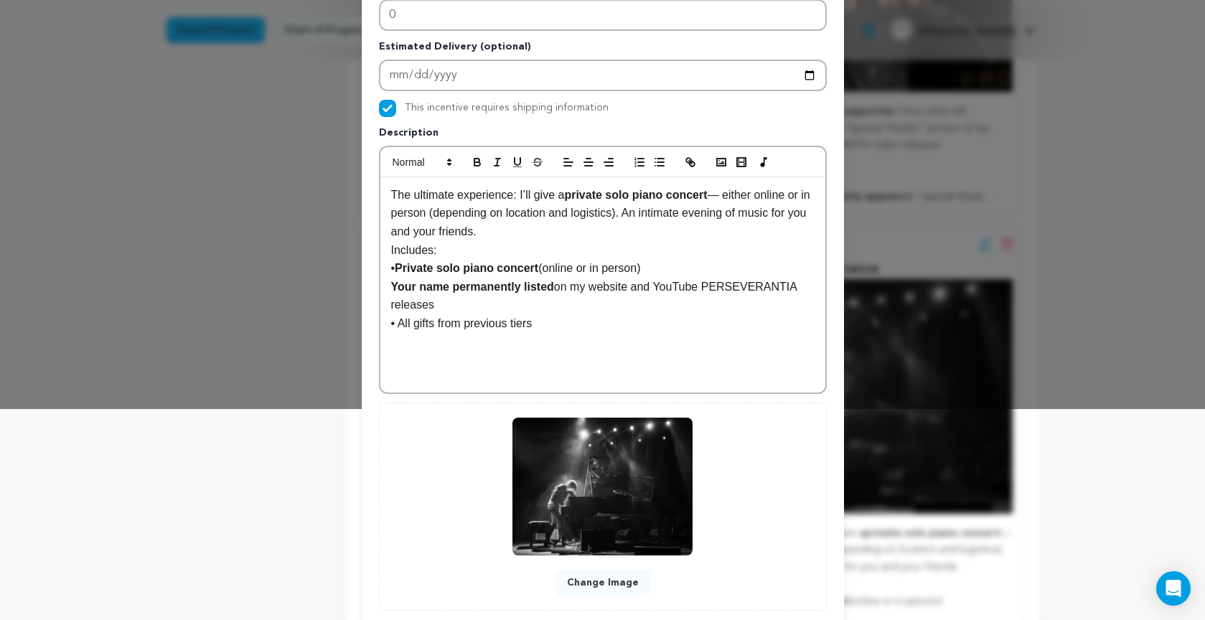
click at [694, 265] on p "• Private solo piano concert (online or in person)" at bounding box center [602, 268] width 423 height 19
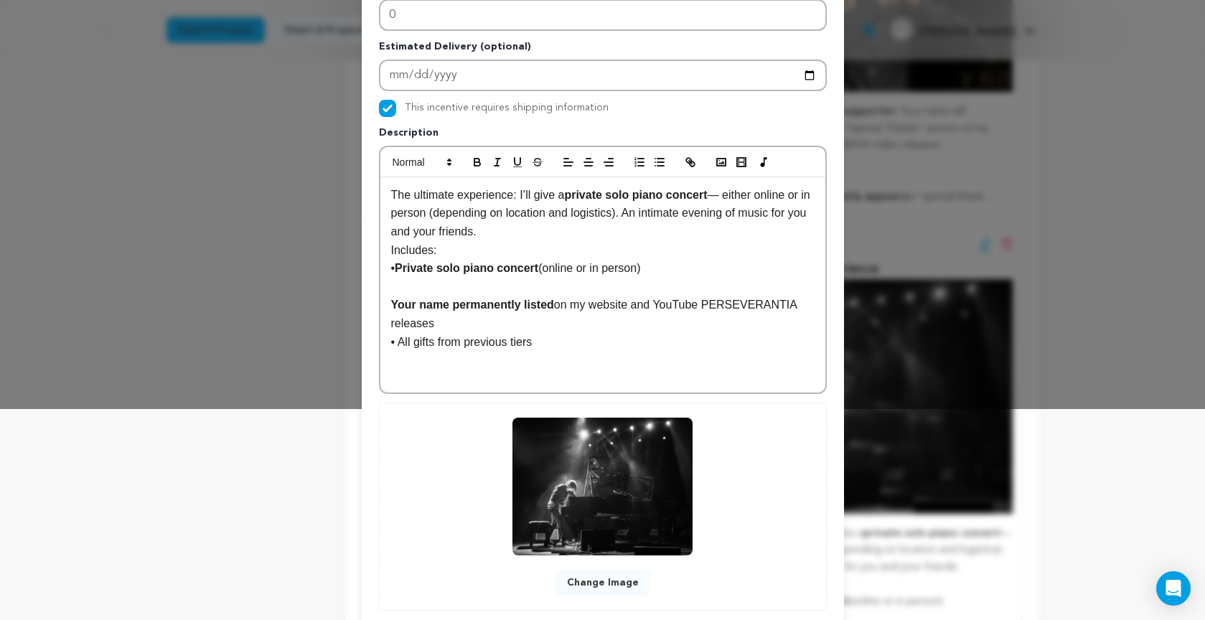
drag, startPoint x: 653, startPoint y: 161, endPoint x: 560, endPoint y: 220, distance: 109.7
click at [653, 161] on icon "button" at bounding box center [659, 162] width 13 height 13
click at [392, 304] on strong "Your name permanently listed" at bounding box center [472, 304] width 163 height 12
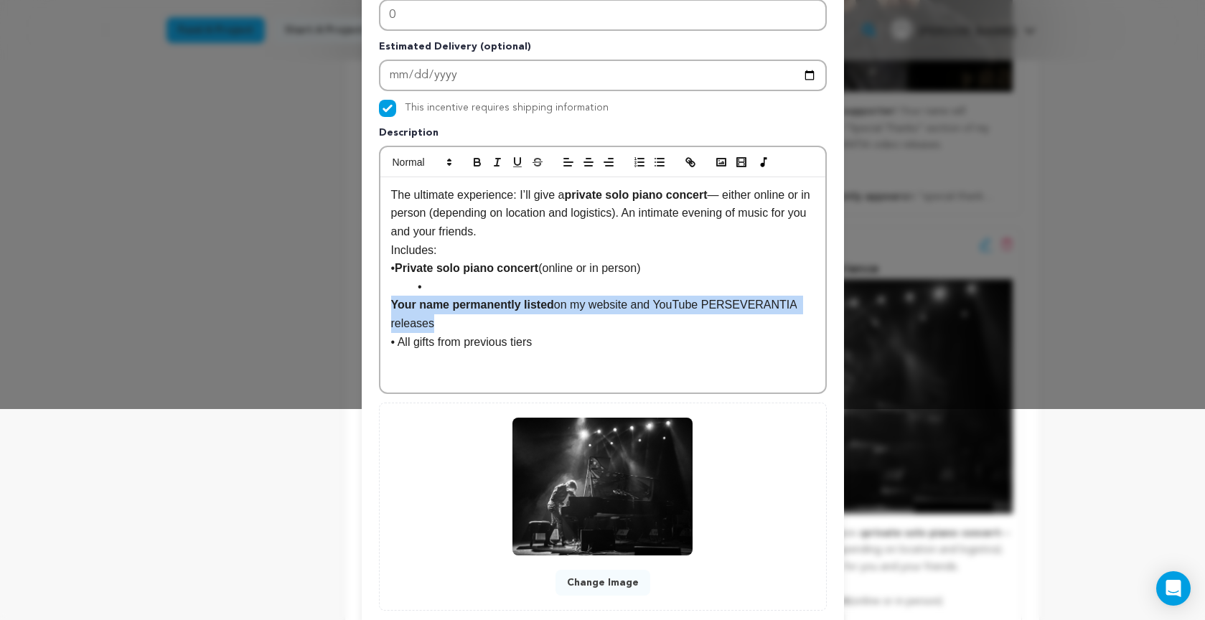
drag, startPoint x: 392, startPoint y: 304, endPoint x: 450, endPoint y: 326, distance: 61.3
click at [450, 326] on p "Your name permanently listed on my website and YouTube PERSEVERANTIA releases" at bounding box center [602, 314] width 423 height 37
copy p "Your name permanently listed on my website and YouTube PERSEVERANTIA releases"
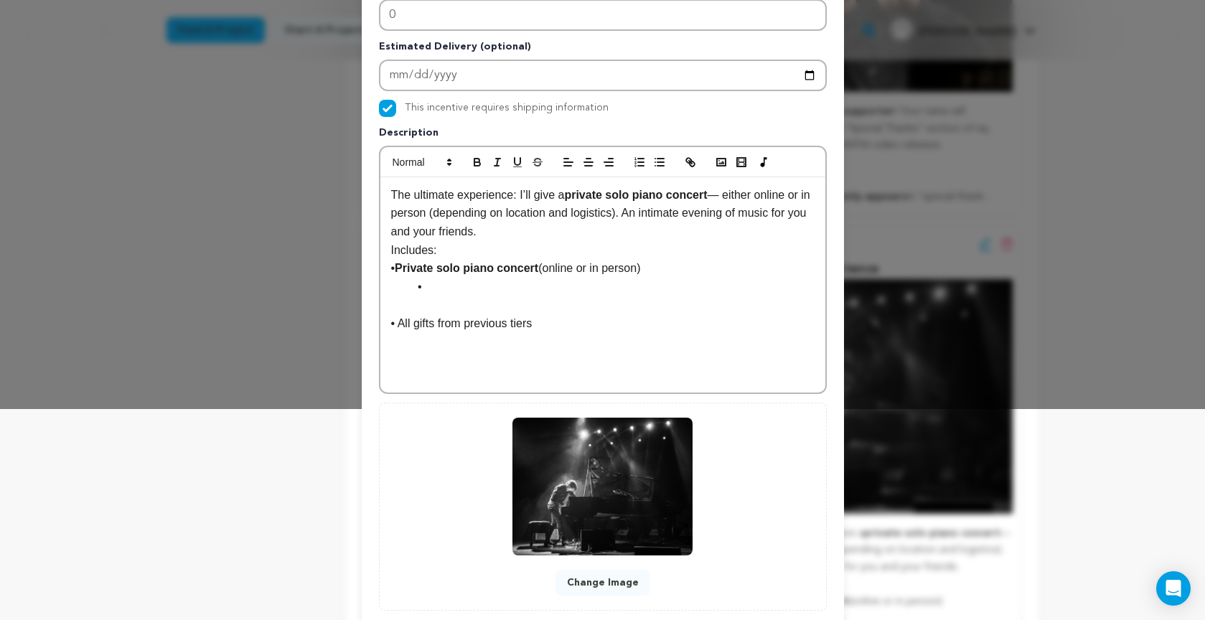
click at [443, 281] on li at bounding box center [611, 287] width 406 height 19
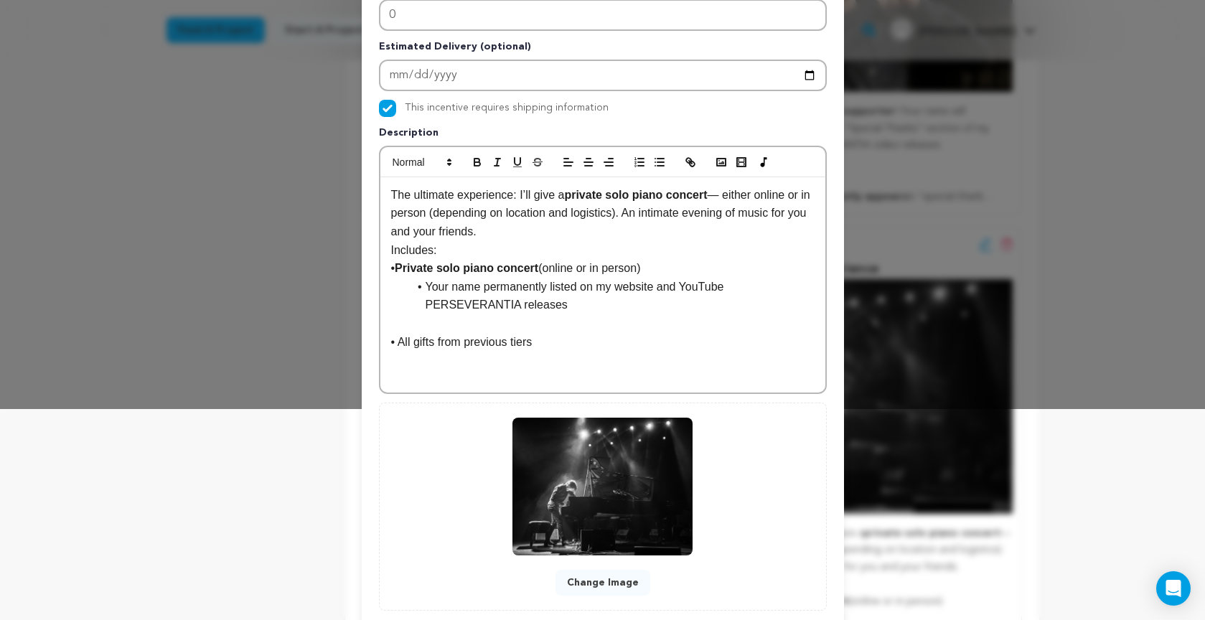
scroll to position [14, 1]
click at [395, 270] on p "• Private solo piano concert (online or in person)" at bounding box center [602, 268] width 423 height 19
click at [394, 338] on p "• All gifts from previous tiers" at bounding box center [602, 342] width 423 height 19
click at [433, 325] on p at bounding box center [602, 323] width 423 height 19
click at [411, 321] on p "• All gifts from previous tiers" at bounding box center [602, 323] width 423 height 19
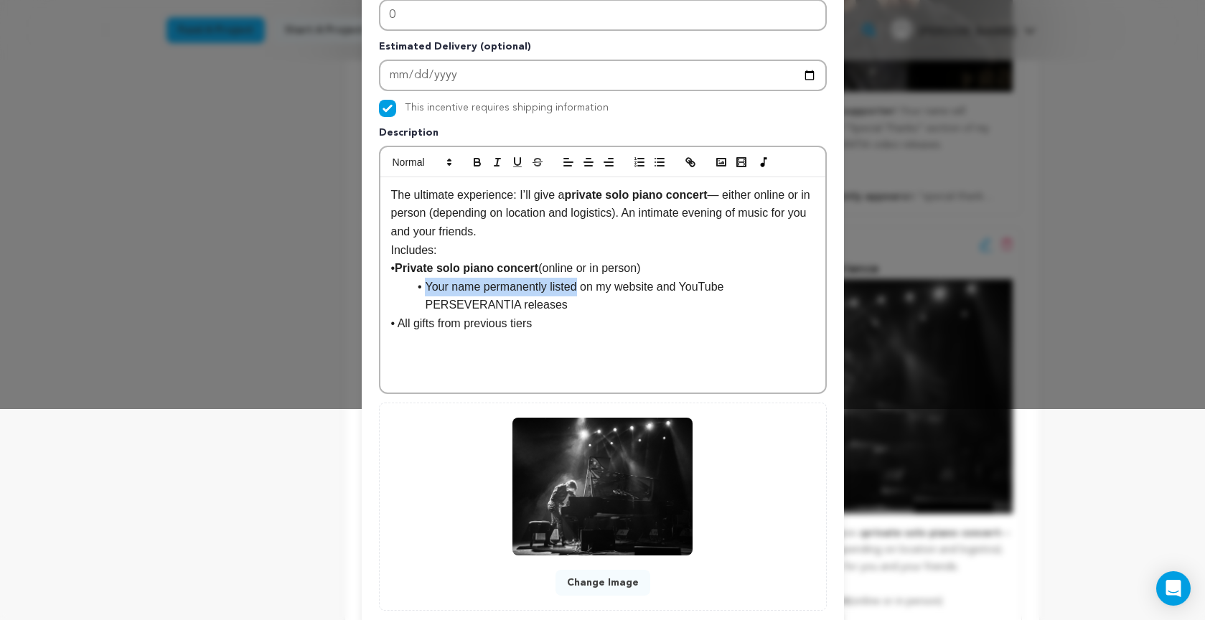
drag, startPoint x: 427, startPoint y: 283, endPoint x: 578, endPoint y: 288, distance: 151.5
click at [578, 288] on li "Your name permanently listed on my website and YouTube PERSEVERANTIA releases" at bounding box center [611, 296] width 406 height 37
click at [475, 160] on icon "button" at bounding box center [477, 162] width 13 height 13
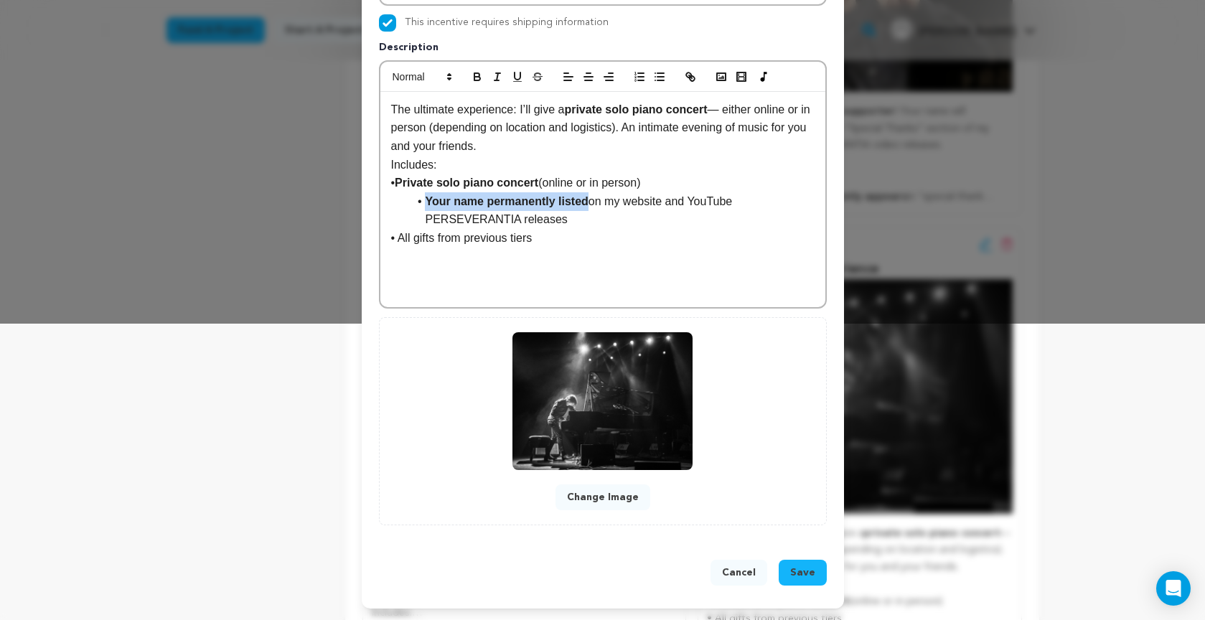
scroll to position [297, 0]
click at [804, 572] on span "Save" at bounding box center [802, 572] width 25 height 14
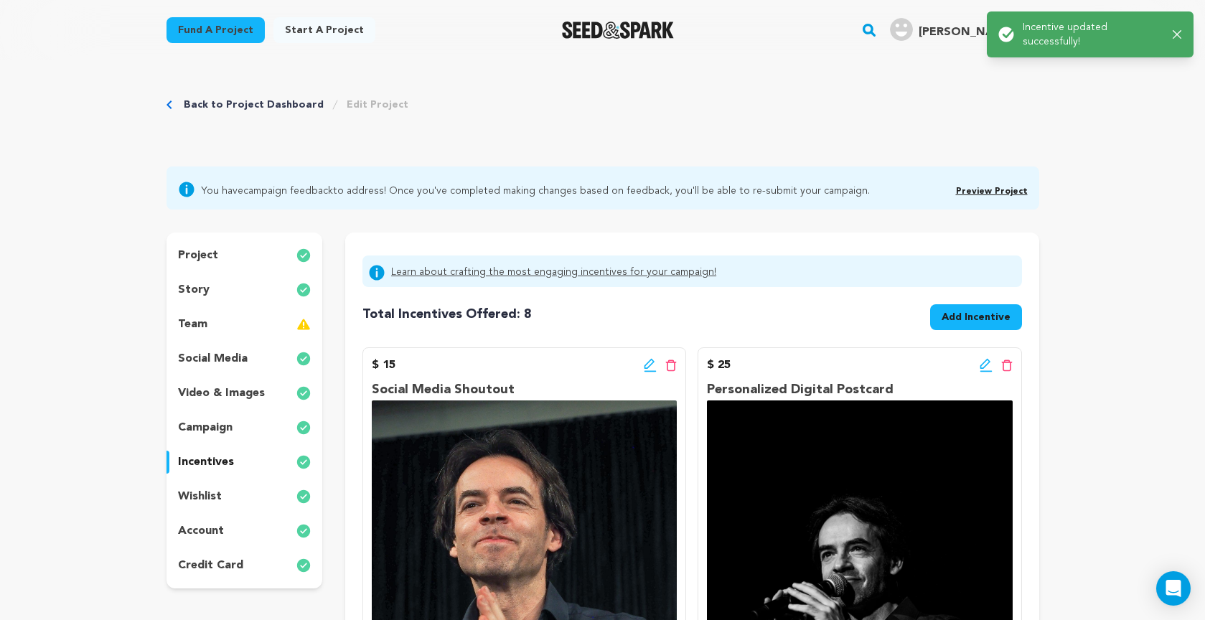
scroll to position [0, 0]
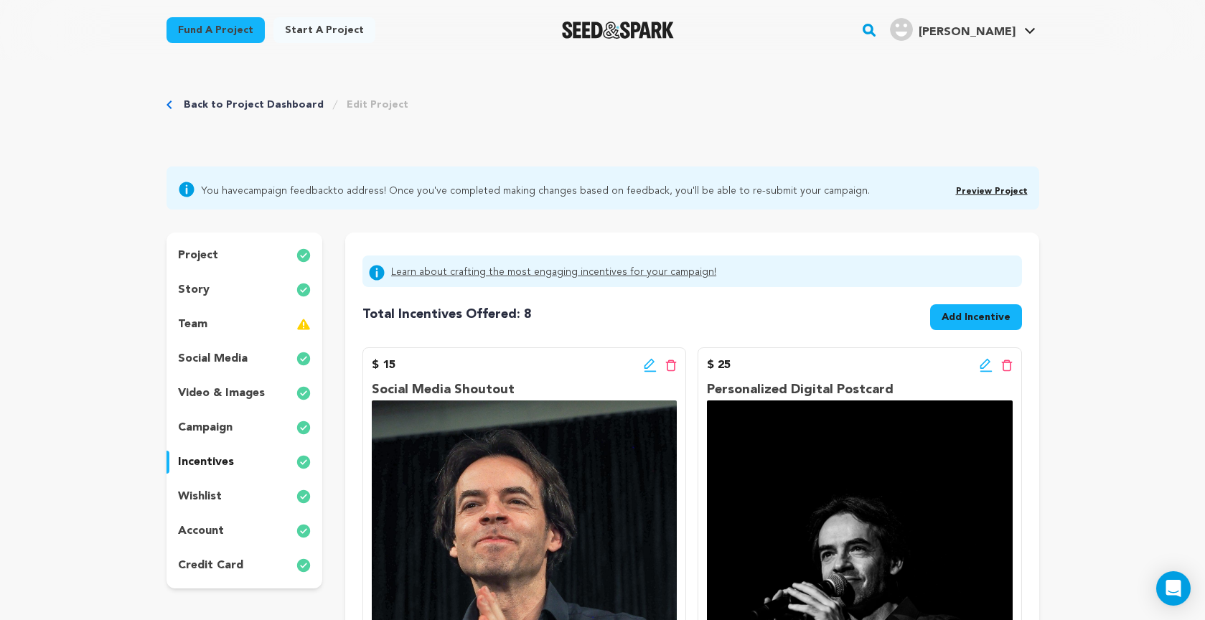
click at [985, 188] on link "Preview Project" at bounding box center [992, 191] width 72 height 9
click at [207, 286] on p "story" at bounding box center [194, 289] width 32 height 17
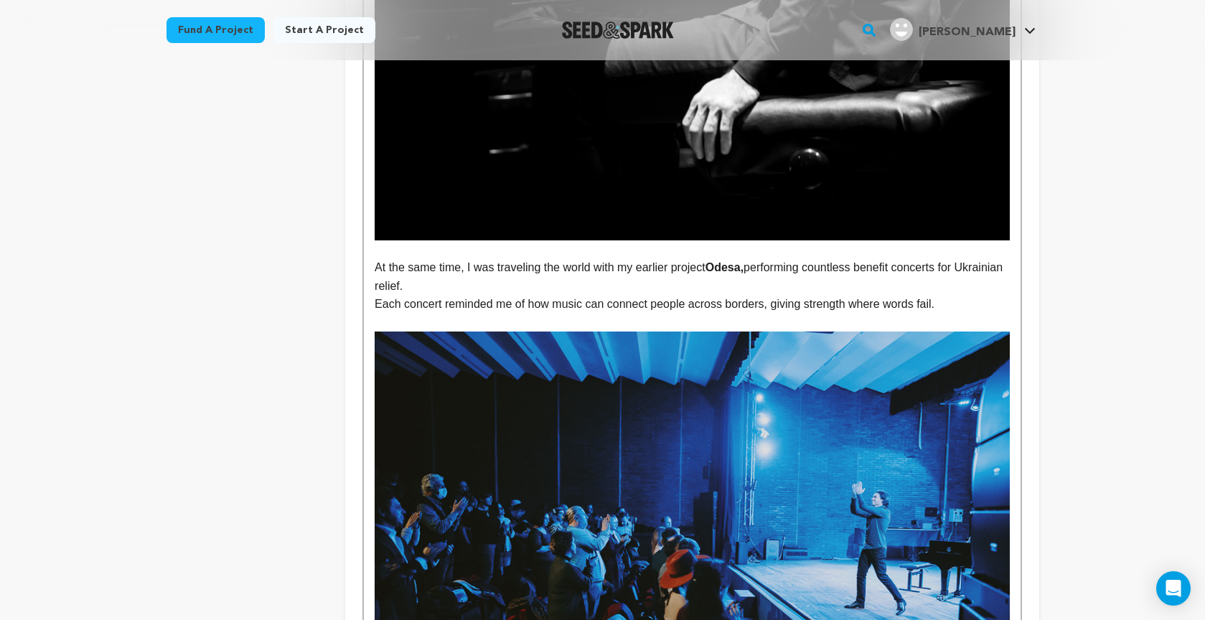
scroll to position [1410, 0]
click at [376, 260] on p "At the same time, I was traveling the world with my earlier project Odesa, perf…" at bounding box center [692, 276] width 634 height 37
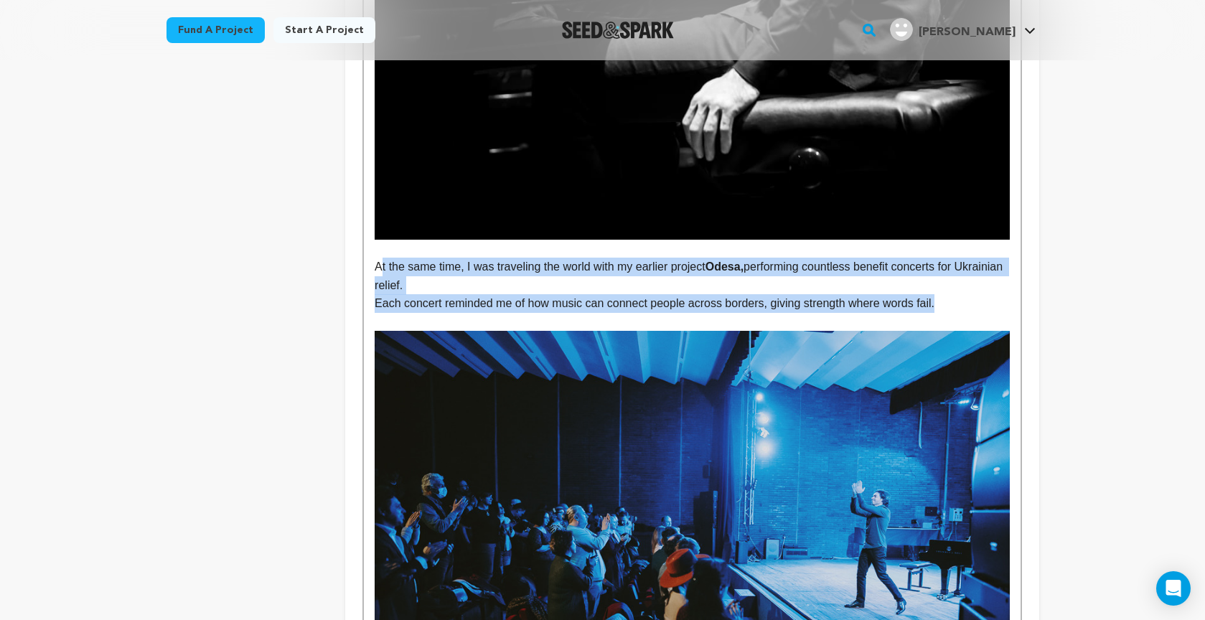
drag, startPoint x: 397, startPoint y: 262, endPoint x: 971, endPoint y: 298, distance: 574.4
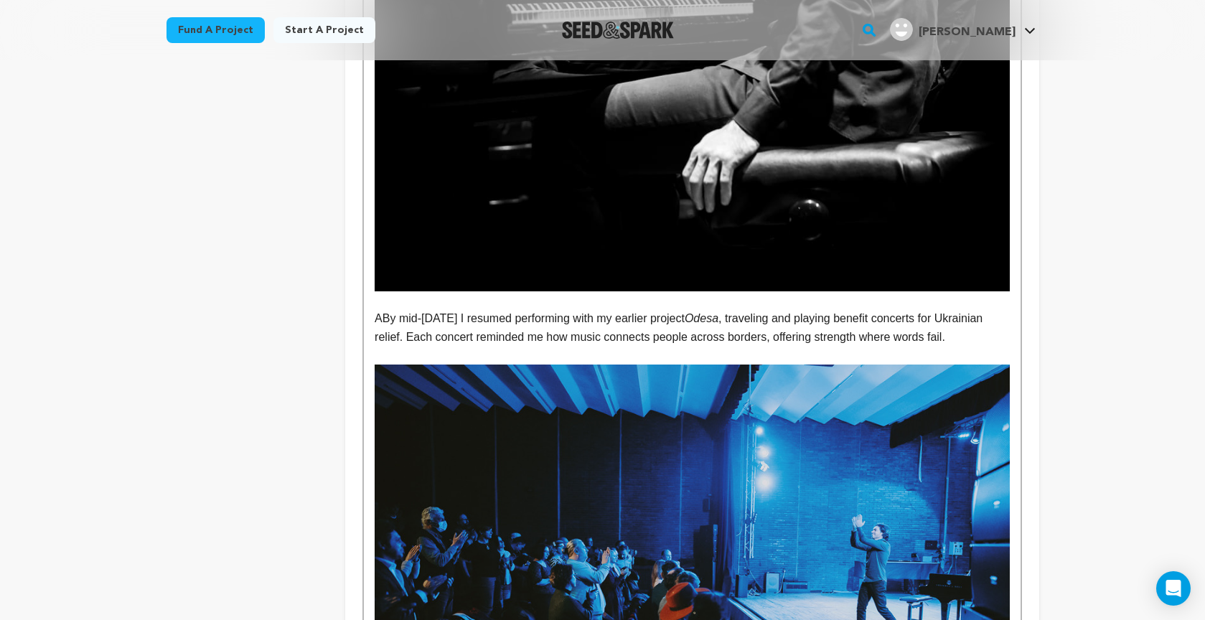
scroll to position [1360, 0]
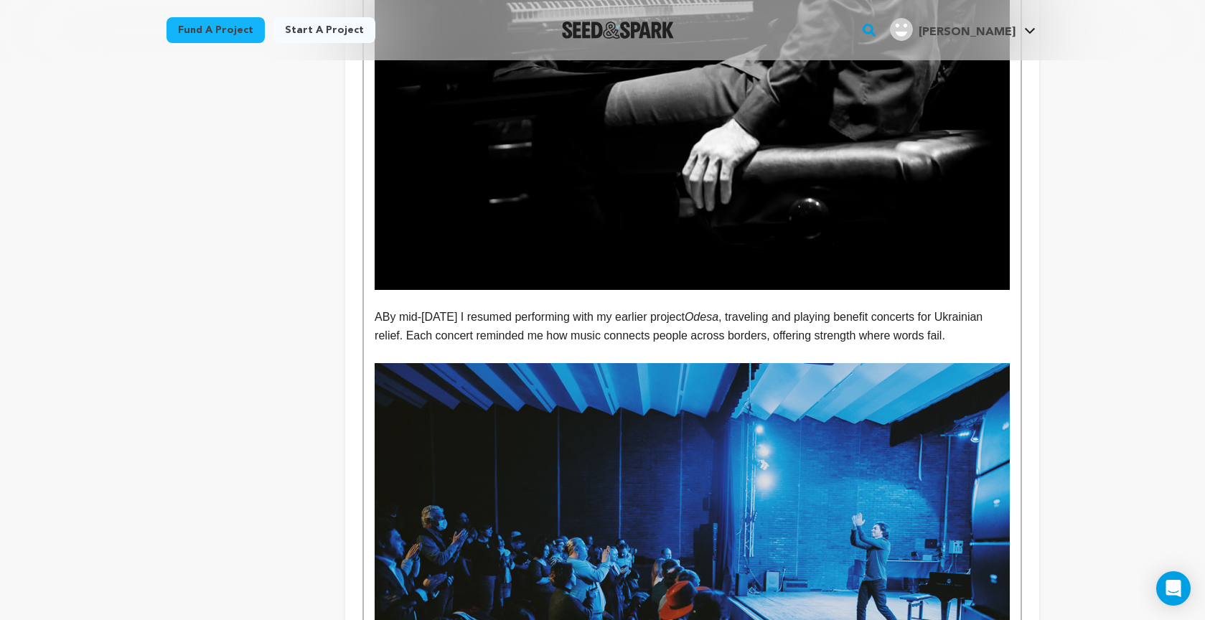
click at [381, 314] on p "ABy mid-March 2022 I resumed performing with my earlier project Odesa , traveli…" at bounding box center [692, 326] width 634 height 37
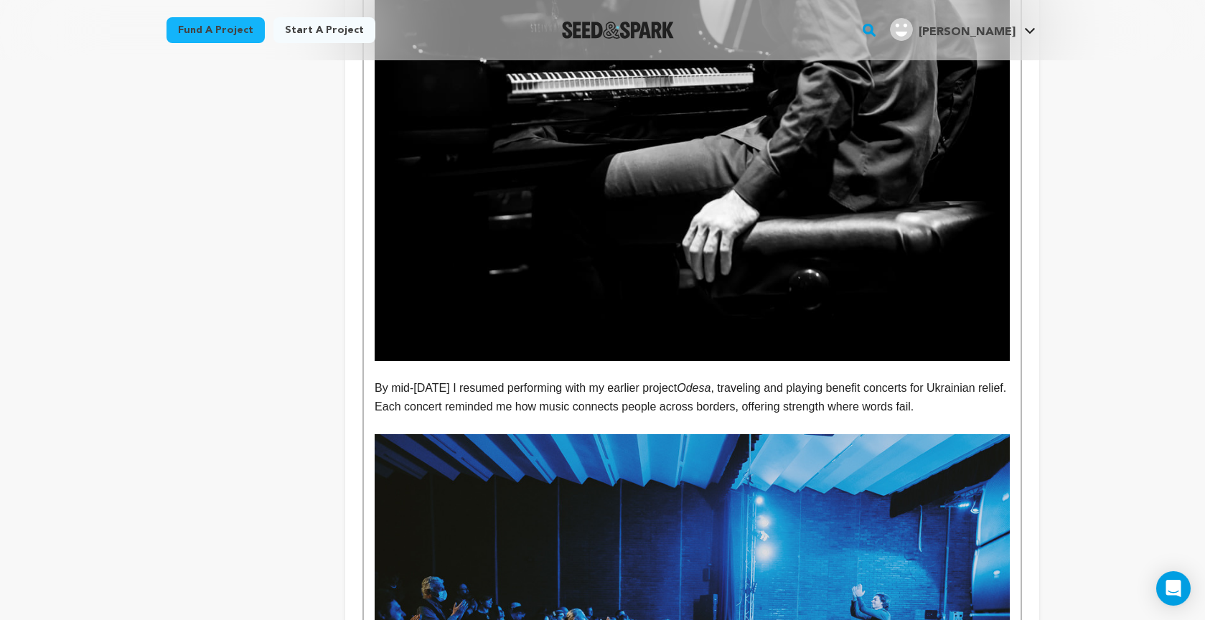
scroll to position [1288, 0]
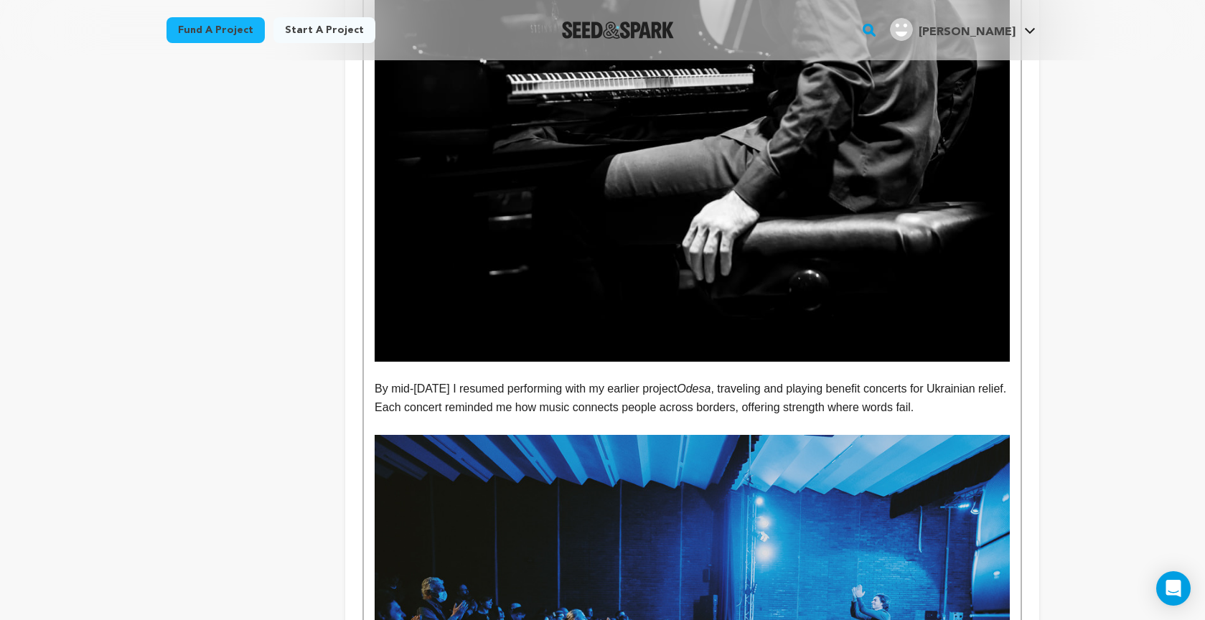
drag, startPoint x: 715, startPoint y: 385, endPoint x: 748, endPoint y: 385, distance: 33.7
click at [749, 385] on p "By mid-March 2022 I resumed performing with my earlier project Odesa , travelin…" at bounding box center [692, 398] width 634 height 37
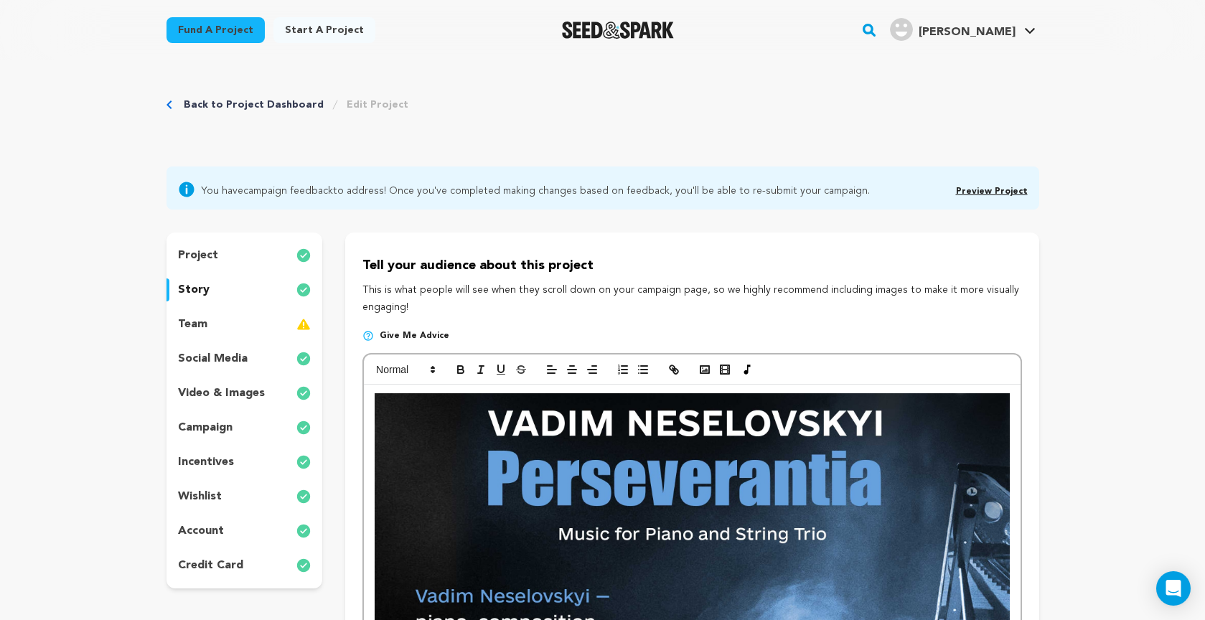
scroll to position [0, 0]
click at [461, 369] on icon "button" at bounding box center [461, 371] width 6 height 4
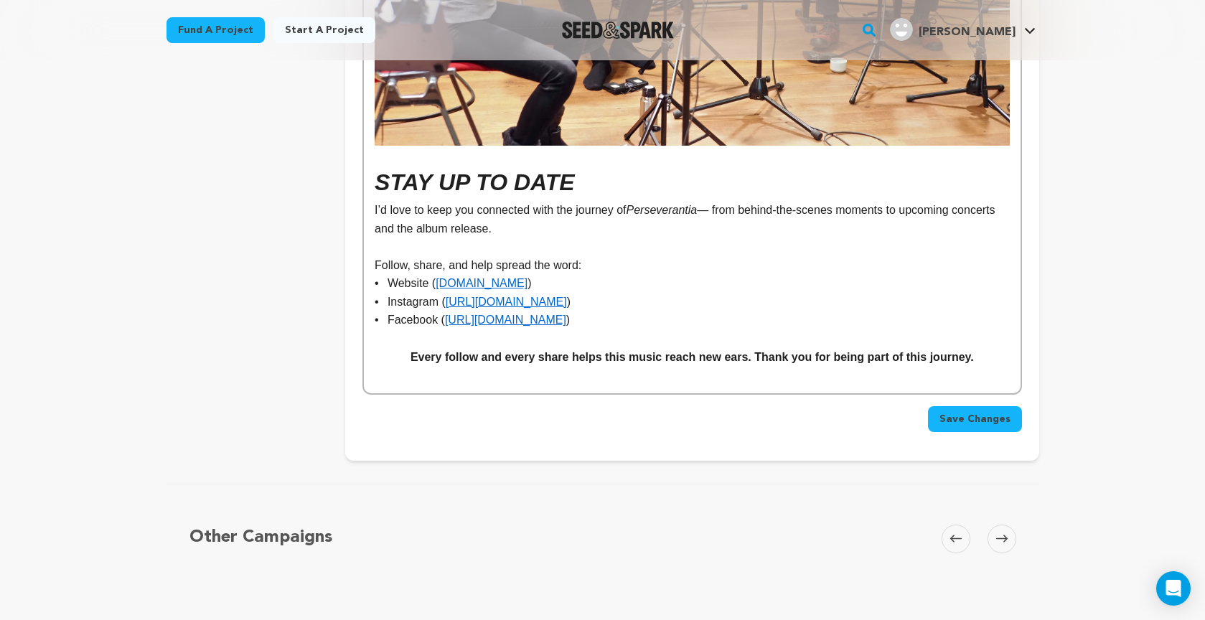
scroll to position [9419, 0]
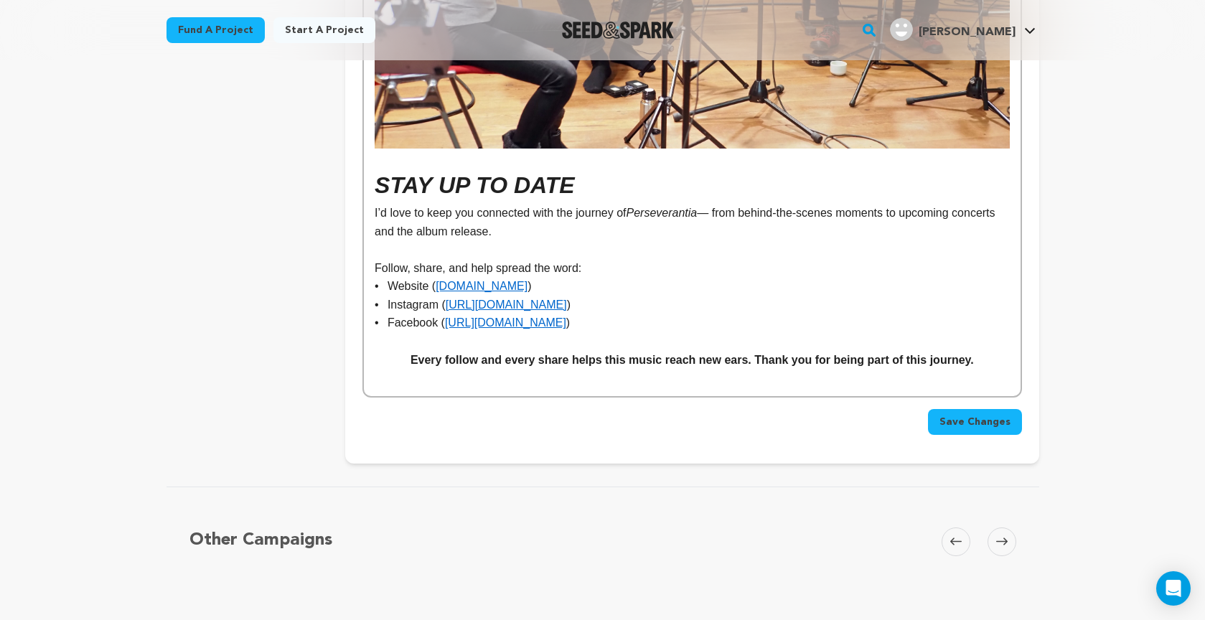
click at [954, 415] on span "Save Changes" at bounding box center [974, 422] width 71 height 14
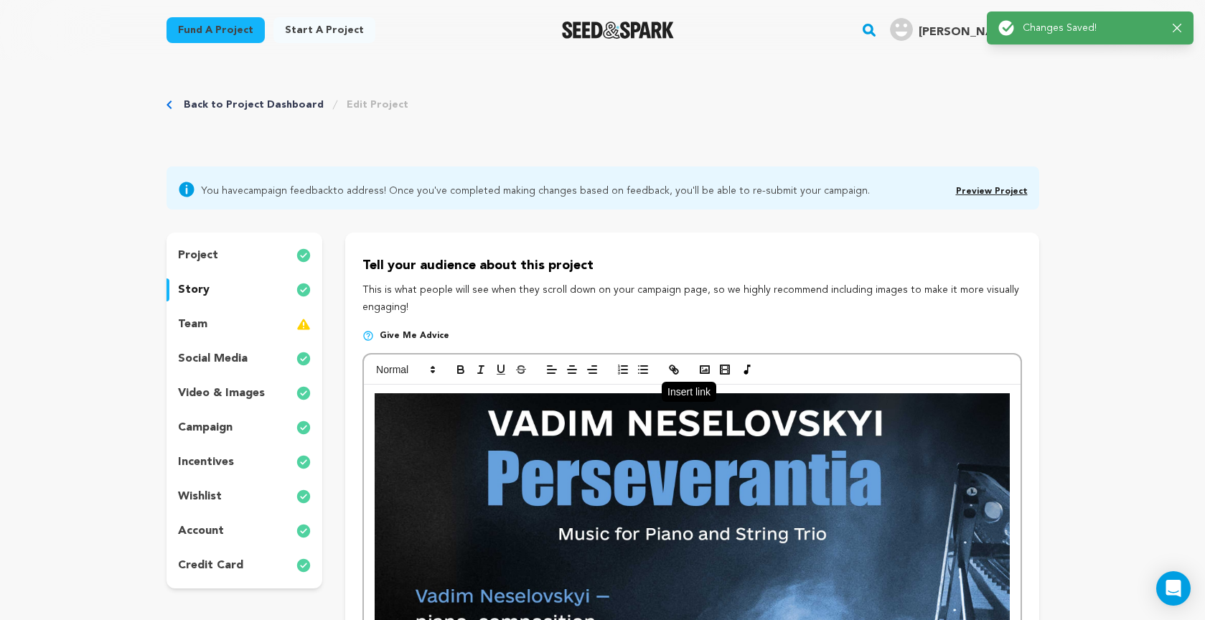
scroll to position [0, 0]
click at [996, 188] on link "Preview Project" at bounding box center [992, 191] width 72 height 9
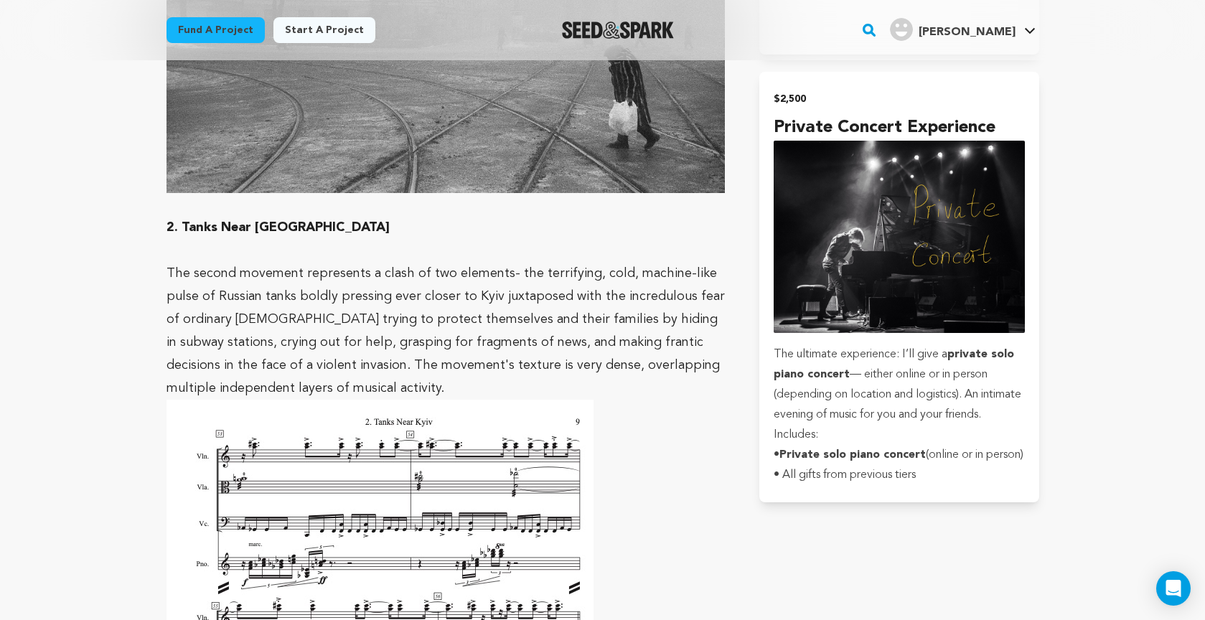
scroll to position [4814, 0]
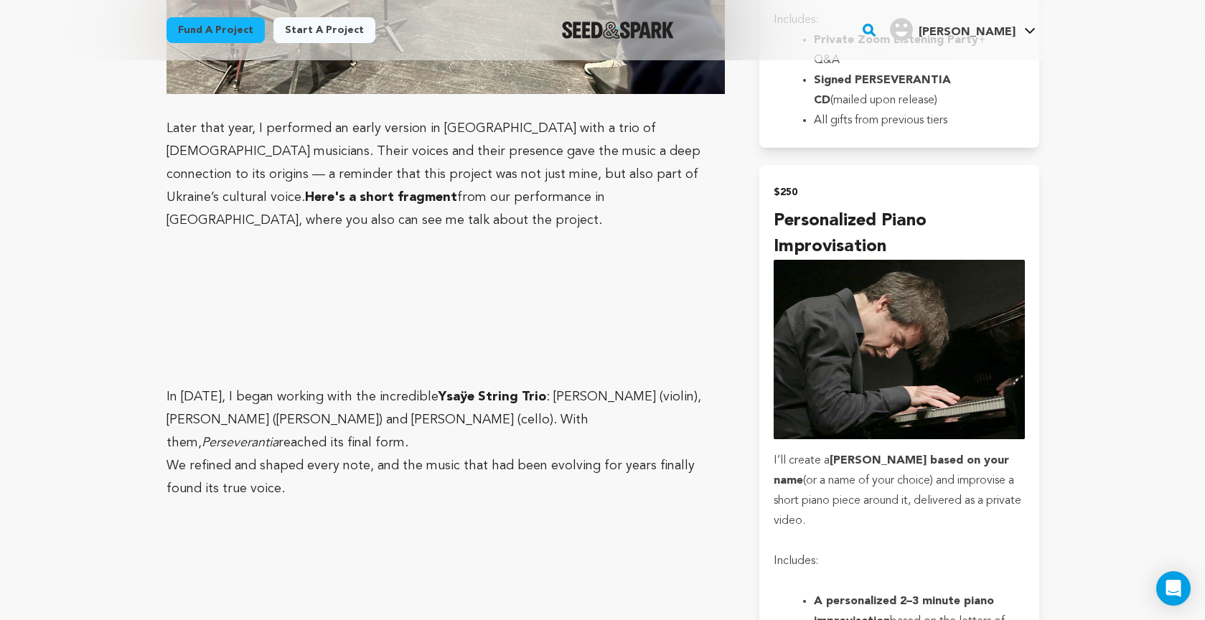
scroll to position [3132, 0]
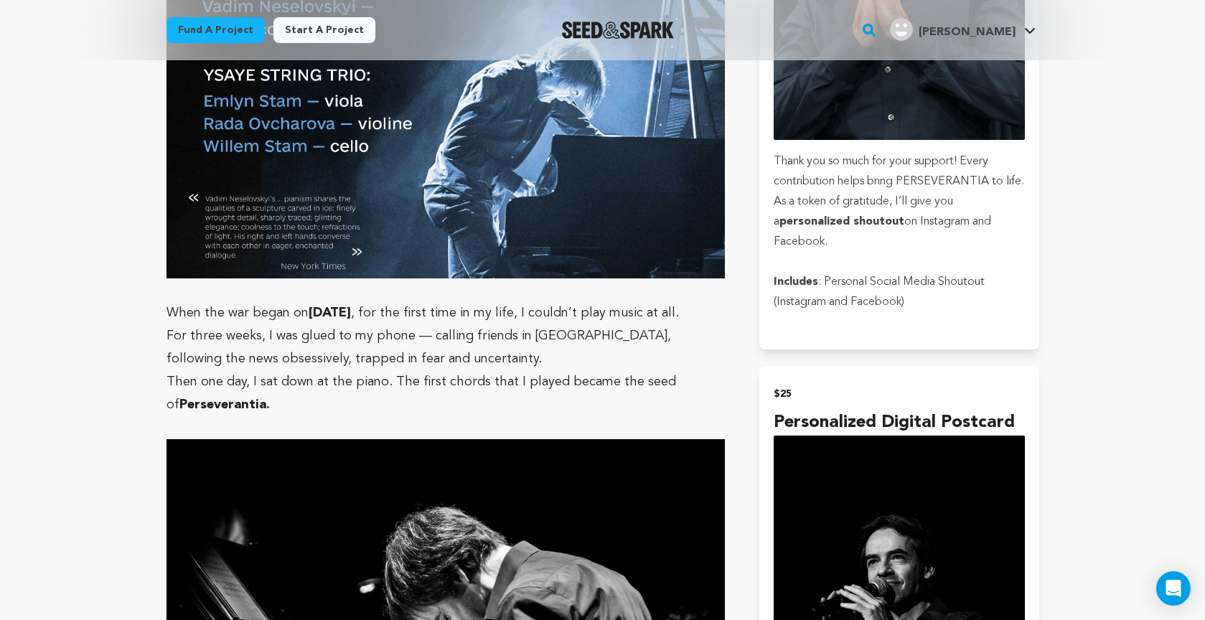
scroll to position [1166, 0]
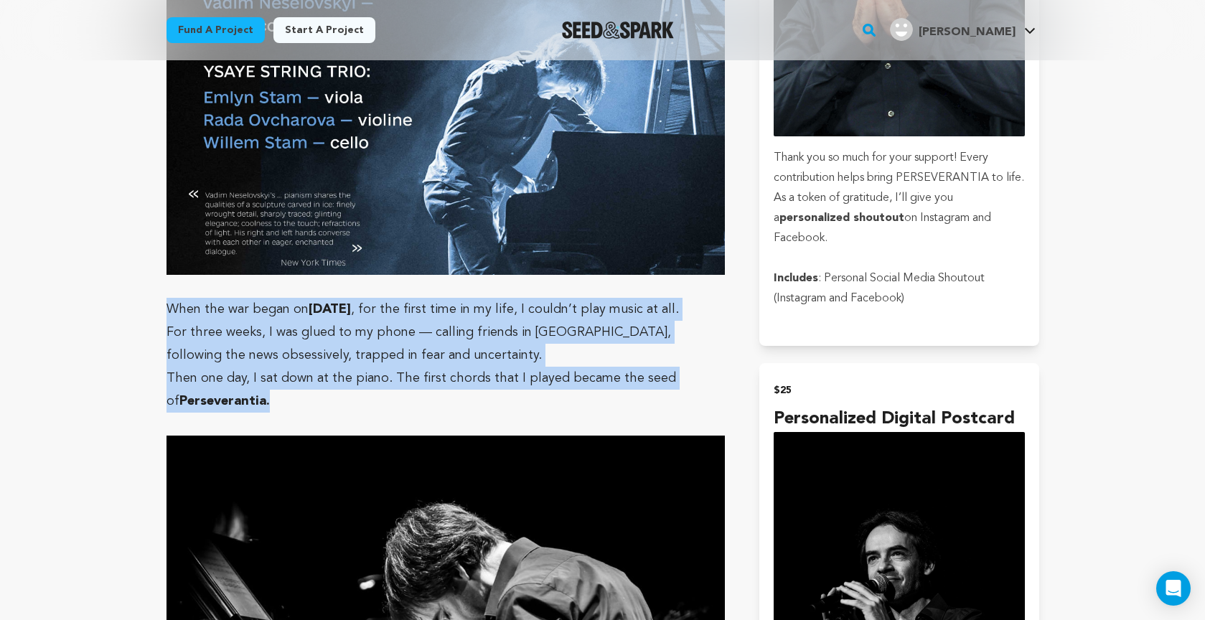
drag, startPoint x: 167, startPoint y: 293, endPoint x: 344, endPoint y: 371, distance: 193.4
copy div "When the war began on February 24, 2022 , for the first time in my life, I coul…"
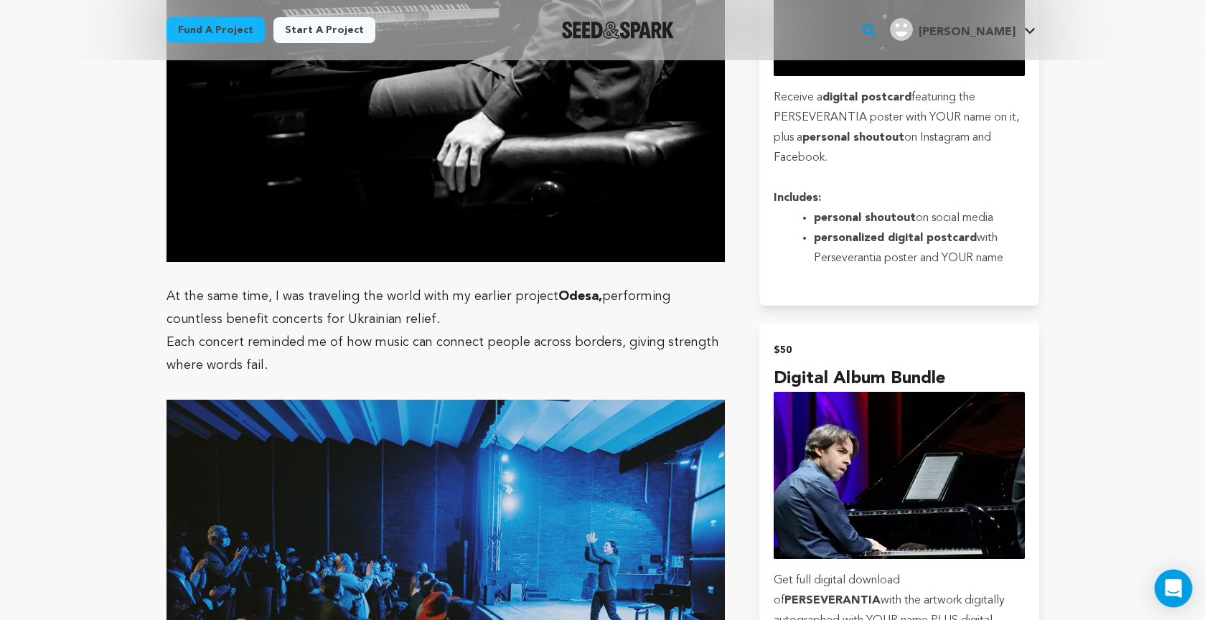
scroll to position [1898, 0]
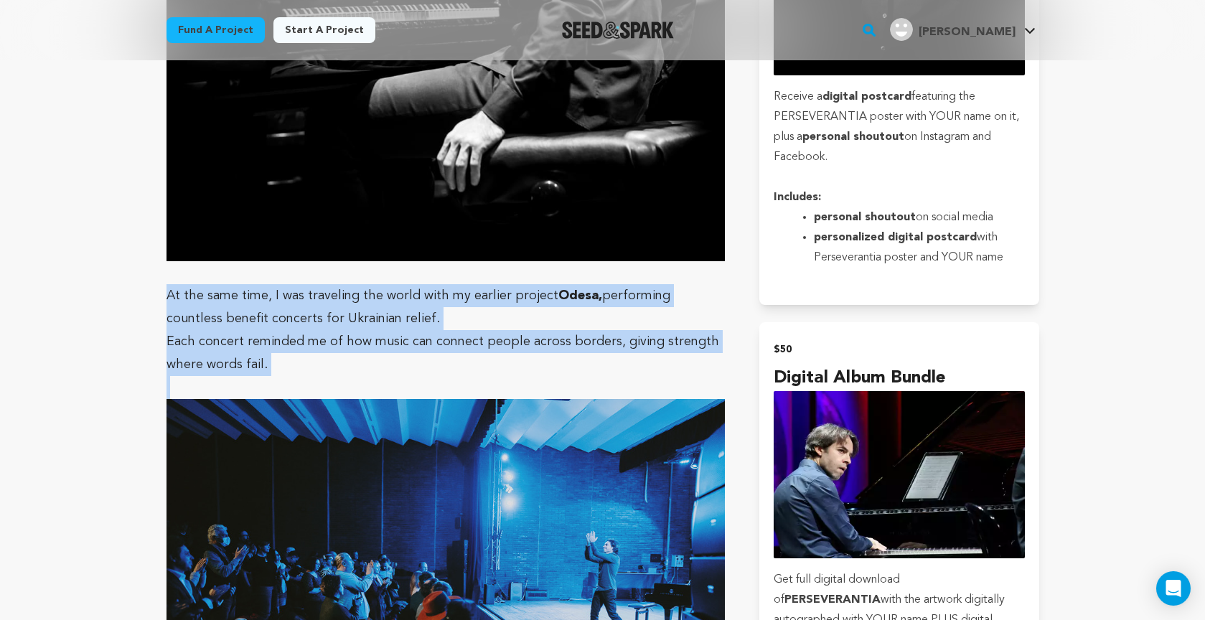
drag, startPoint x: 166, startPoint y: 298, endPoint x: 320, endPoint y: 386, distance: 177.7
copy div "At the same time, I was traveling the world with my earlier project Odesa, perf…"
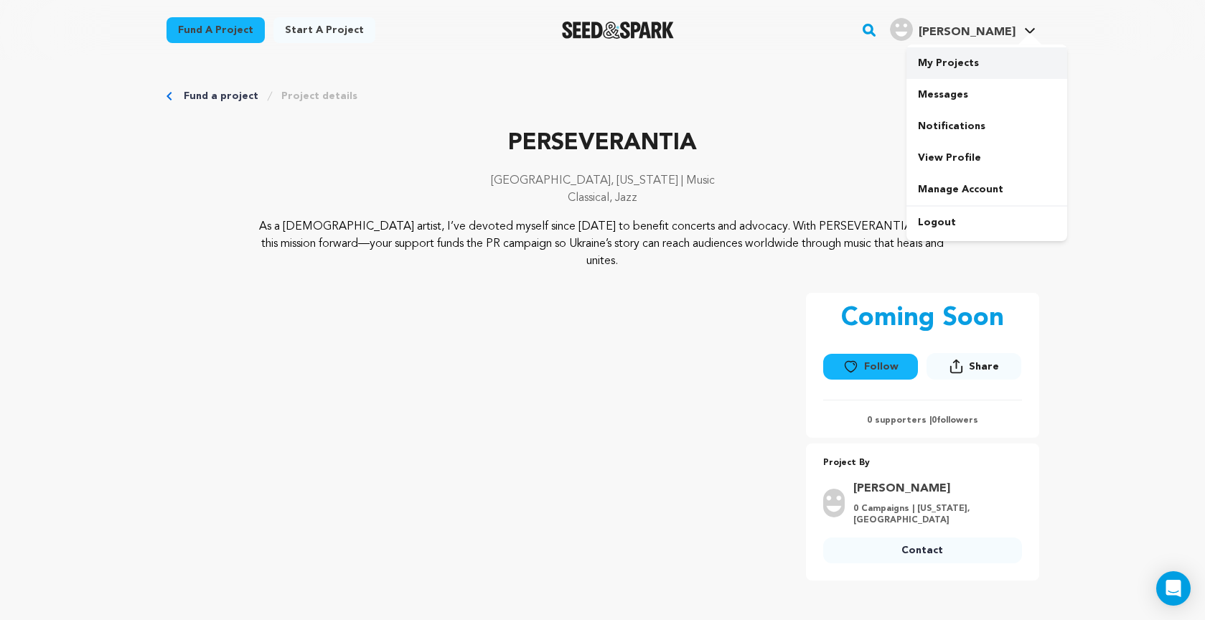
click at [979, 64] on link "My Projects" at bounding box center [986, 63] width 161 height 32
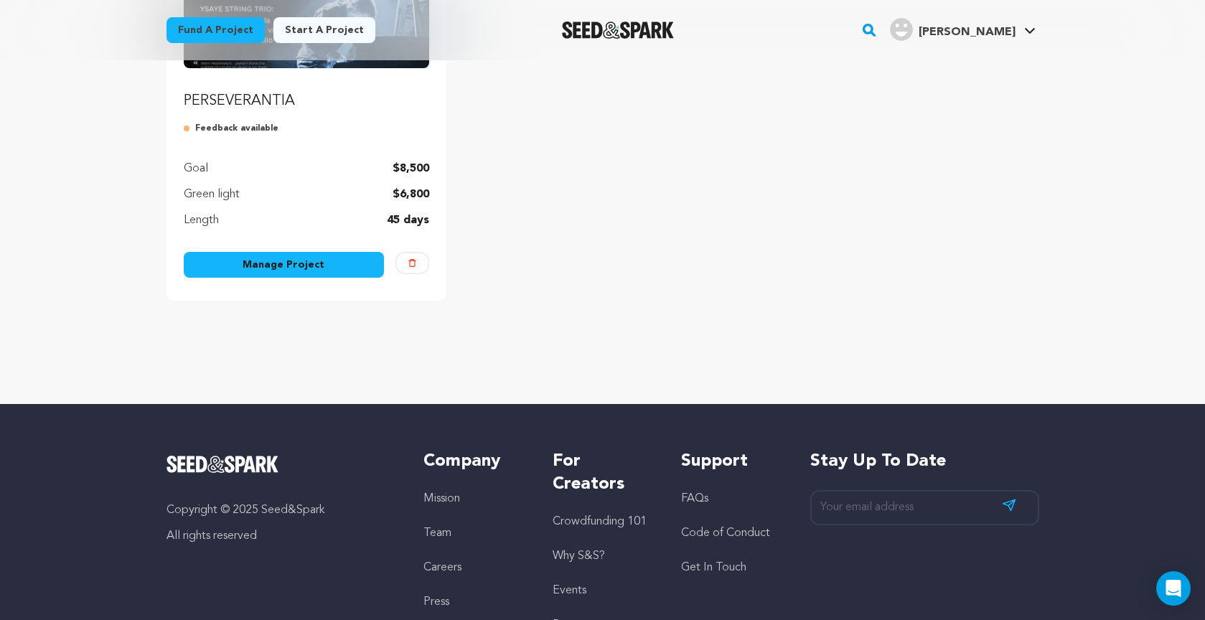
scroll to position [295, 0]
click at [288, 268] on link "Manage Project" at bounding box center [284, 266] width 201 height 26
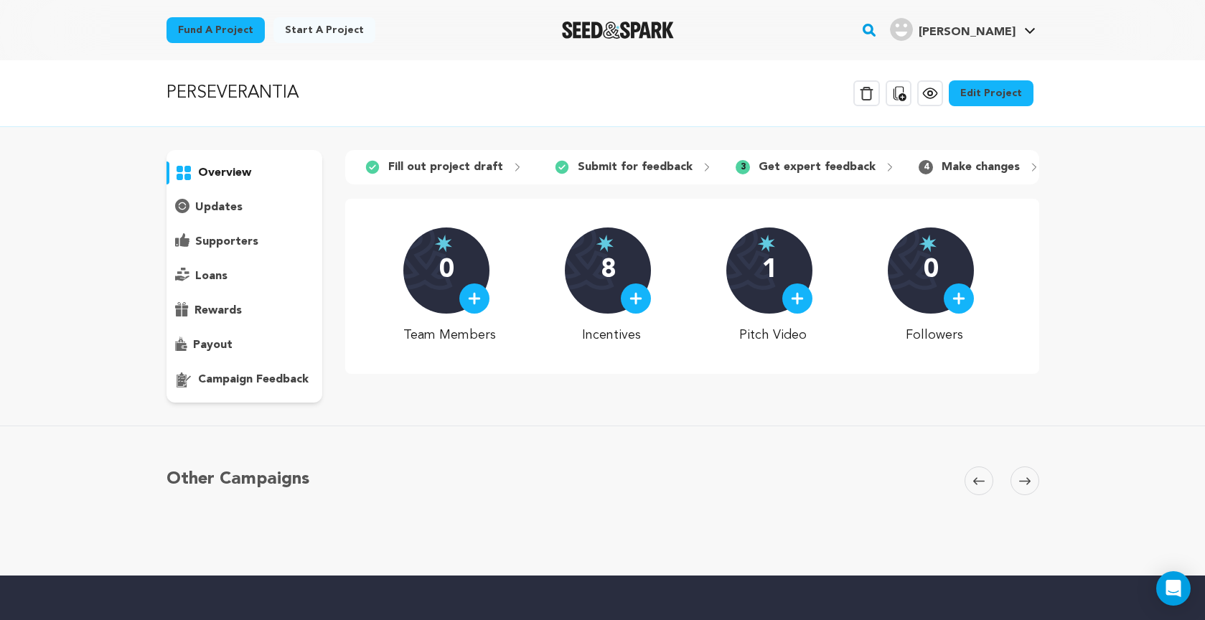
click at [994, 91] on link "Edit Project" at bounding box center [990, 93] width 85 height 26
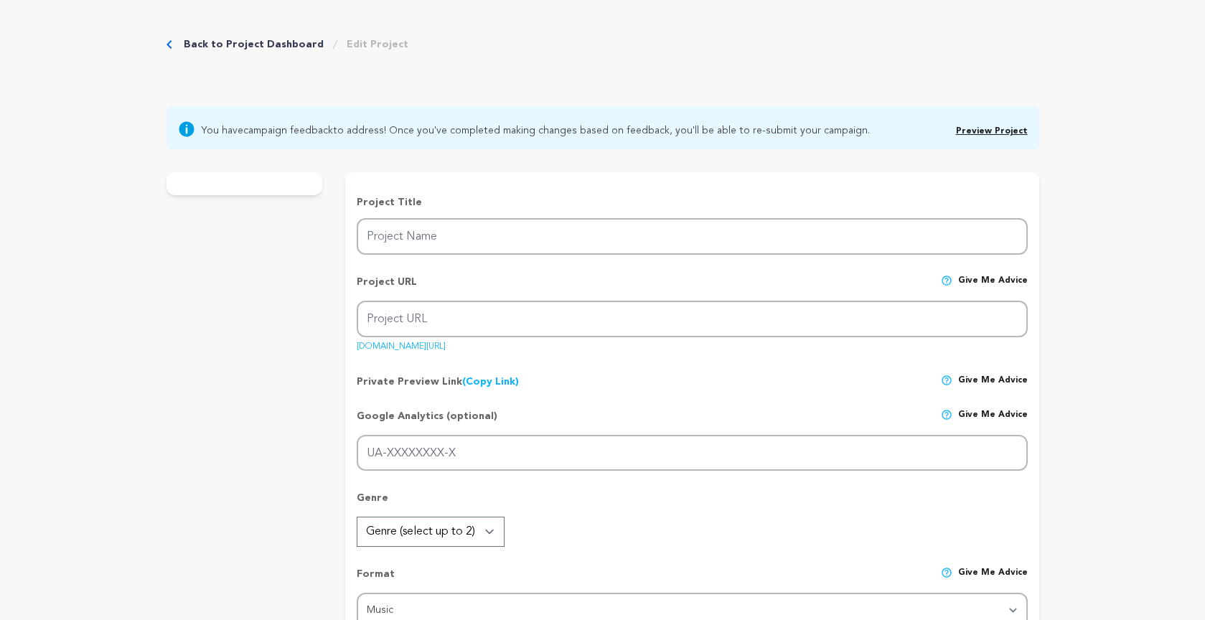
type input "PERSEVERANTIA"
type input "perseverantia"
type input "Join me in sharing PERSEVERANTIA, a Suite for Piano and String Trio that tells …"
type textarea "As a Ukrainian artist, I’ve devoted myself since 2022 to benefit concerts and a…"
type textarea "Join me in sharing PERSEVERANTIA, a Suite for Piano and String Trio that tells …"
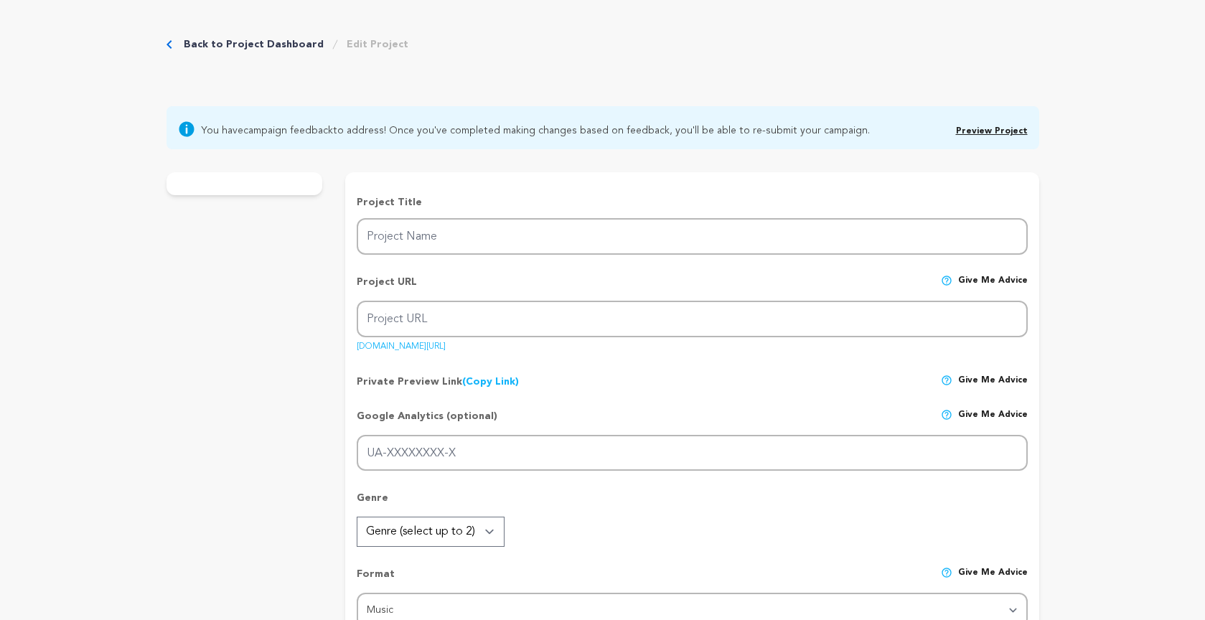
radio input "true"
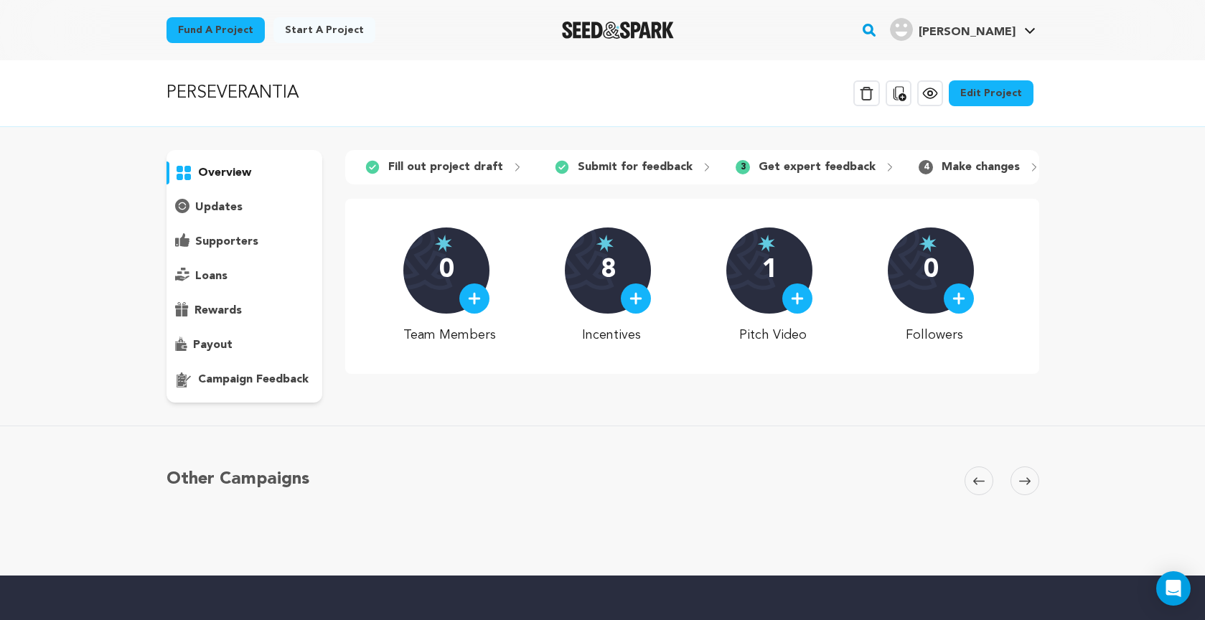
click at [282, 378] on p "campaign feedback" at bounding box center [253, 379] width 110 height 17
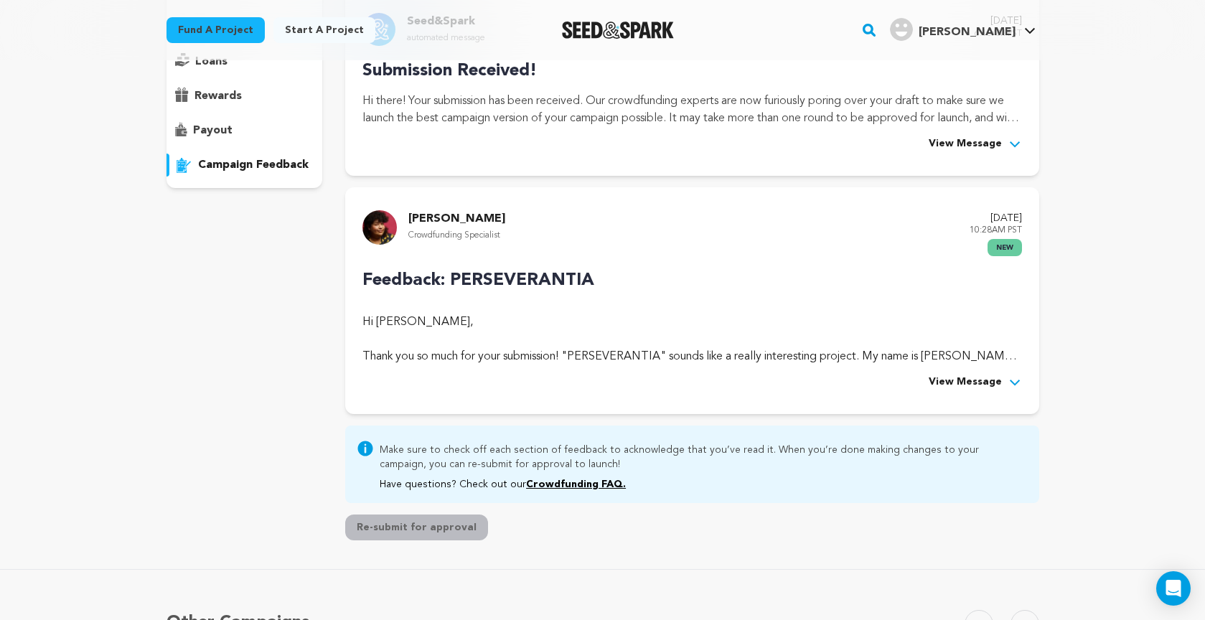
scroll to position [217, 0]
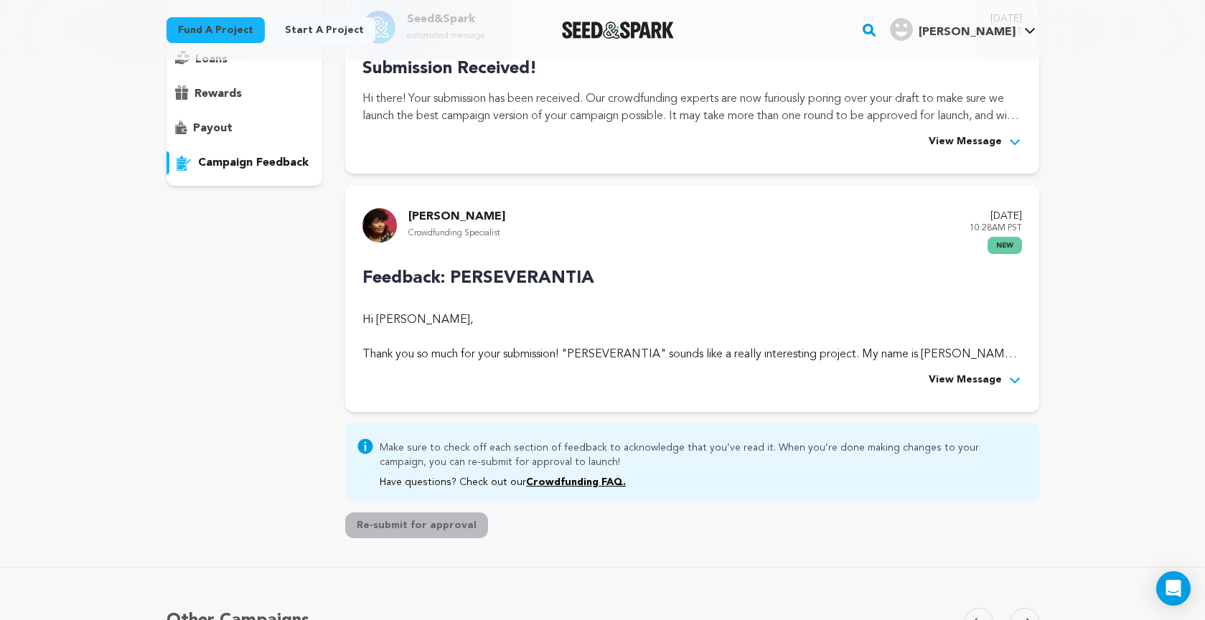
click at [988, 380] on span "View Message" at bounding box center [964, 380] width 73 height 17
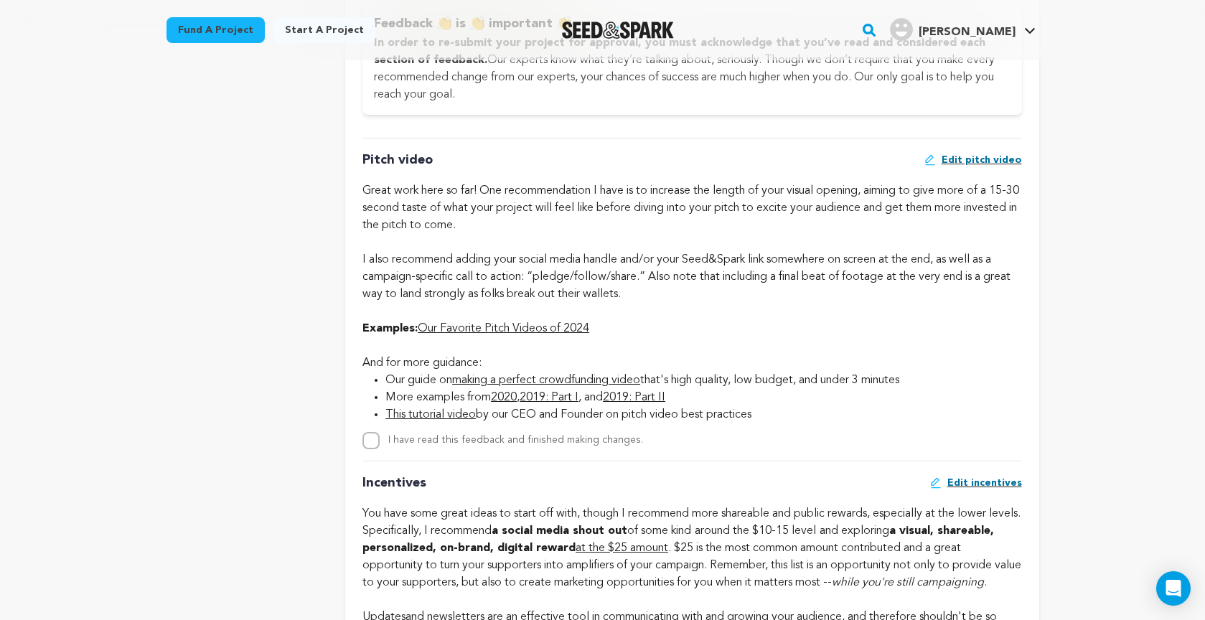
scroll to position [849, 0]
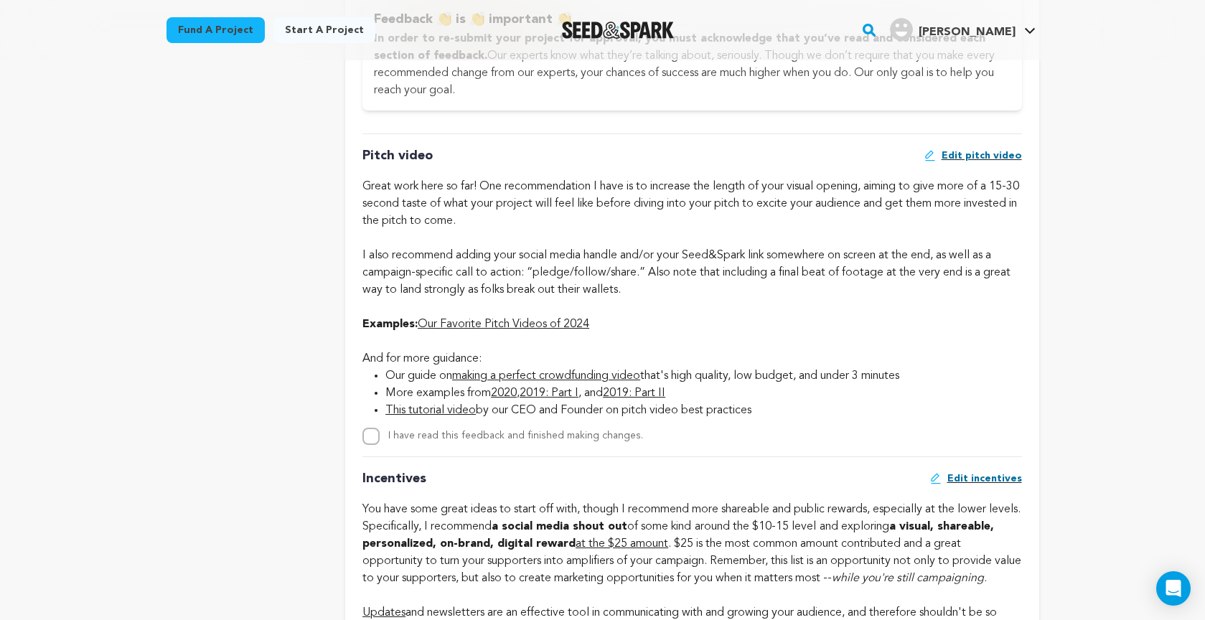
click at [374, 433] on input "I have read this feedback and finished making changes." at bounding box center [370, 436] width 17 height 17
checkbox input "true"
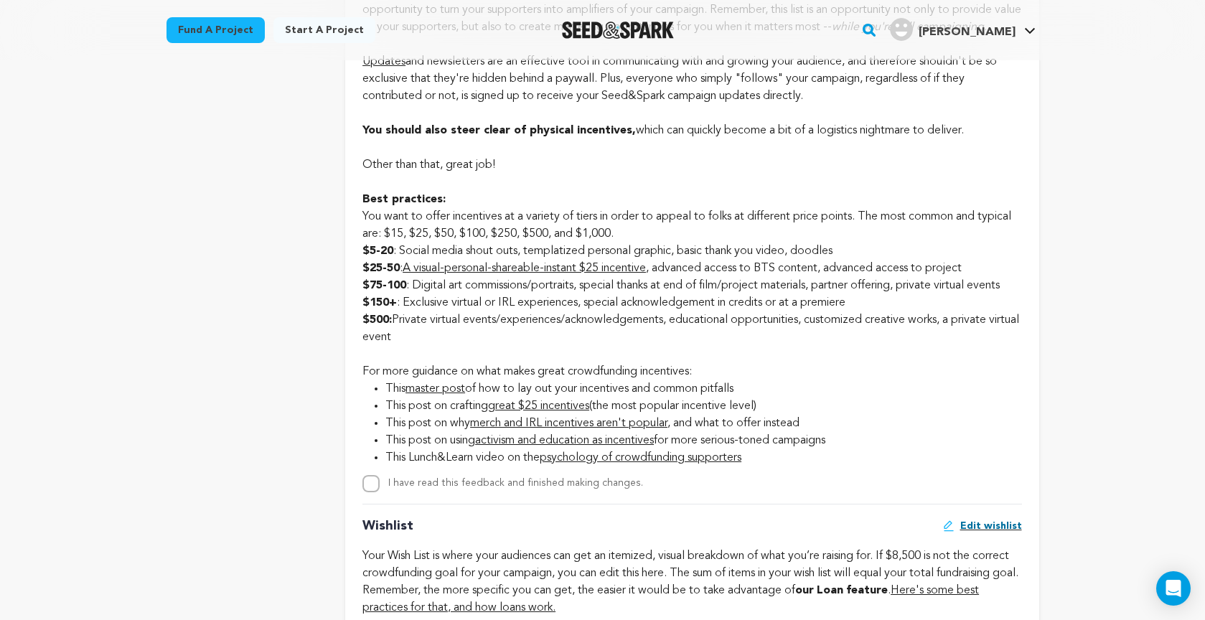
scroll to position [1406, 0]
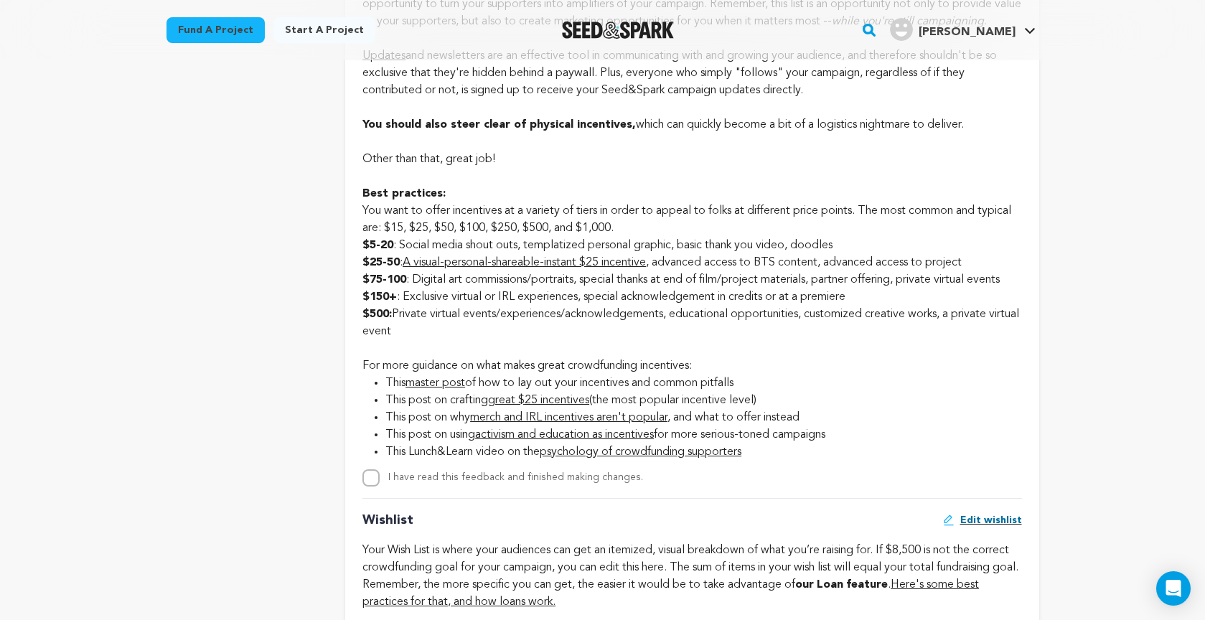
drag, startPoint x: 372, startPoint y: 491, endPoint x: 519, endPoint y: 479, distance: 146.9
click at [372, 486] on input "I have read this feedback and finished making changes." at bounding box center [370, 477] width 17 height 17
checkbox input "true"
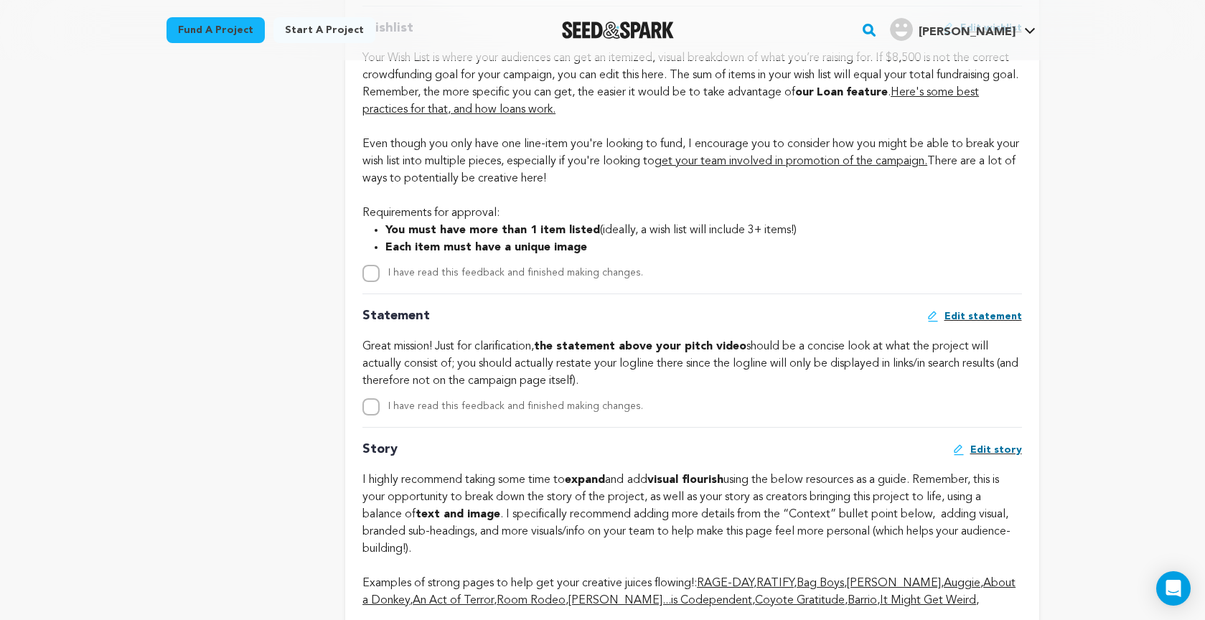
scroll to position [1894, 0]
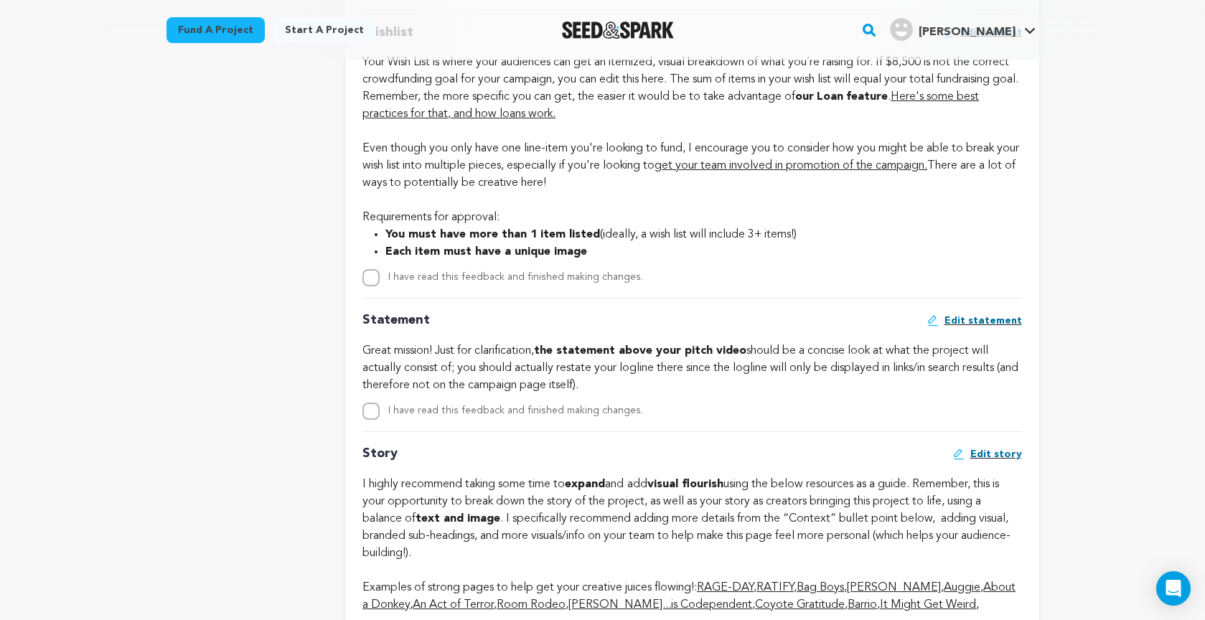
click at [366, 284] on input "I have read this feedback and finished making changes." at bounding box center [370, 277] width 17 height 17
checkbox input "true"
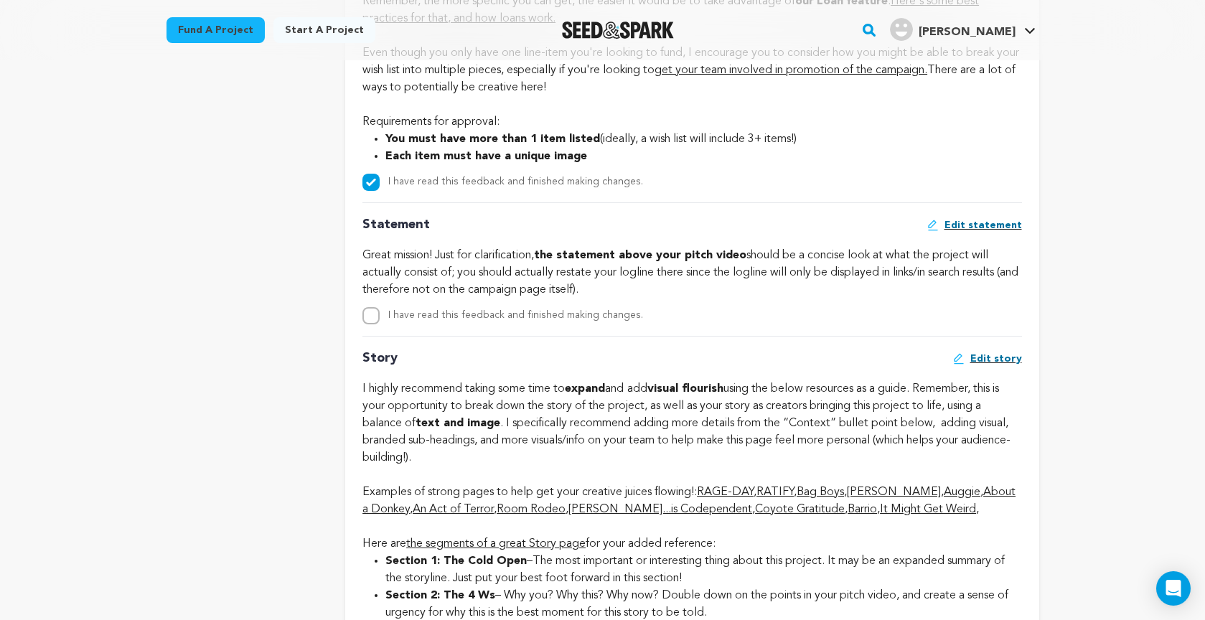
scroll to position [1995, 0]
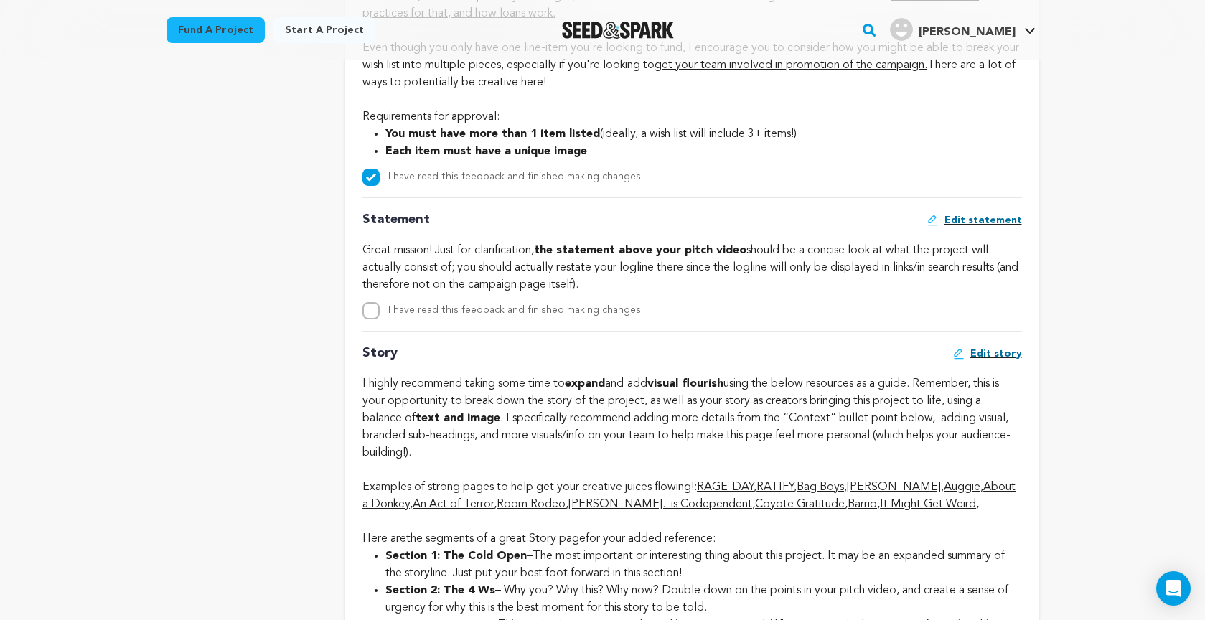
click at [369, 319] on input "I have read this feedback and finished making changes." at bounding box center [370, 310] width 17 height 17
checkbox input "true"
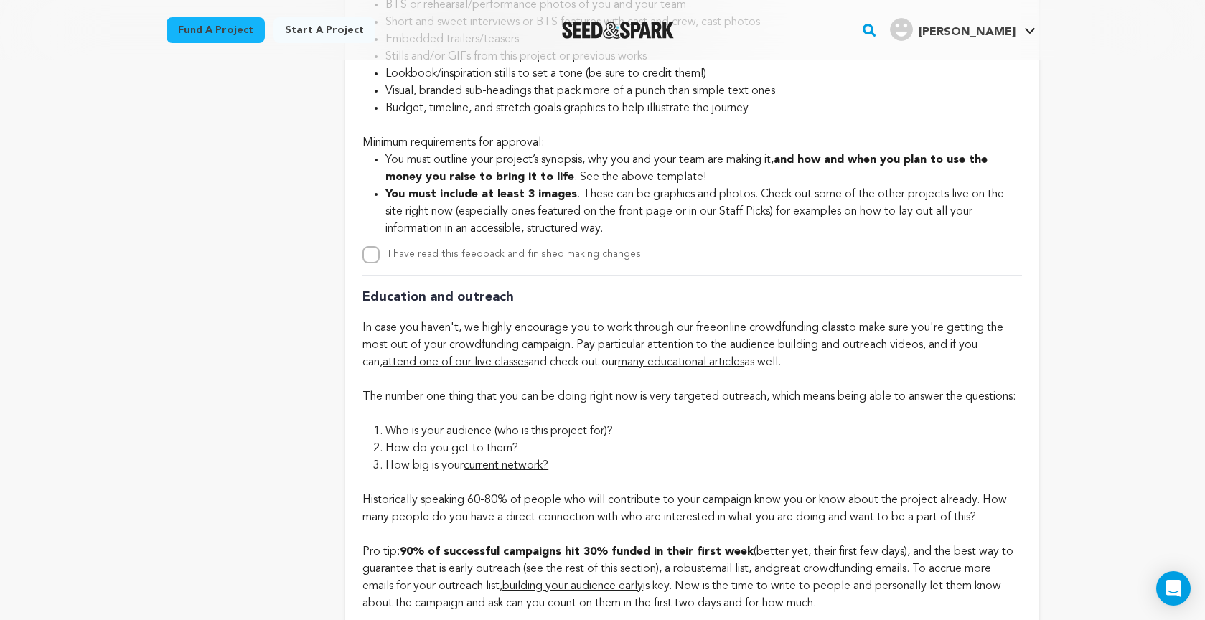
scroll to position [2736, 0]
click at [375, 261] on input "I have read this feedback and finished making changes." at bounding box center [370, 253] width 17 height 17
checkbox input "true"
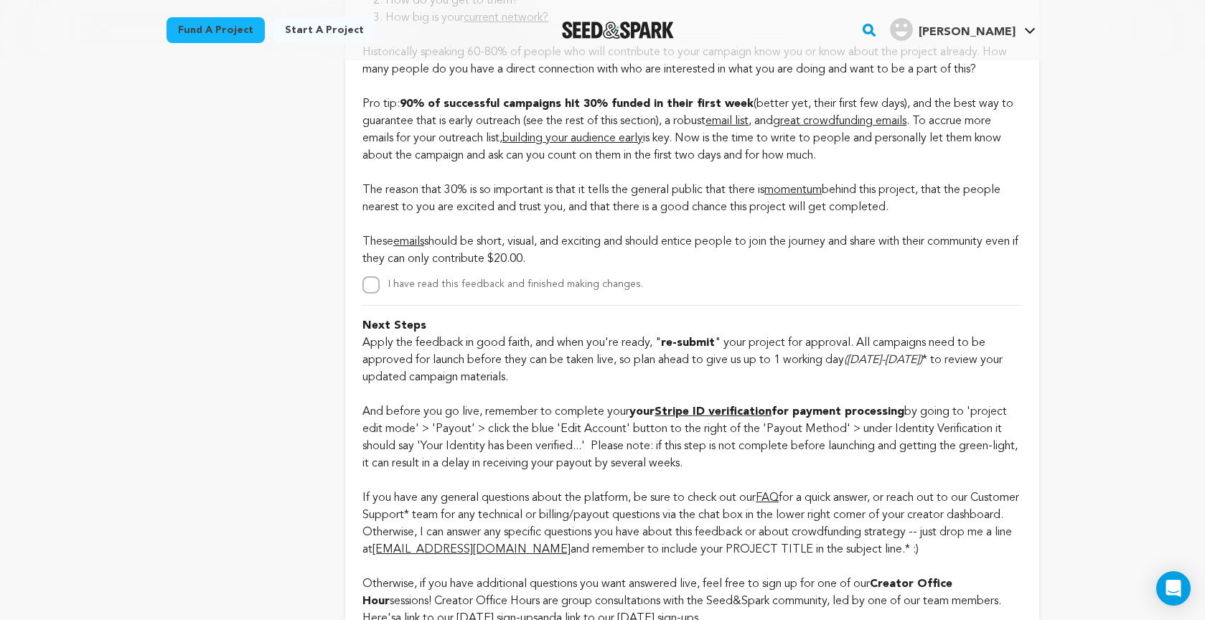
scroll to position [3196, 0]
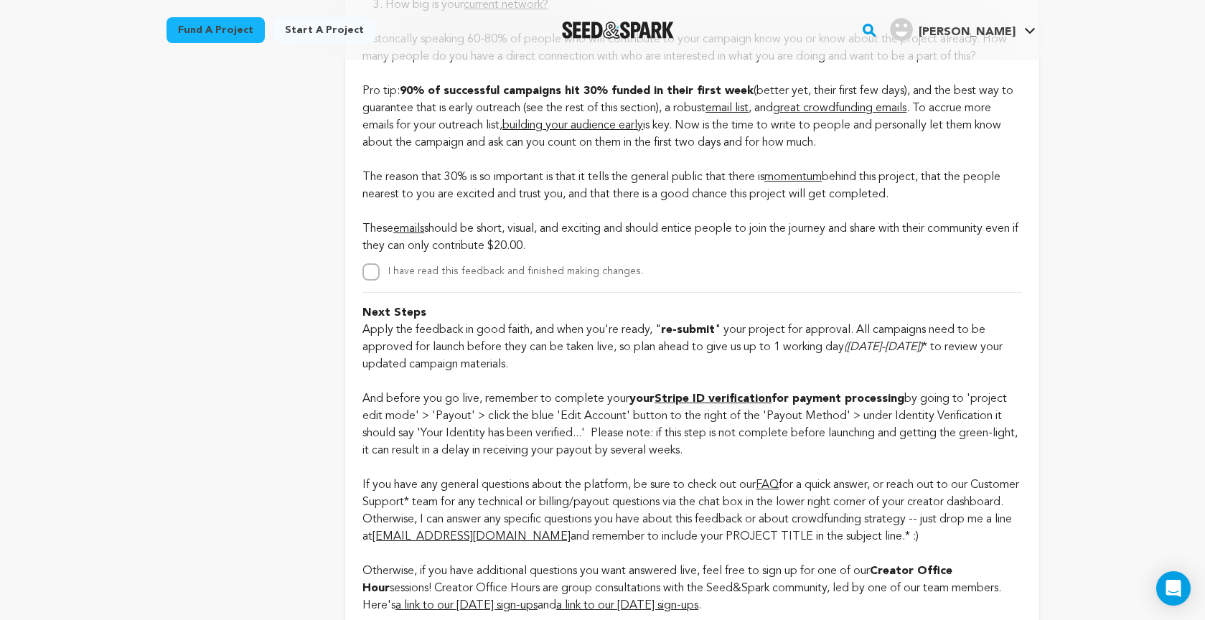
click at [372, 281] on input "I have read this feedback and finished making changes." at bounding box center [370, 271] width 17 height 17
checkbox input "true"
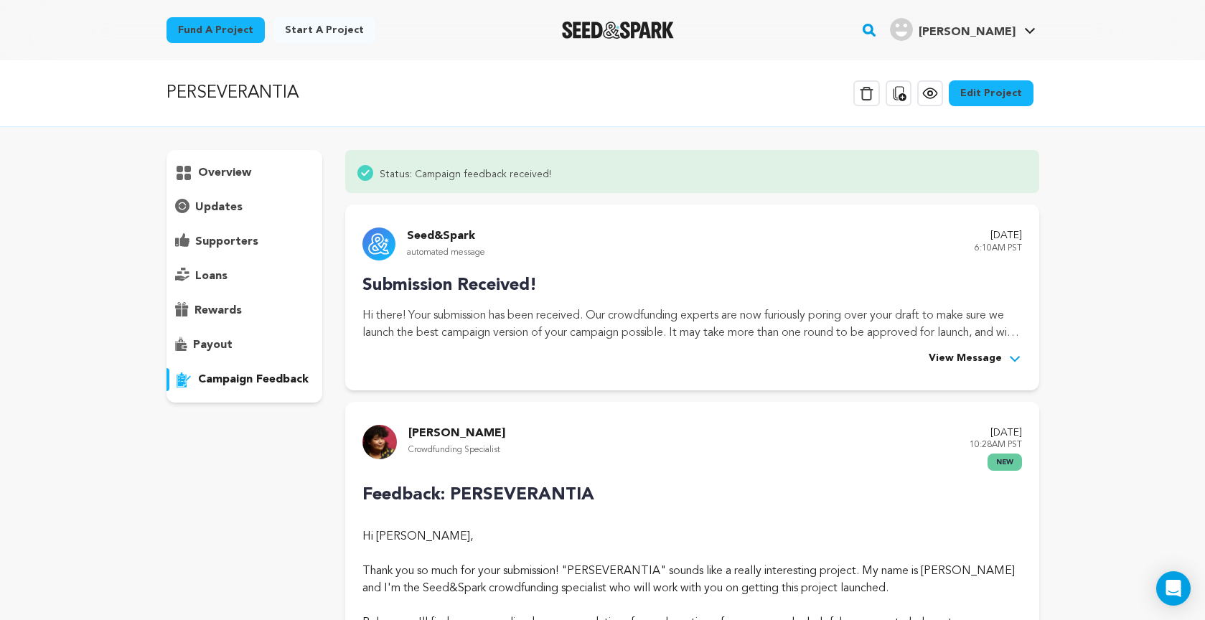
scroll to position [0, 0]
